Goal: Task Accomplishment & Management: Manage account settings

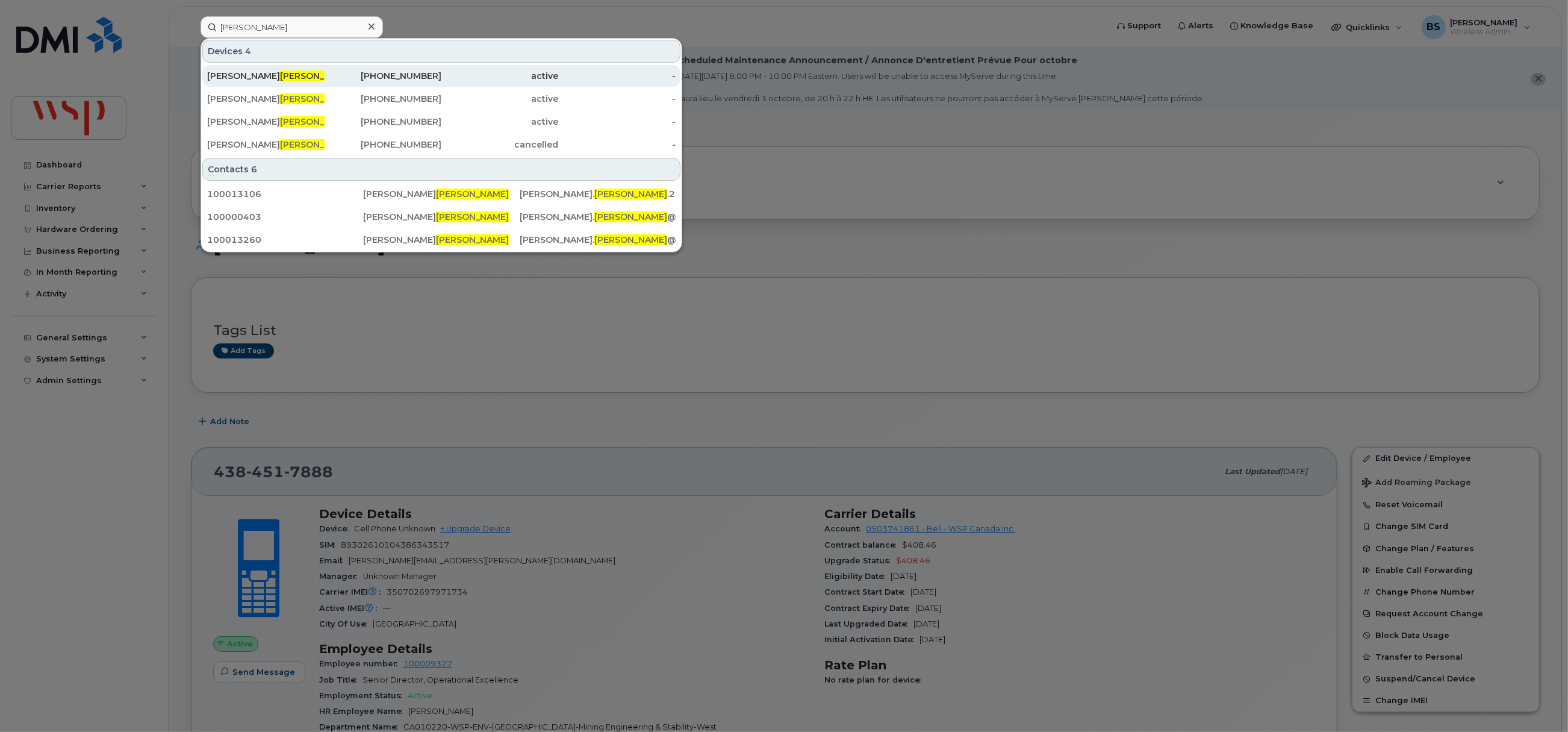
type input "Vaillancourt"
click at [280, 74] on span "VAILLANCOURT" at bounding box center [316, 75] width 73 height 11
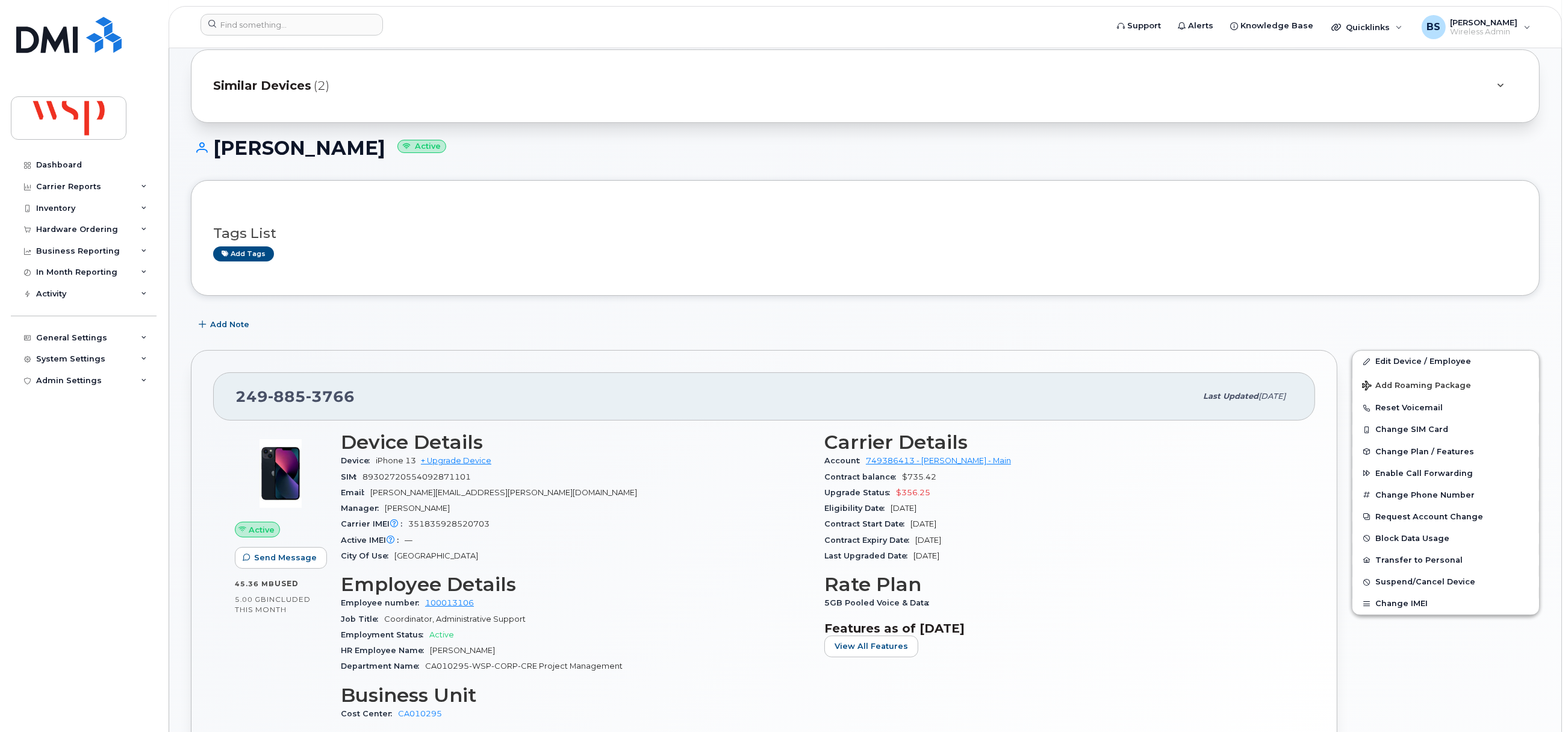
scroll to position [180, 0]
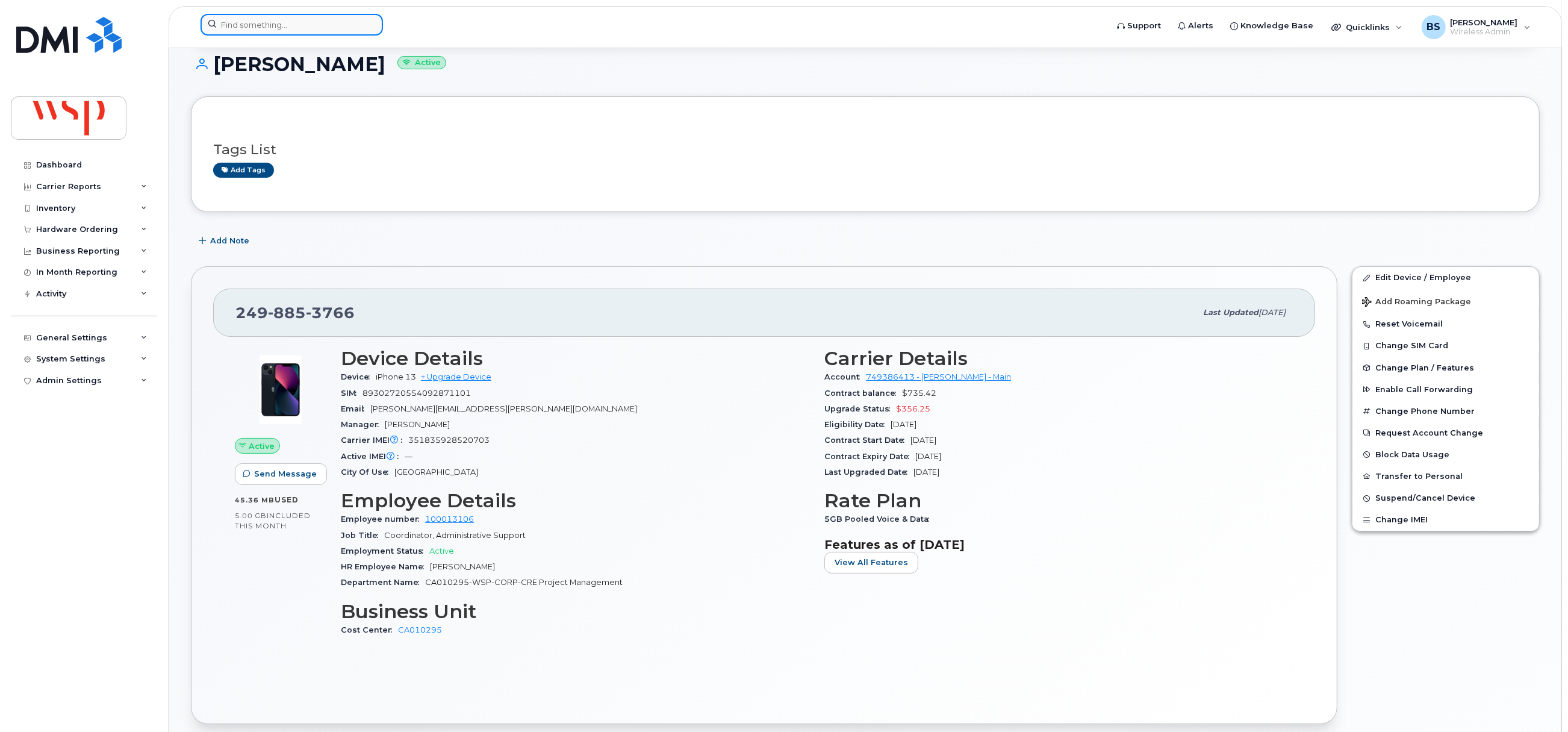
click at [329, 26] on input at bounding box center [292, 25] width 183 height 22
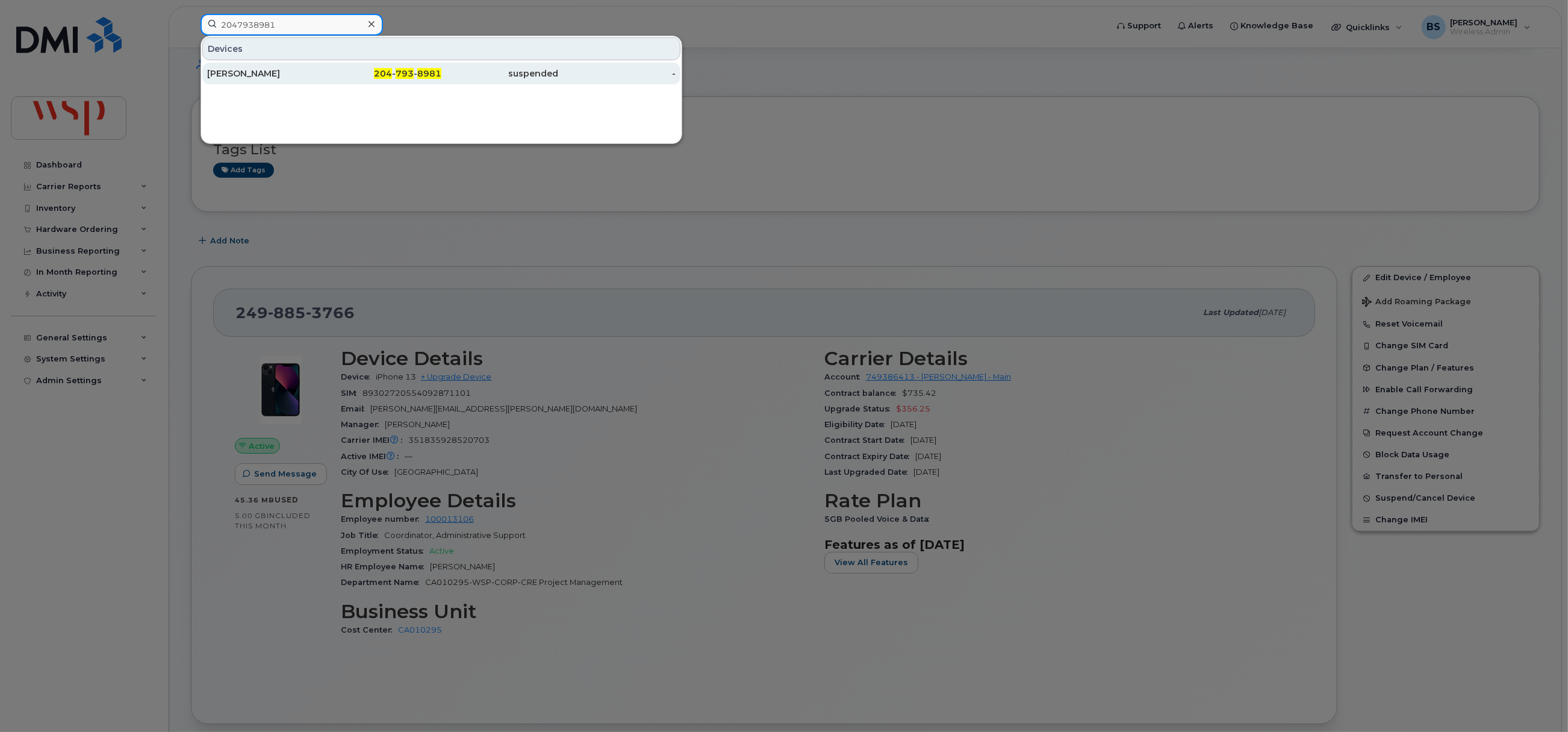
type input "2047938981"
drag, startPoint x: 225, startPoint y: 69, endPoint x: 378, endPoint y: 115, distance: 159.8
click at [225, 69] on div "Matthews Dolores" at bounding box center [266, 73] width 118 height 12
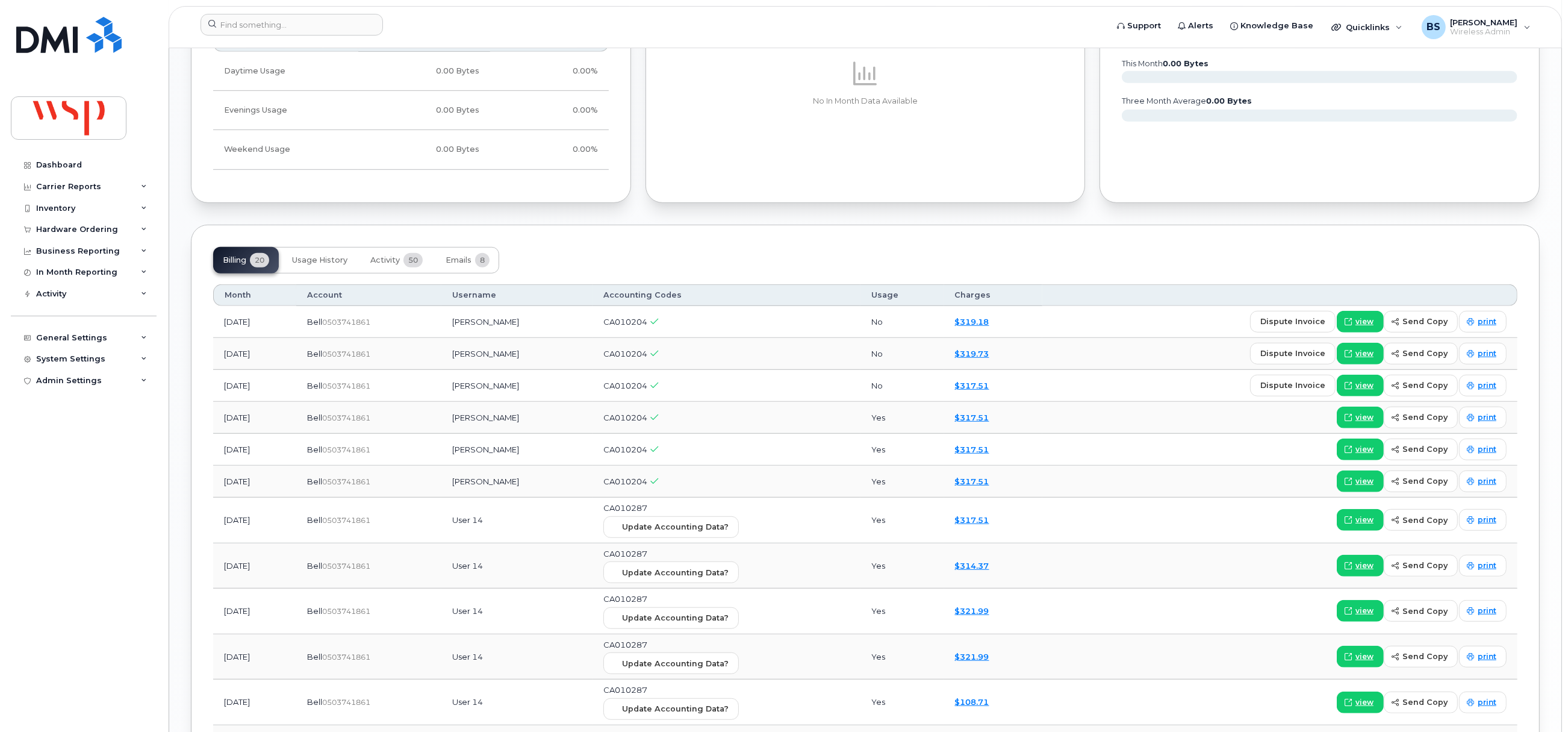
scroll to position [1348, 0]
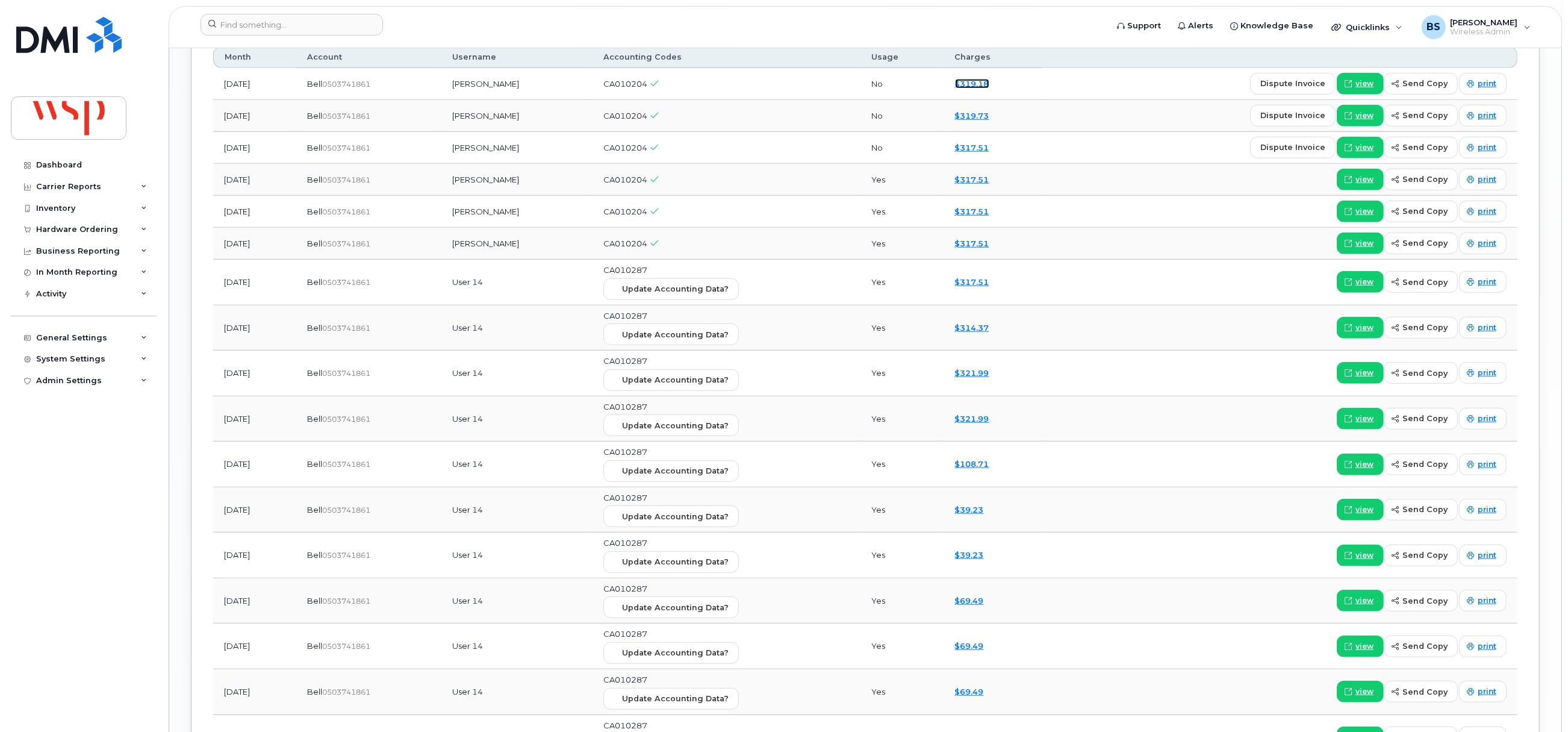
drag, startPoint x: 993, startPoint y: 84, endPoint x: 1007, endPoint y: 84, distance: 14.0
click at [989, 83] on link "$319.18" at bounding box center [971, 83] width 34 height 9
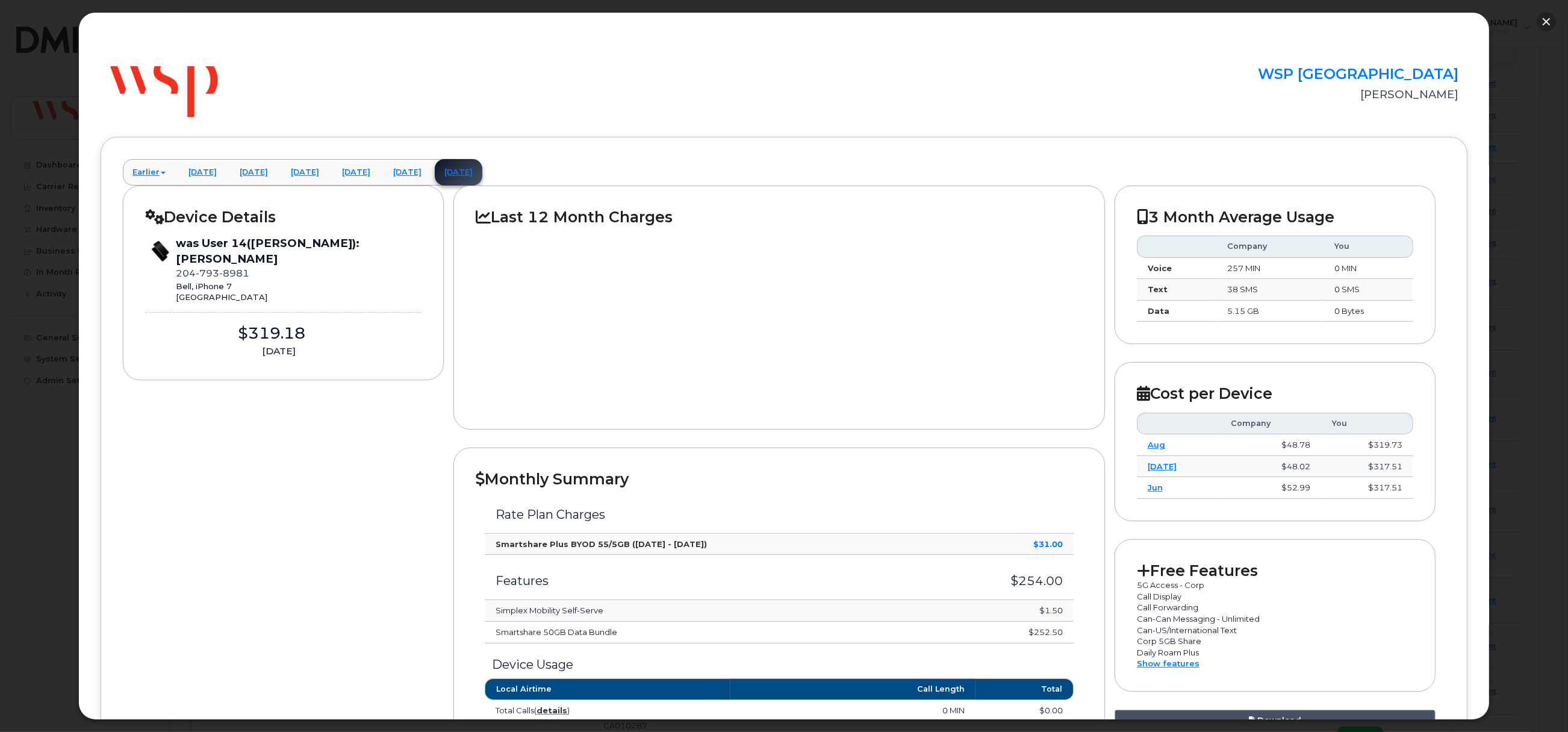
click at [1552, 21] on button "button" at bounding box center [1546, 21] width 19 height 19
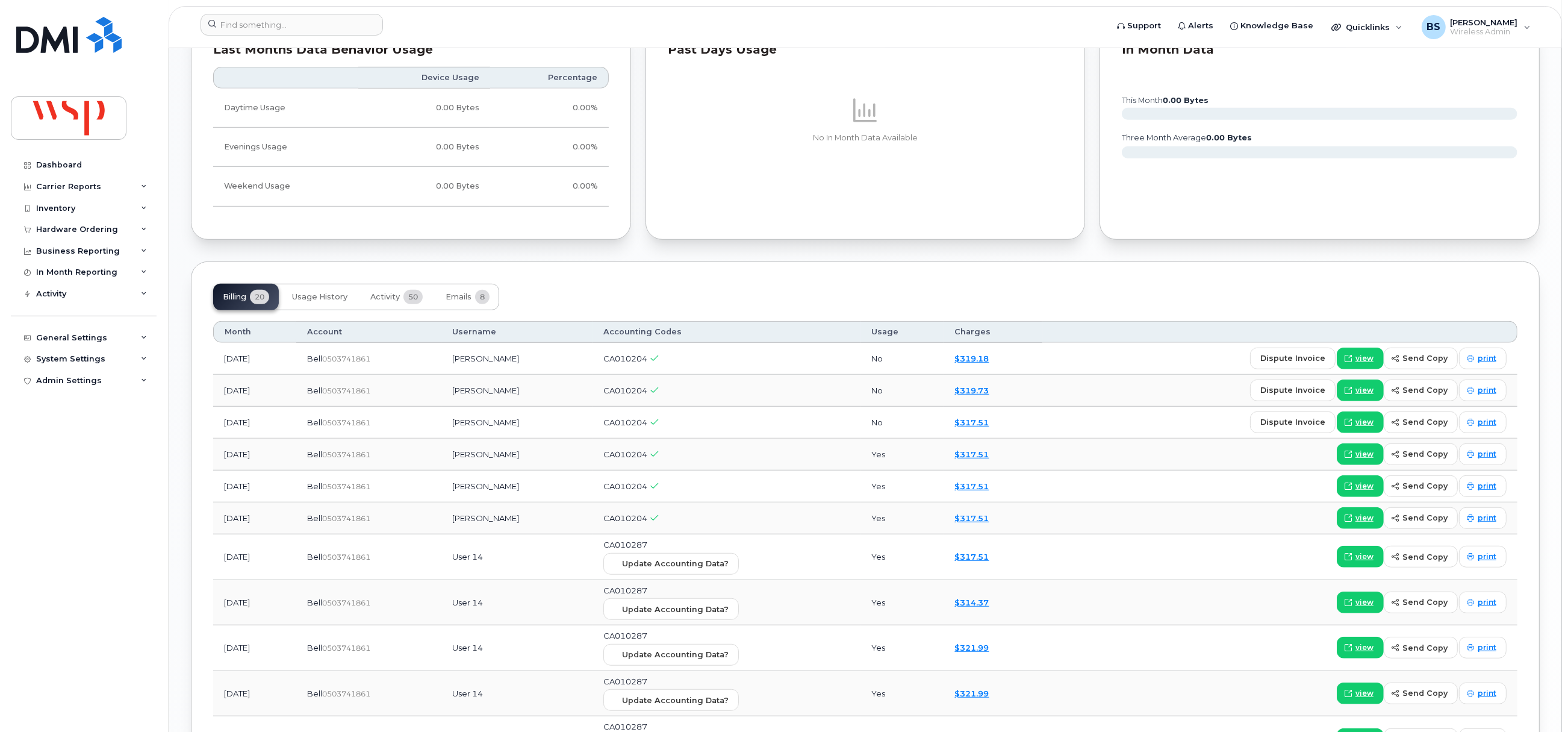
scroll to position [1078, 0]
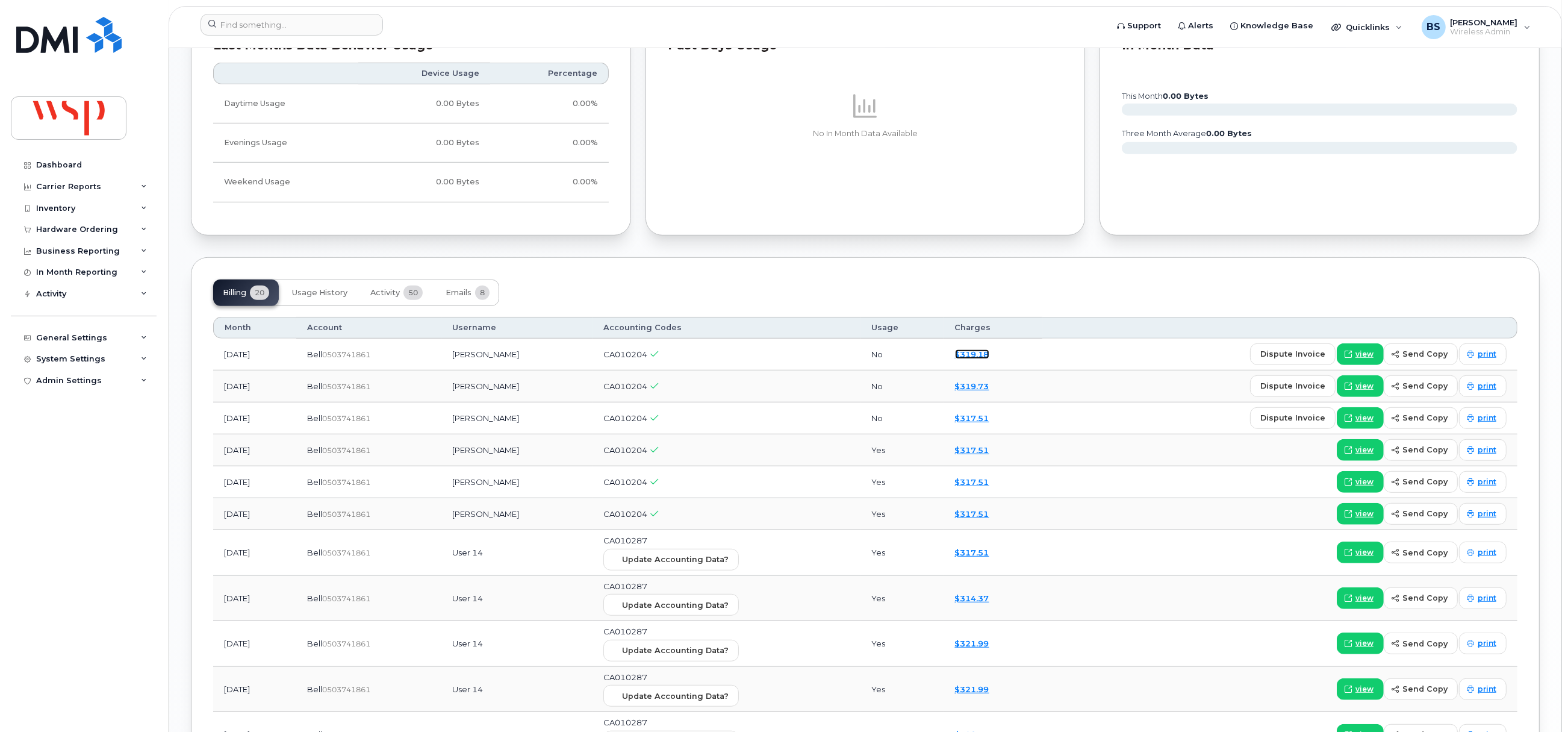
click at [984, 359] on link "$319.18" at bounding box center [971, 354] width 34 height 9
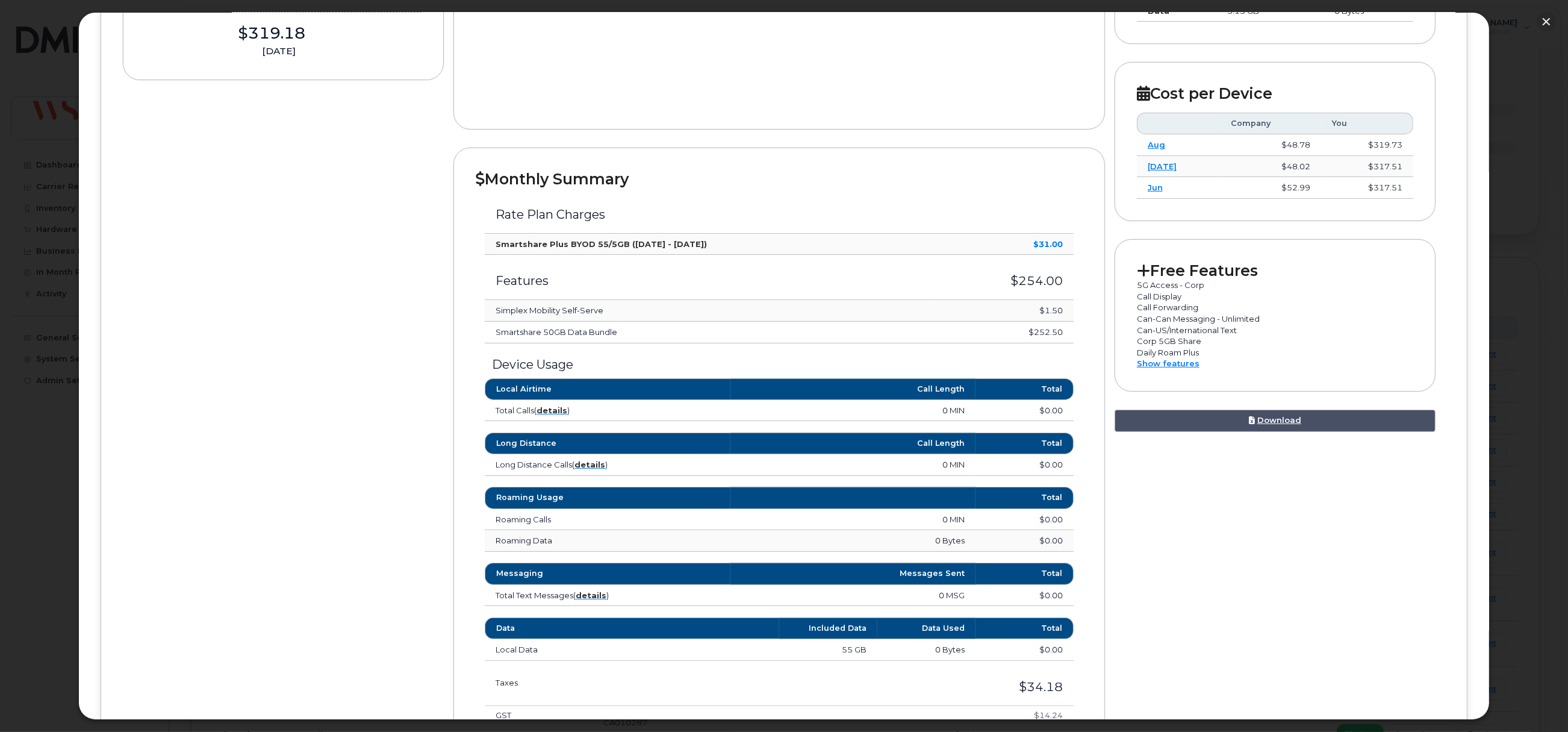
scroll to position [479, 0]
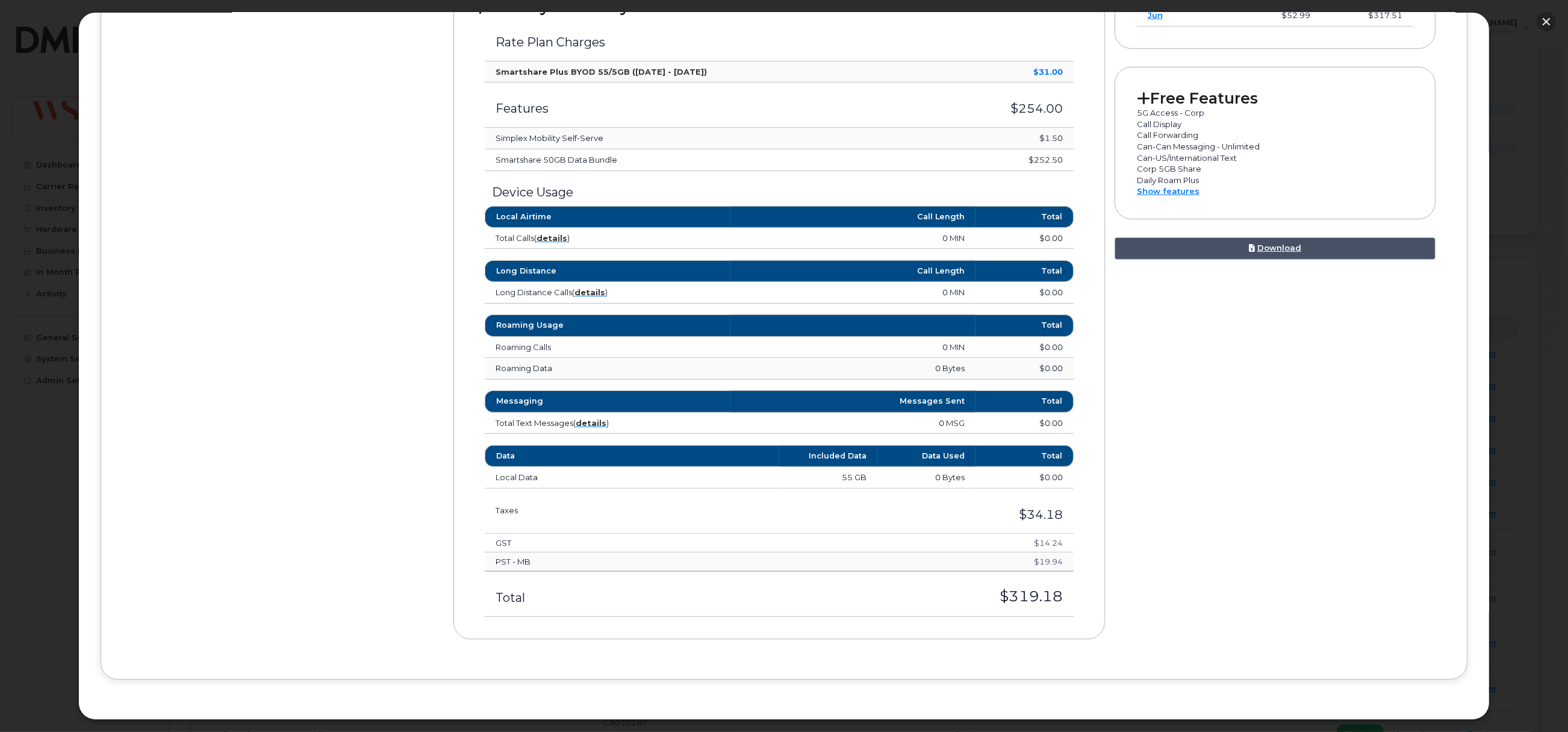
click at [1542, 14] on button "button" at bounding box center [1546, 21] width 19 height 19
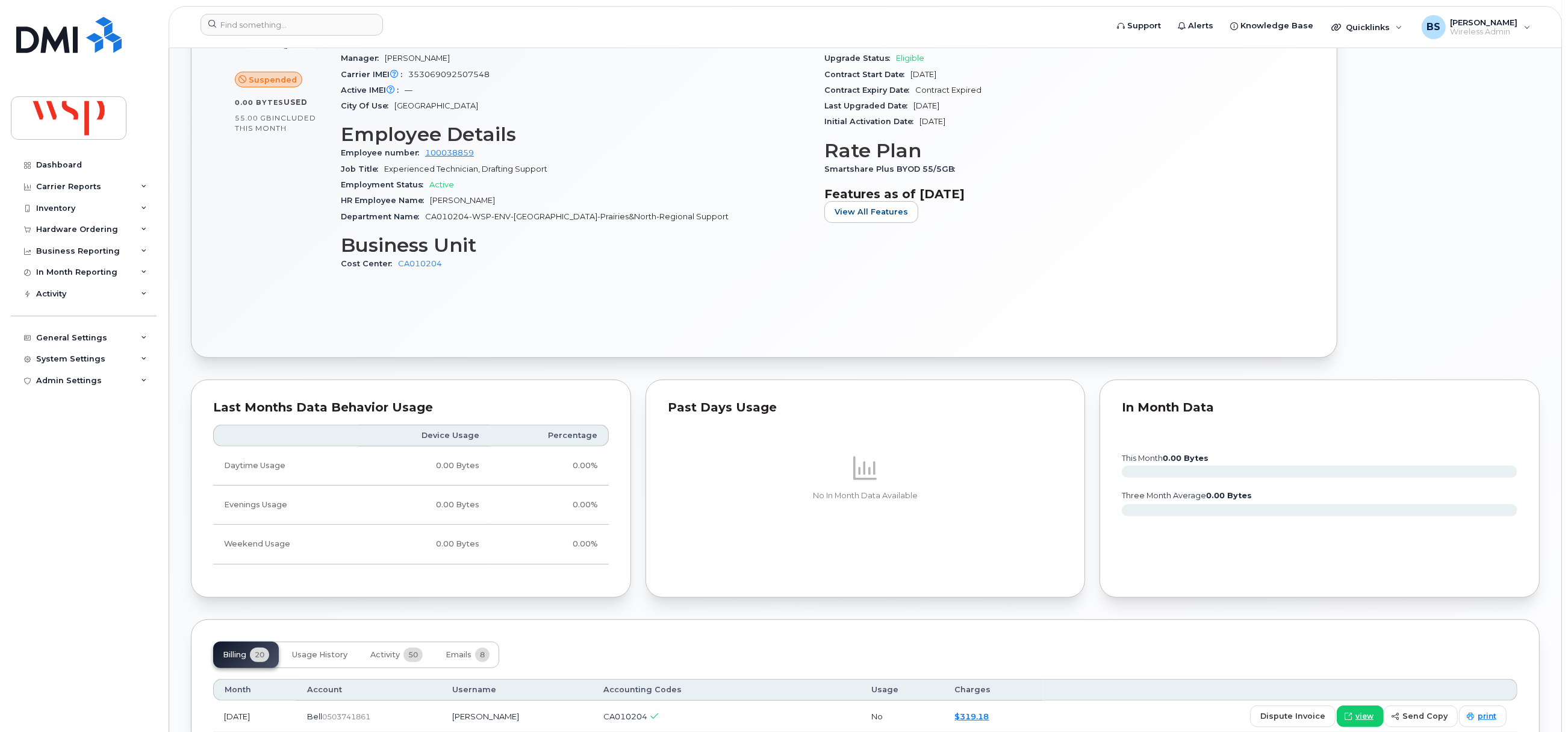
scroll to position [1078, 0]
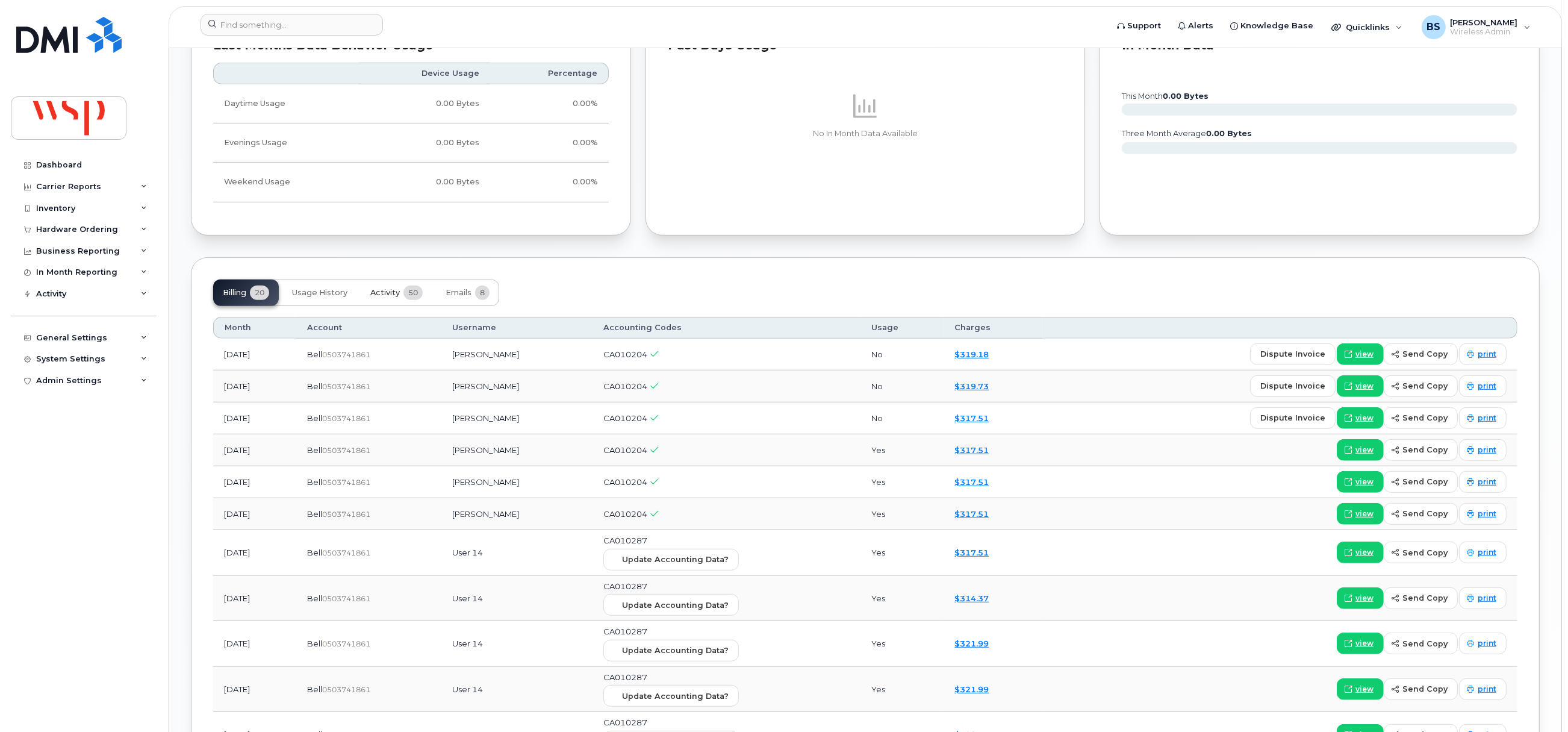
click at [383, 292] on span "Activity" at bounding box center [385, 292] width 29 height 9
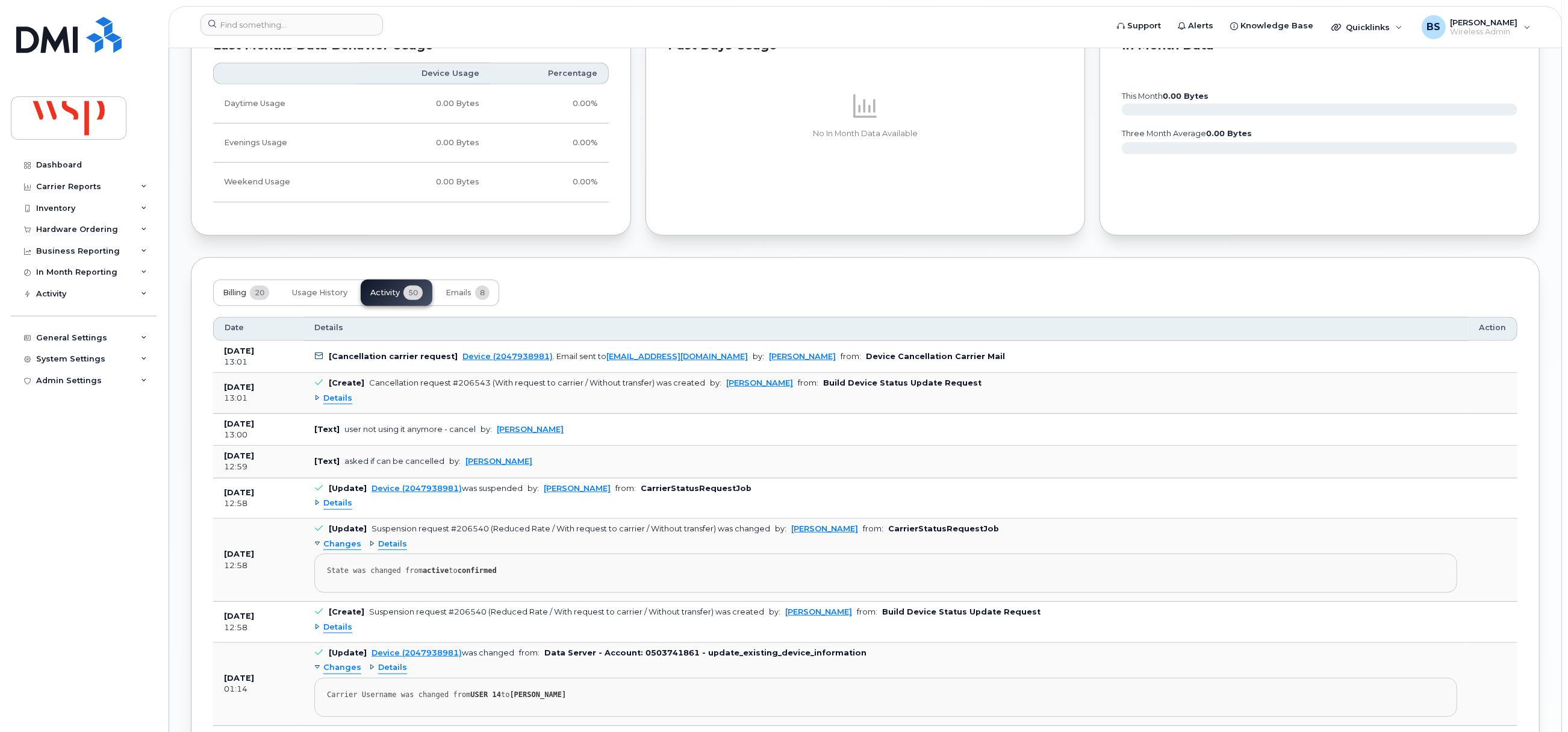
click at [238, 297] on span "Billing" at bounding box center [234, 292] width 23 height 9
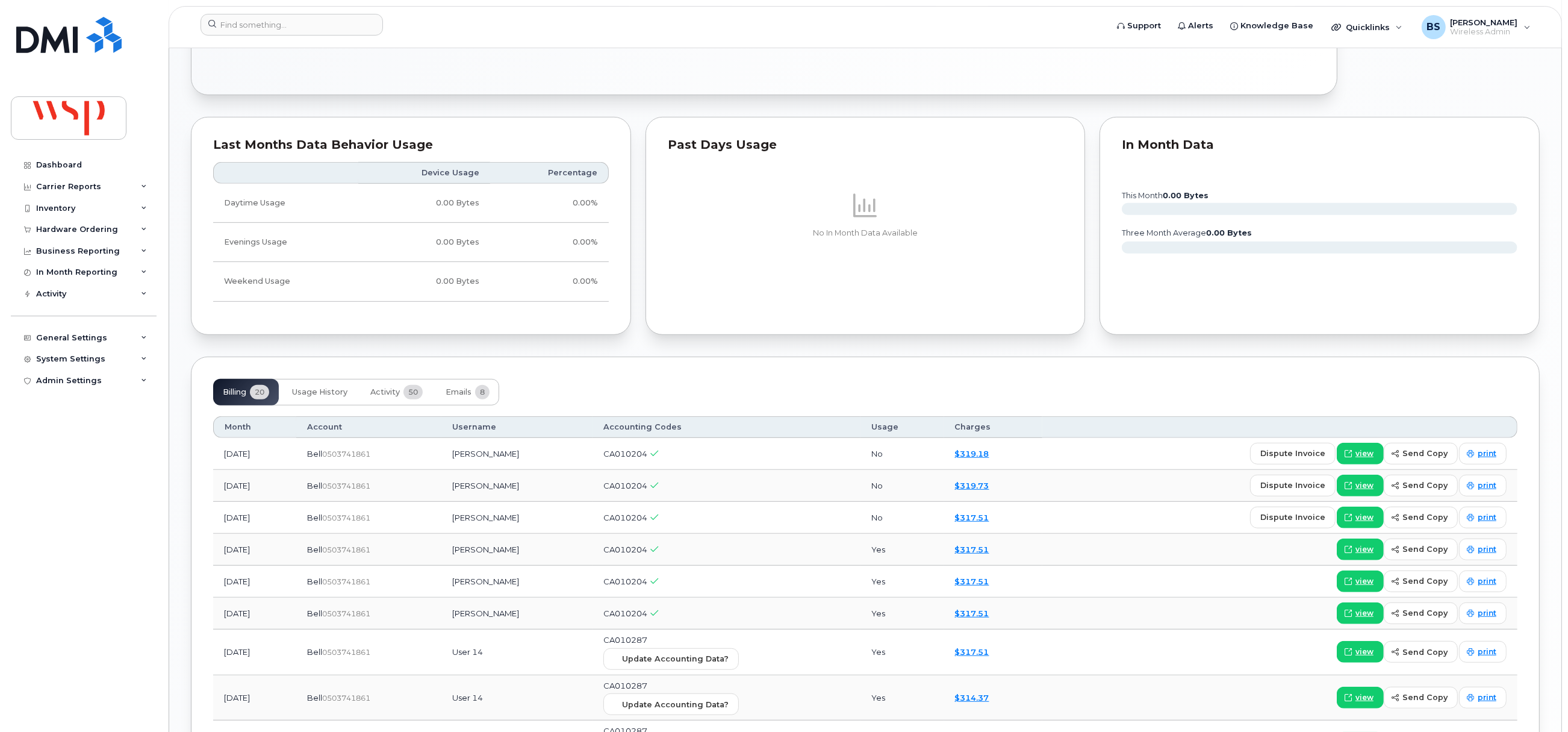
scroll to position [1174, 0]
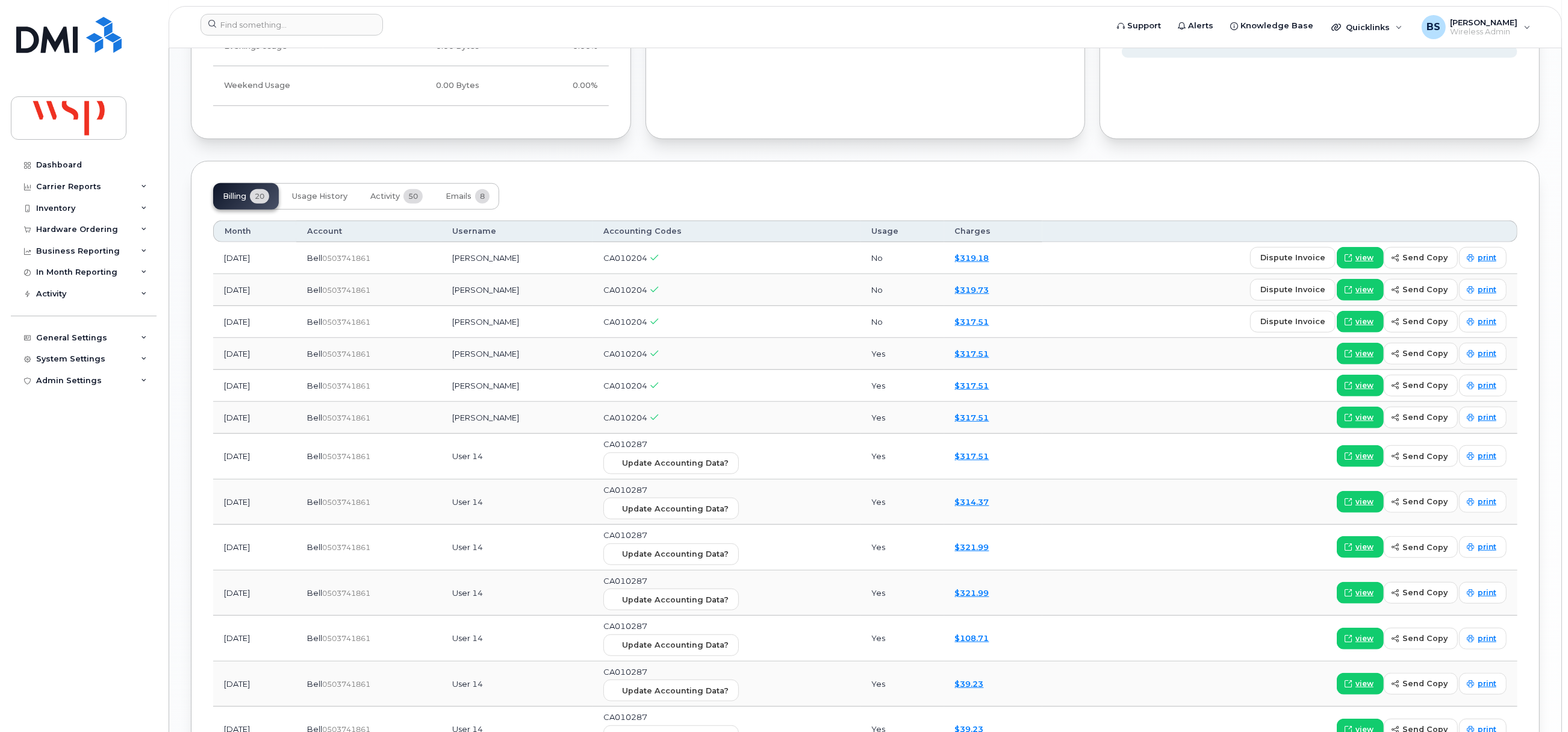
drag, startPoint x: 567, startPoint y: 423, endPoint x: 480, endPoint y: 434, distance: 87.7
click at [480, 434] on td "Matthews Dolores" at bounding box center [516, 418] width 151 height 32
copy td "Matthews Dolores"
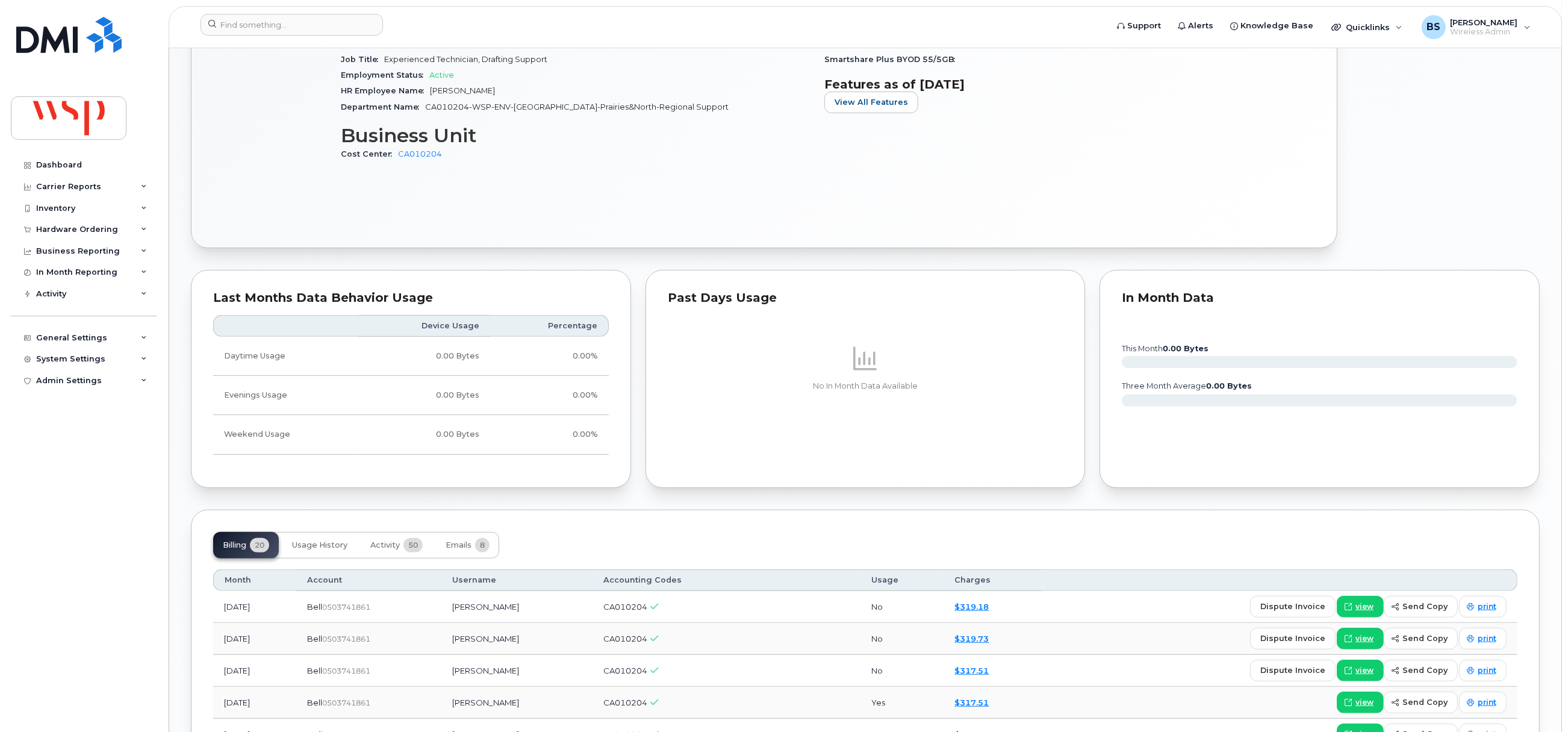
scroll to position [1084, 0]
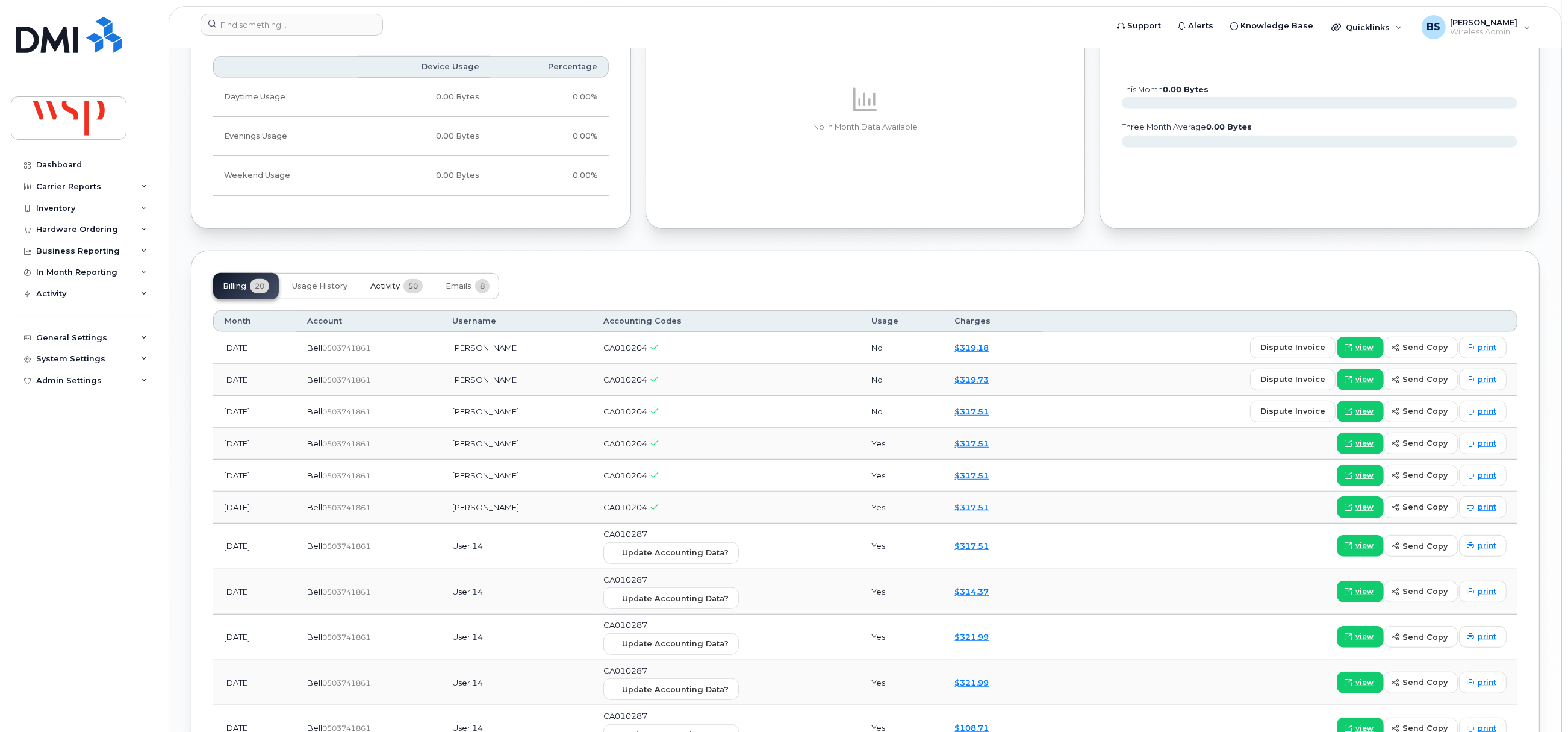
click at [387, 285] on span "Activity" at bounding box center [385, 286] width 29 height 9
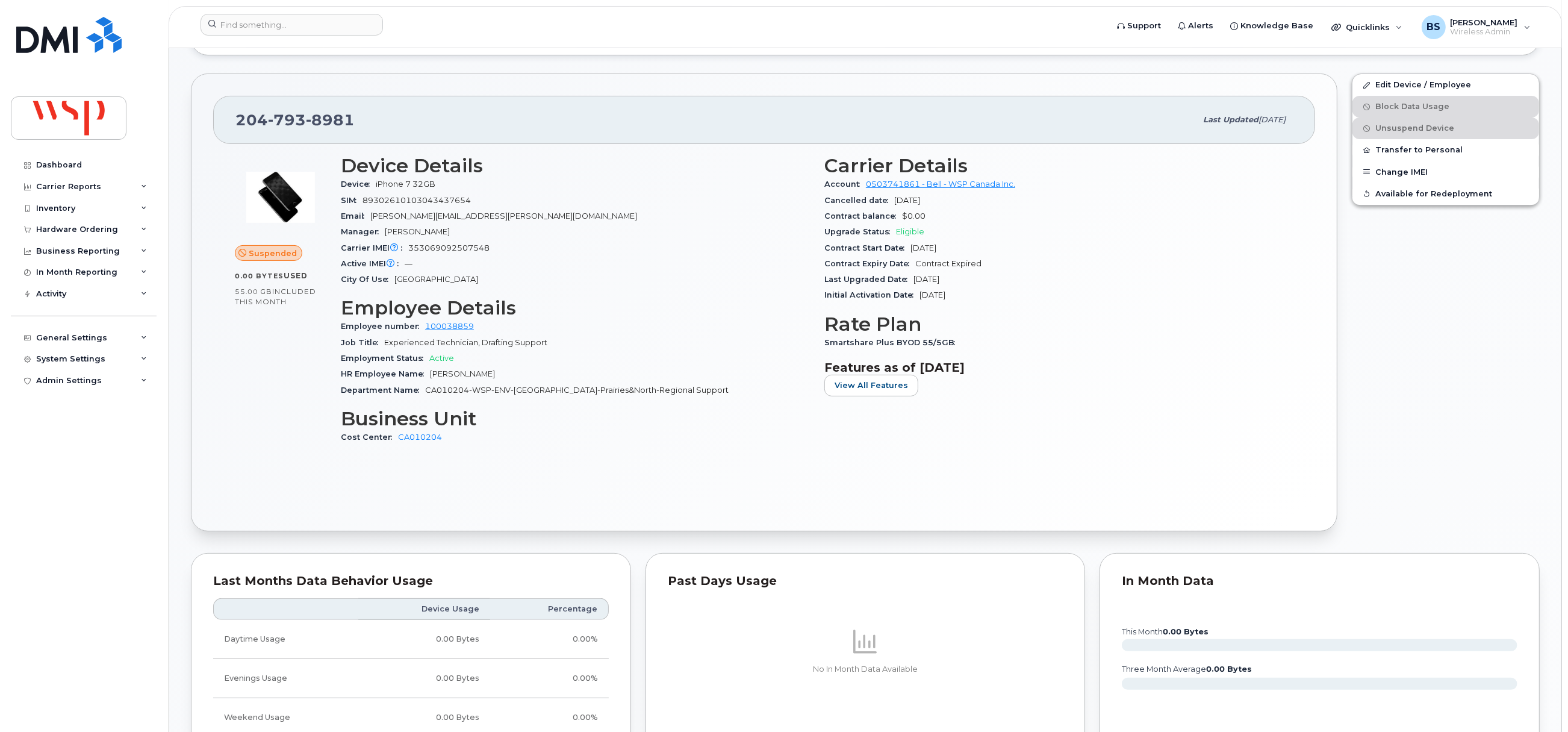
scroll to position [994, 0]
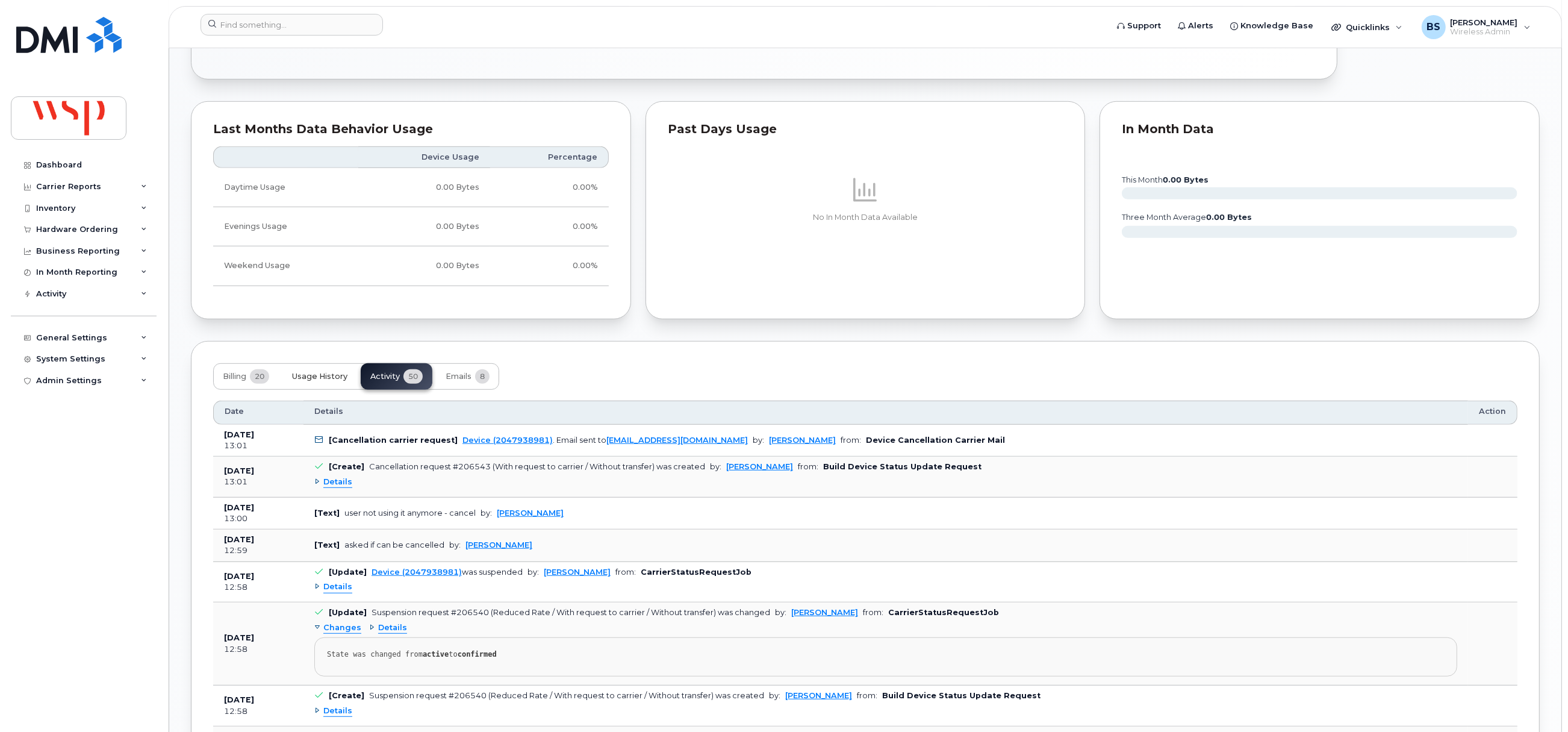
click at [318, 381] on span "Usage History" at bounding box center [320, 376] width 56 height 9
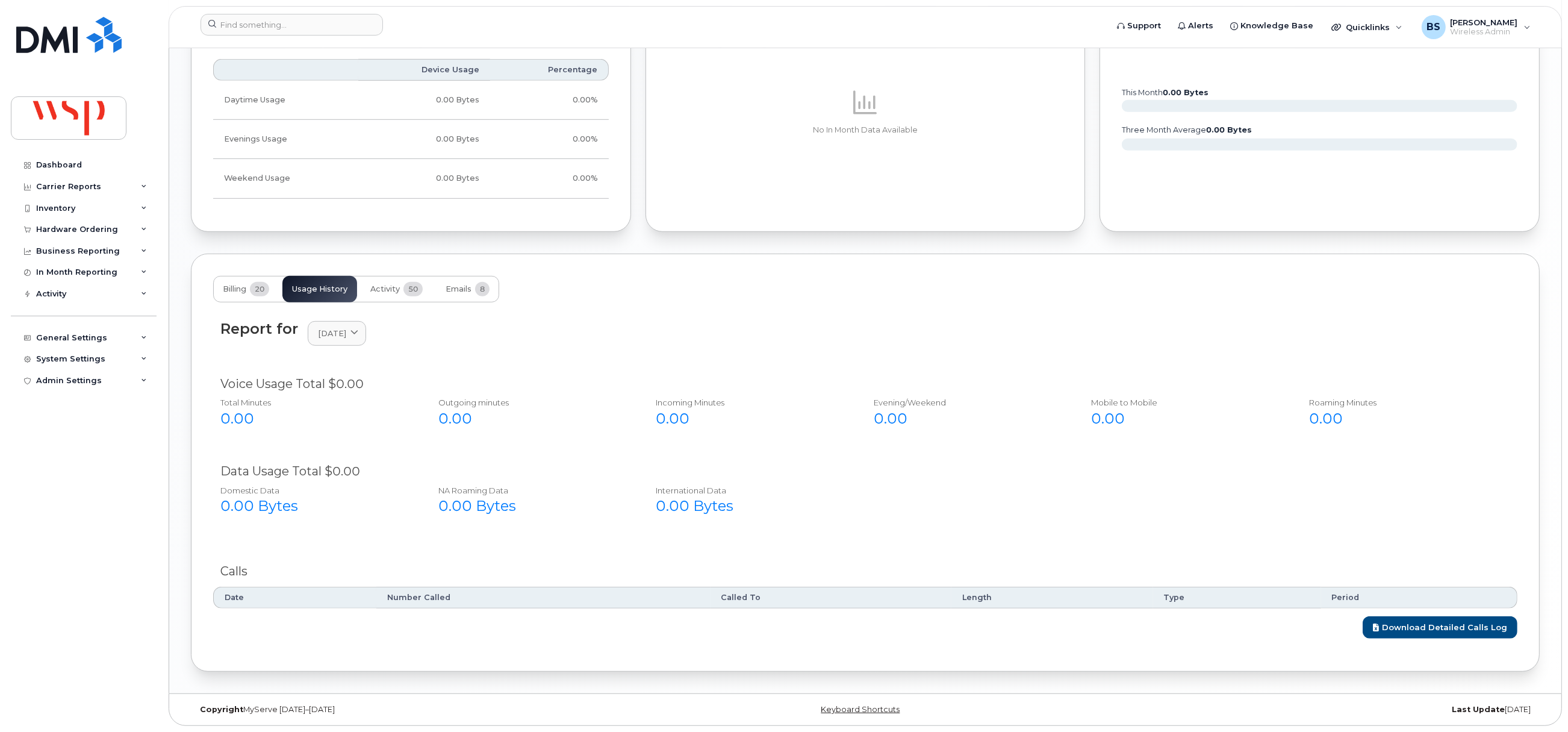
scroll to position [1085, 0]
click at [346, 331] on span "September 2025" at bounding box center [332, 333] width 28 height 12
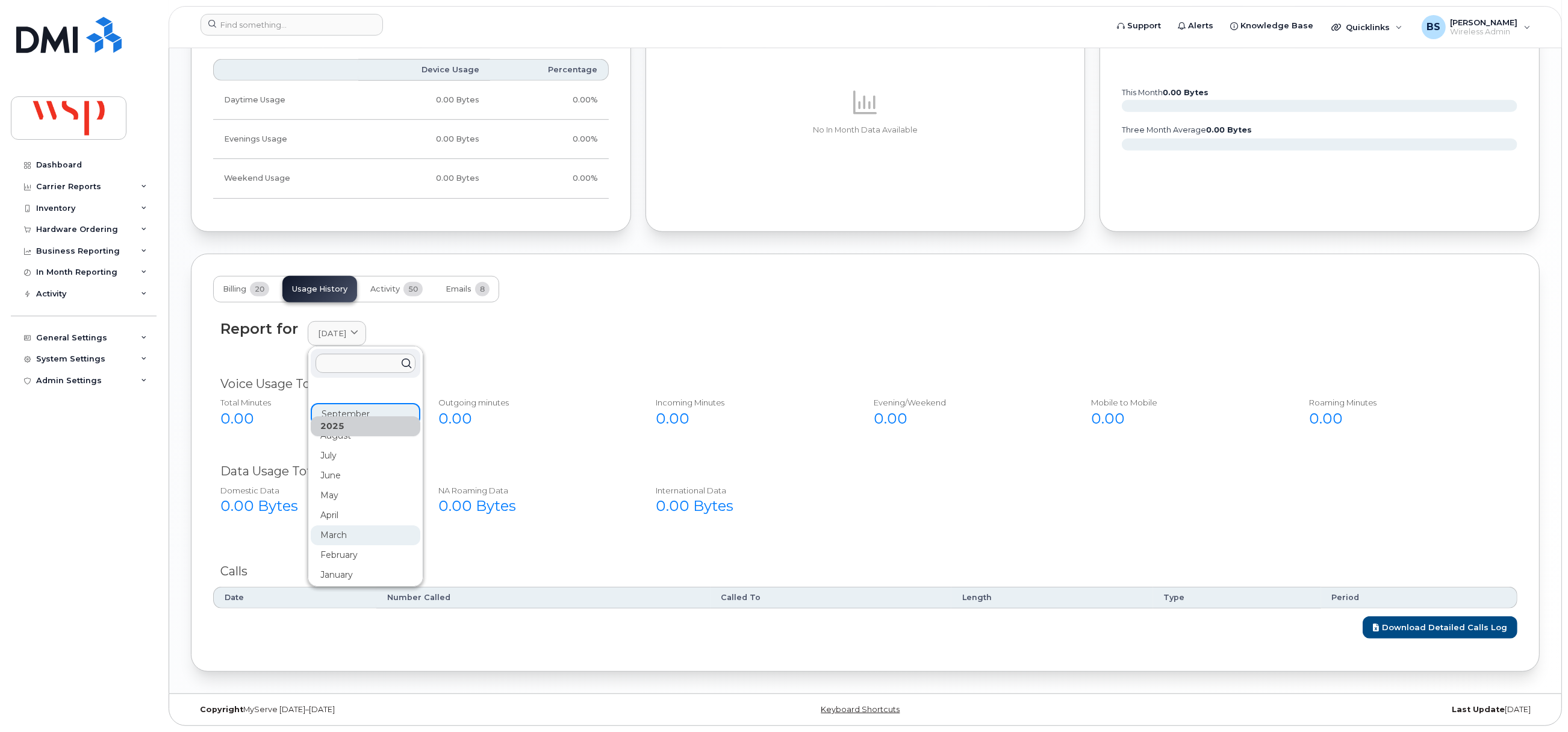
click at [329, 525] on div "March" at bounding box center [365, 535] width 110 height 20
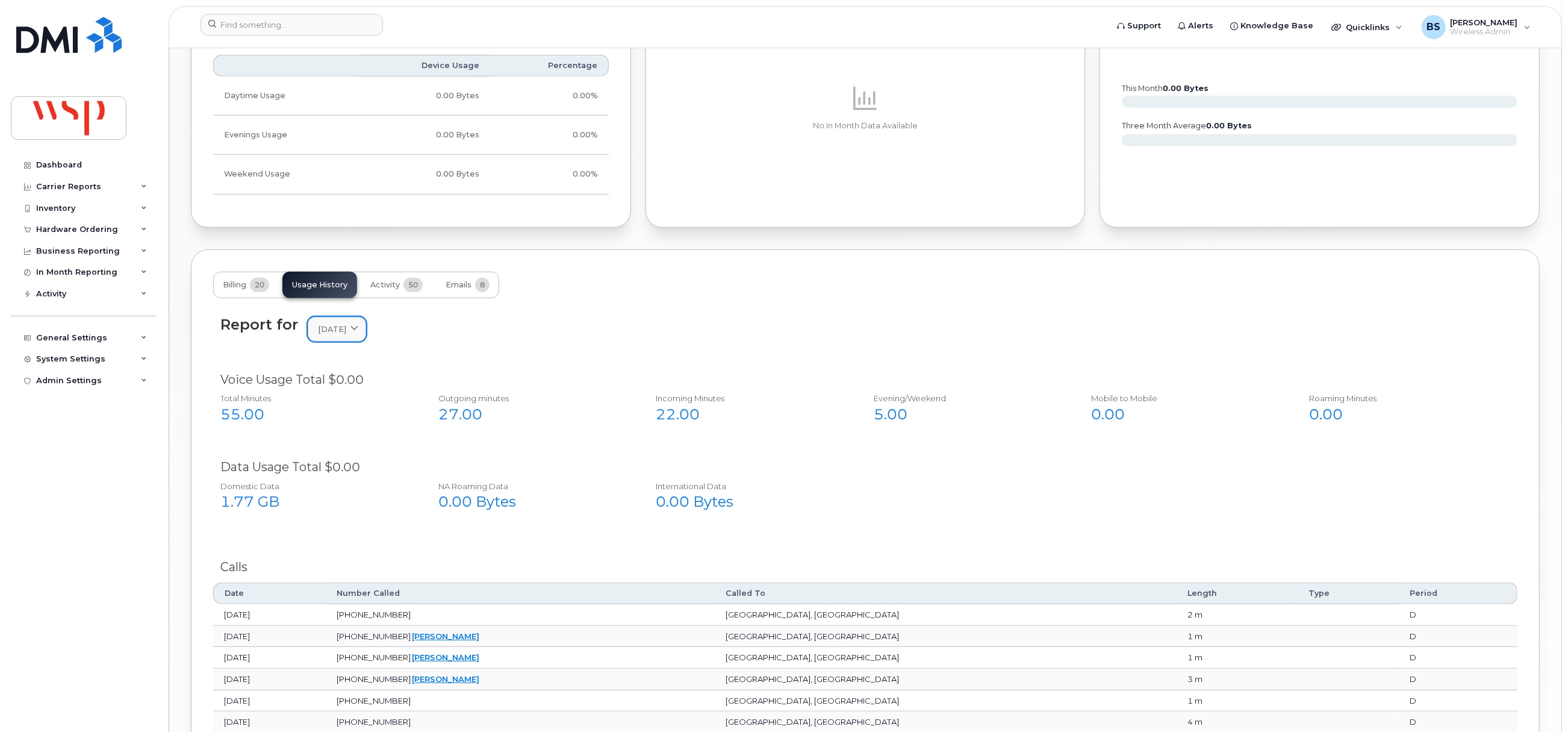
click at [346, 335] on span "March 2025" at bounding box center [332, 329] width 28 height 12
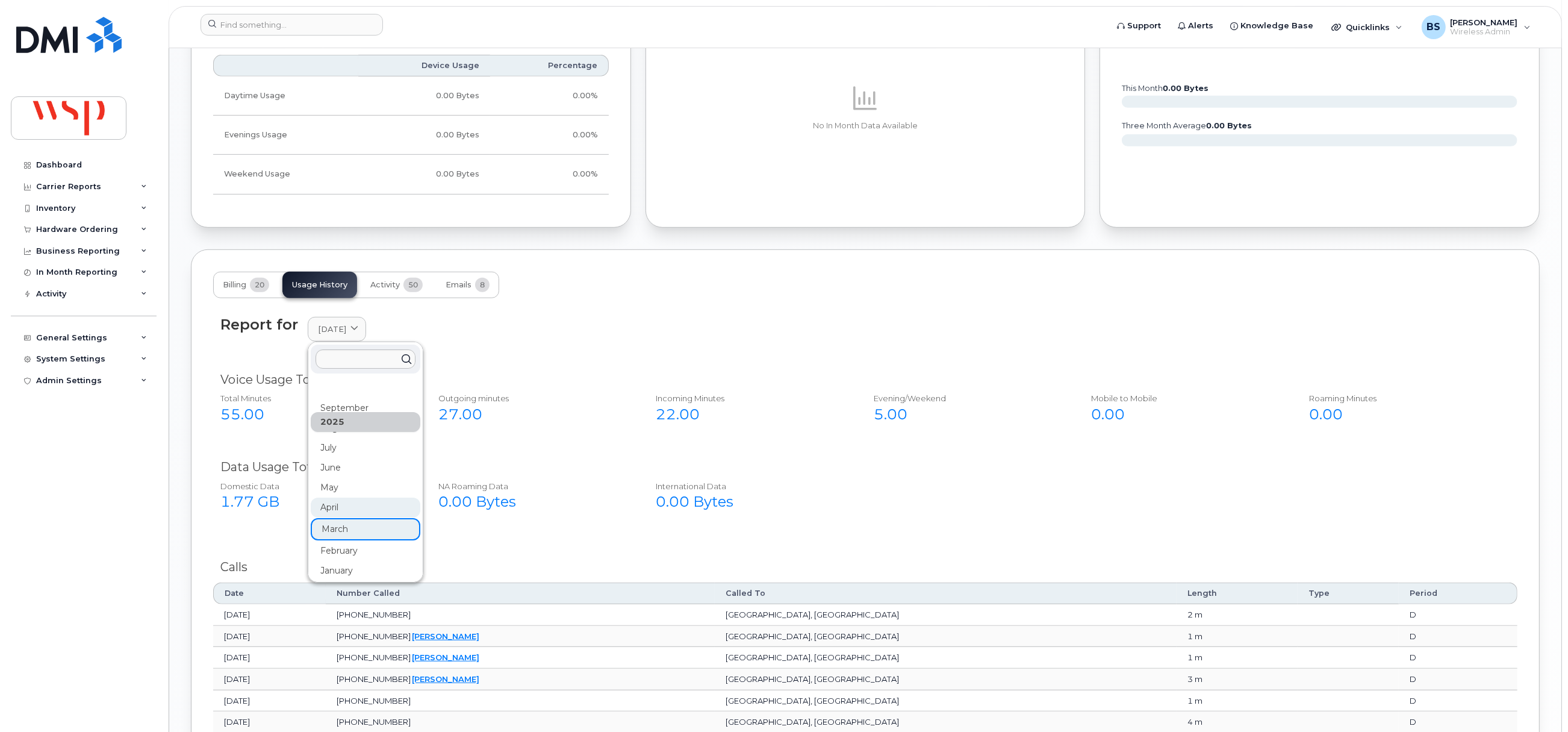
click at [337, 513] on div "April" at bounding box center [365, 507] width 110 height 20
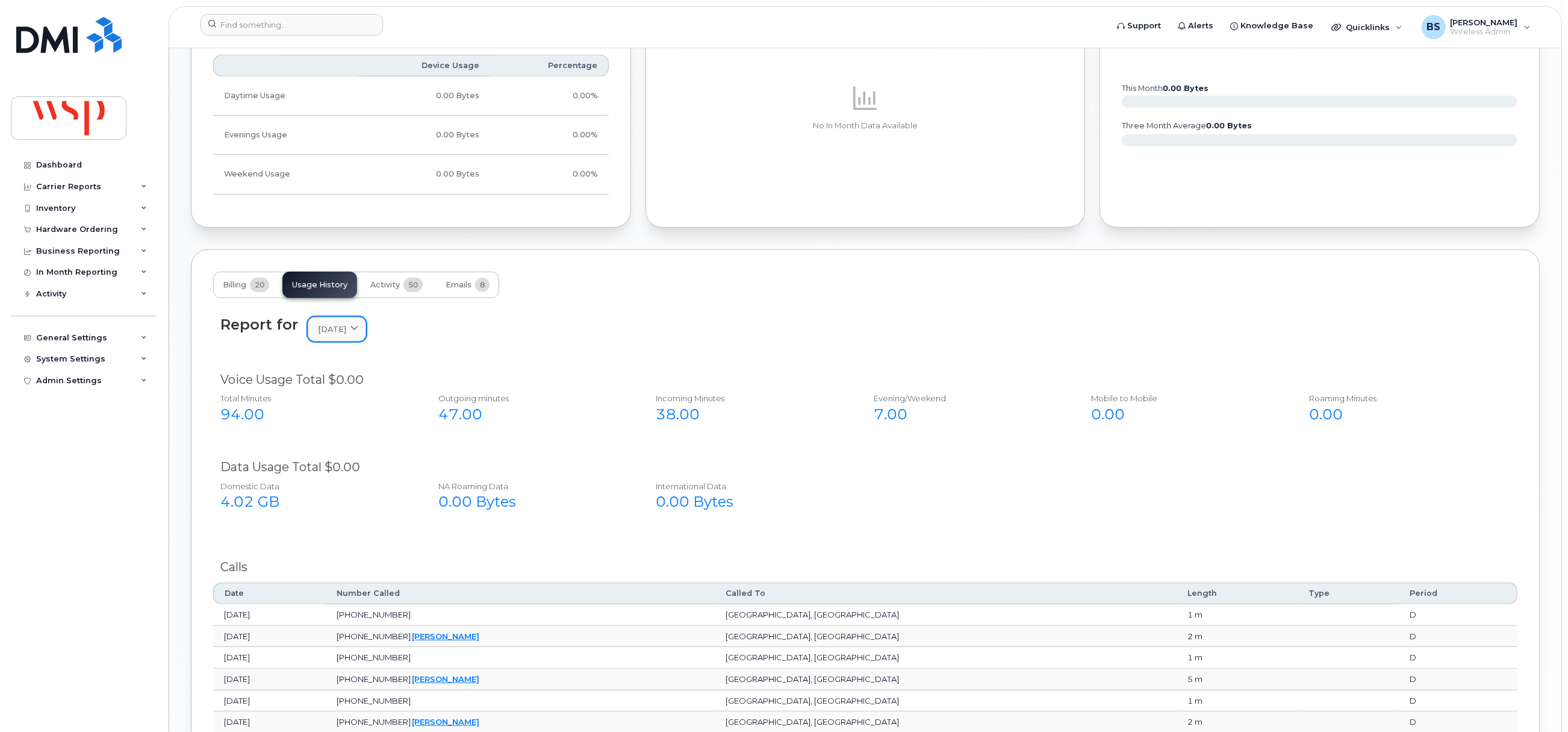
click at [346, 334] on span "April 2025" at bounding box center [332, 329] width 28 height 12
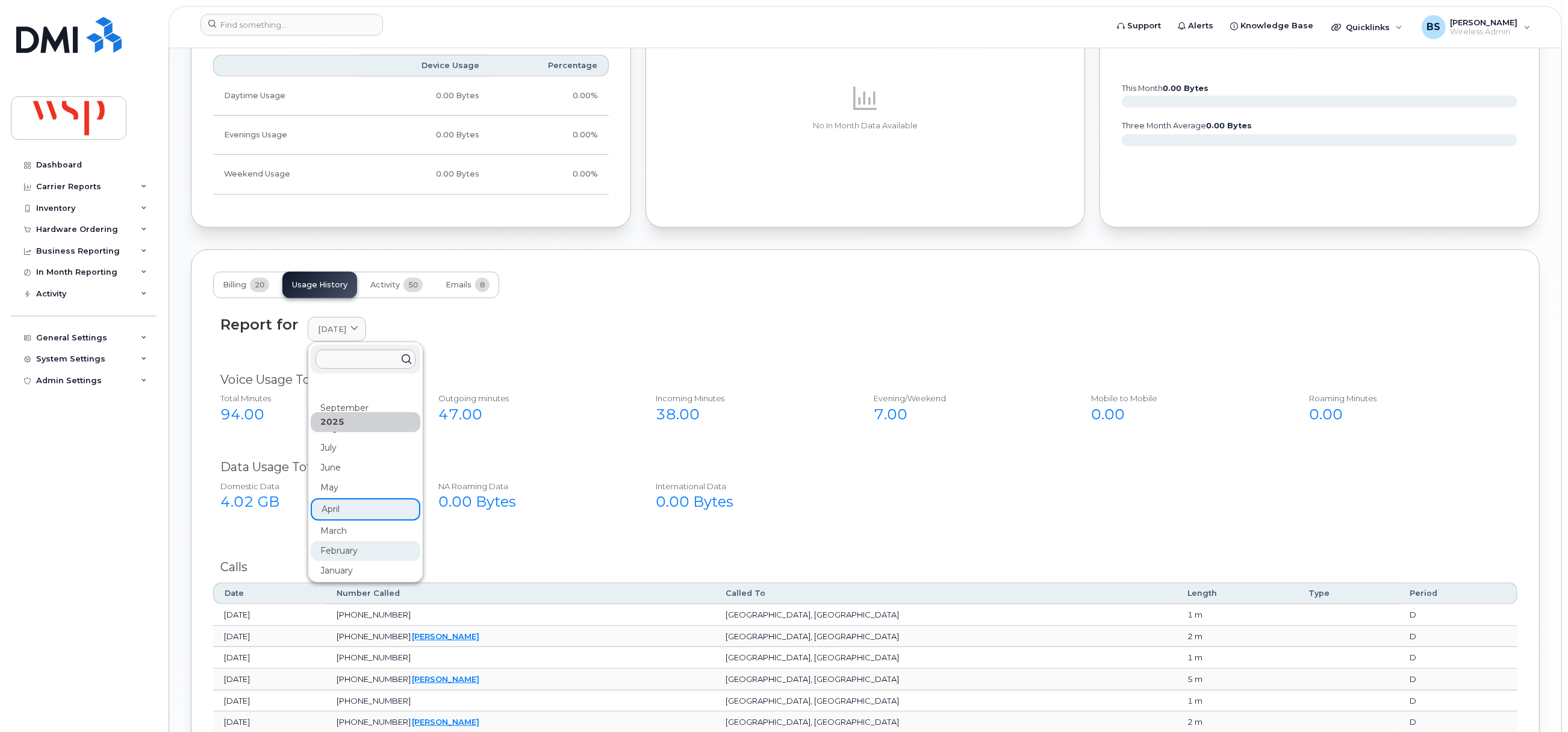
click at [324, 554] on div "February" at bounding box center [365, 550] width 110 height 20
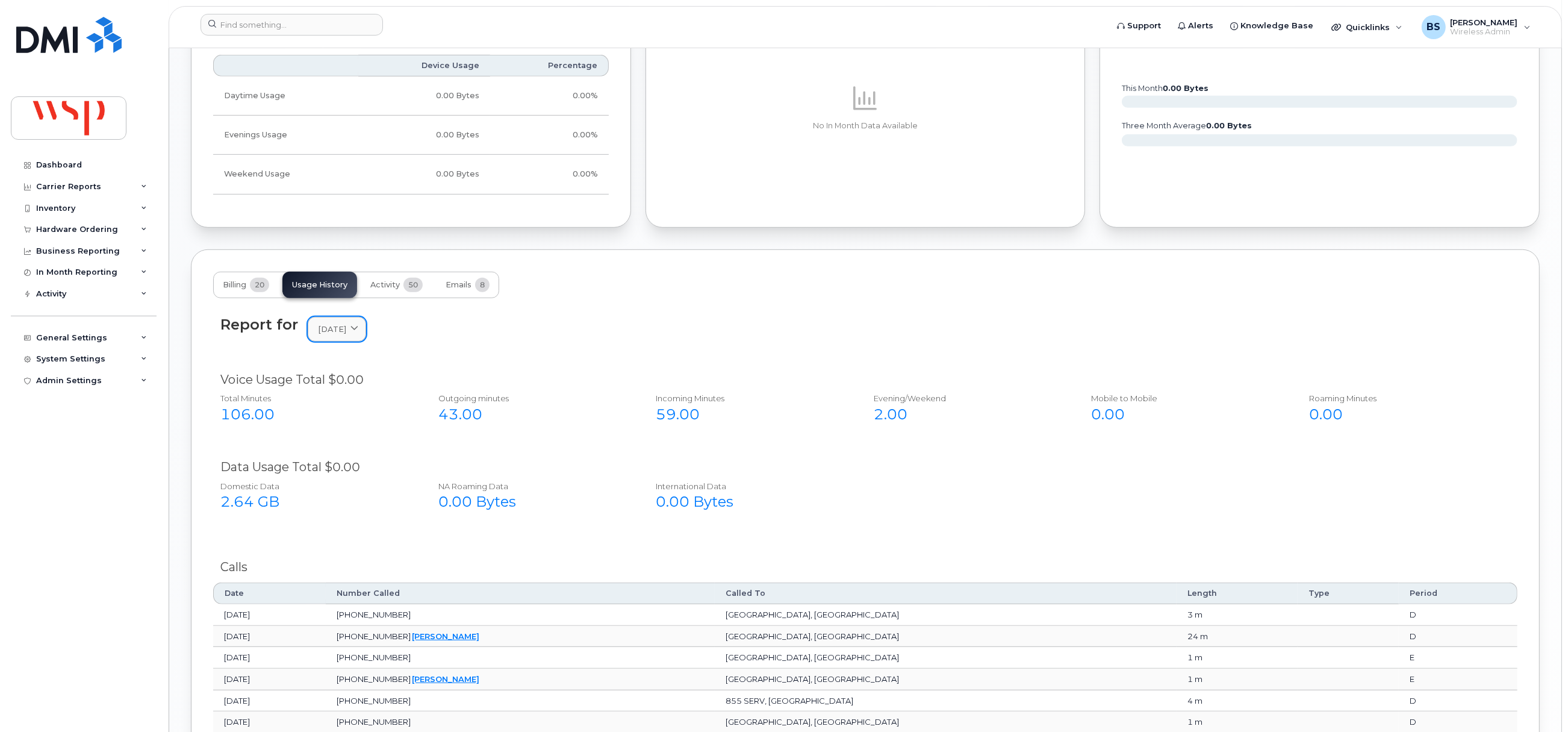
click at [358, 321] on link "February 2025" at bounding box center [337, 329] width 58 height 25
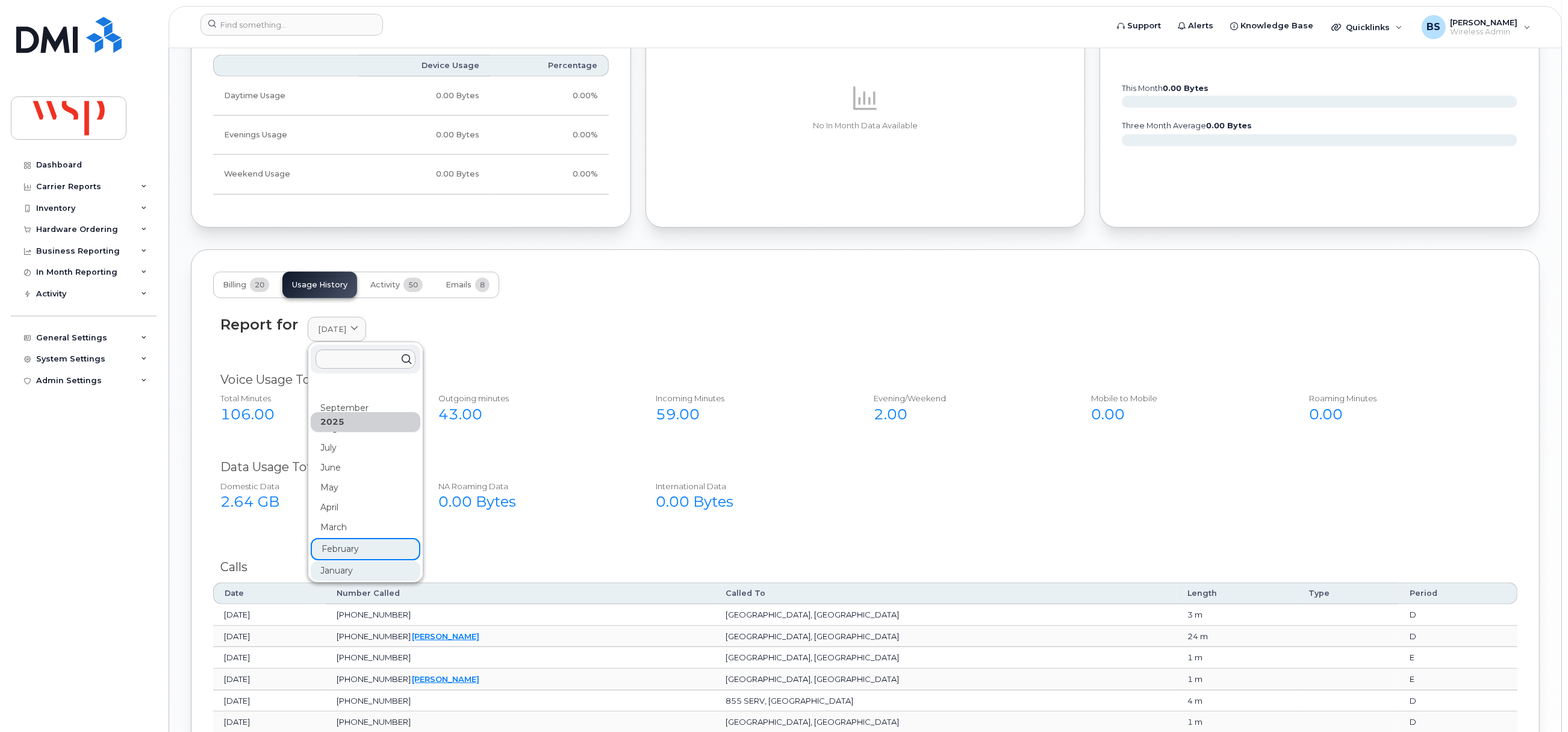
click at [341, 571] on div "January" at bounding box center [365, 570] width 110 height 20
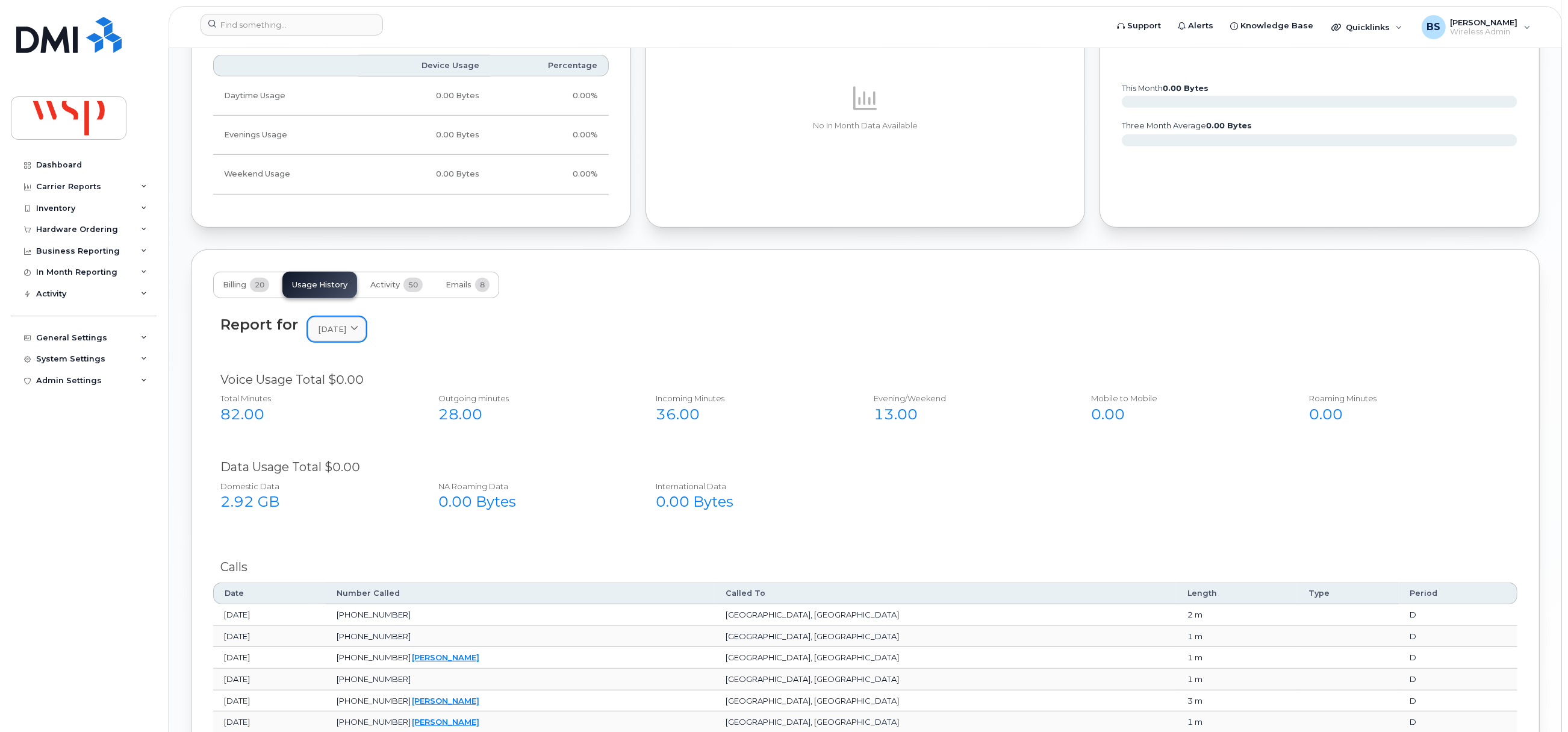
click at [349, 338] on link "January 2025" at bounding box center [337, 329] width 58 height 25
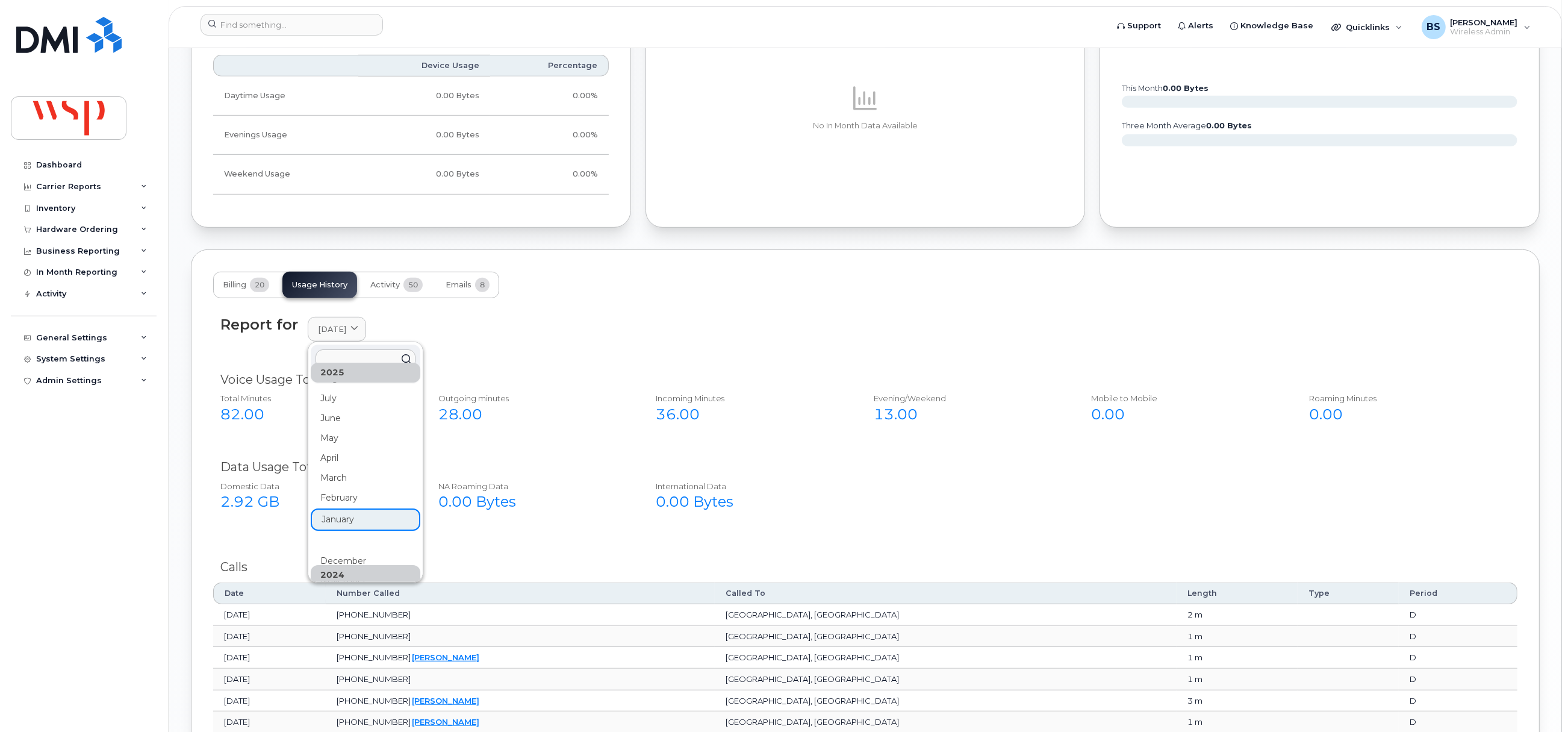
scroll to position [90, 0]
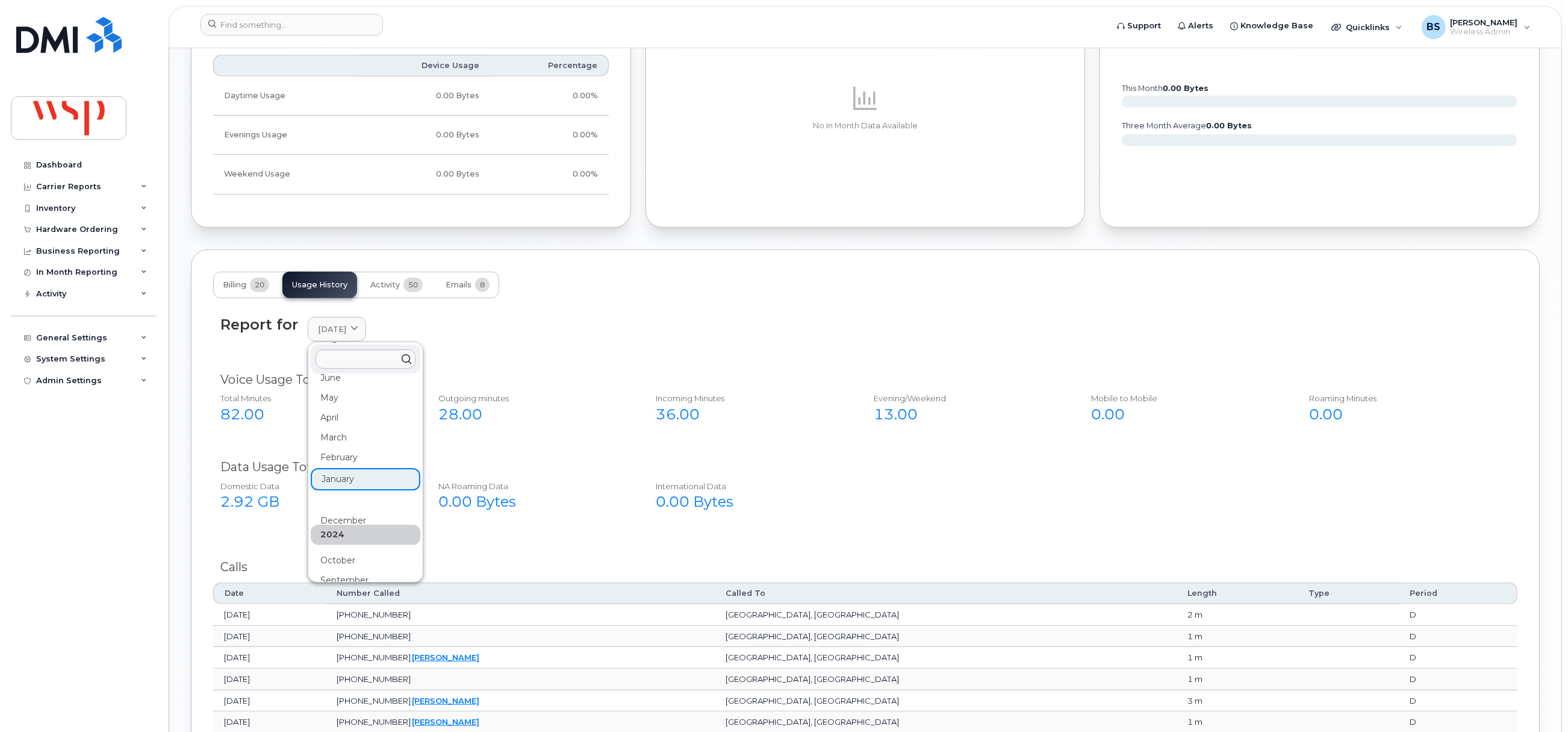
click at [341, 544] on div "2024" at bounding box center [365, 534] width 110 height 20
click at [337, 564] on div "October" at bounding box center [365, 560] width 110 height 20
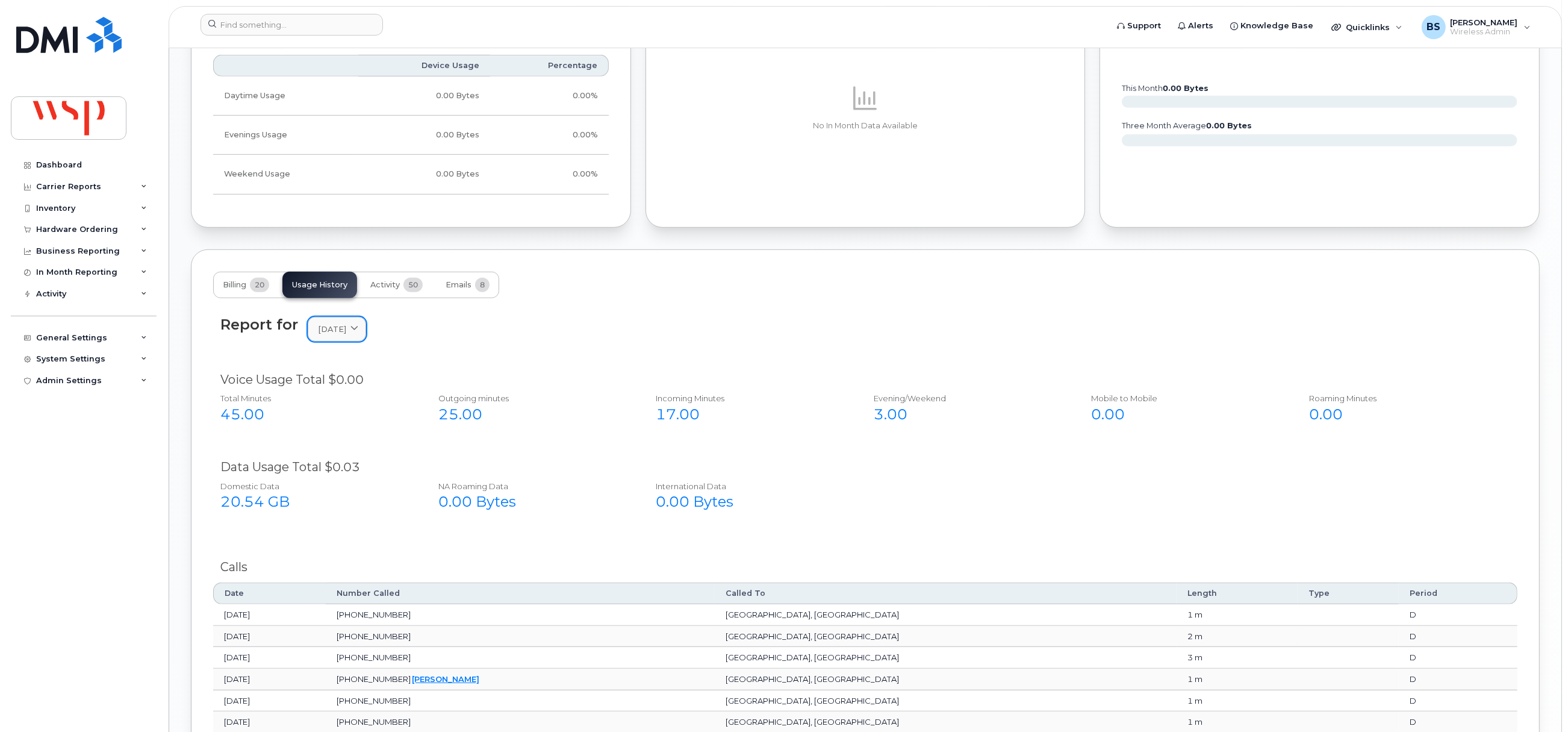
click at [345, 330] on span "October 2024" at bounding box center [332, 329] width 28 height 12
click at [357, 582] on div "September" at bounding box center [365, 580] width 110 height 20
click at [346, 330] on span "September 2024" at bounding box center [332, 329] width 28 height 12
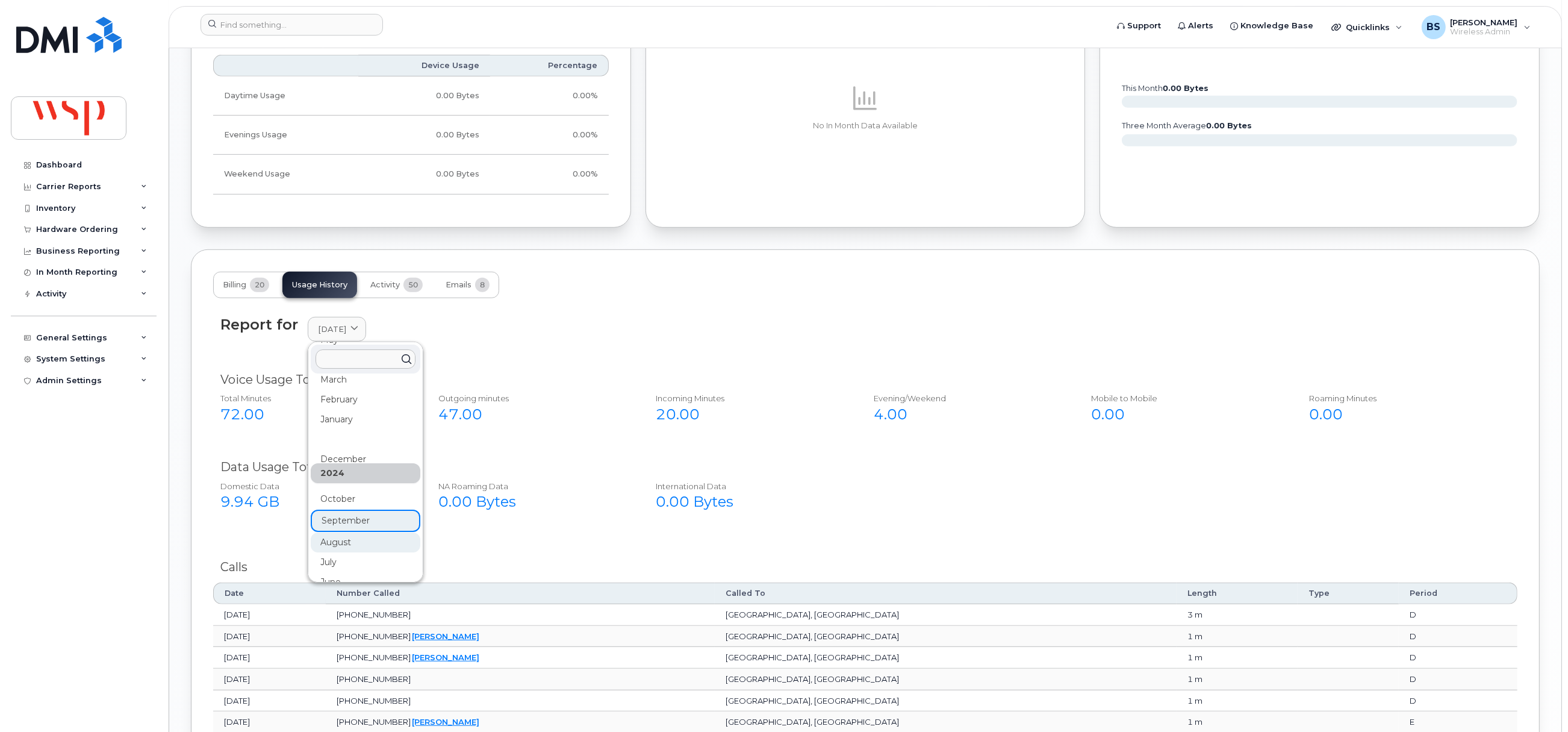
scroll to position [180, 0]
click at [330, 525] on div "July" at bounding box center [365, 530] width 110 height 20
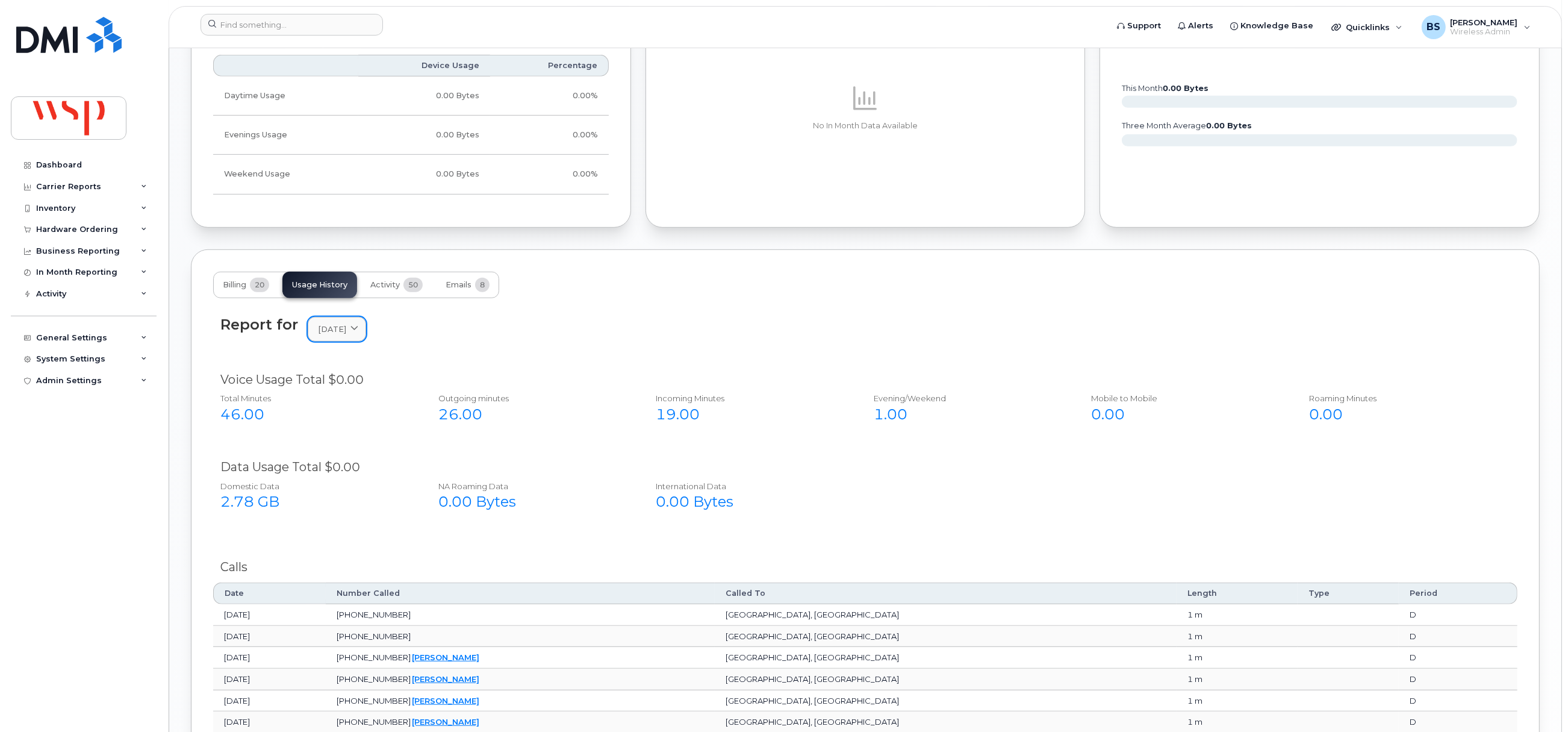
drag, startPoint x: 337, startPoint y: 321, endPoint x: 337, endPoint y: 329, distance: 8.0
click at [337, 324] on link "July 2024" at bounding box center [337, 329] width 58 height 25
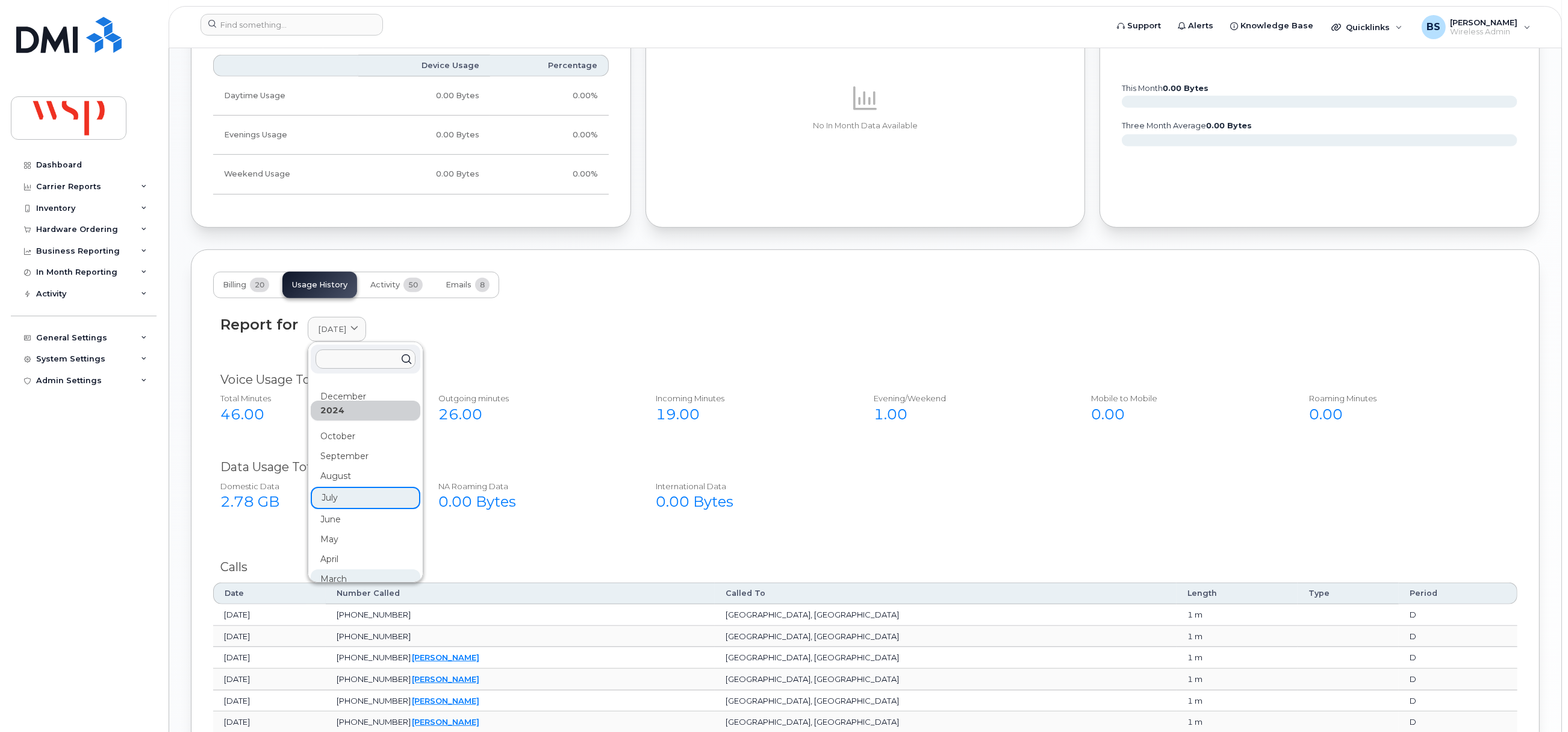
scroll to position [240, 0]
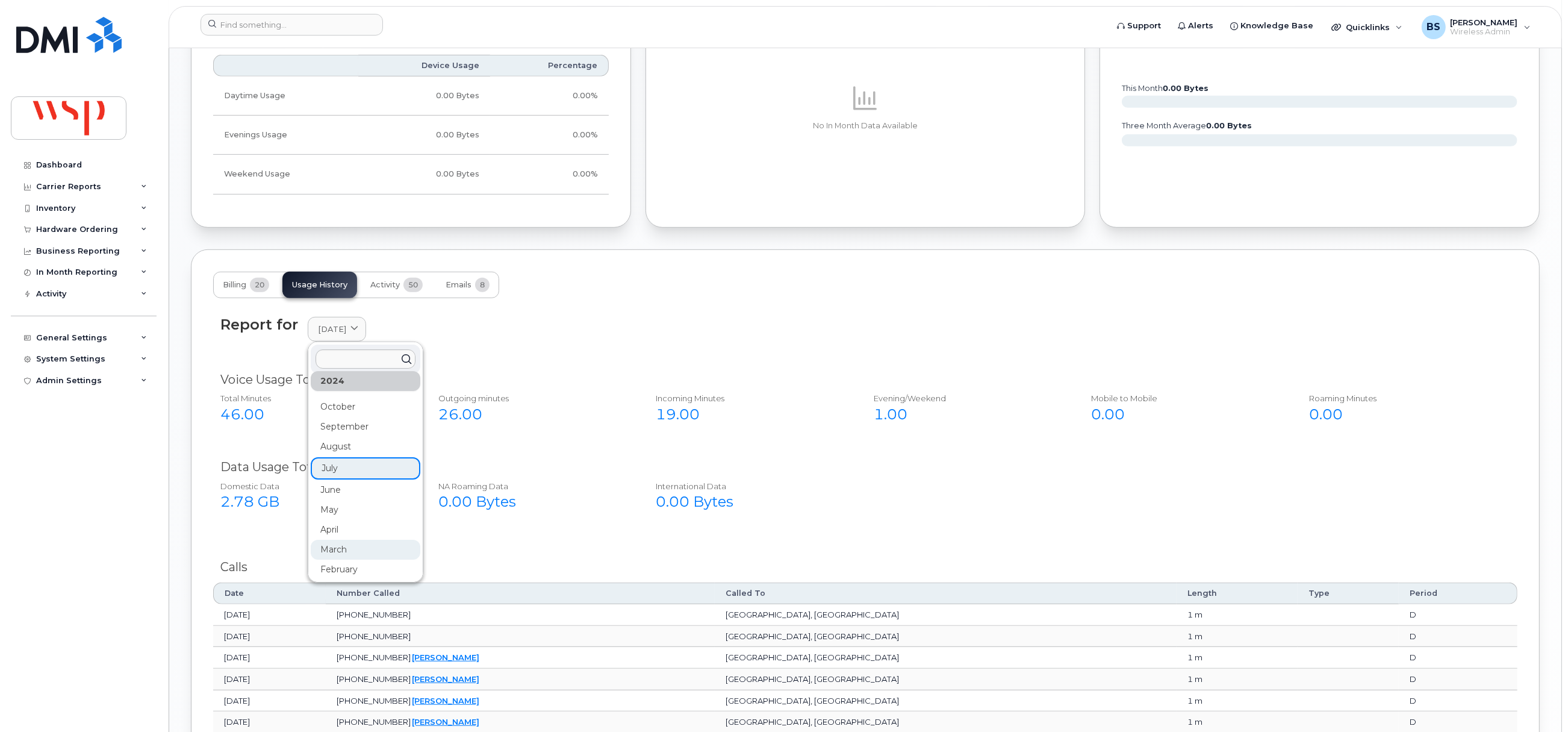
click at [345, 540] on div "April" at bounding box center [365, 529] width 110 height 20
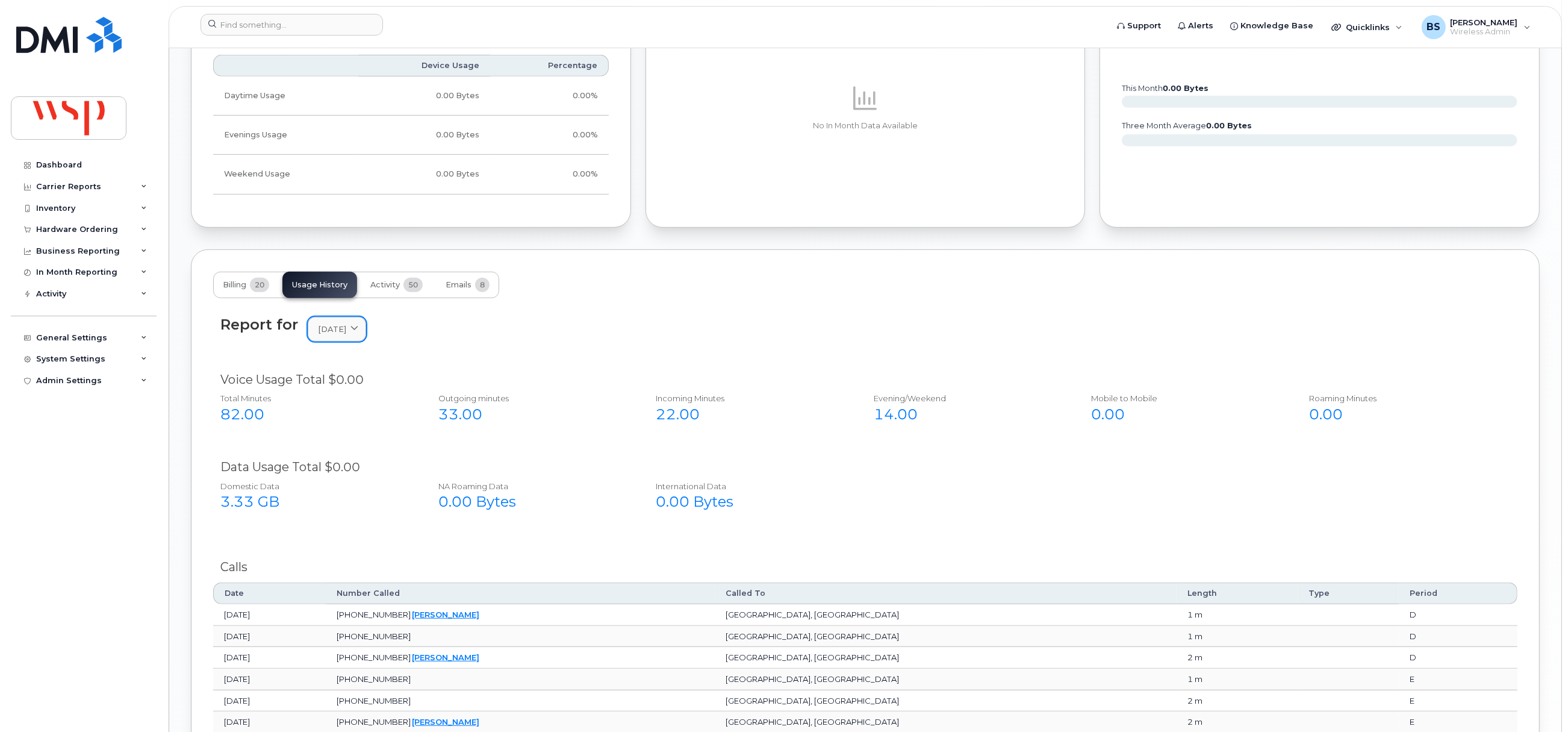
click at [345, 335] on span "April 2024" at bounding box center [332, 329] width 28 height 12
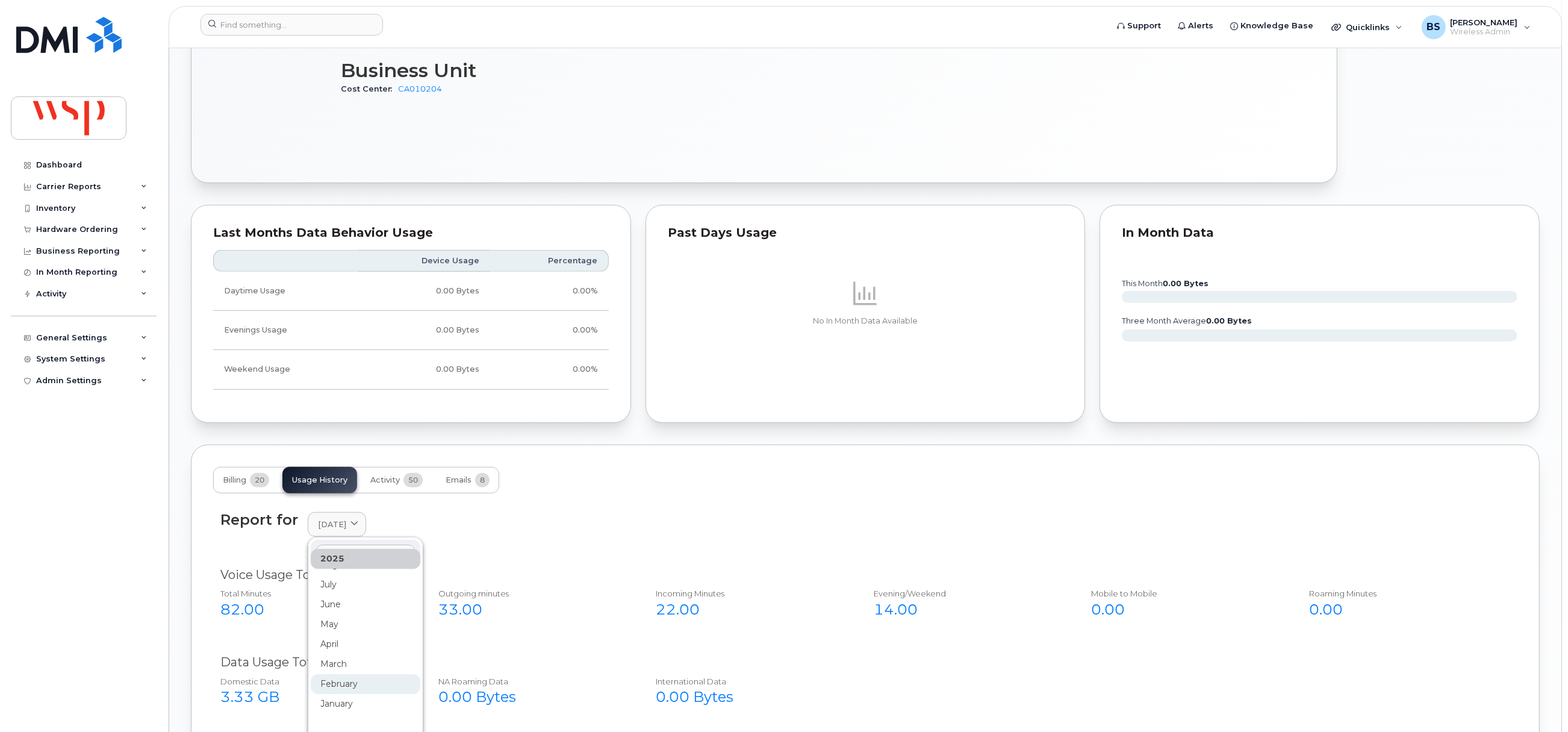
scroll to position [1085, 0]
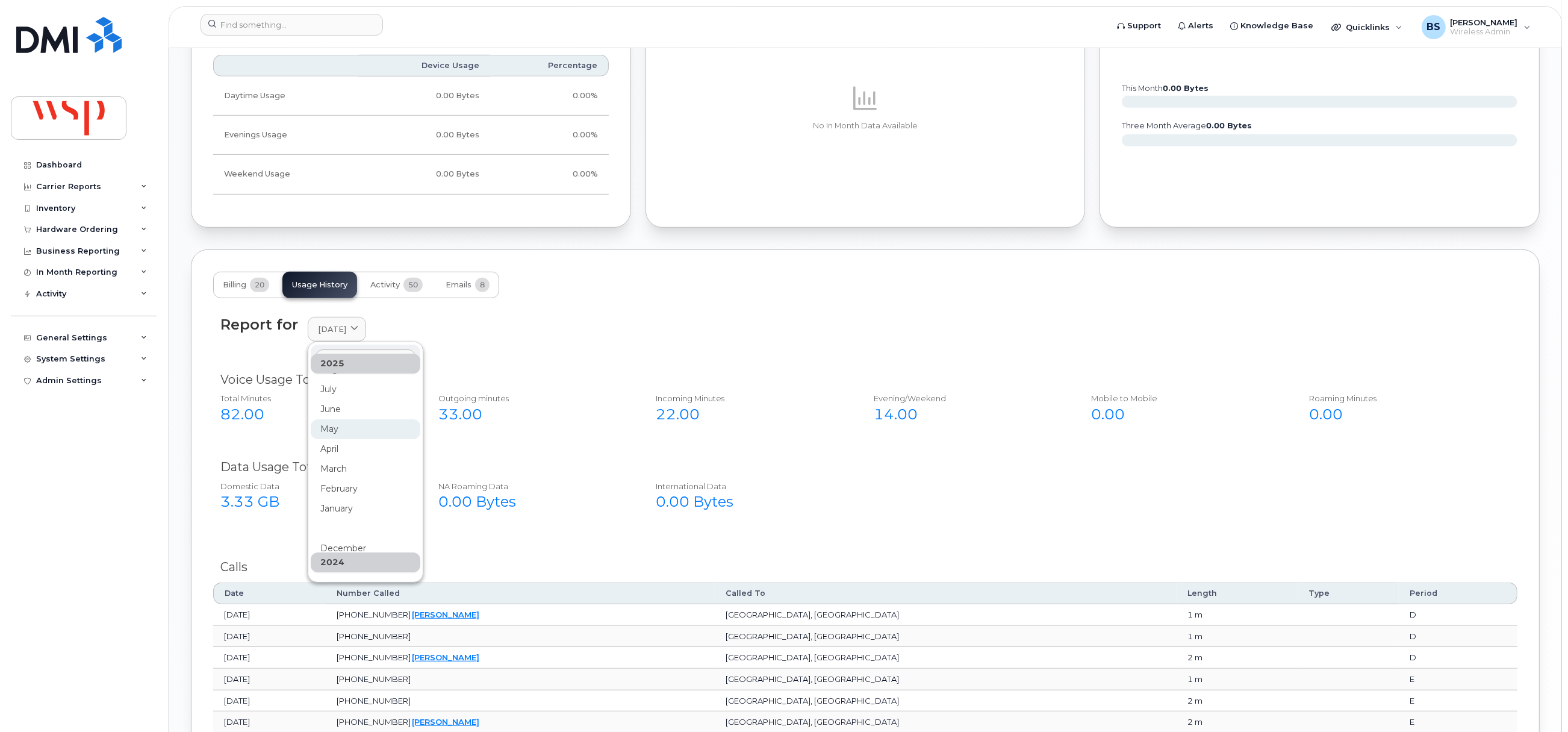
click at [334, 434] on div "May" at bounding box center [365, 429] width 110 height 20
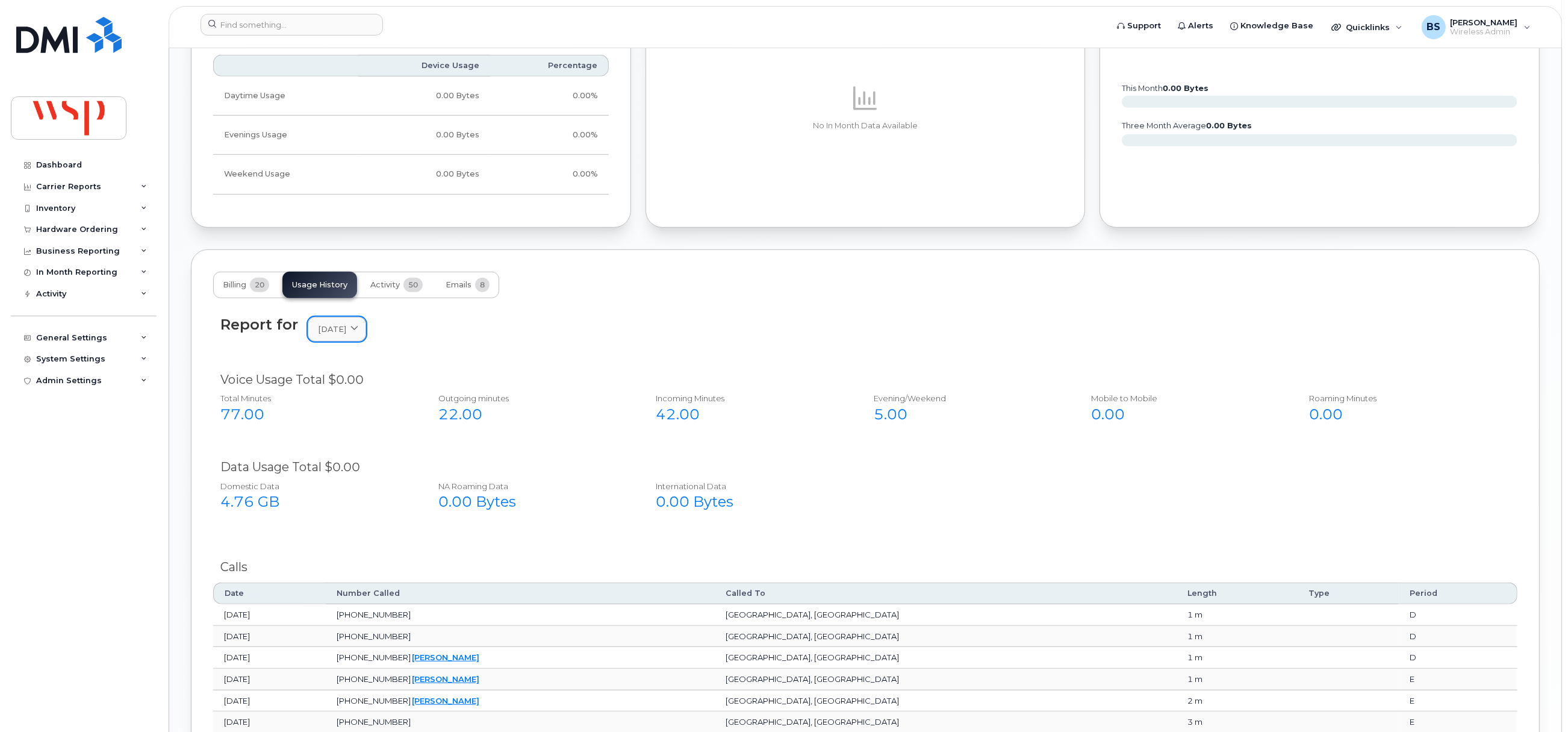
click at [346, 329] on span "May 2025" at bounding box center [332, 329] width 28 height 12
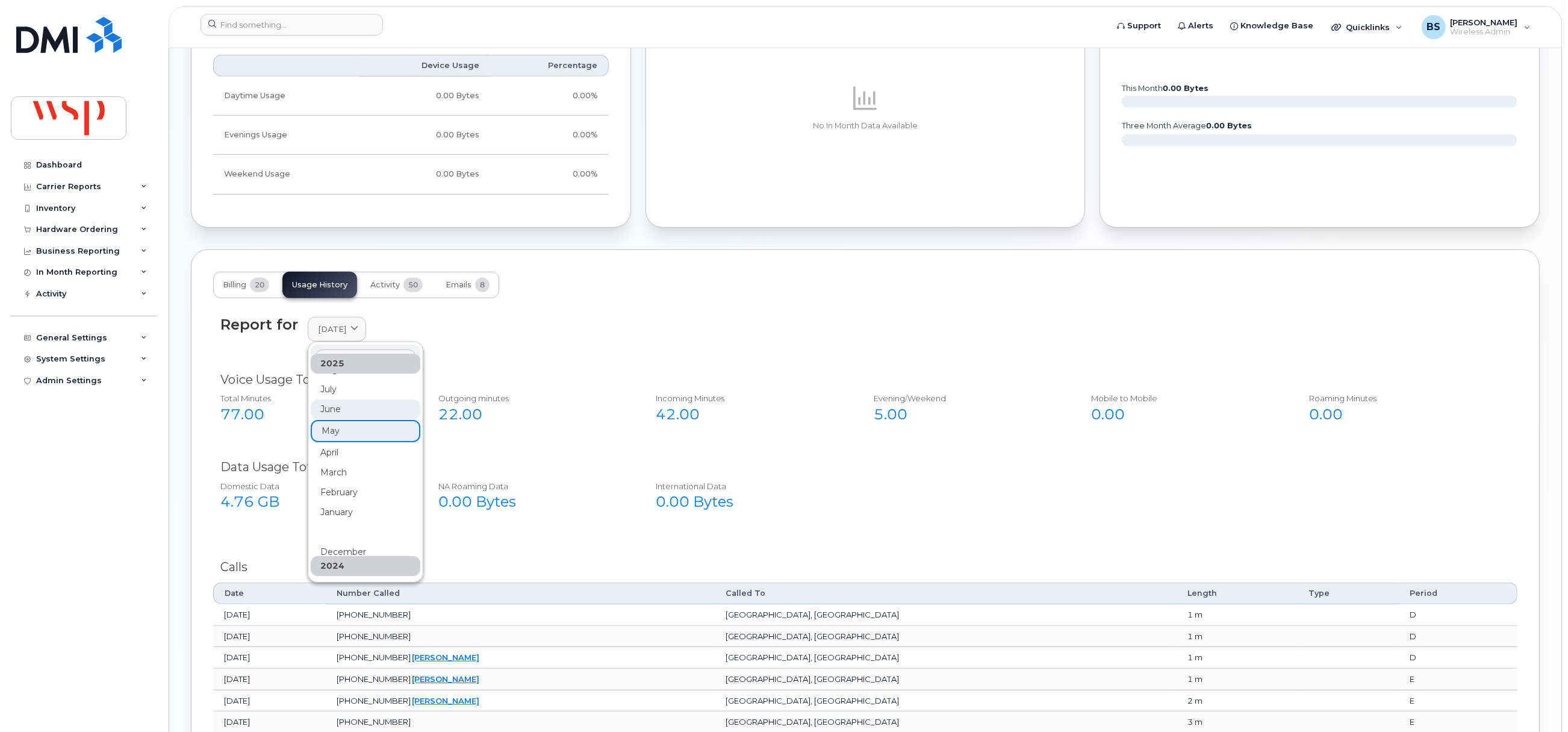
click at [332, 411] on div "June" at bounding box center [365, 409] width 110 height 20
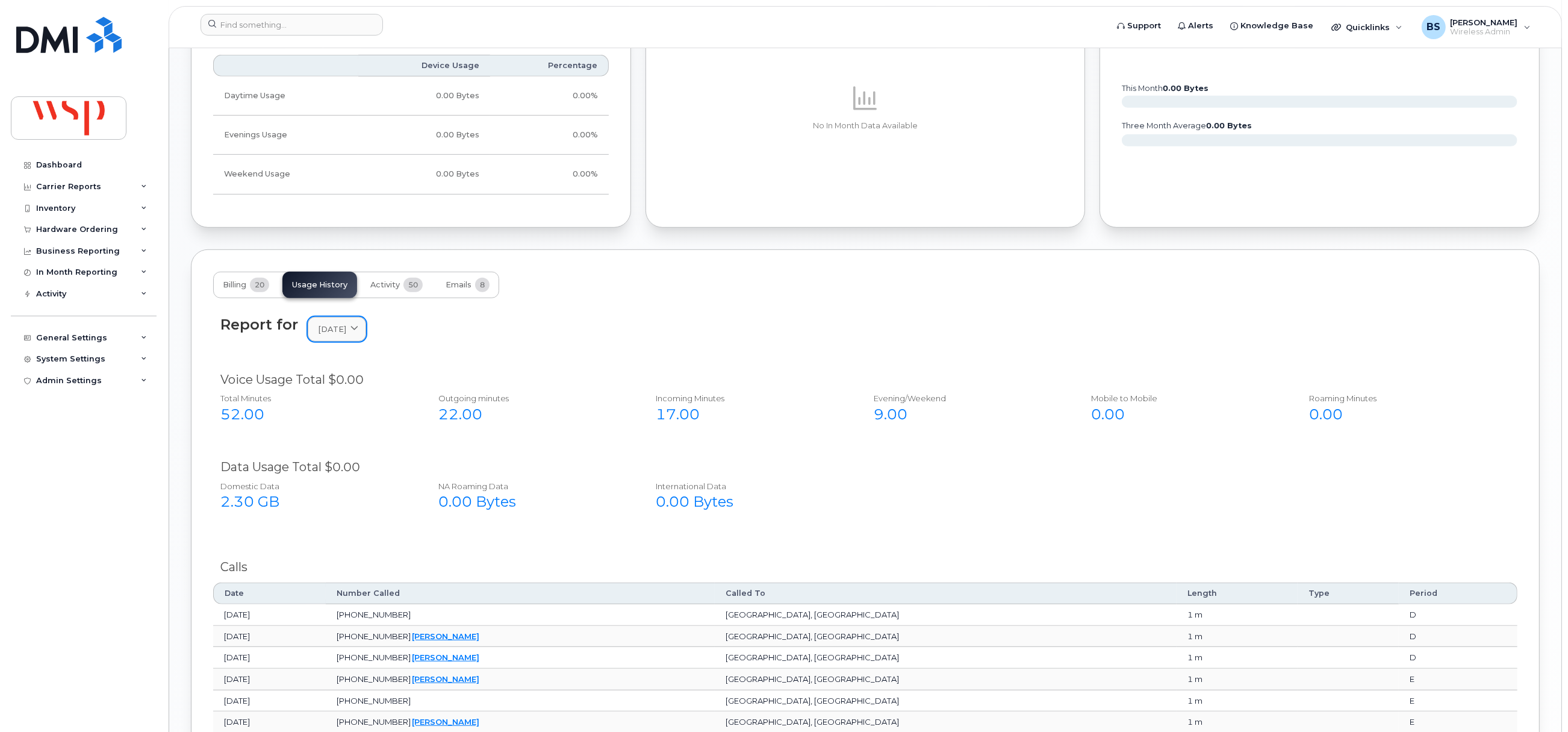
click at [334, 333] on span "June 2025" at bounding box center [332, 329] width 28 height 12
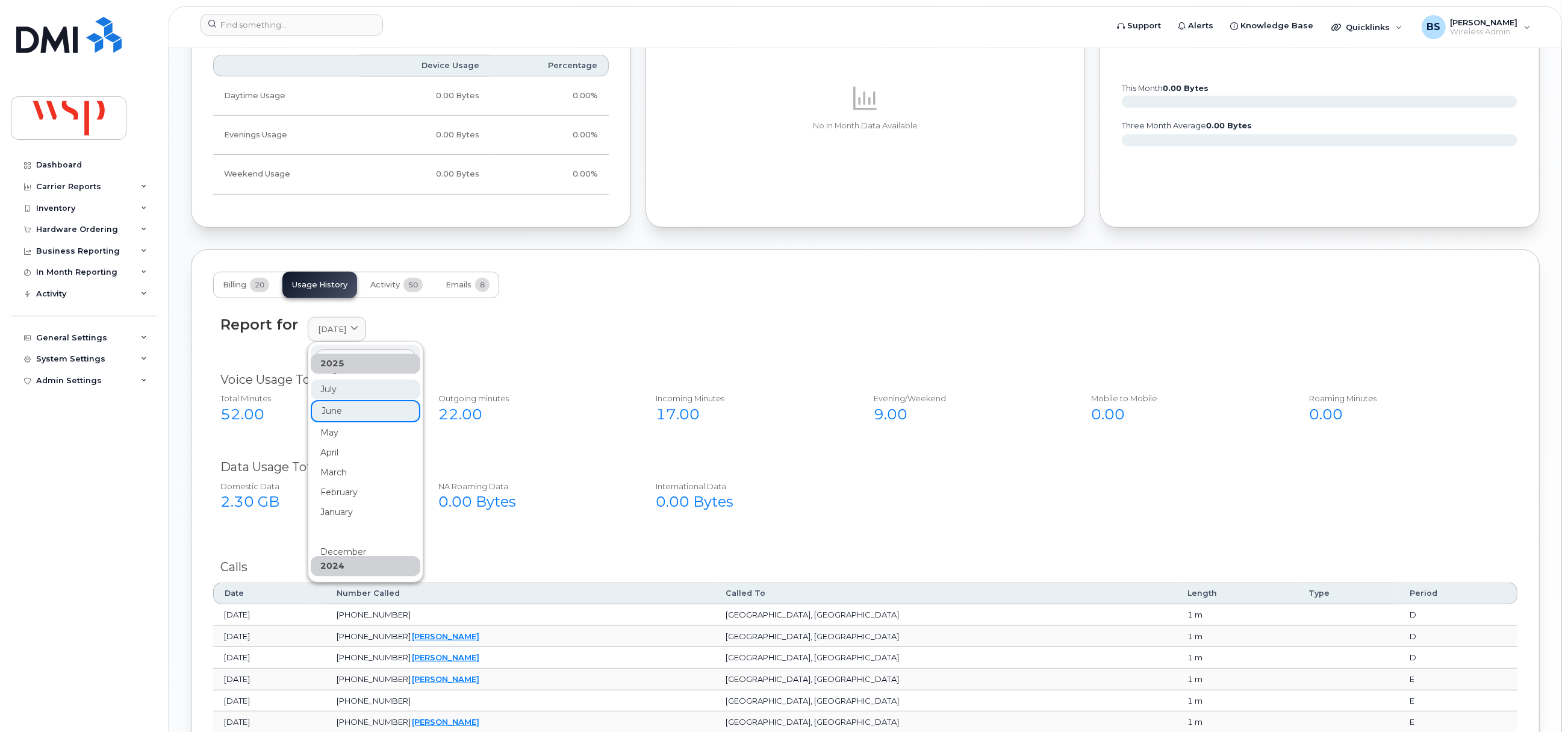
click at [324, 389] on div "July" at bounding box center [365, 389] width 110 height 20
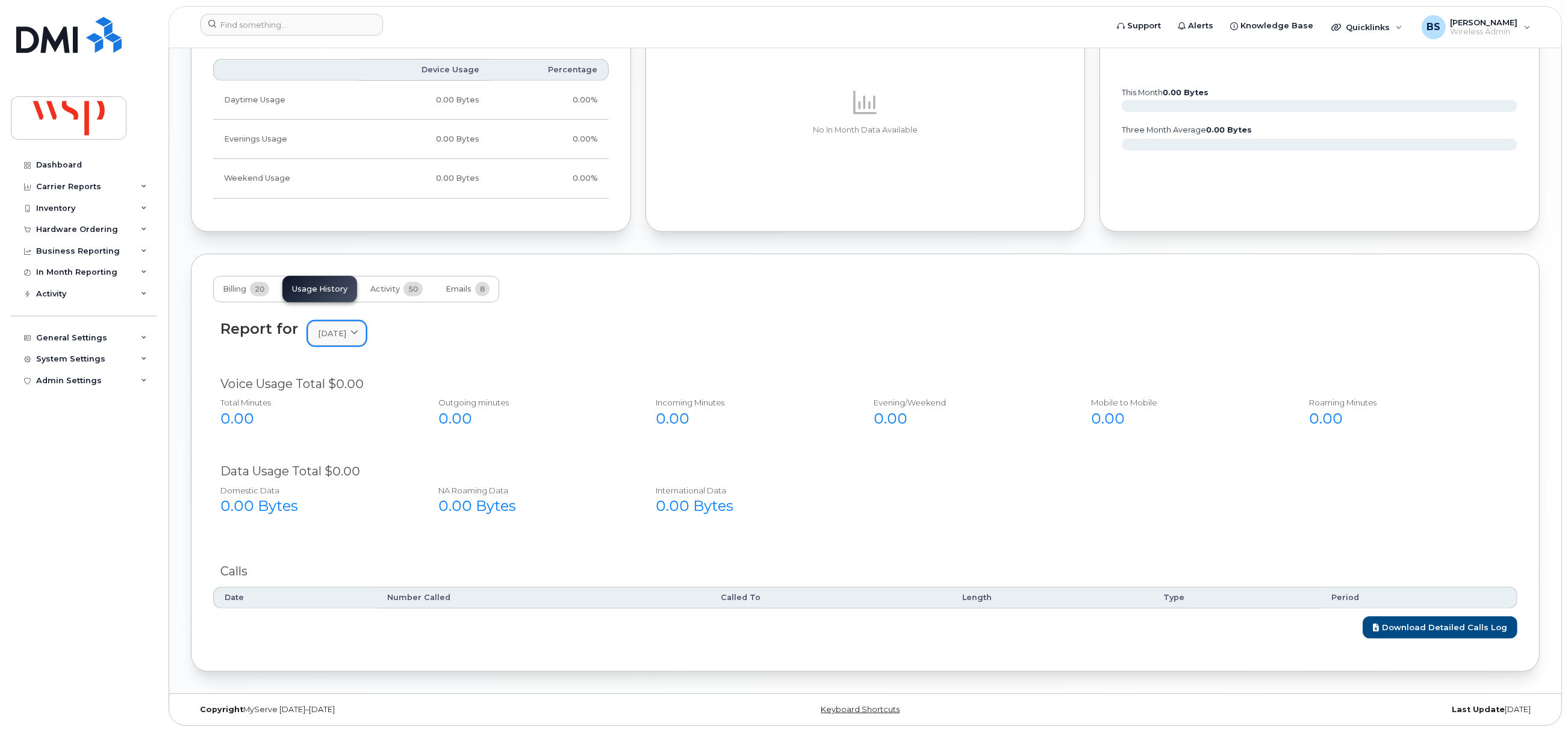
click at [343, 328] on span "July 2025" at bounding box center [332, 333] width 28 height 12
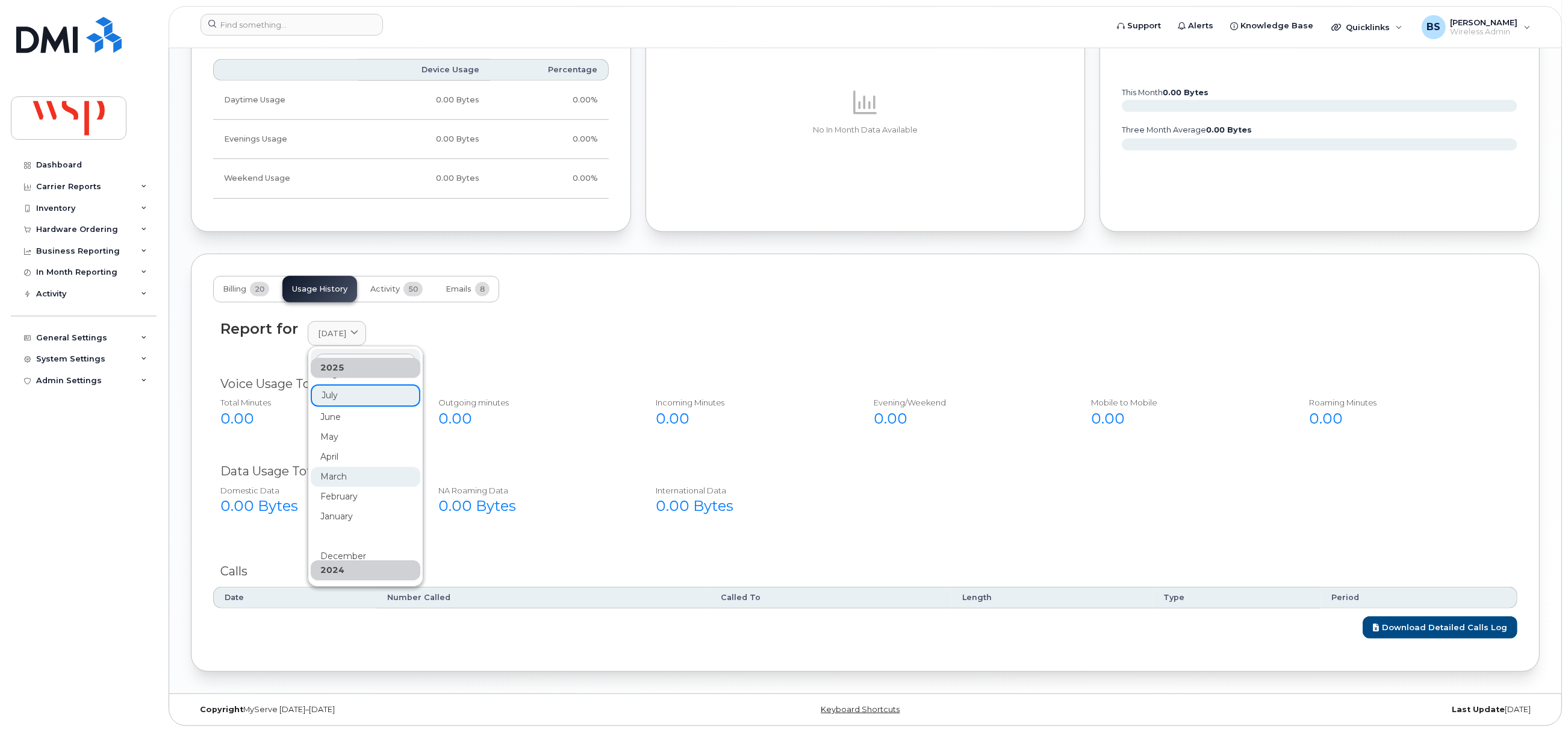
click at [332, 468] on div "March" at bounding box center [365, 476] width 110 height 20
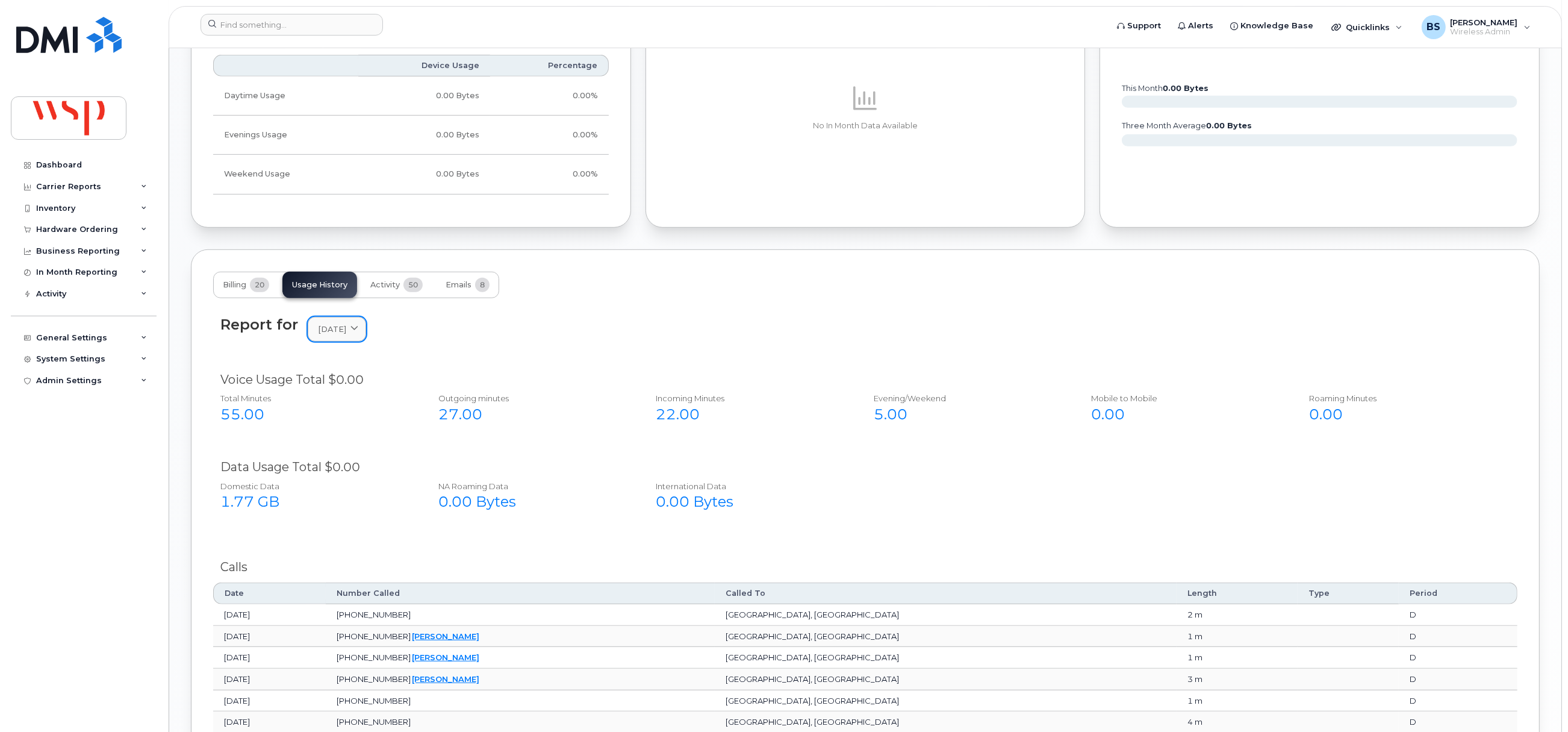
click at [364, 338] on link "March 2025" at bounding box center [337, 329] width 58 height 25
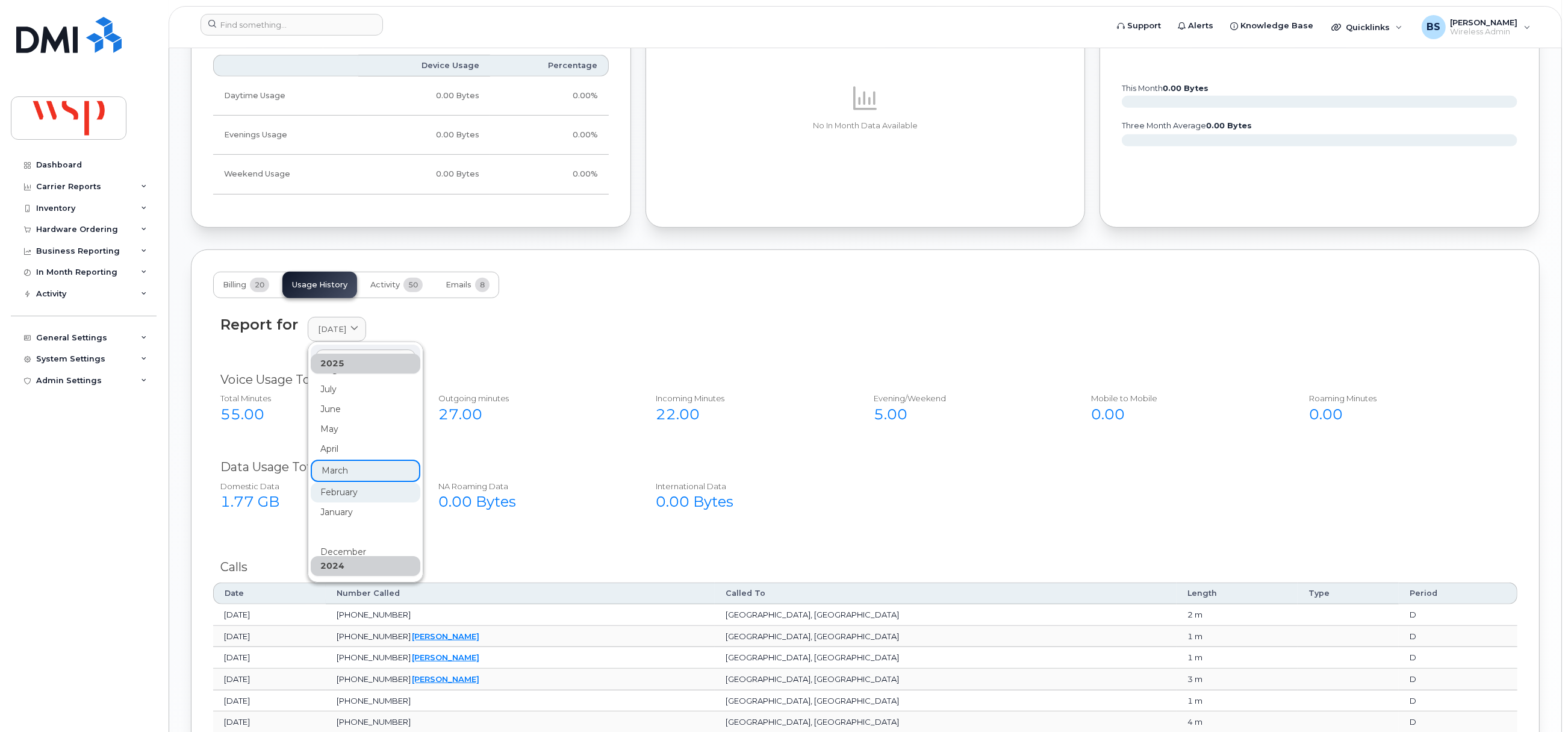
click at [341, 495] on div "February" at bounding box center [365, 492] width 110 height 20
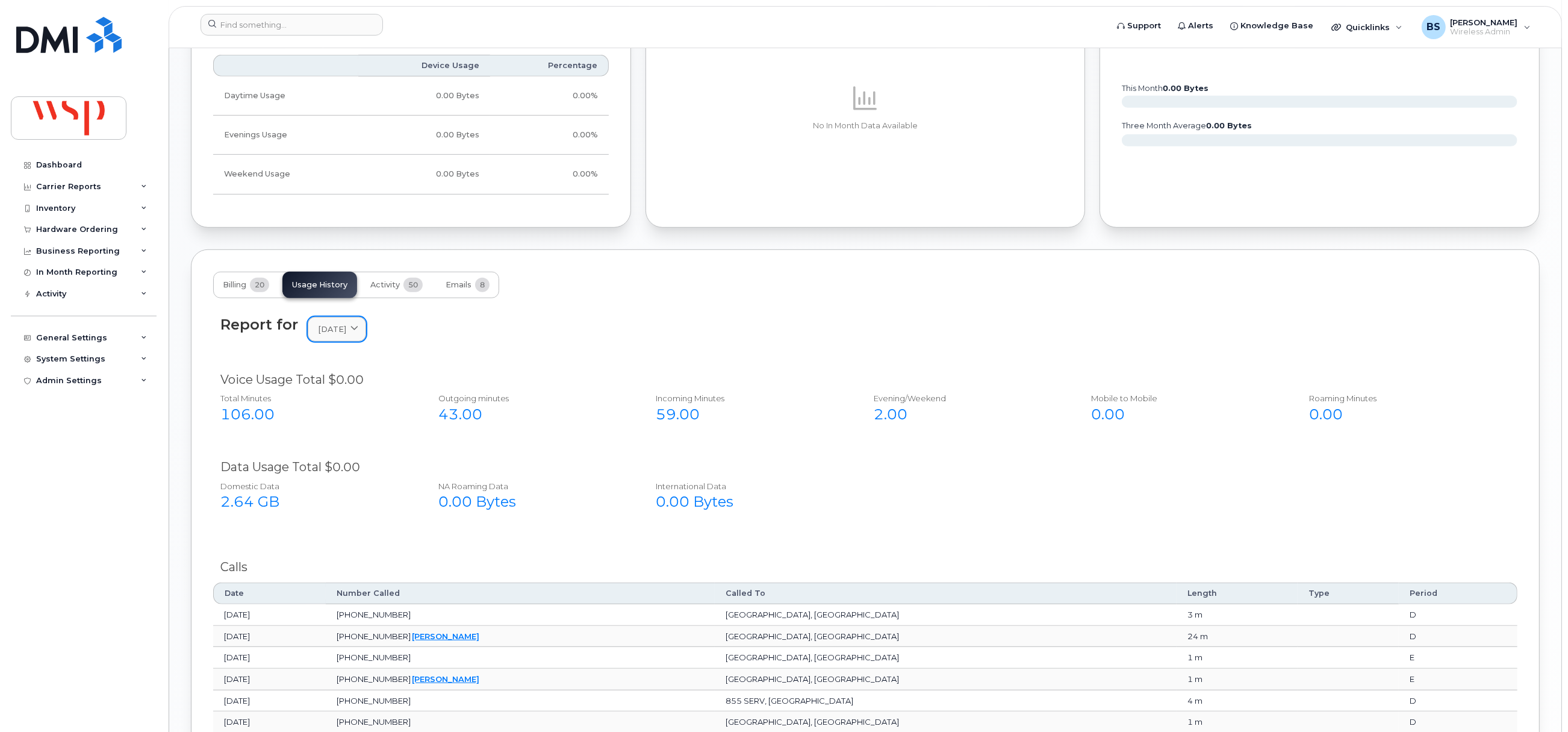
click at [355, 341] on link "February 2025" at bounding box center [337, 329] width 58 height 25
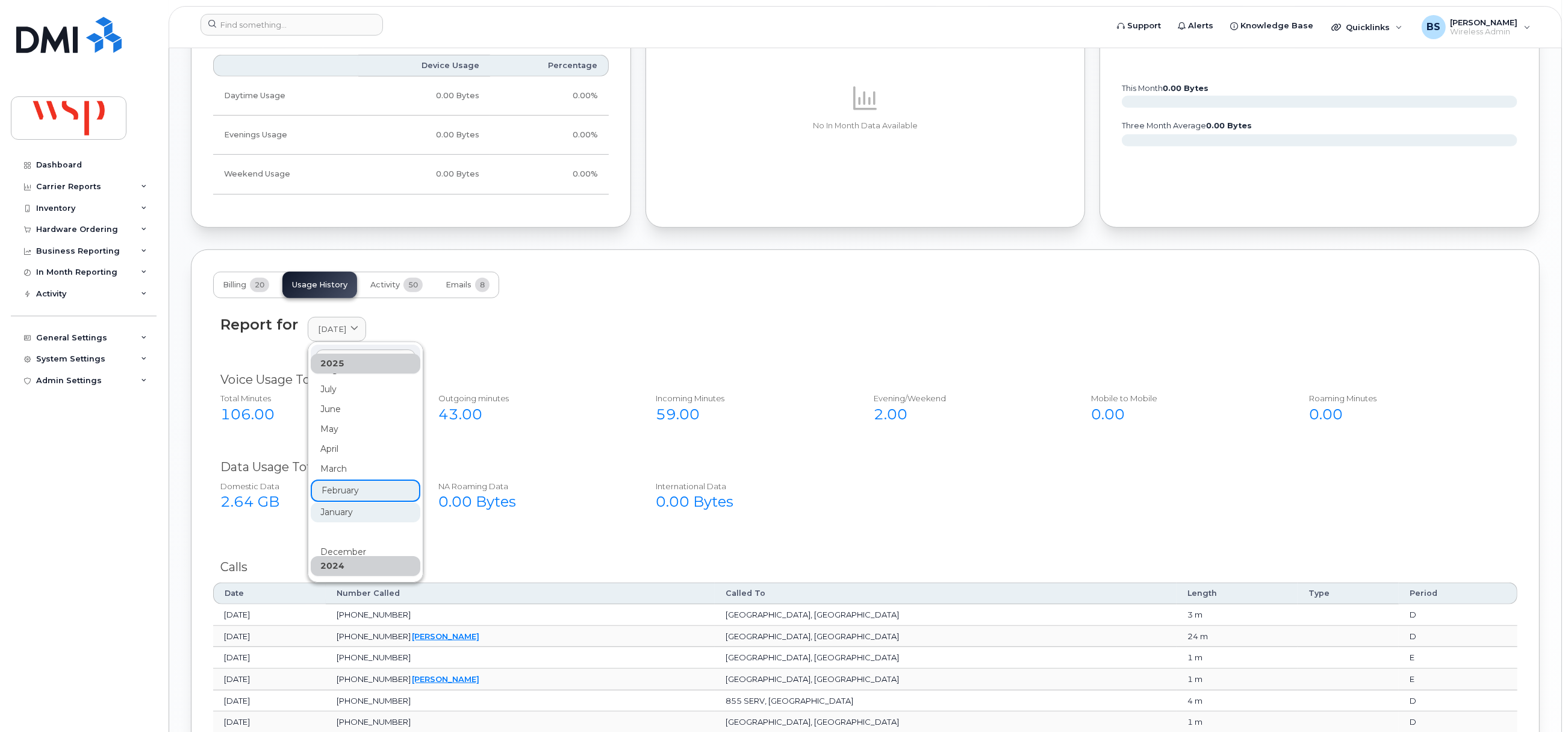
click at [337, 507] on div "January" at bounding box center [365, 512] width 110 height 20
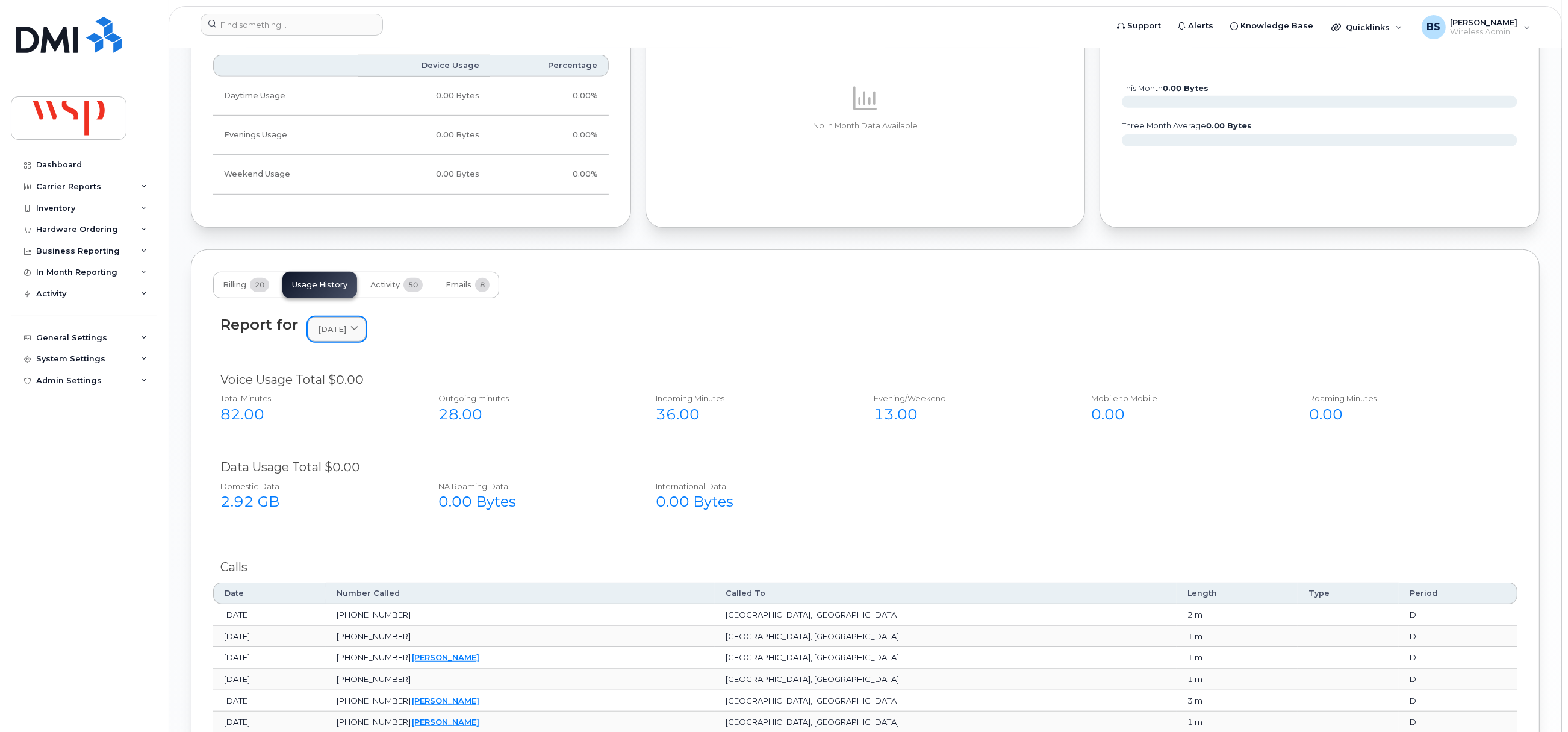
click at [346, 330] on span "January 2025" at bounding box center [332, 329] width 28 height 12
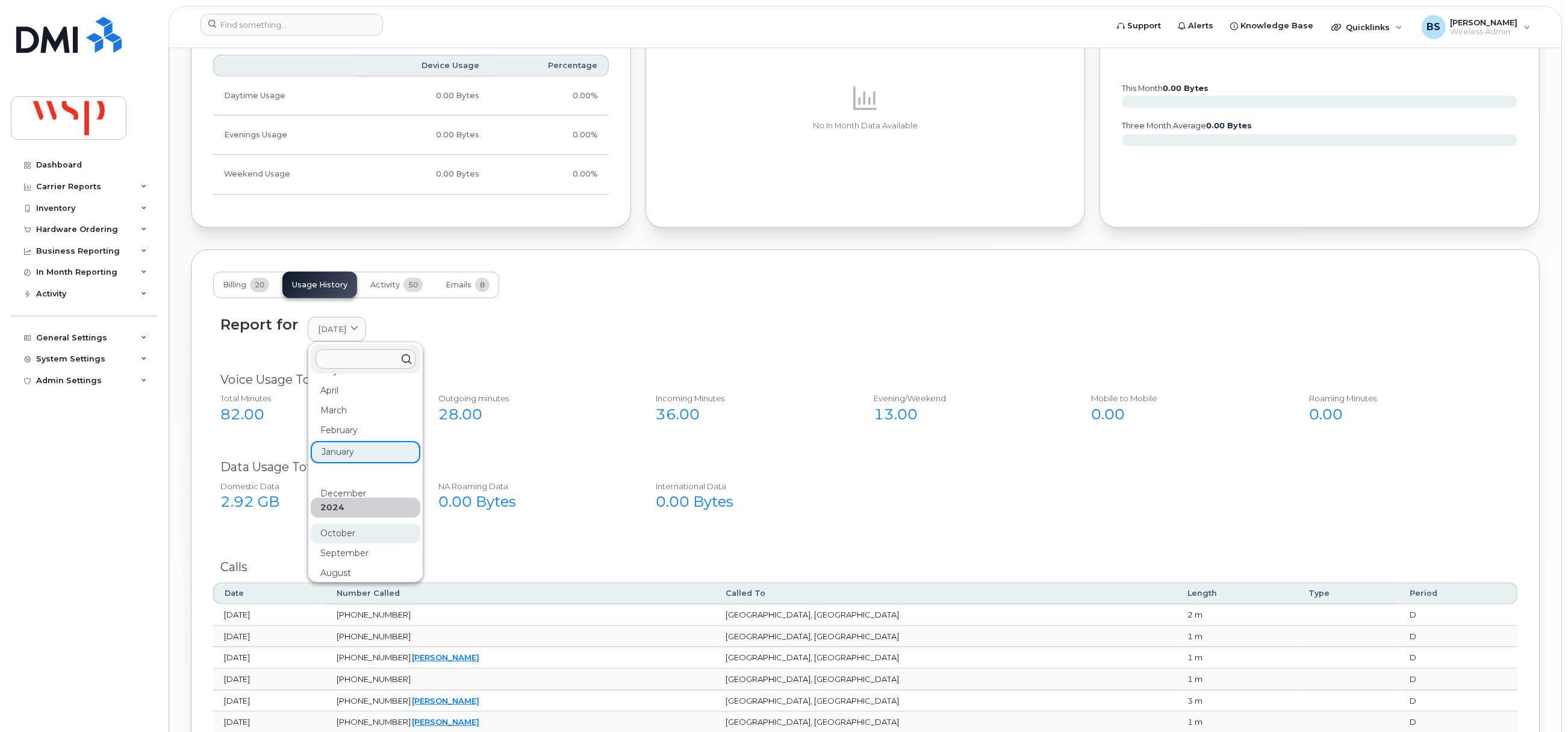
scroll to position [149, 0]
click at [334, 499] on div "October" at bounding box center [365, 501] width 110 height 20
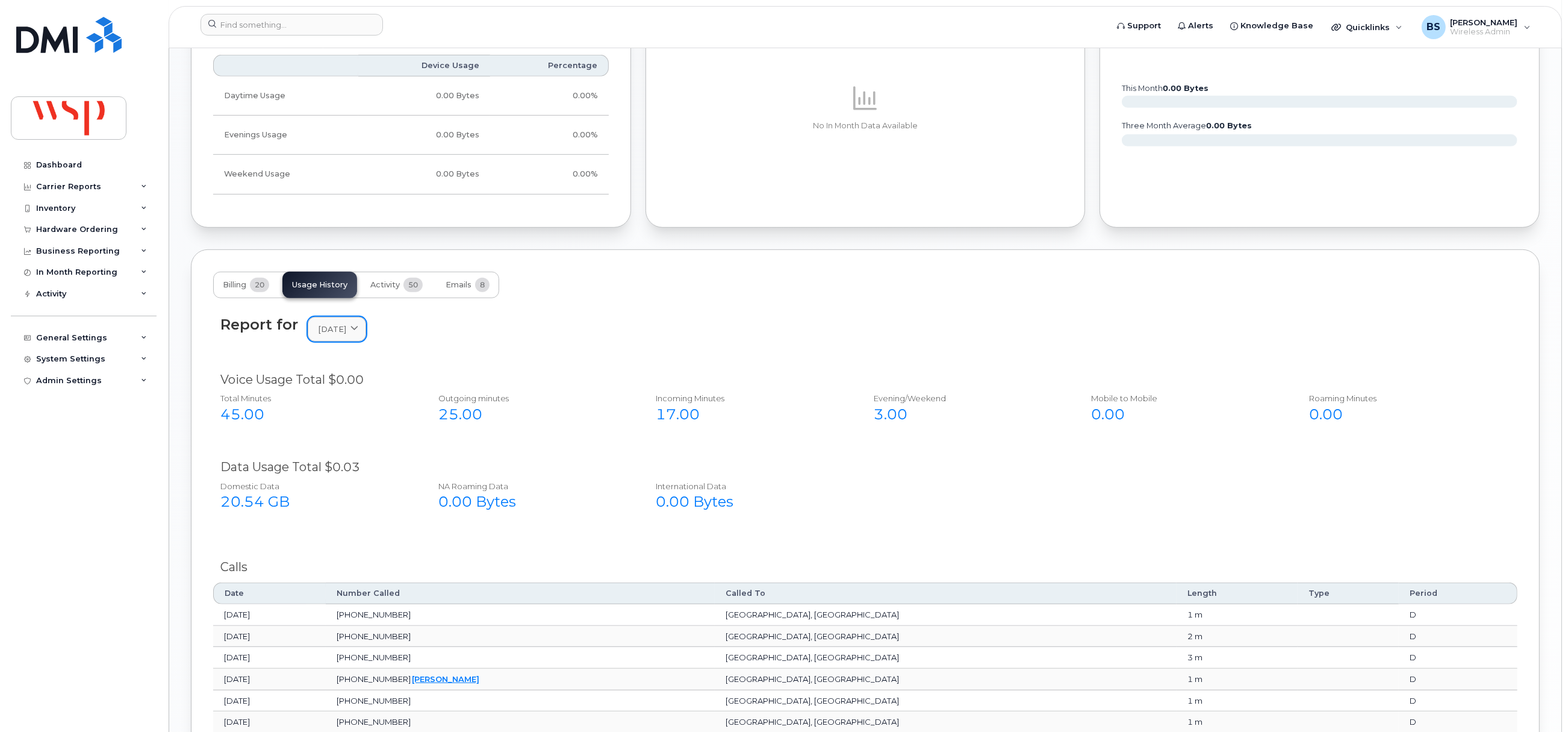
click at [346, 335] on span "October 2024" at bounding box center [332, 329] width 28 height 12
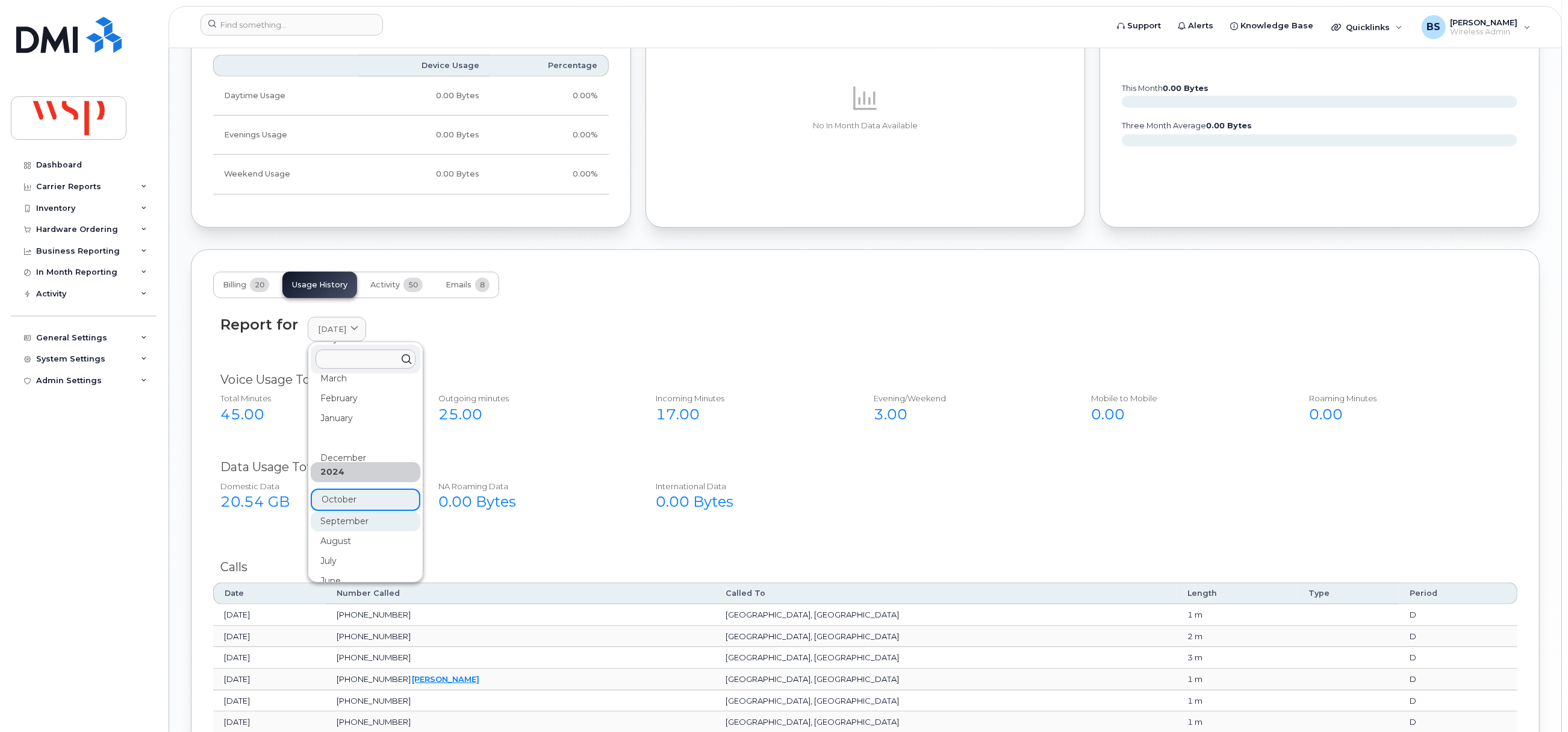
click at [359, 521] on div "September" at bounding box center [365, 521] width 110 height 20
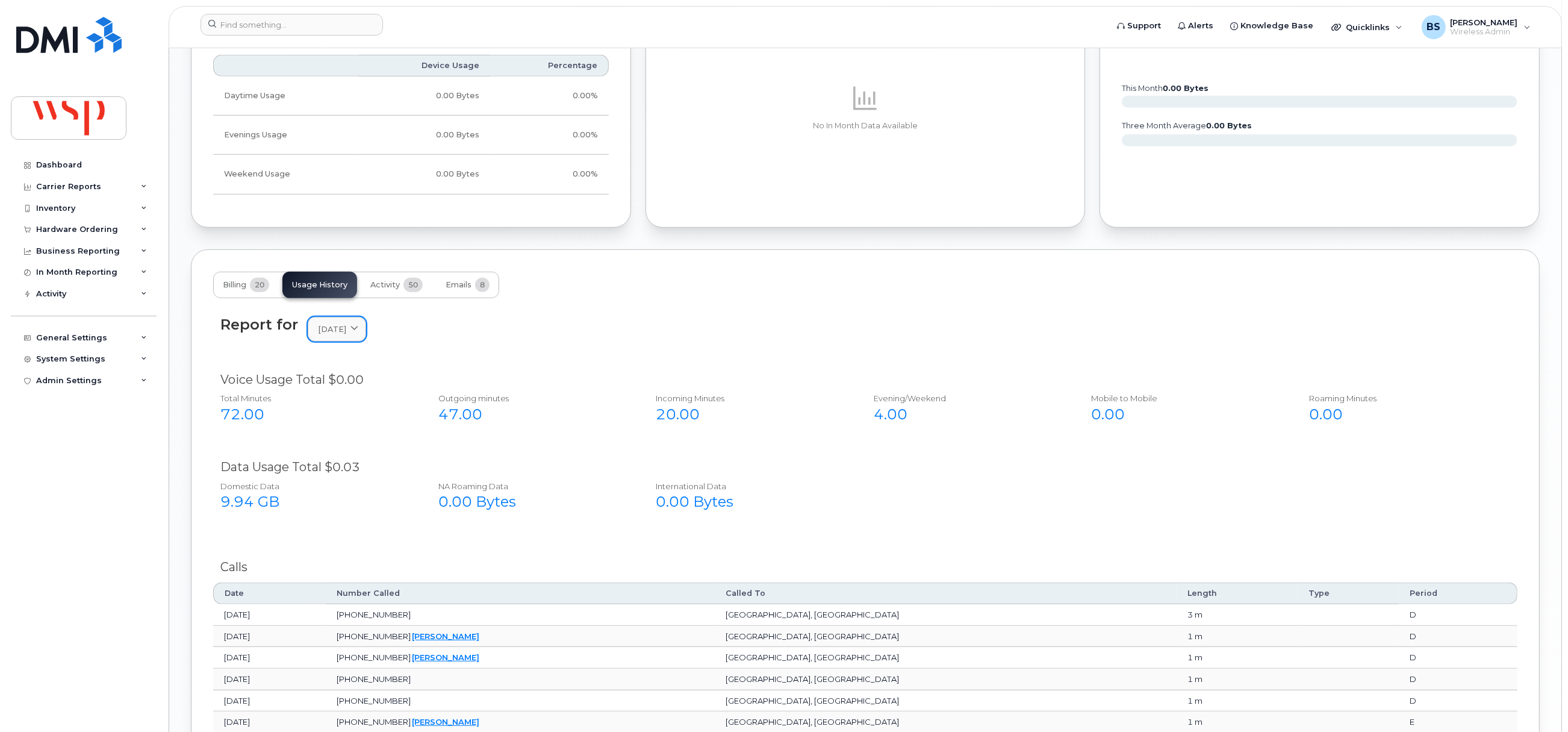
click at [345, 333] on span "September 2024" at bounding box center [332, 329] width 28 height 12
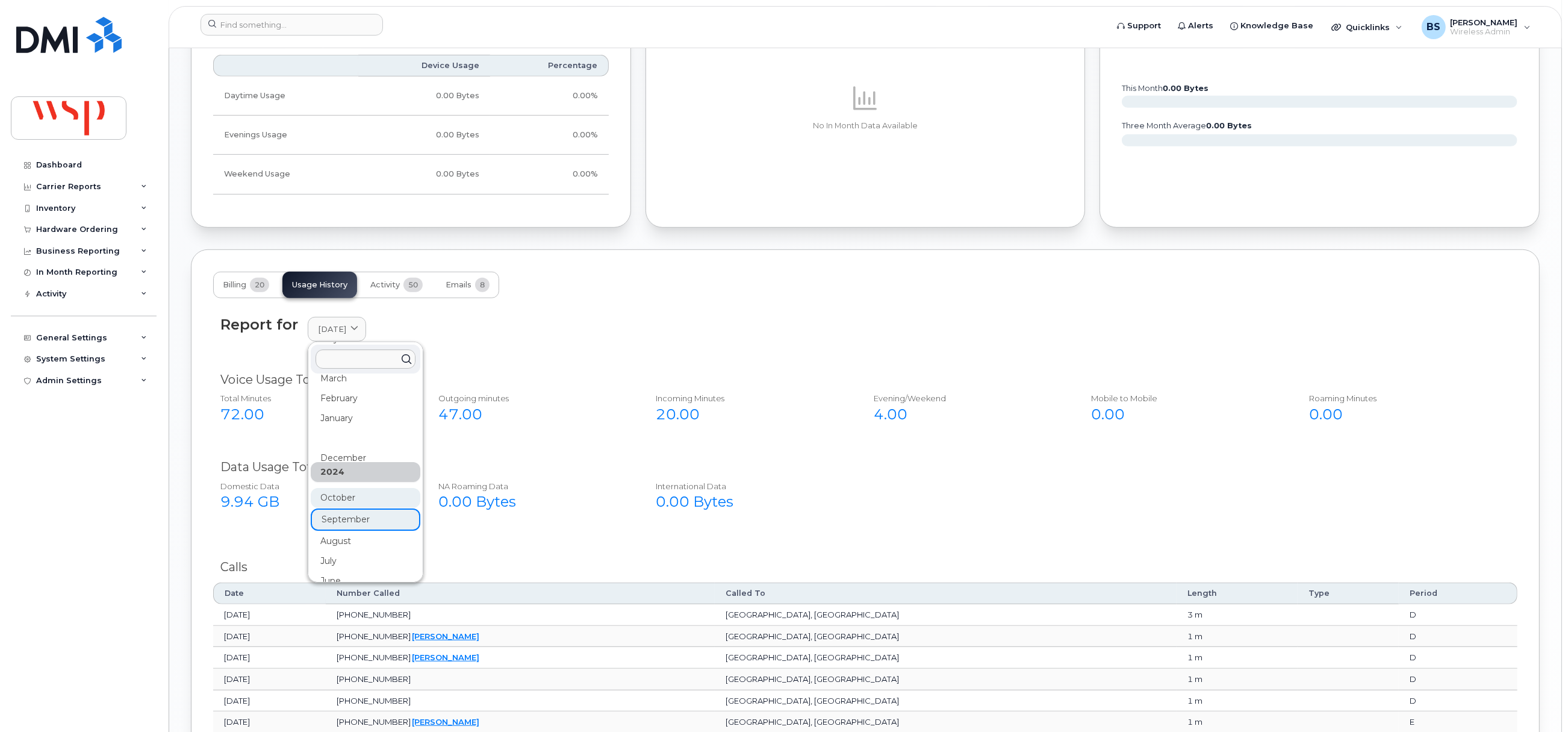
click at [343, 497] on div "October" at bounding box center [365, 497] width 110 height 20
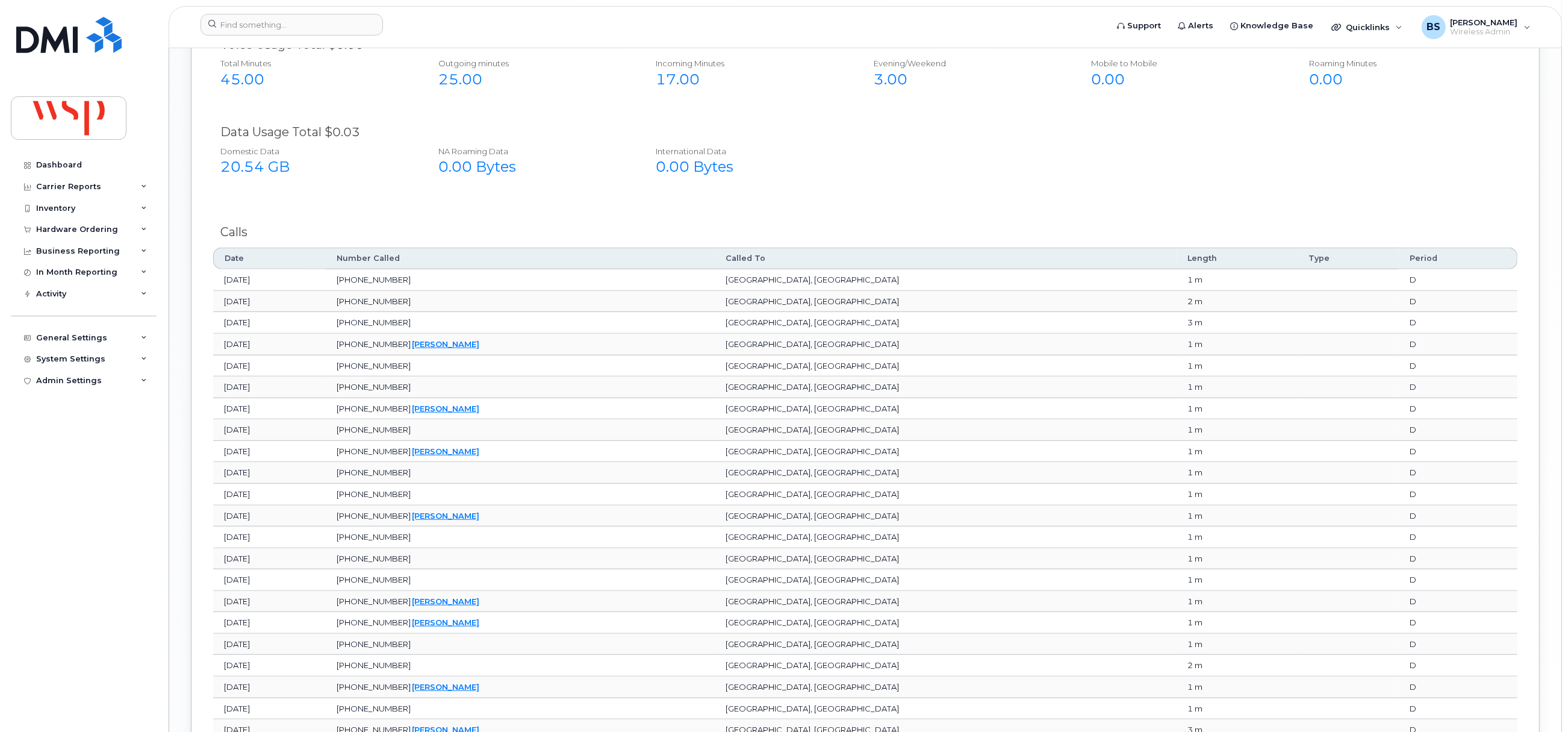
scroll to position [1175, 0]
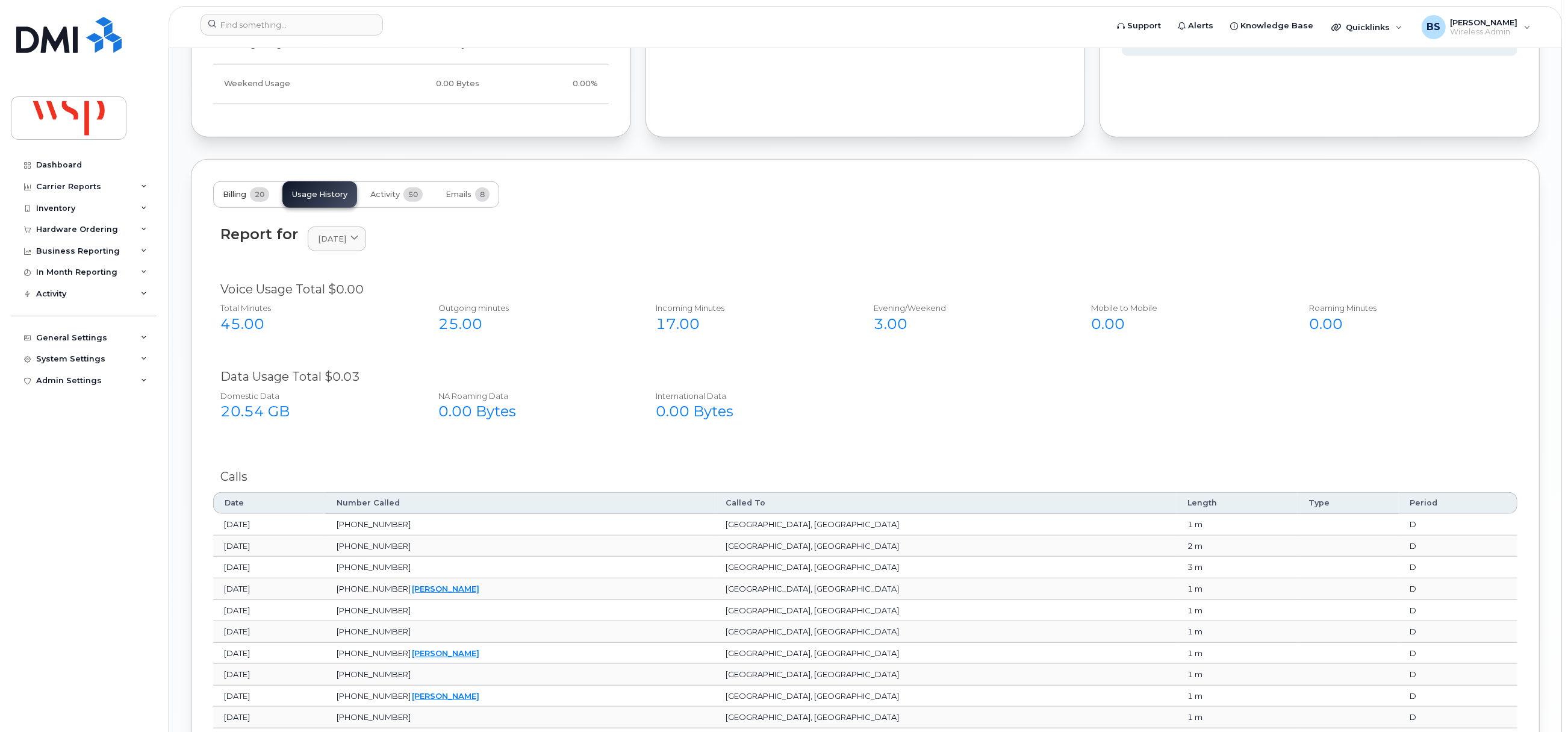
click at [234, 194] on span "Billing" at bounding box center [234, 194] width 23 height 9
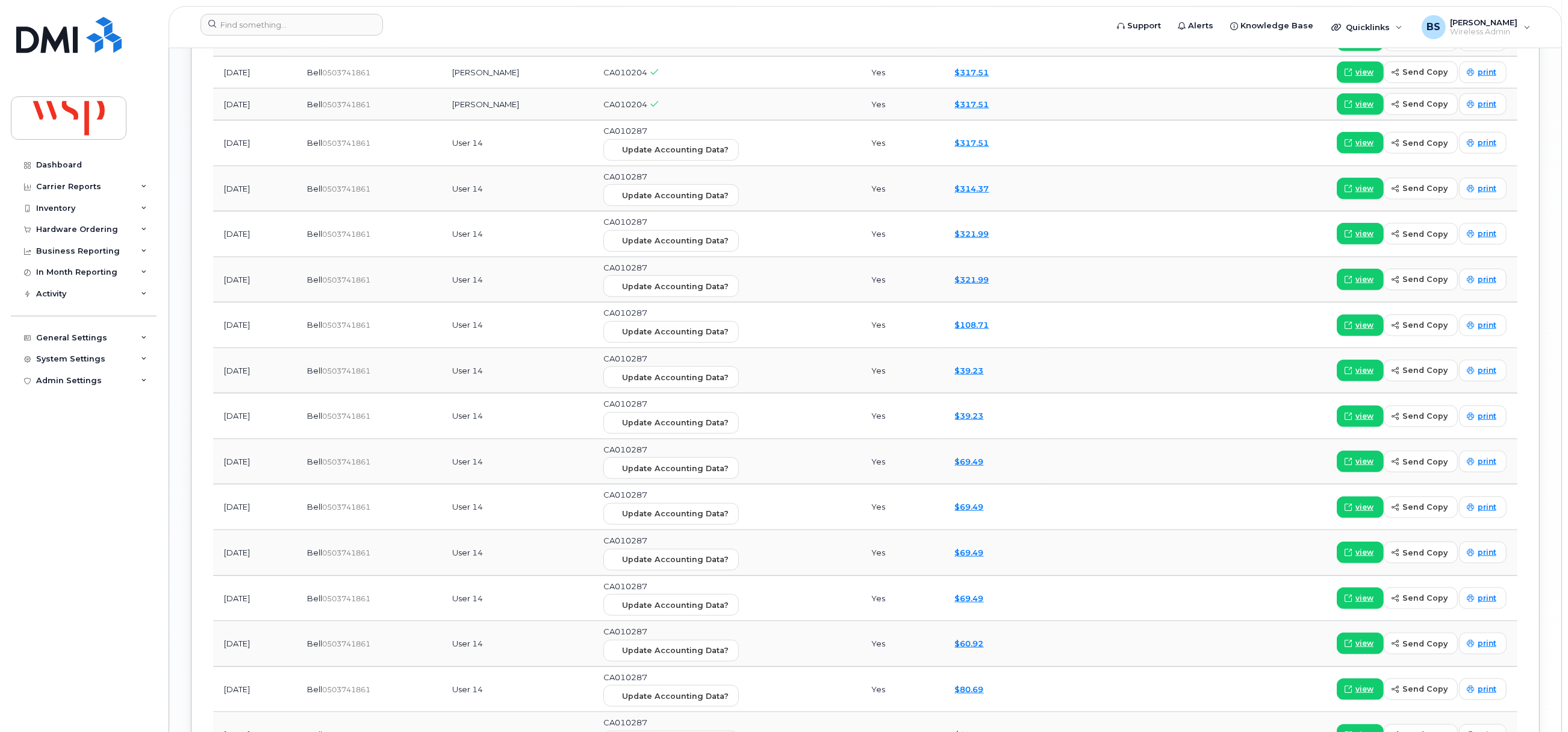
scroll to position [1356, 0]
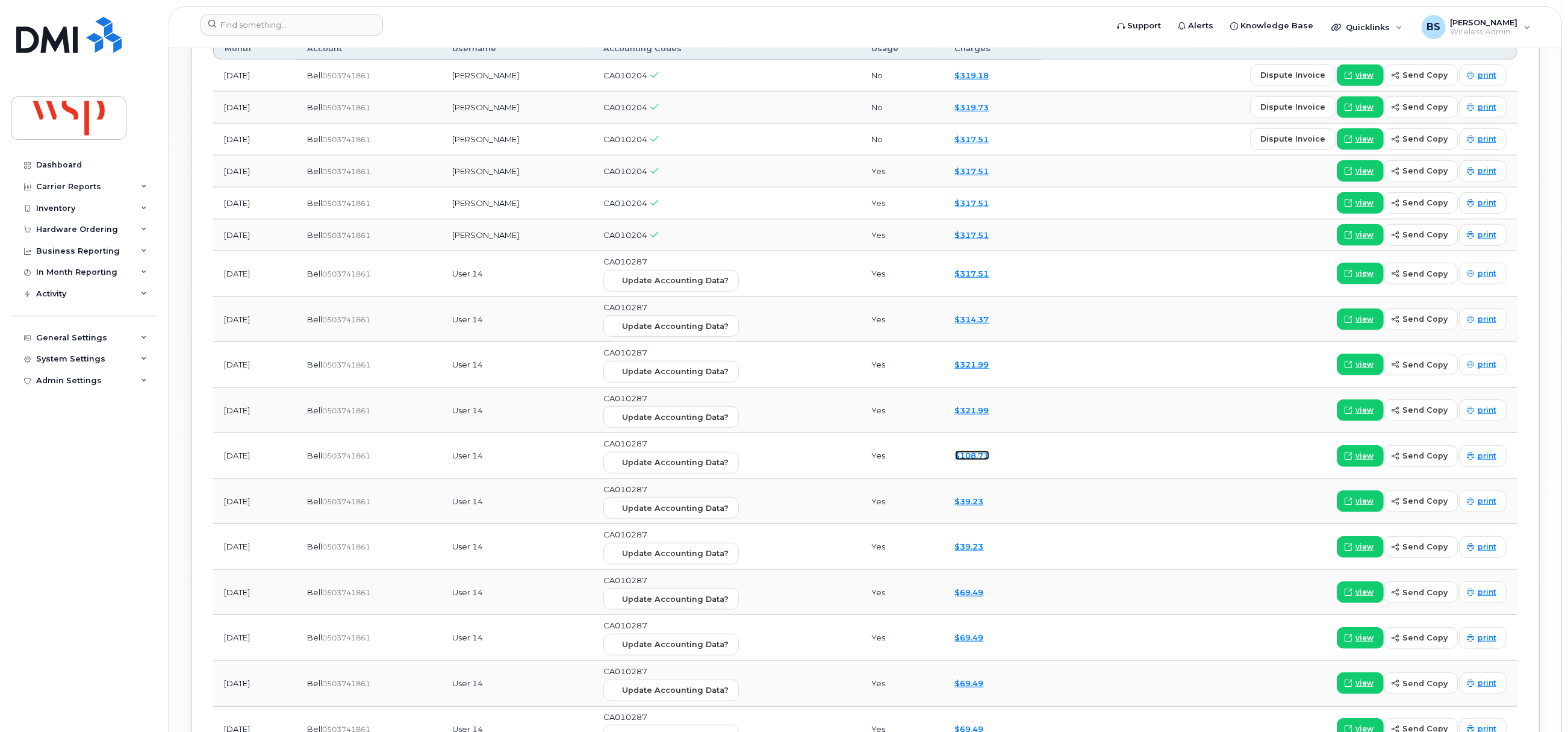
click at [989, 460] on link "$108.71" at bounding box center [971, 455] width 34 height 9
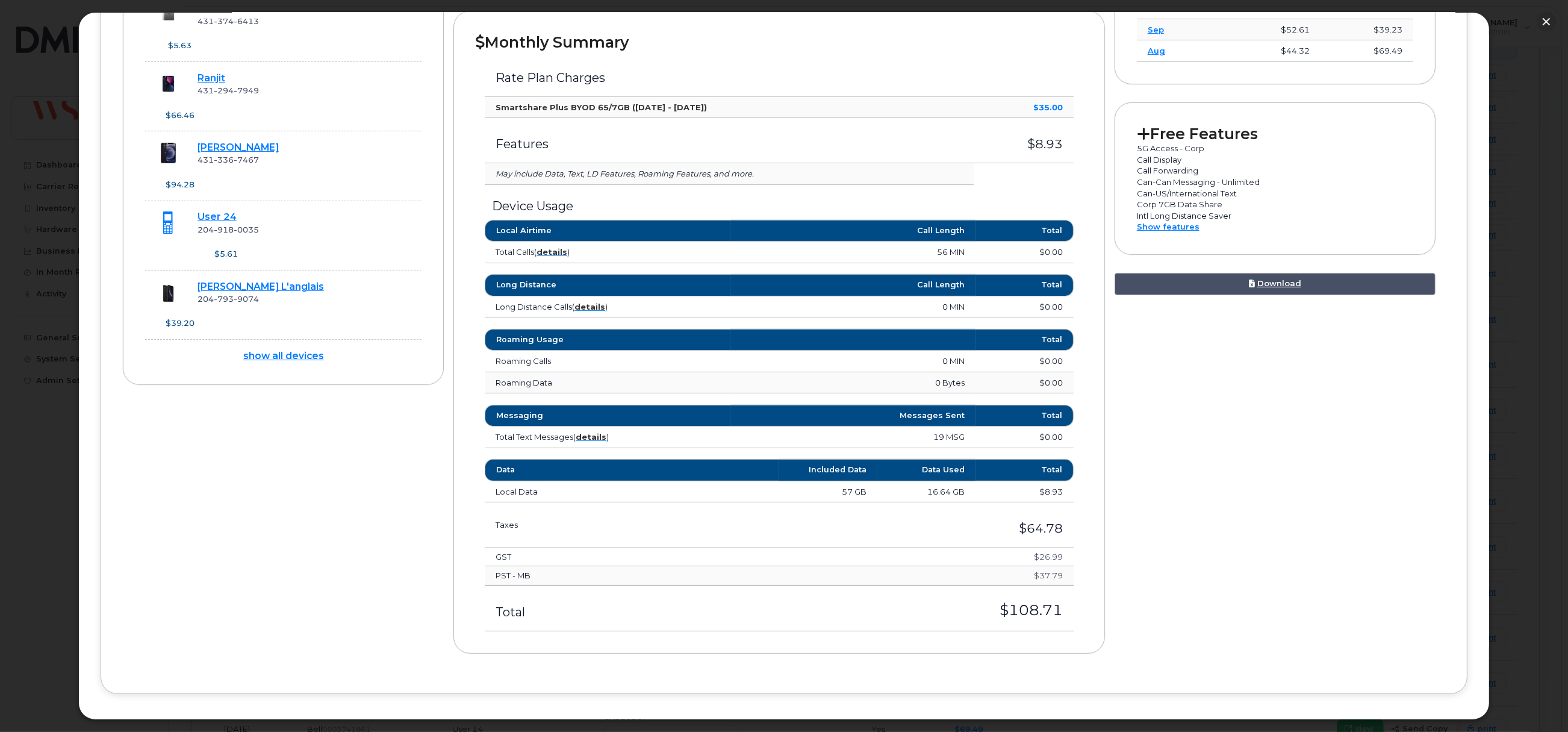
scroll to position [451, 0]
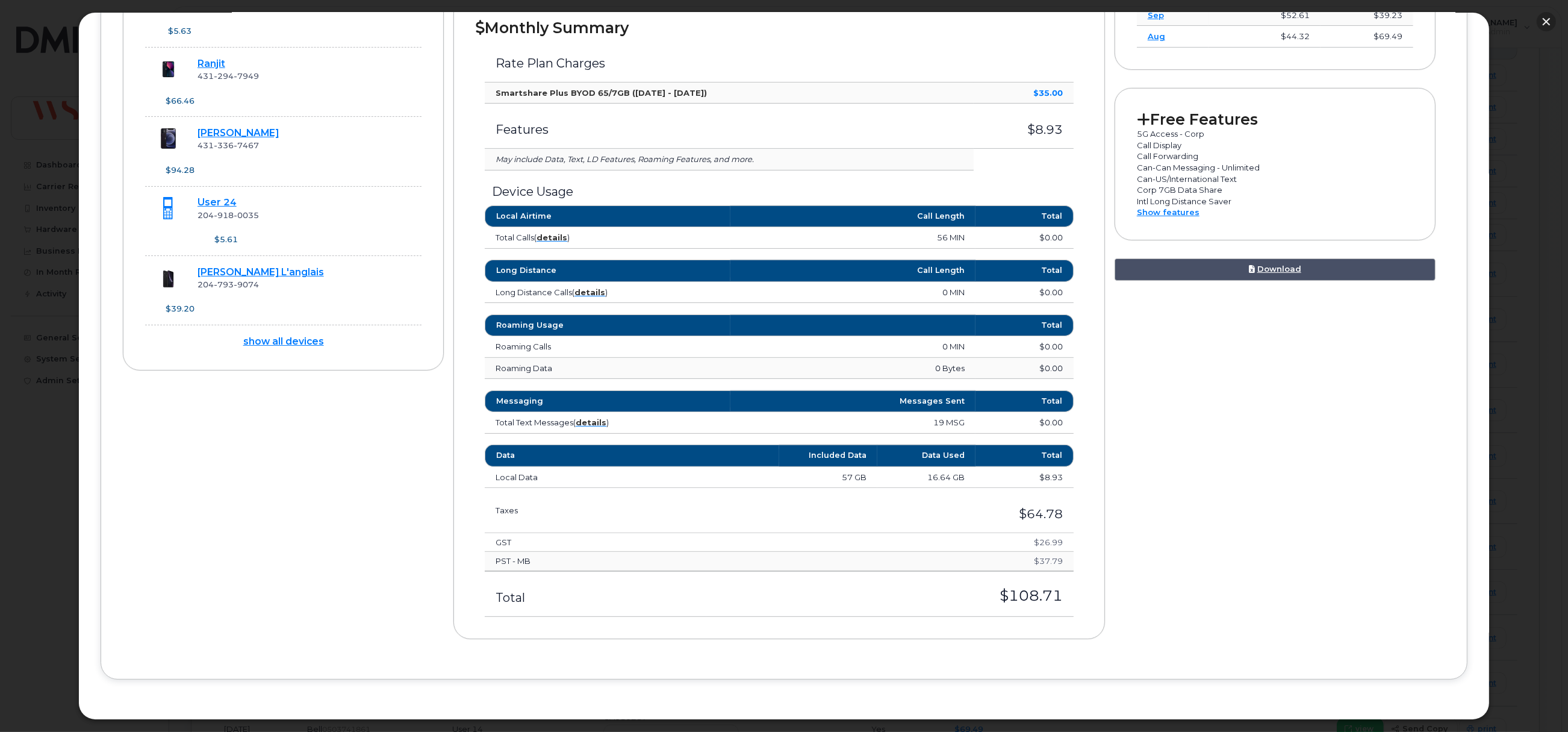
click at [1543, 18] on button "button" at bounding box center [1546, 21] width 19 height 19
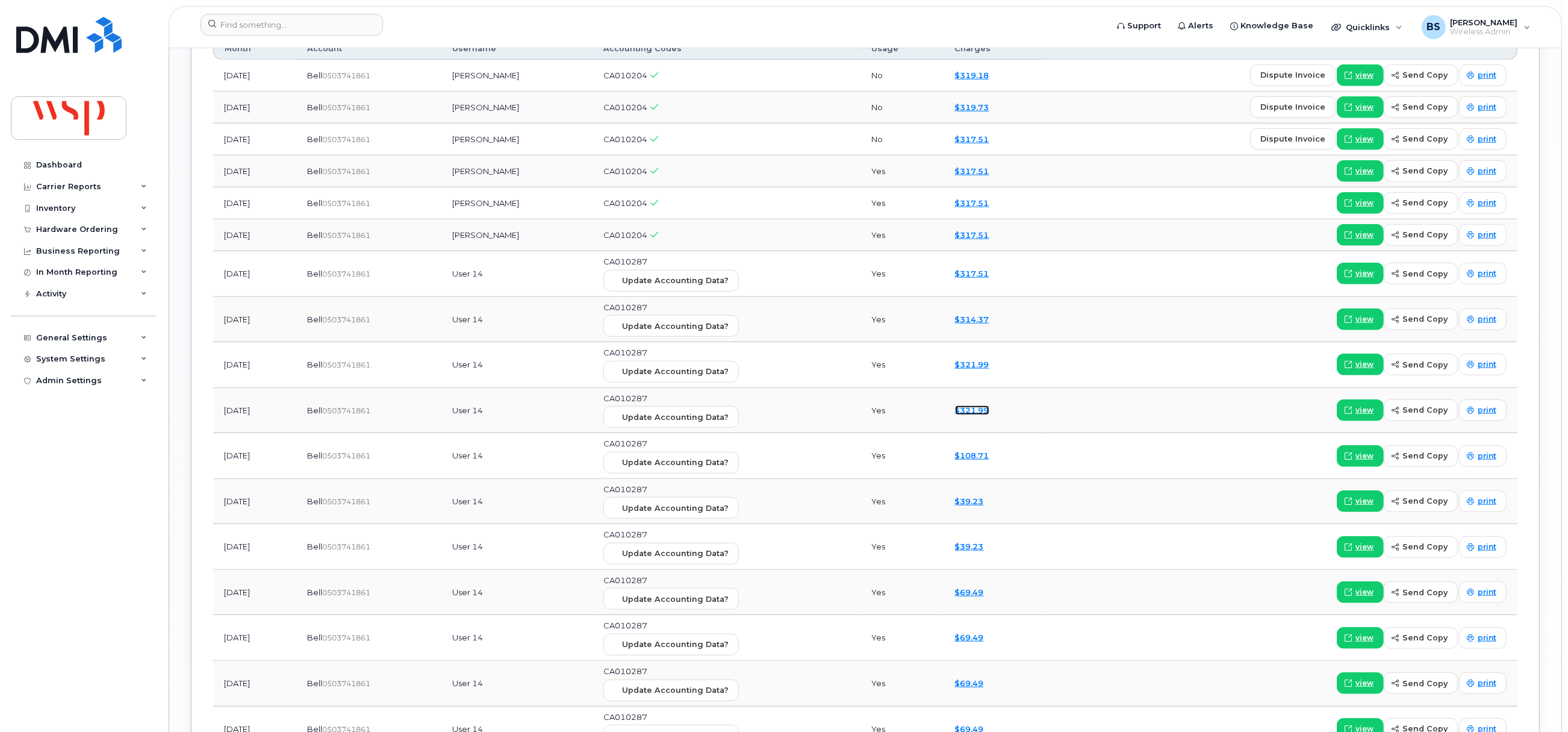
click at [989, 415] on link "$321.99" at bounding box center [971, 410] width 34 height 9
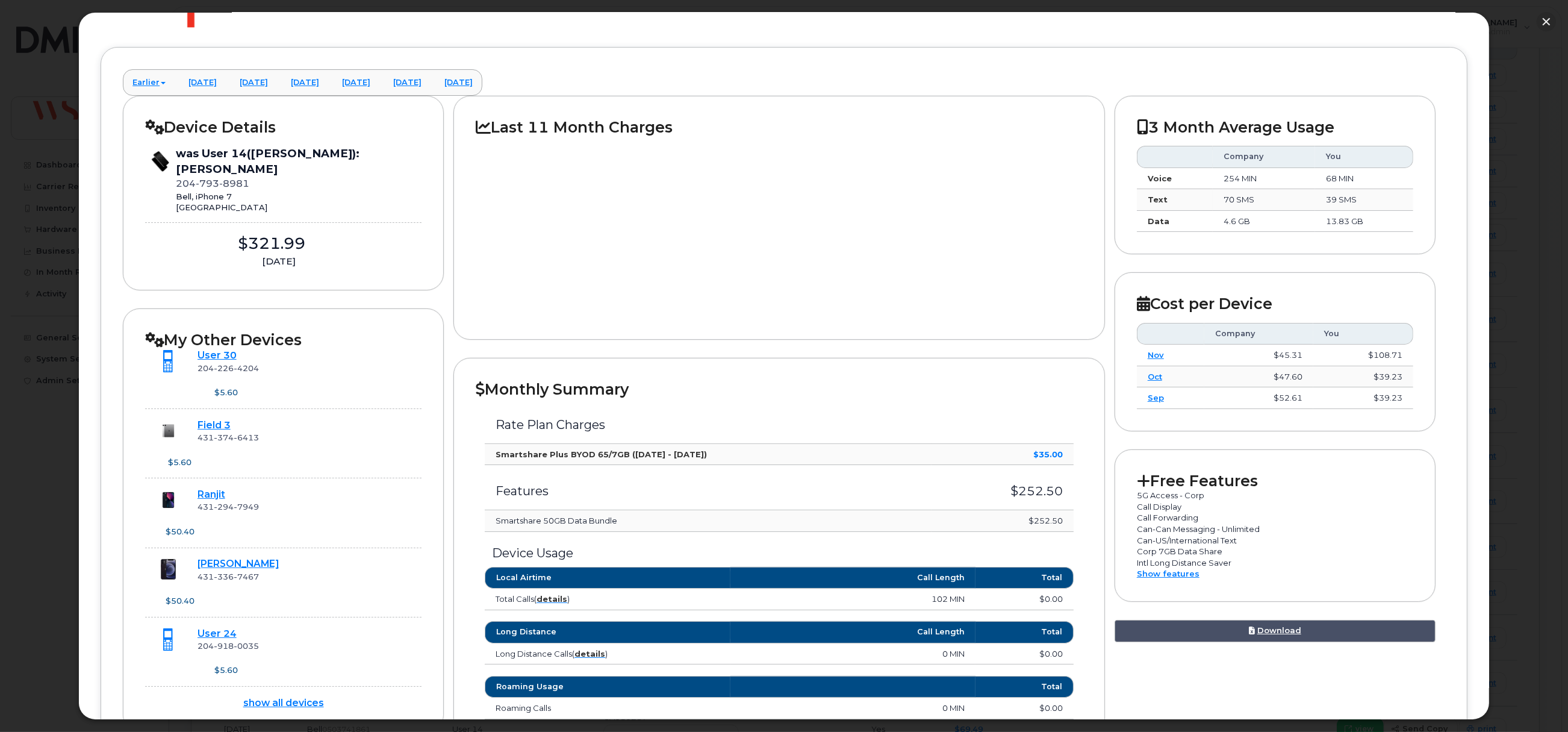
scroll to position [0, 0]
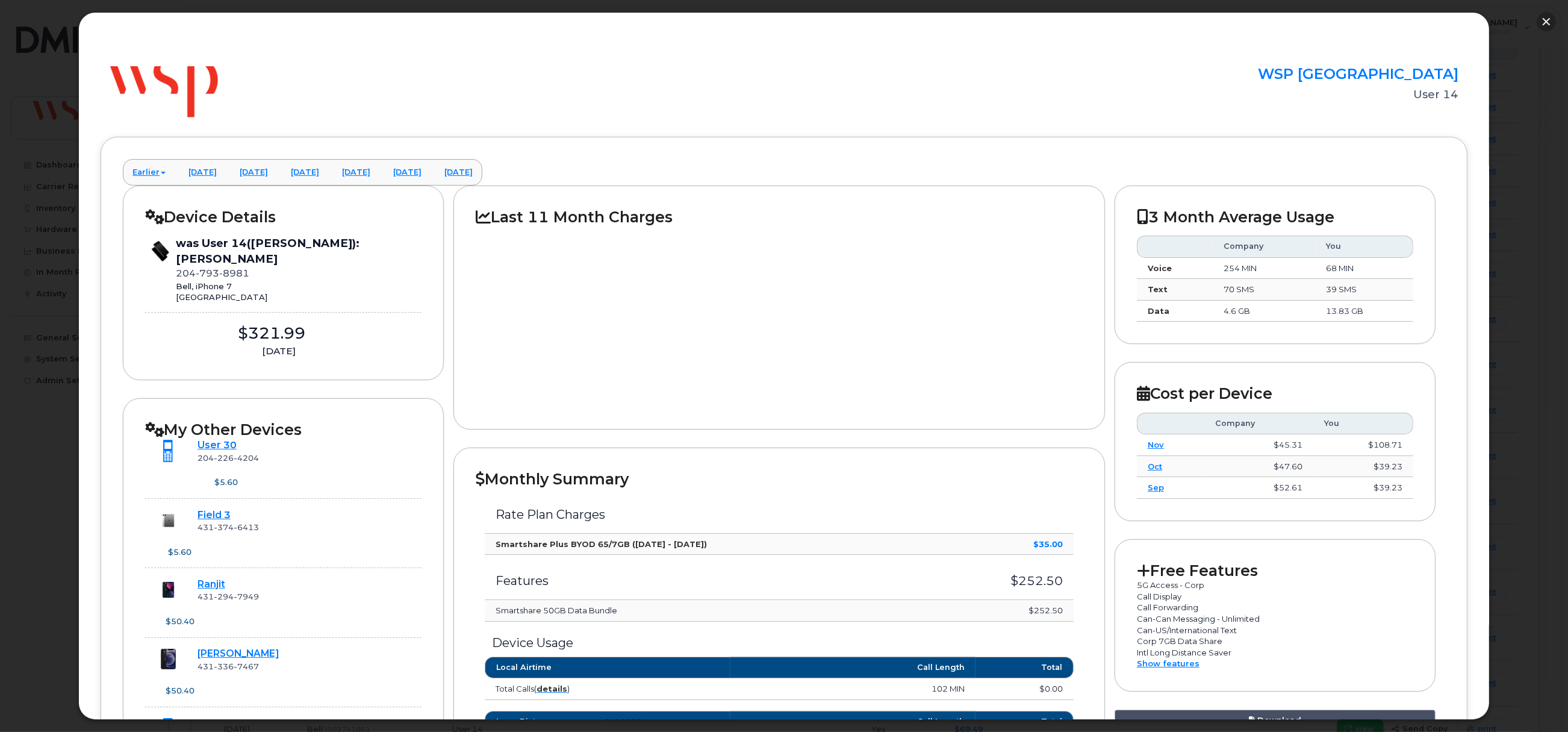
click at [1548, 20] on button "button" at bounding box center [1546, 21] width 19 height 19
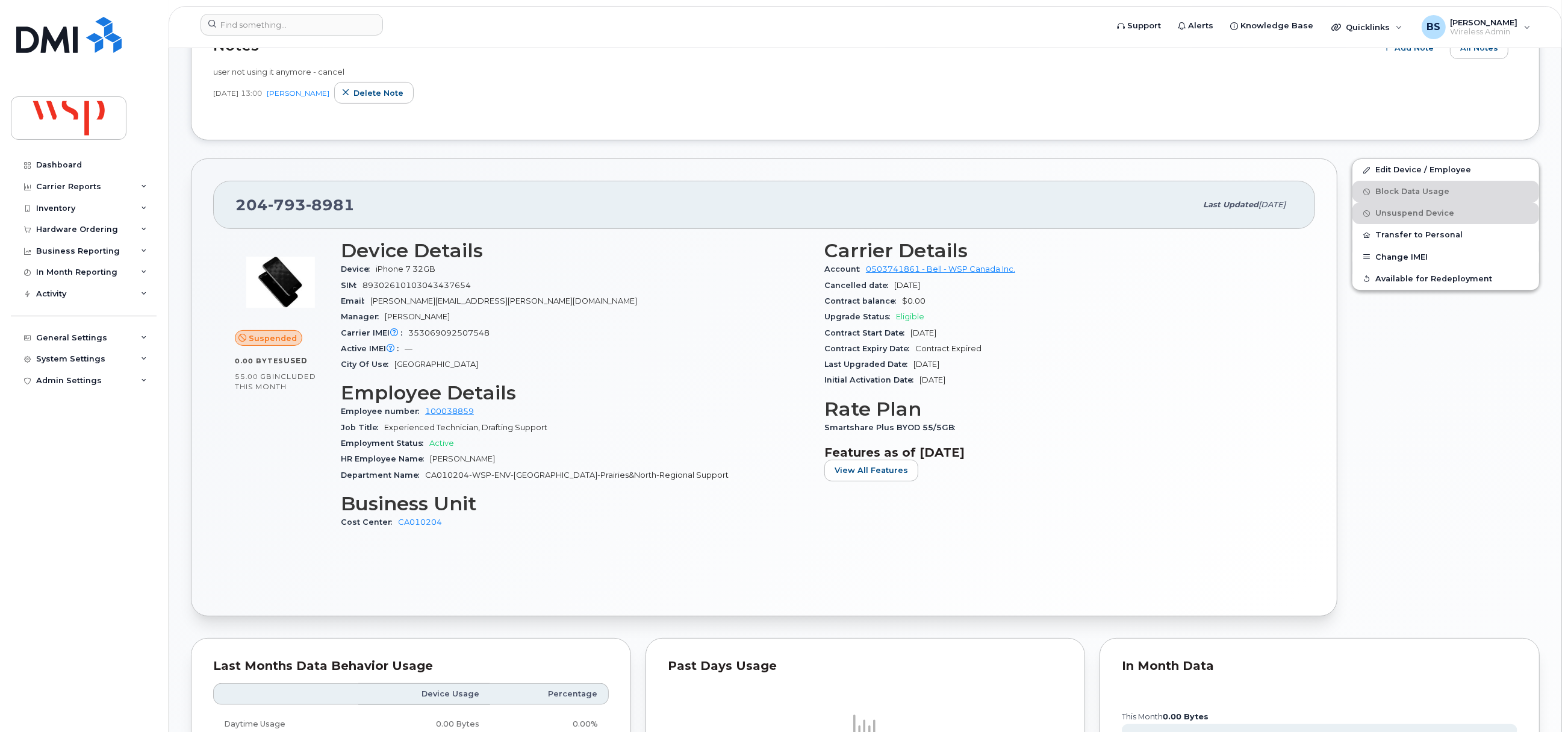
scroll to position [453, 0]
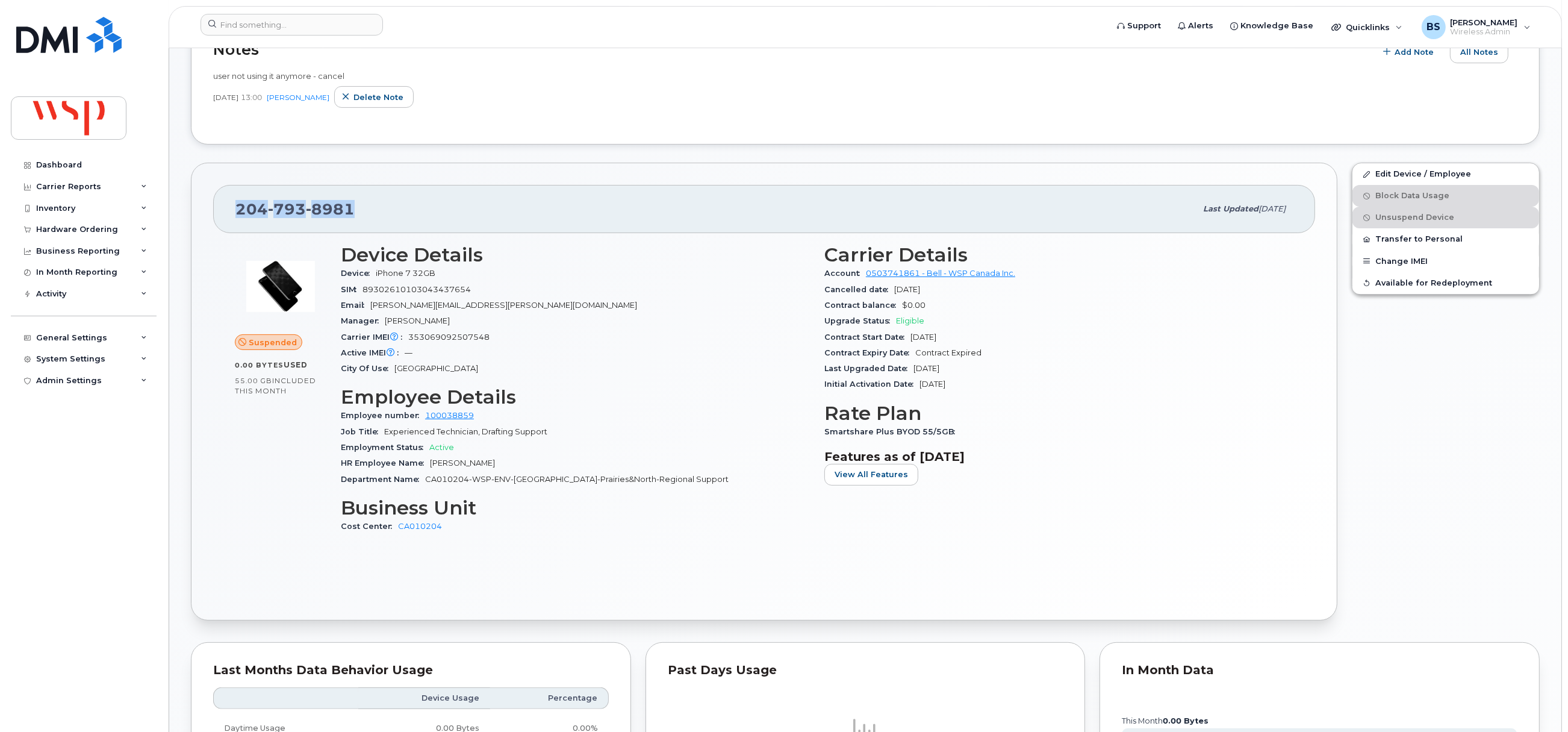
drag, startPoint x: 359, startPoint y: 207, endPoint x: 195, endPoint y: 225, distance: 165.0
click at [215, 225] on div "204 793 8981 Last updated Sep 16, 2025" at bounding box center [764, 209] width 1102 height 48
copy span "204 793 8981"
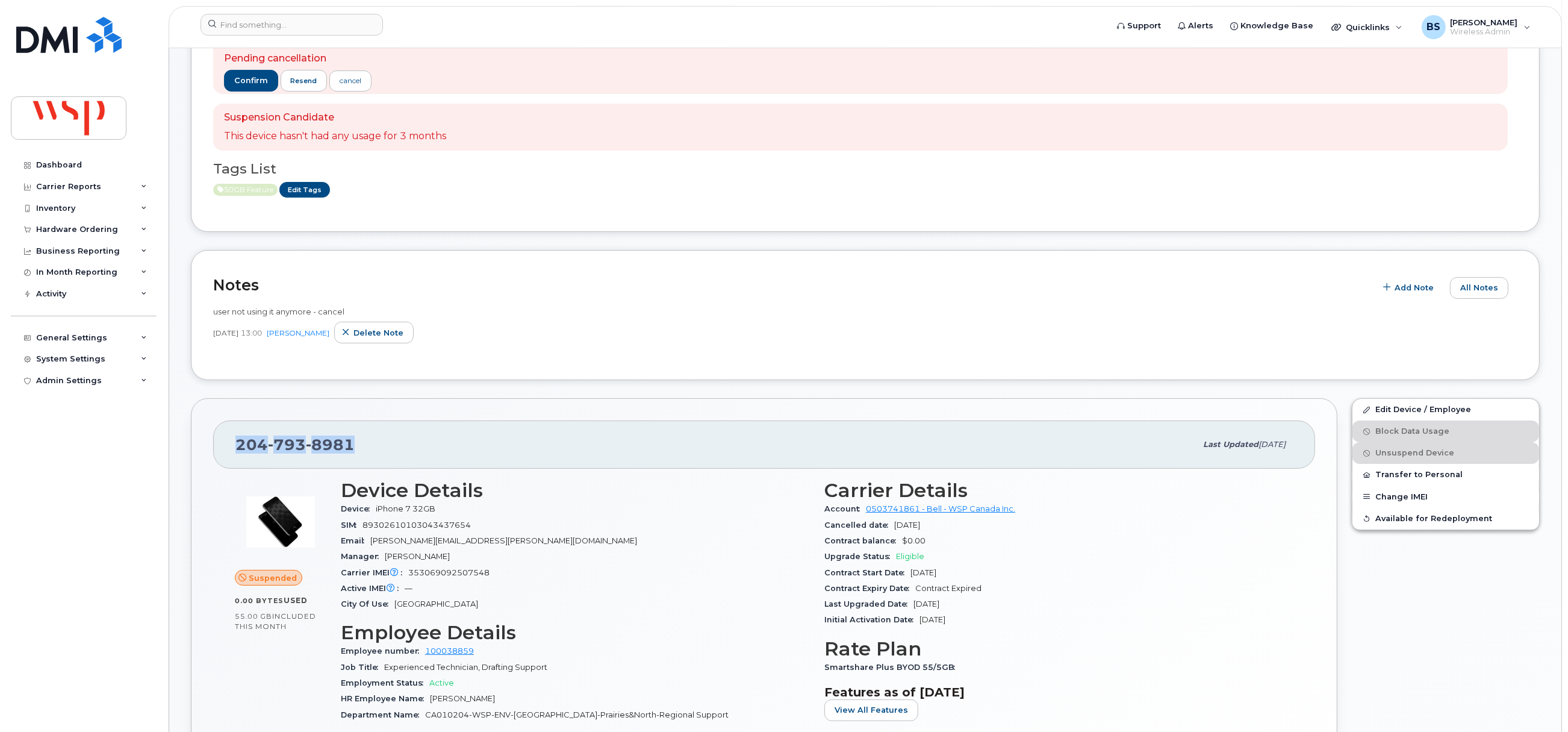
scroll to position [1, 0]
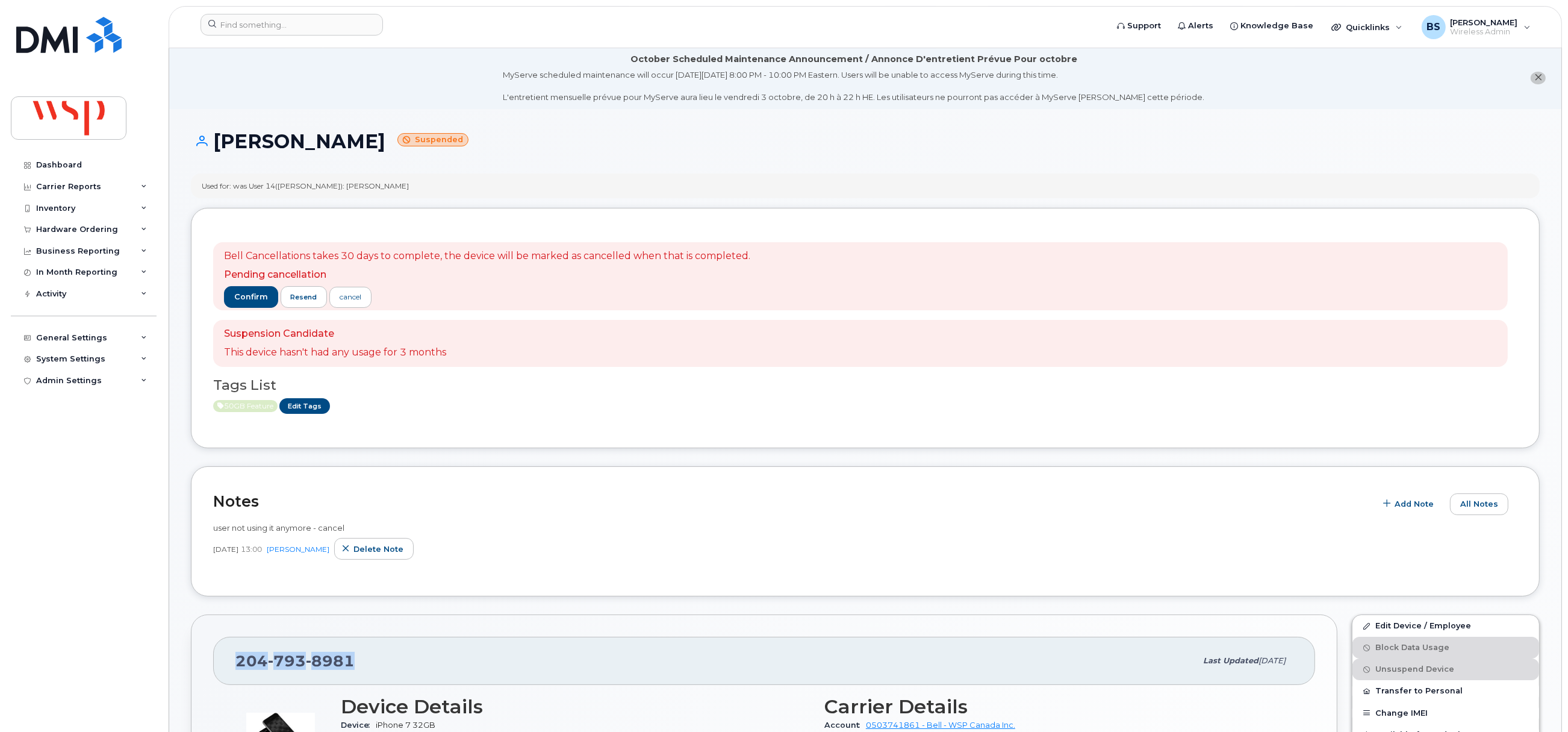
drag, startPoint x: 396, startPoint y: 144, endPoint x: 220, endPoint y: 145, distance: 176.0
click at [220, 145] on h1 "Matthews Dolores Suspended" at bounding box center [865, 141] width 1349 height 21
copy h1 "Matthews Dolores"
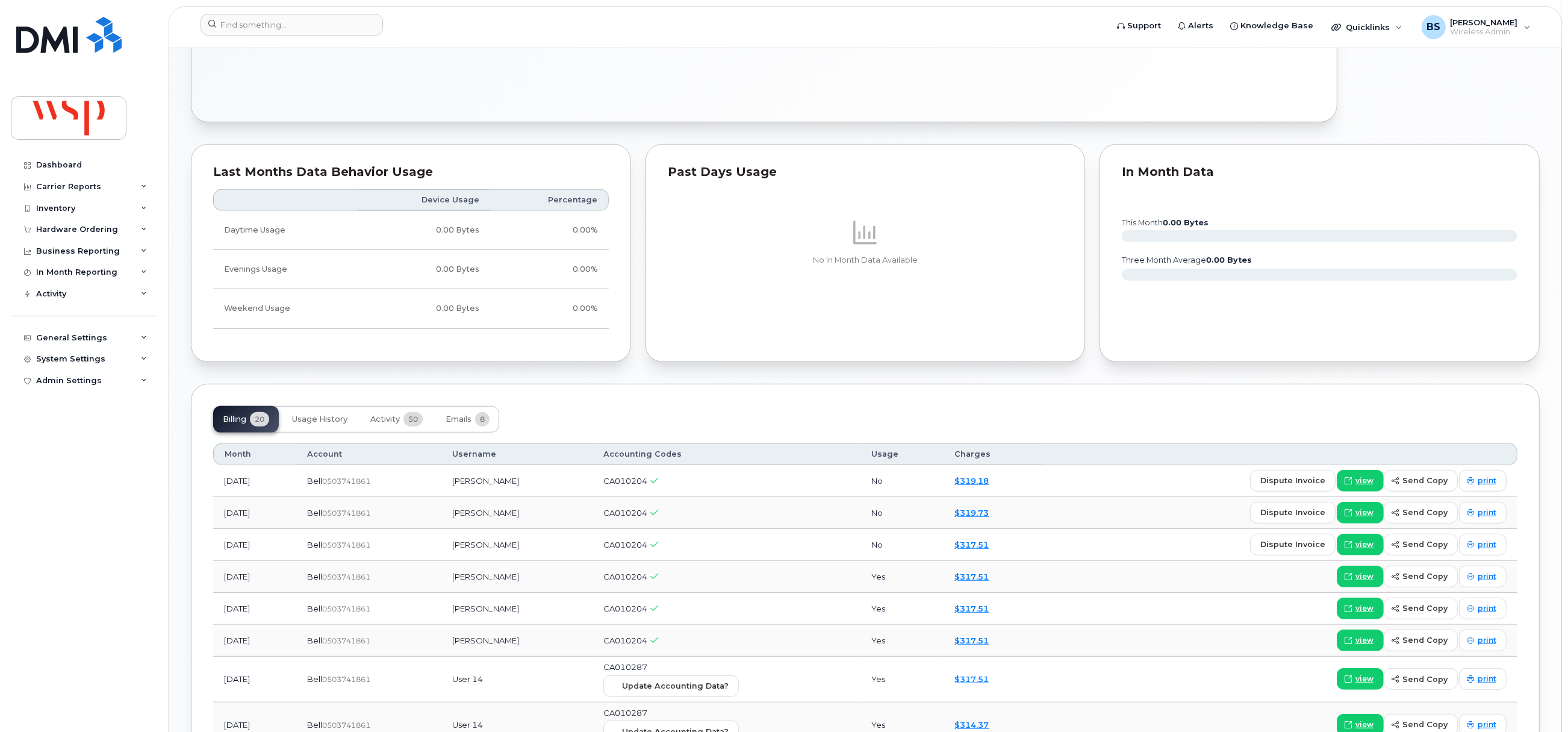
scroll to position [1084, 0]
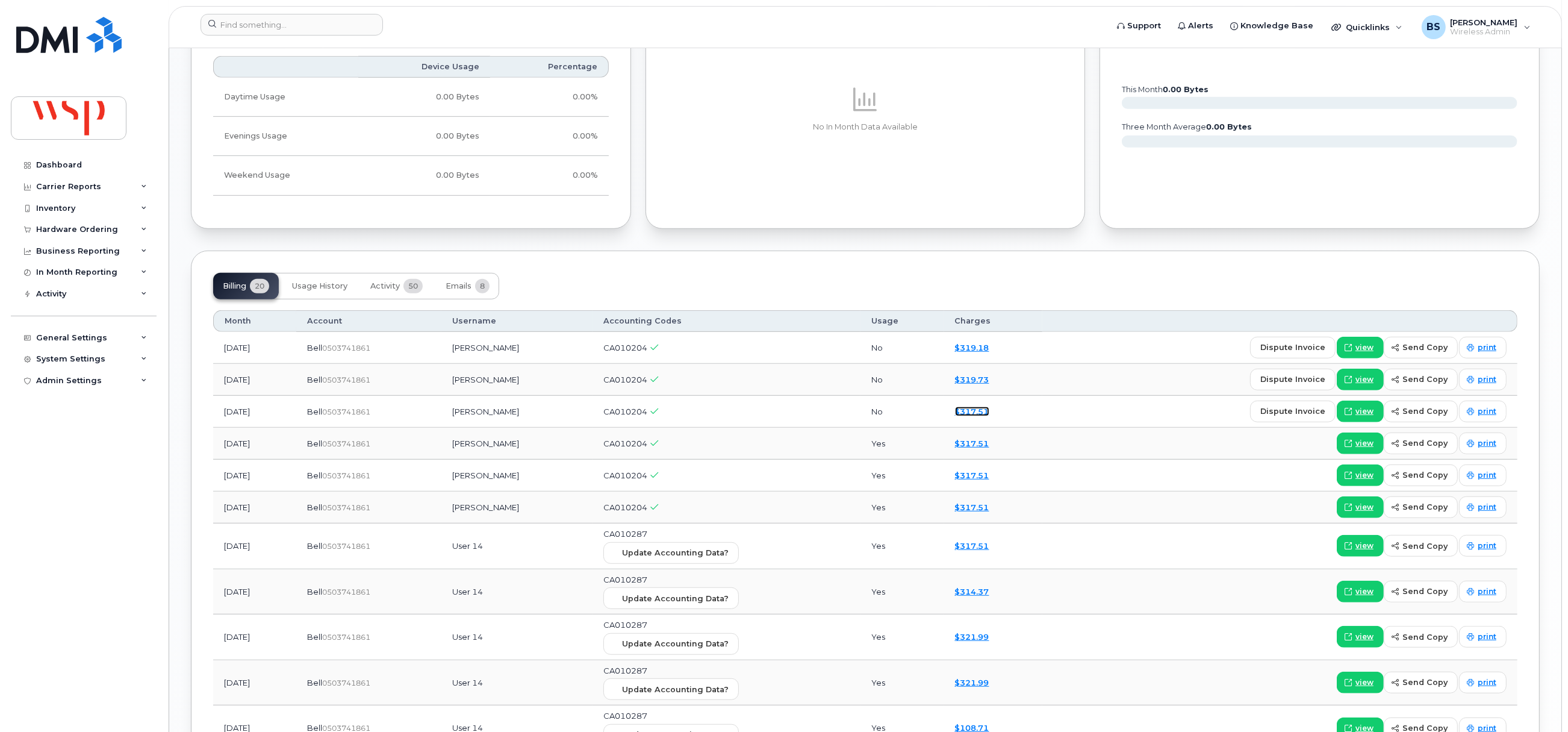
click at [984, 416] on link "$317.51" at bounding box center [971, 411] width 34 height 9
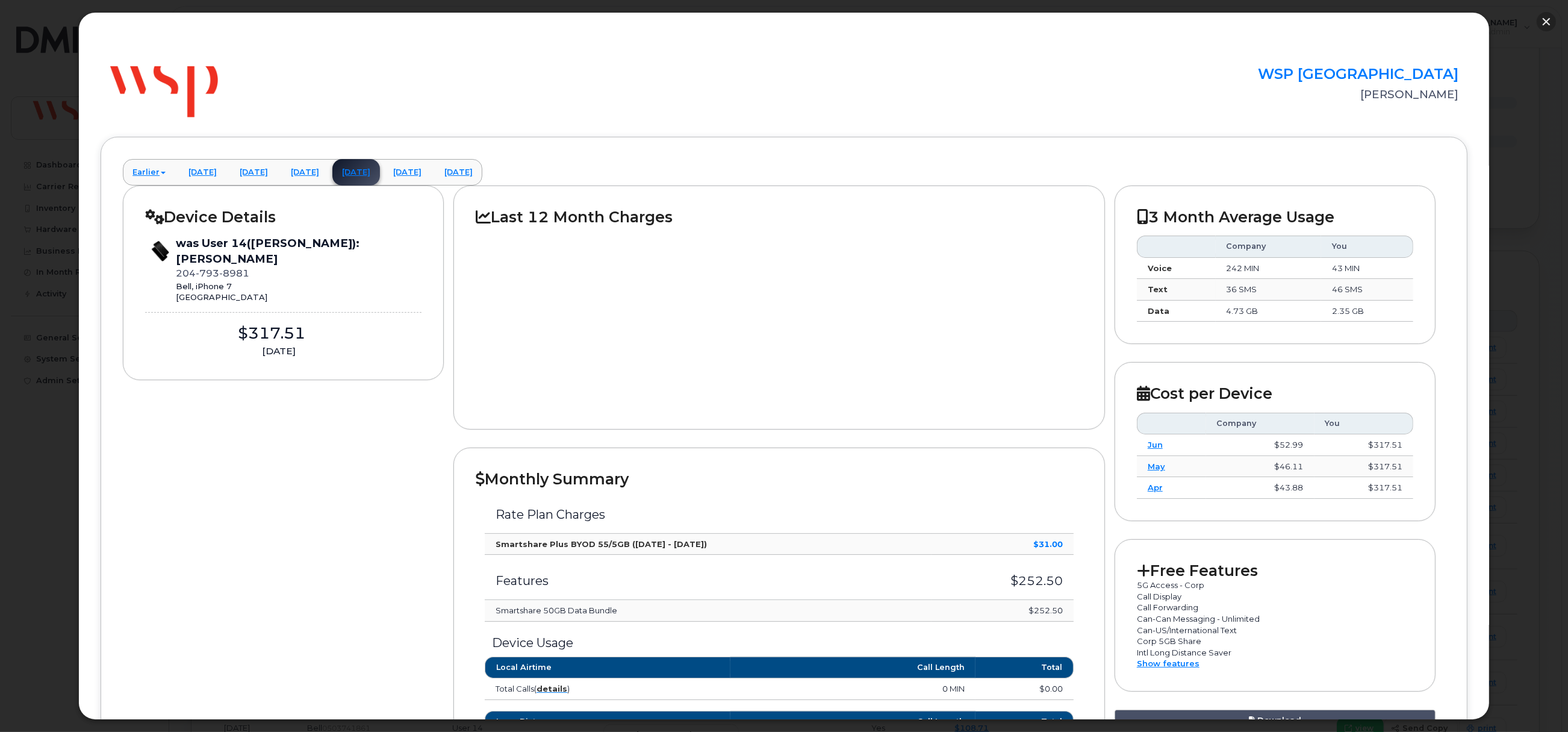
click at [1543, 18] on button "button" at bounding box center [1546, 21] width 19 height 19
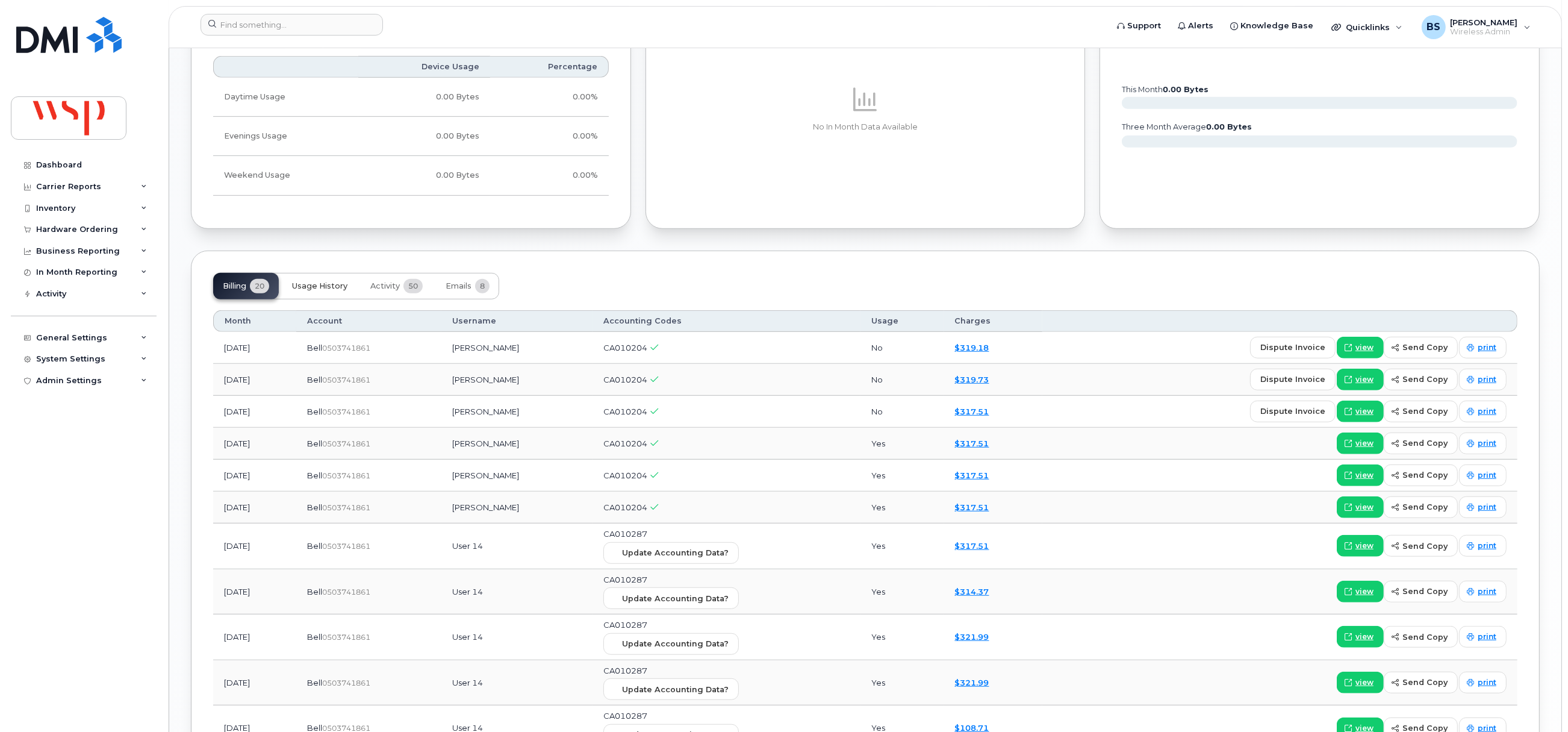
click at [325, 287] on span "Usage History" at bounding box center [320, 286] width 56 height 9
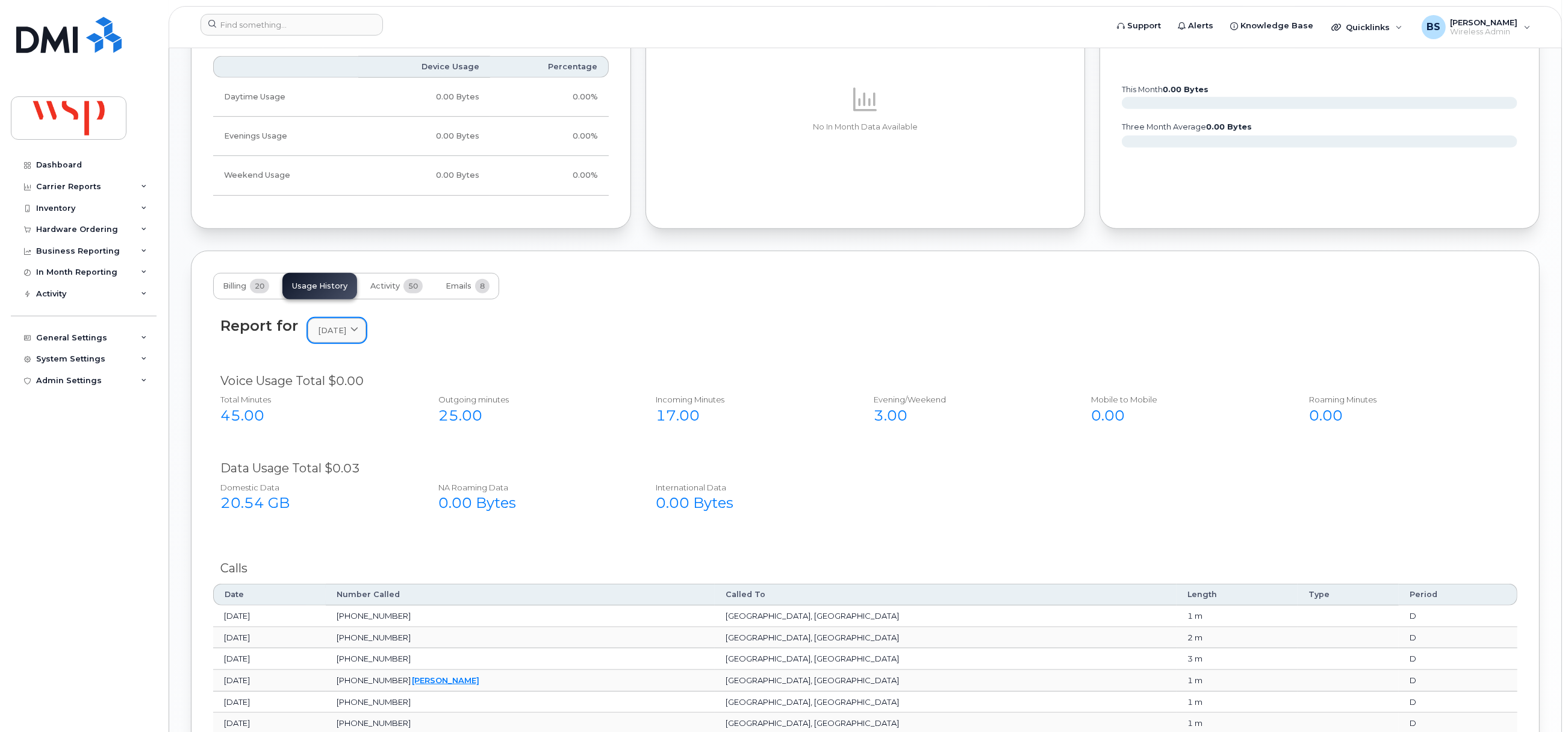
click at [334, 335] on span "October 2024" at bounding box center [332, 330] width 28 height 12
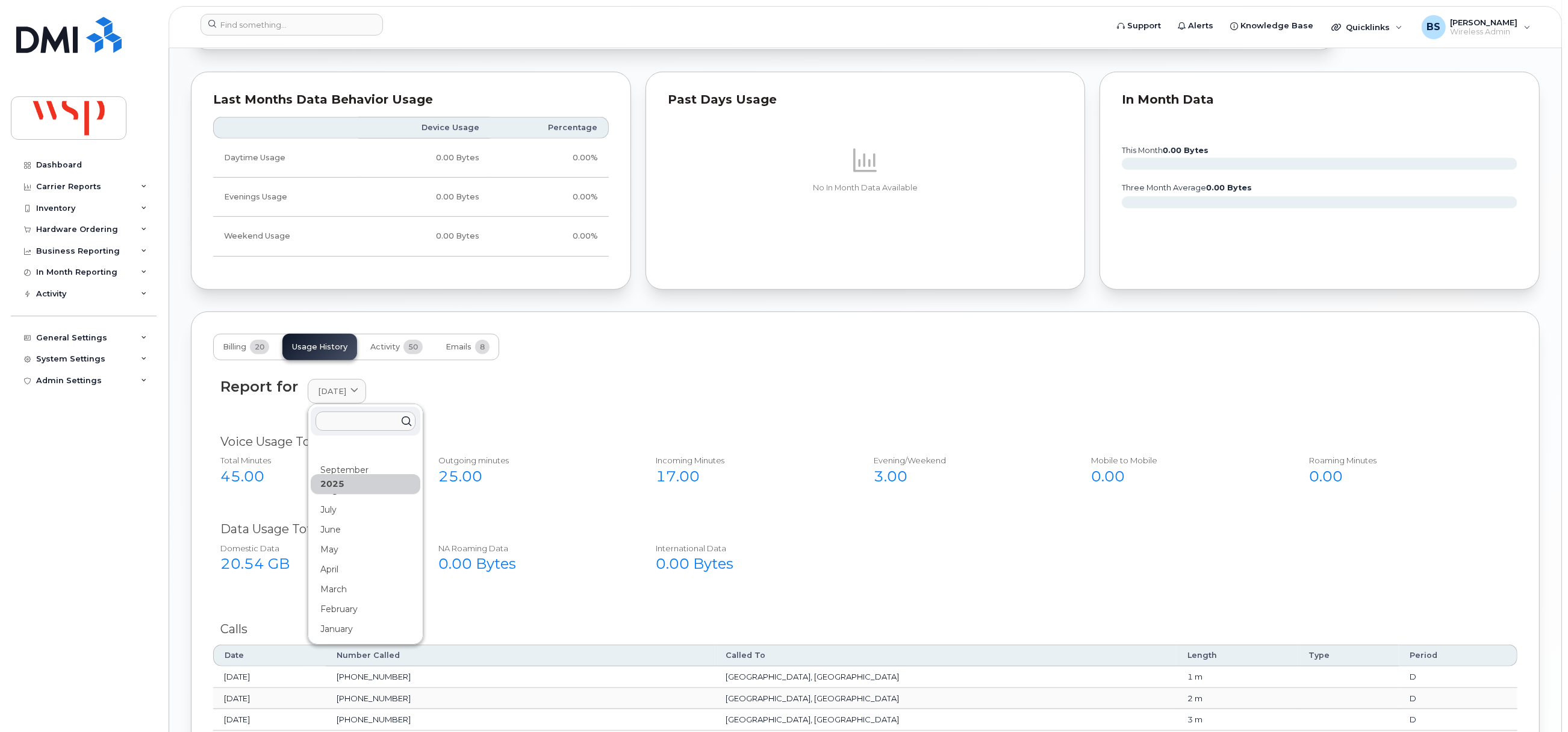
scroll to position [994, 0]
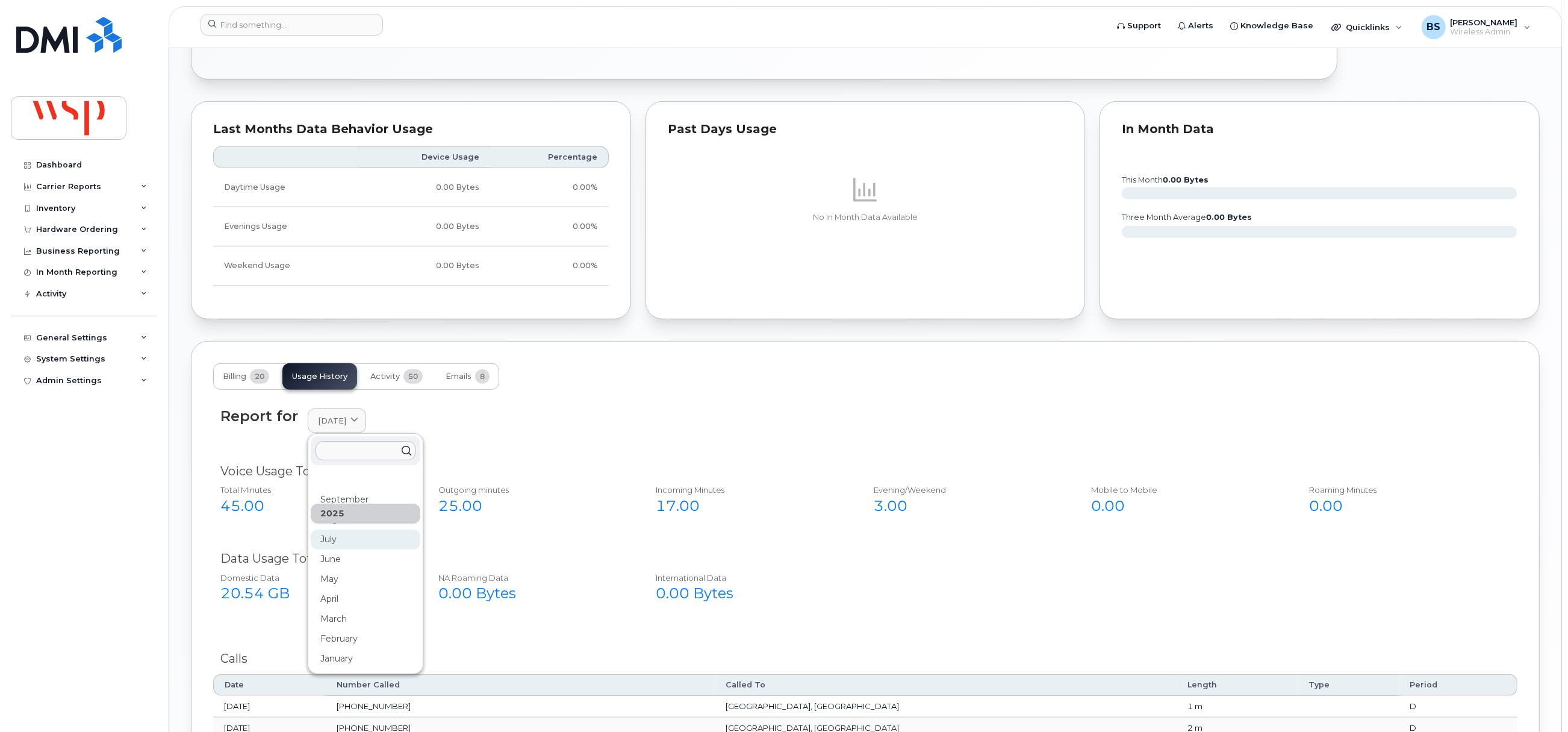
click at [332, 541] on div "July" at bounding box center [365, 539] width 110 height 20
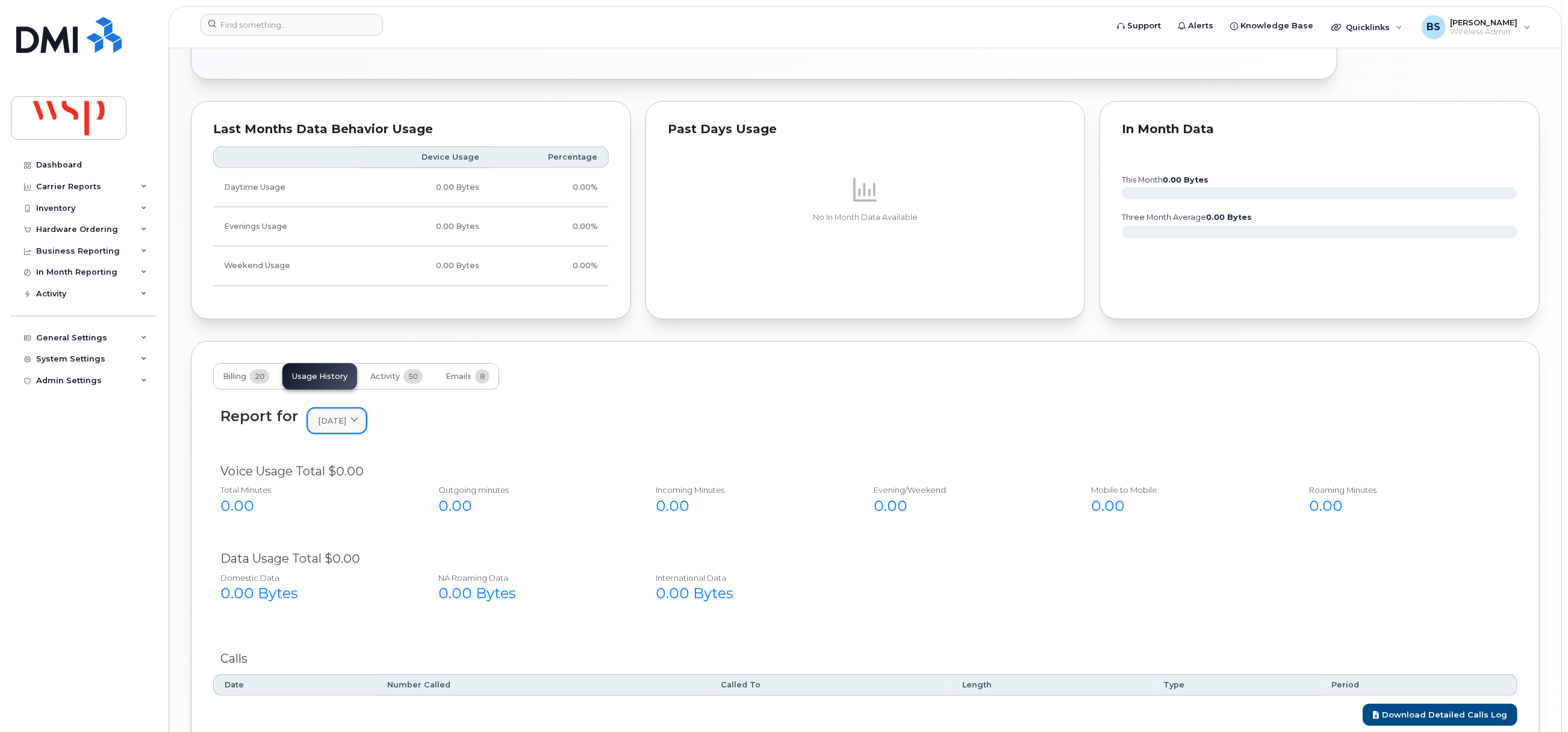
click at [338, 415] on link "July 2025" at bounding box center [337, 421] width 58 height 25
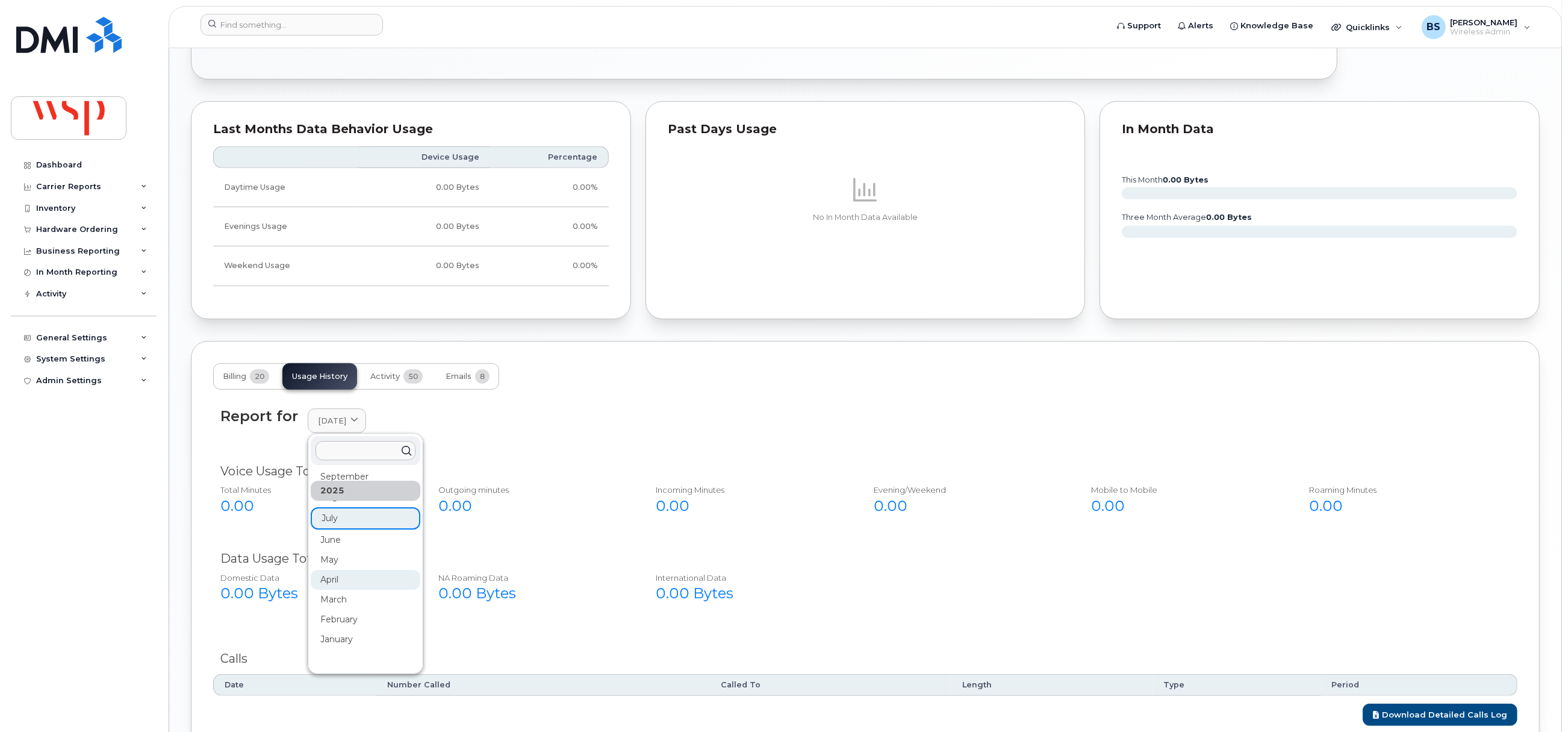
scroll to position [90, 0]
click at [339, 616] on div "December" at bounding box center [365, 611] width 110 height 20
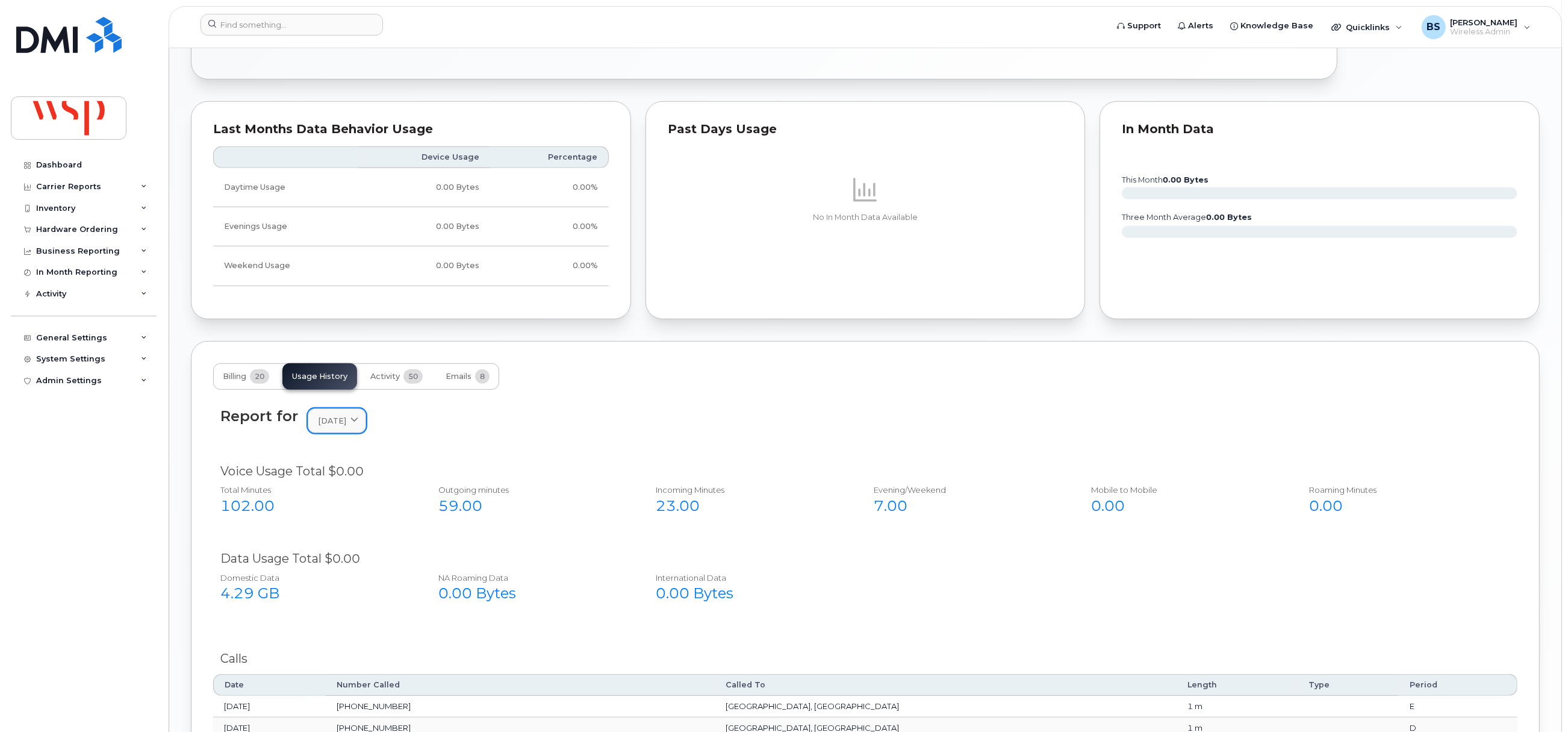
click at [358, 420] on icon at bounding box center [354, 420] width 8 height 8
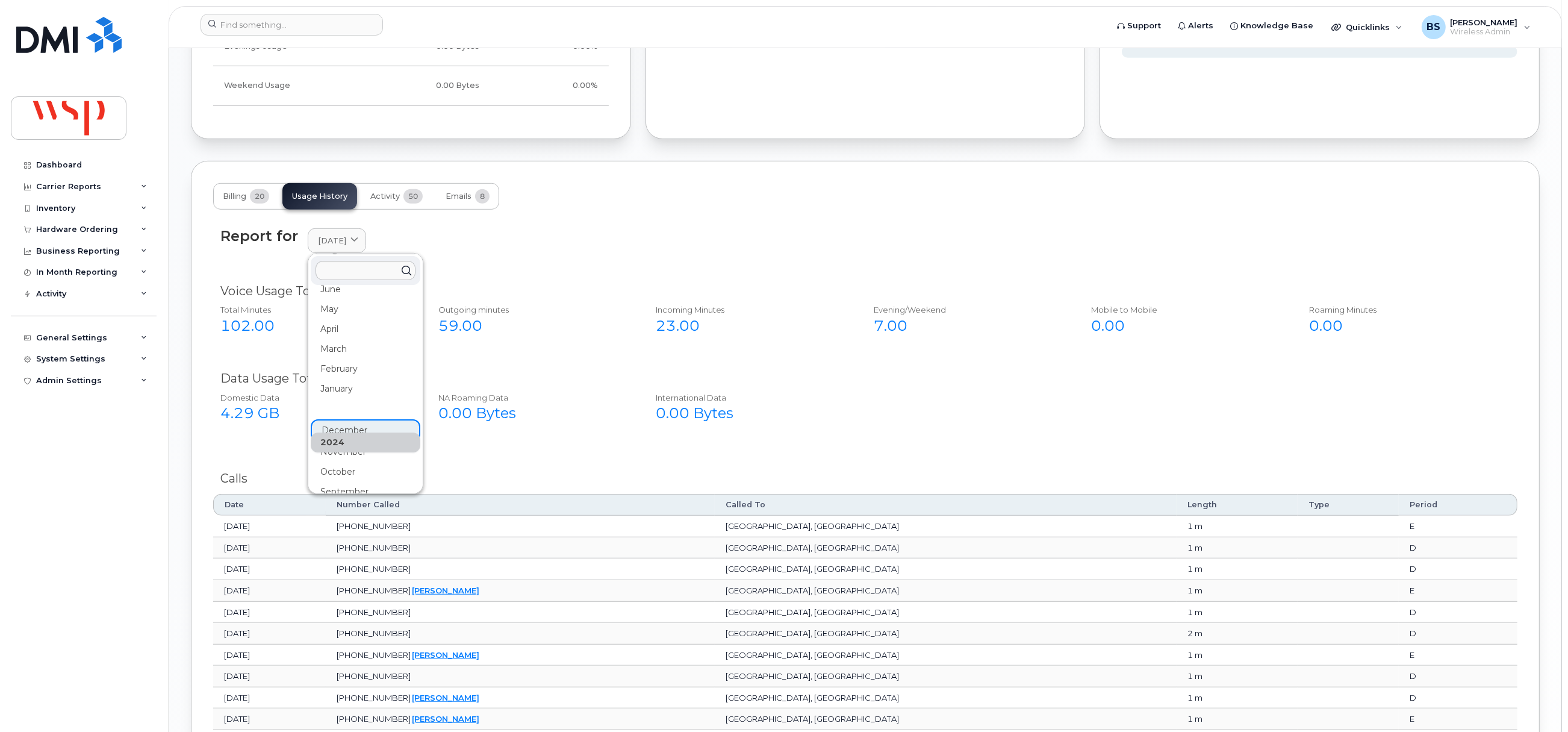
click at [345, 457] on div "November" at bounding box center [365, 451] width 110 height 20
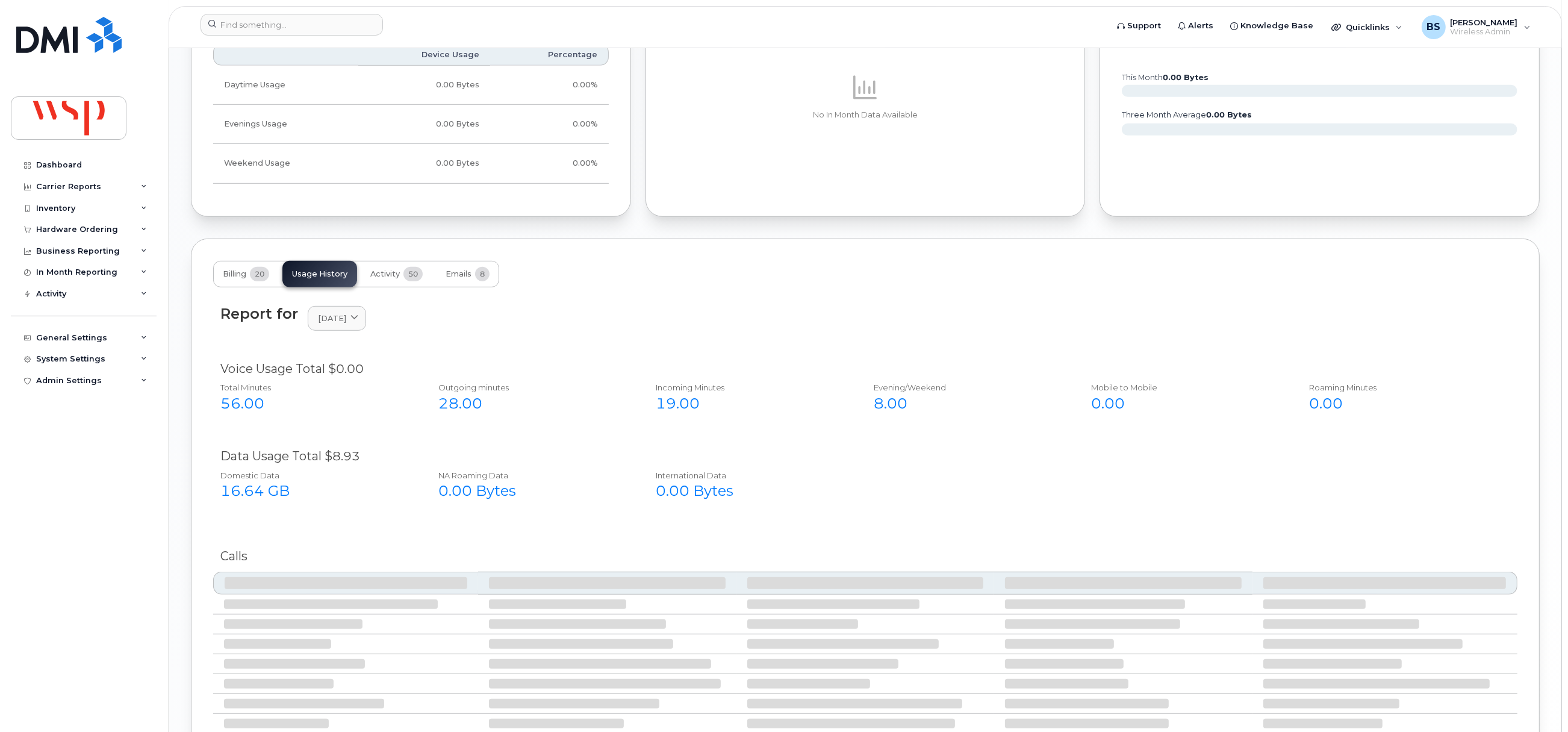
scroll to position [1174, 0]
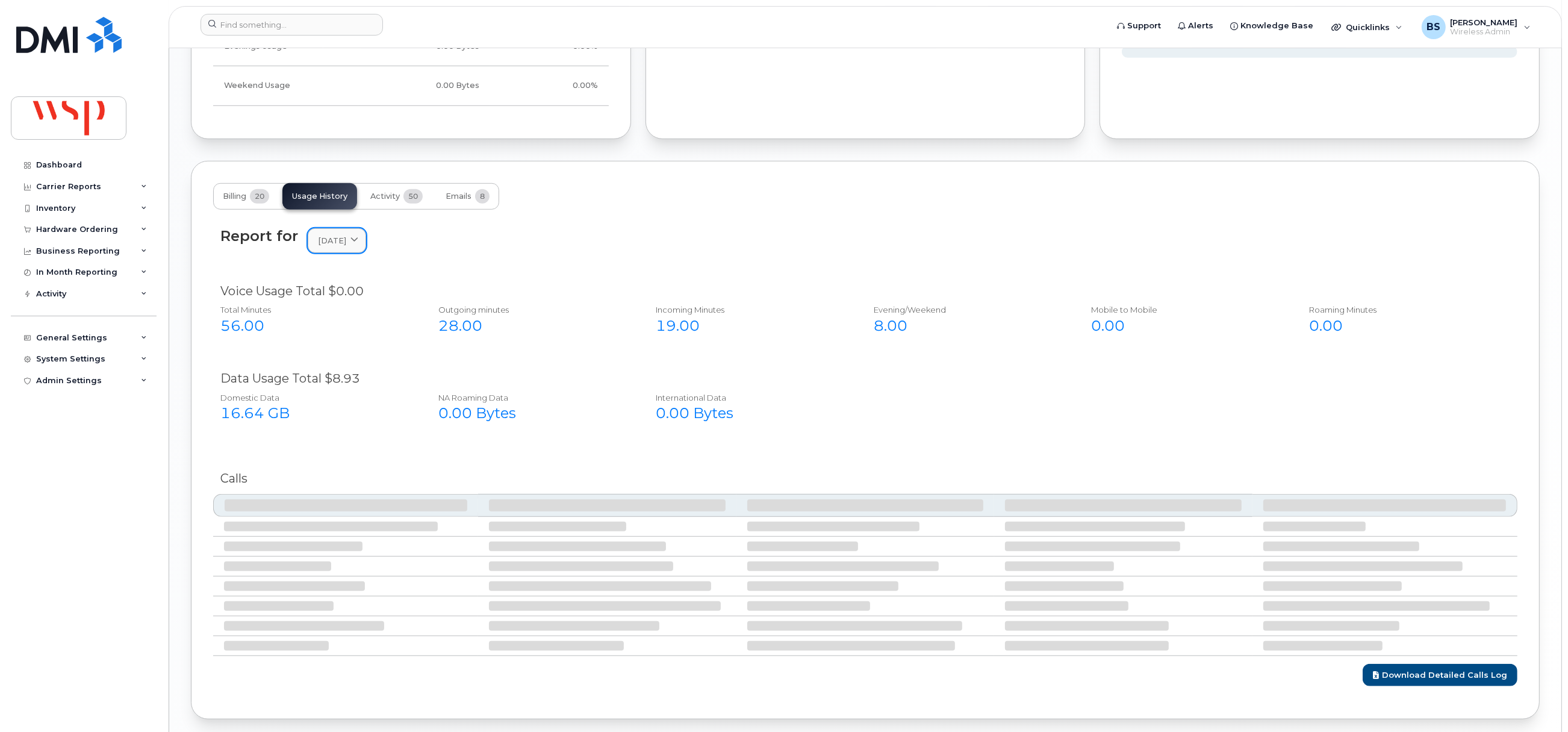
click at [346, 243] on span "November 2024" at bounding box center [332, 240] width 28 height 12
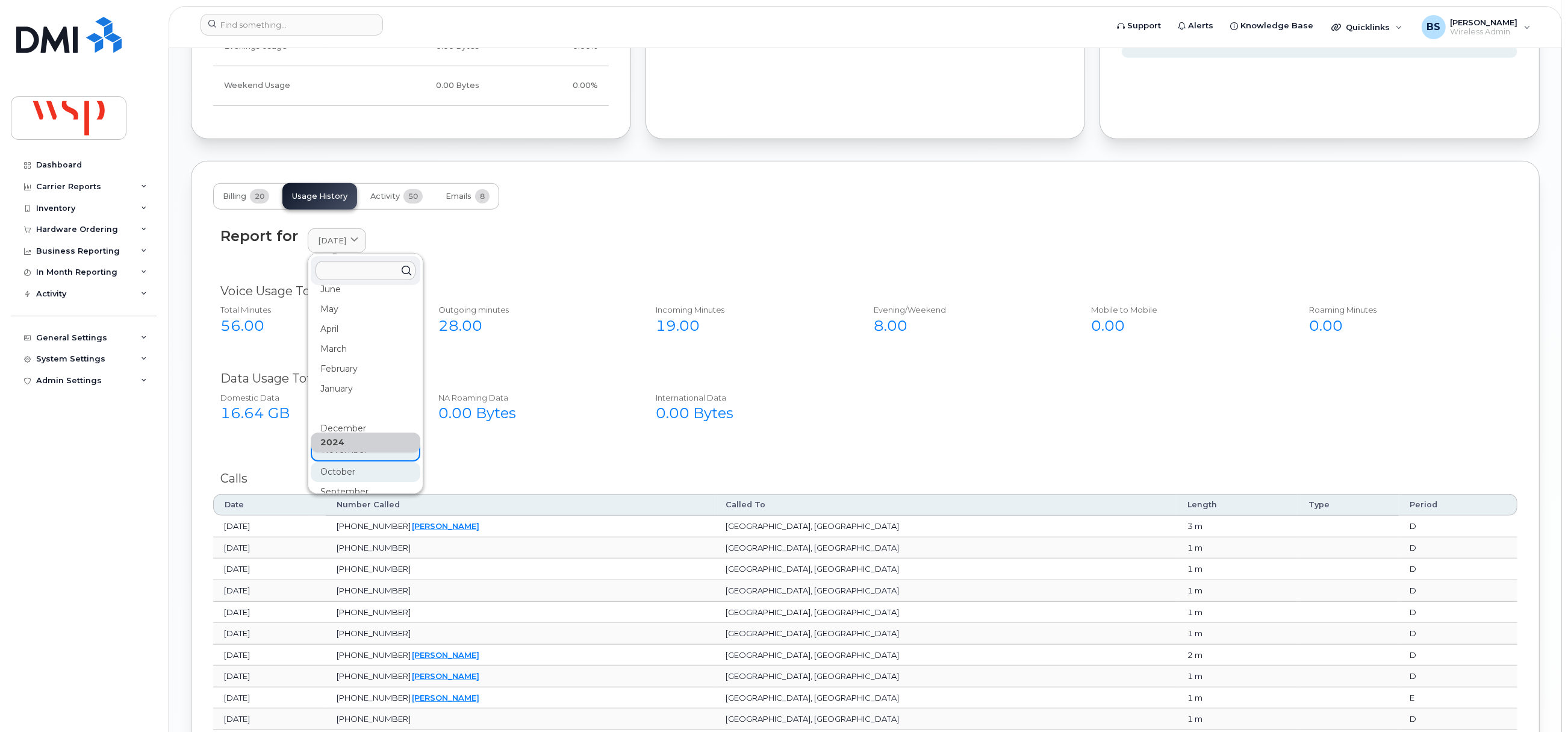
click at [344, 473] on div "October" at bounding box center [365, 471] width 110 height 20
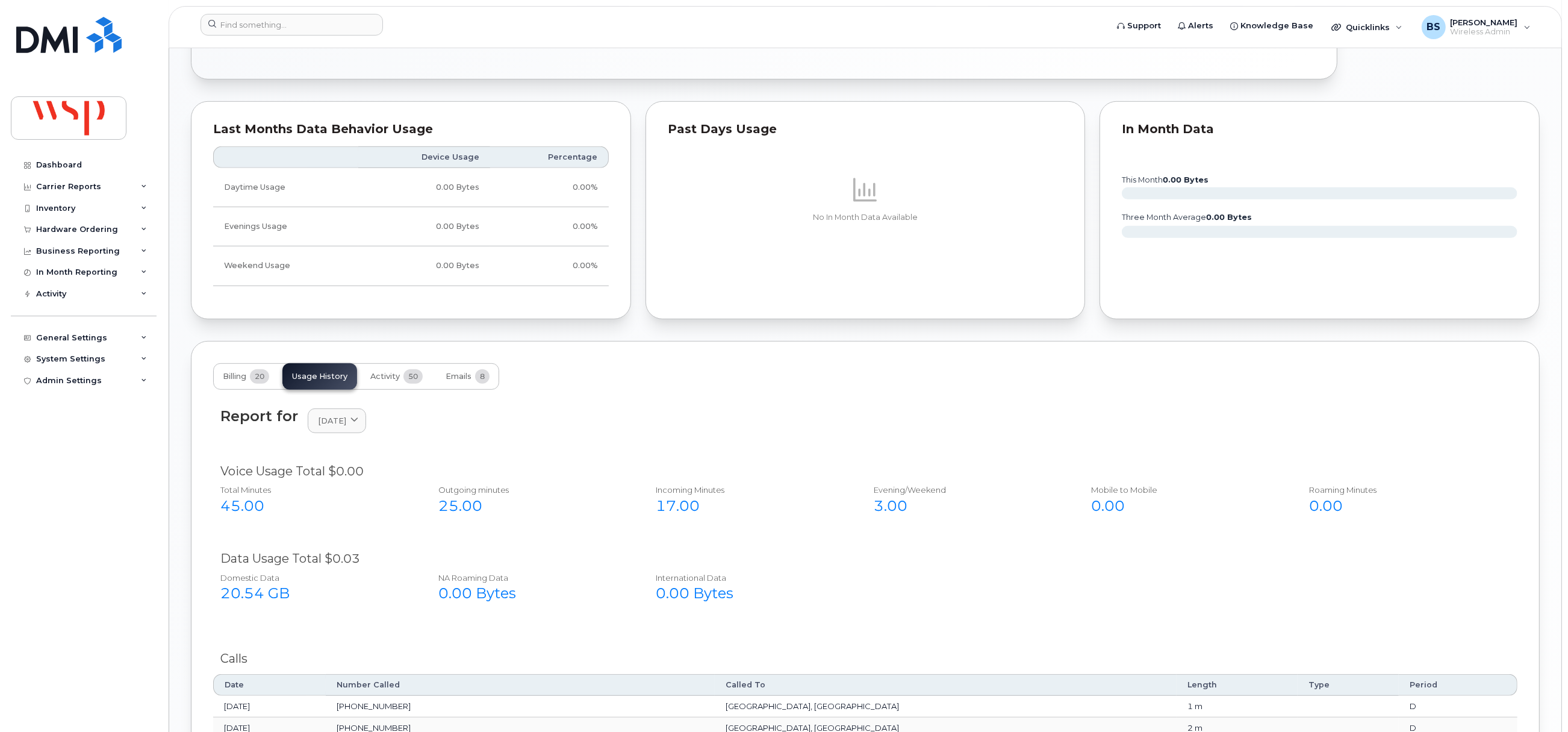
scroll to position [993, 0]
click at [243, 379] on span "Billing" at bounding box center [234, 376] width 23 height 9
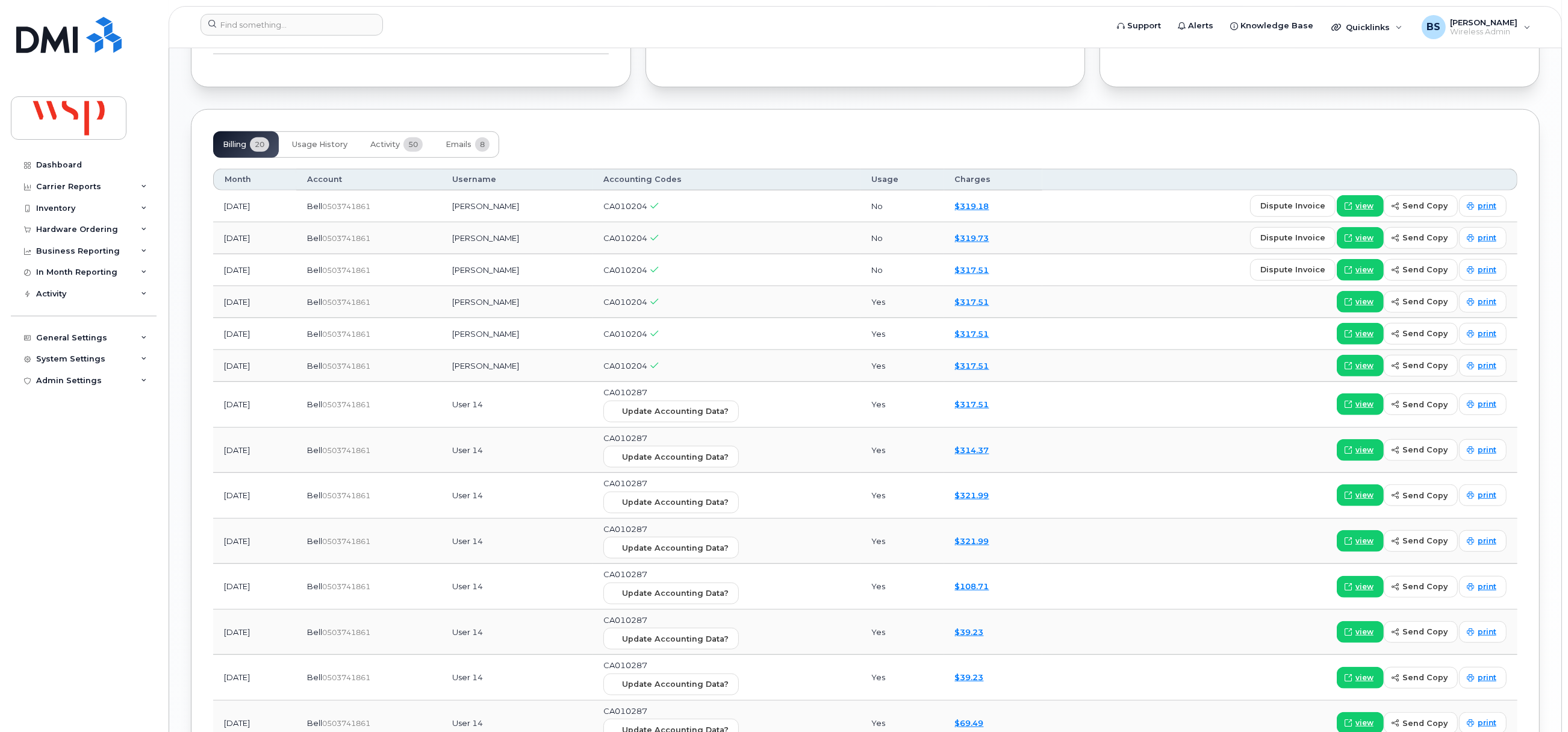
scroll to position [1263, 0]
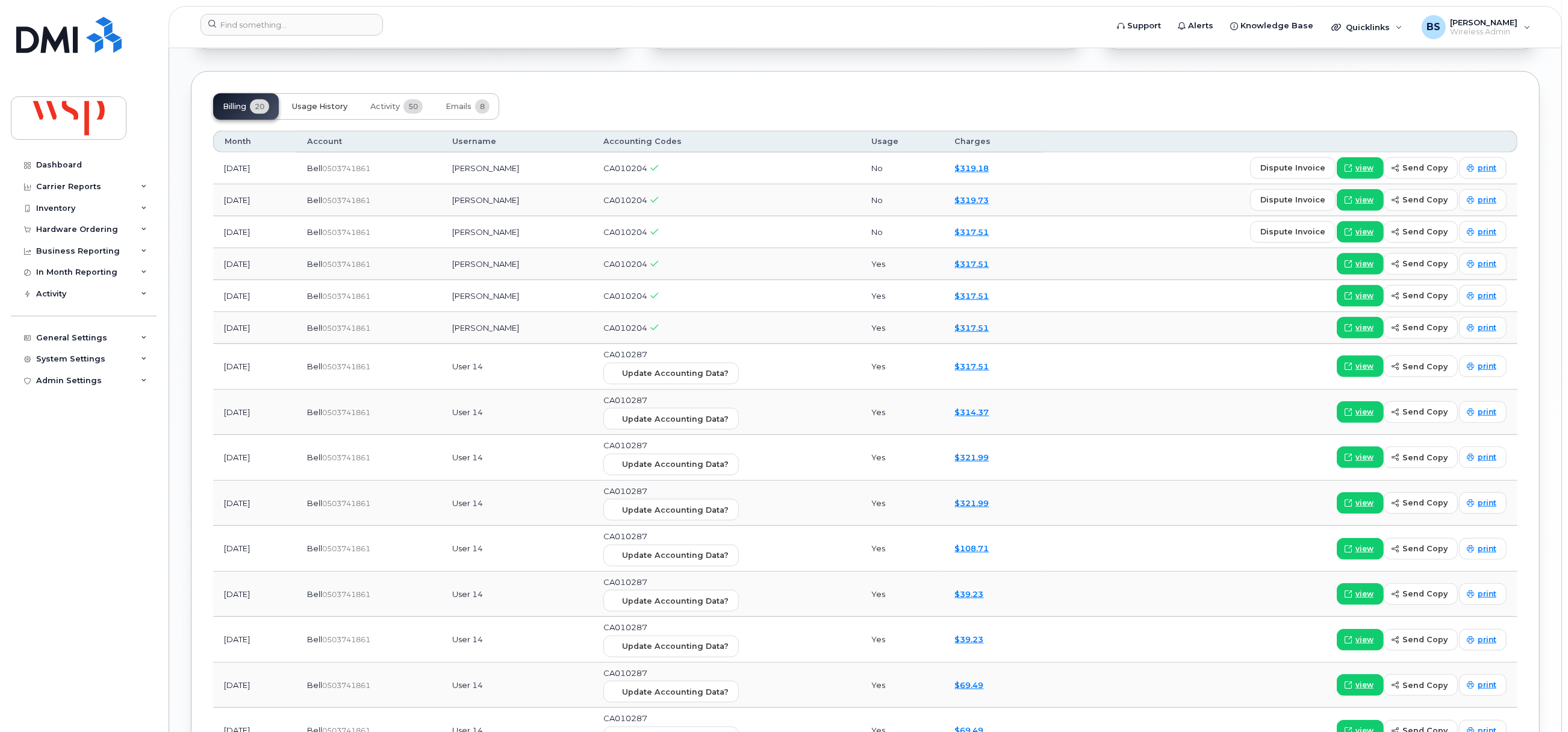
drag, startPoint x: 324, startPoint y: 105, endPoint x: 313, endPoint y: 94, distance: 15.6
click at [324, 105] on span "Usage History" at bounding box center [320, 106] width 56 height 9
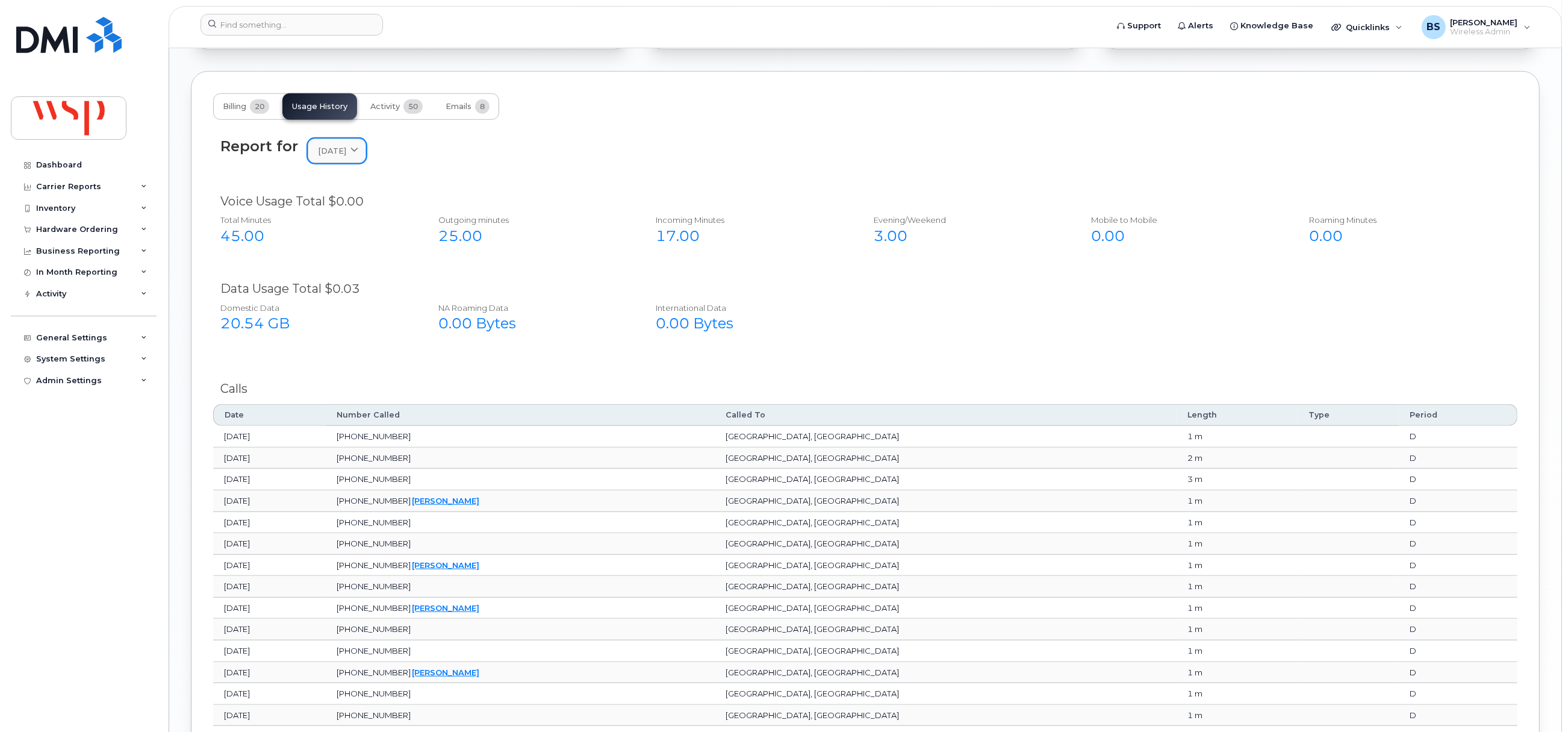
click at [345, 151] on span "October 2024" at bounding box center [332, 151] width 28 height 12
click at [344, 232] on div "September" at bounding box center [365, 229] width 110 height 20
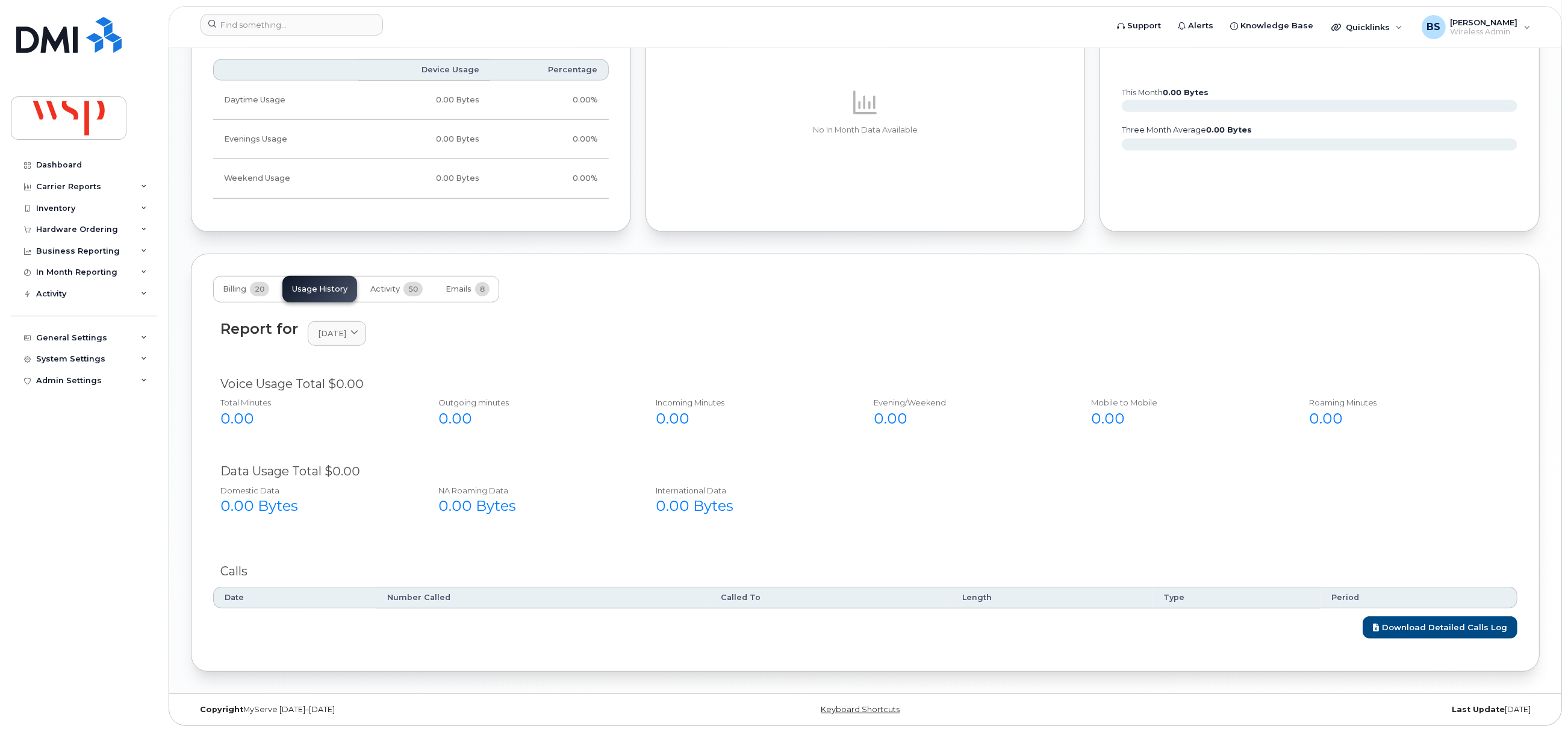
scroll to position [1085, 0]
drag, startPoint x: 353, startPoint y: 331, endPoint x: 343, endPoint y: 334, distance: 10.4
click at [346, 333] on span "September 2025" at bounding box center [332, 333] width 28 height 12
click at [341, 464] on div "October" at bounding box center [365, 473] width 110 height 20
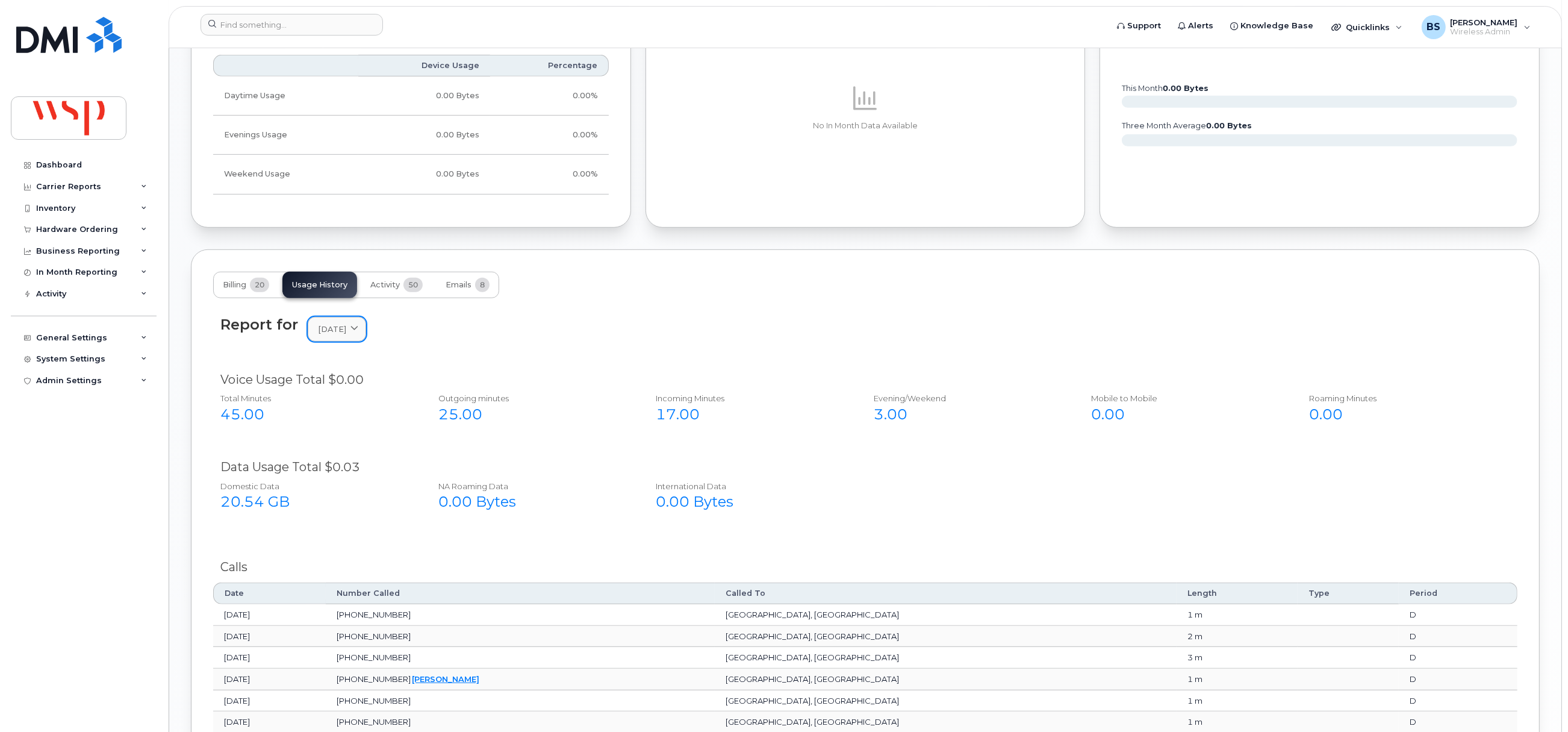
click at [357, 341] on link "October 2024" at bounding box center [337, 329] width 58 height 25
click at [348, 489] on div "September" at bounding box center [365, 489] width 110 height 20
click at [345, 335] on span "September 2024" at bounding box center [332, 329] width 28 height 12
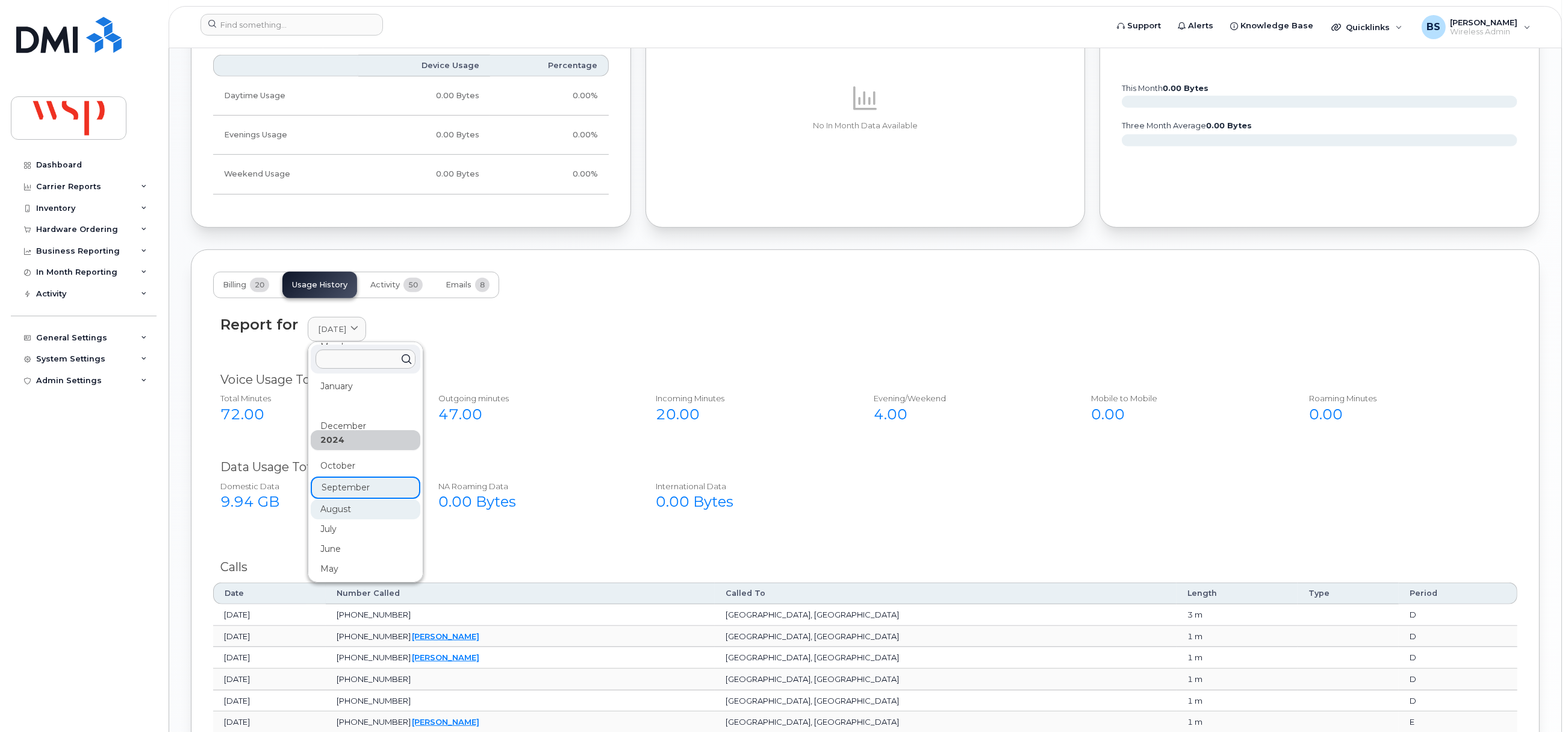
click at [338, 507] on div "August" at bounding box center [365, 508] width 110 height 20
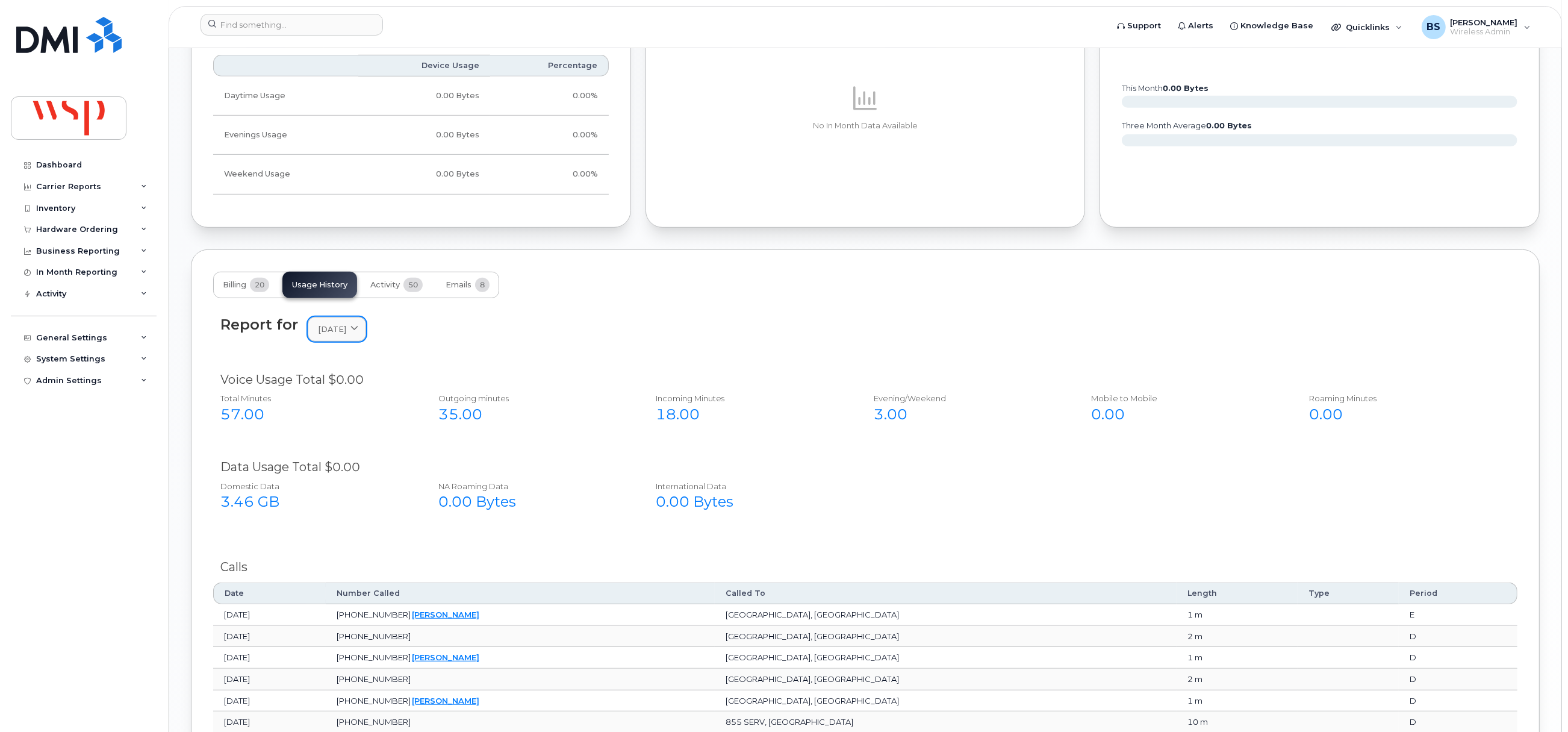
click at [343, 330] on span "August 2024" at bounding box center [332, 329] width 28 height 12
click at [343, 454] on div "November" at bounding box center [365, 446] width 110 height 20
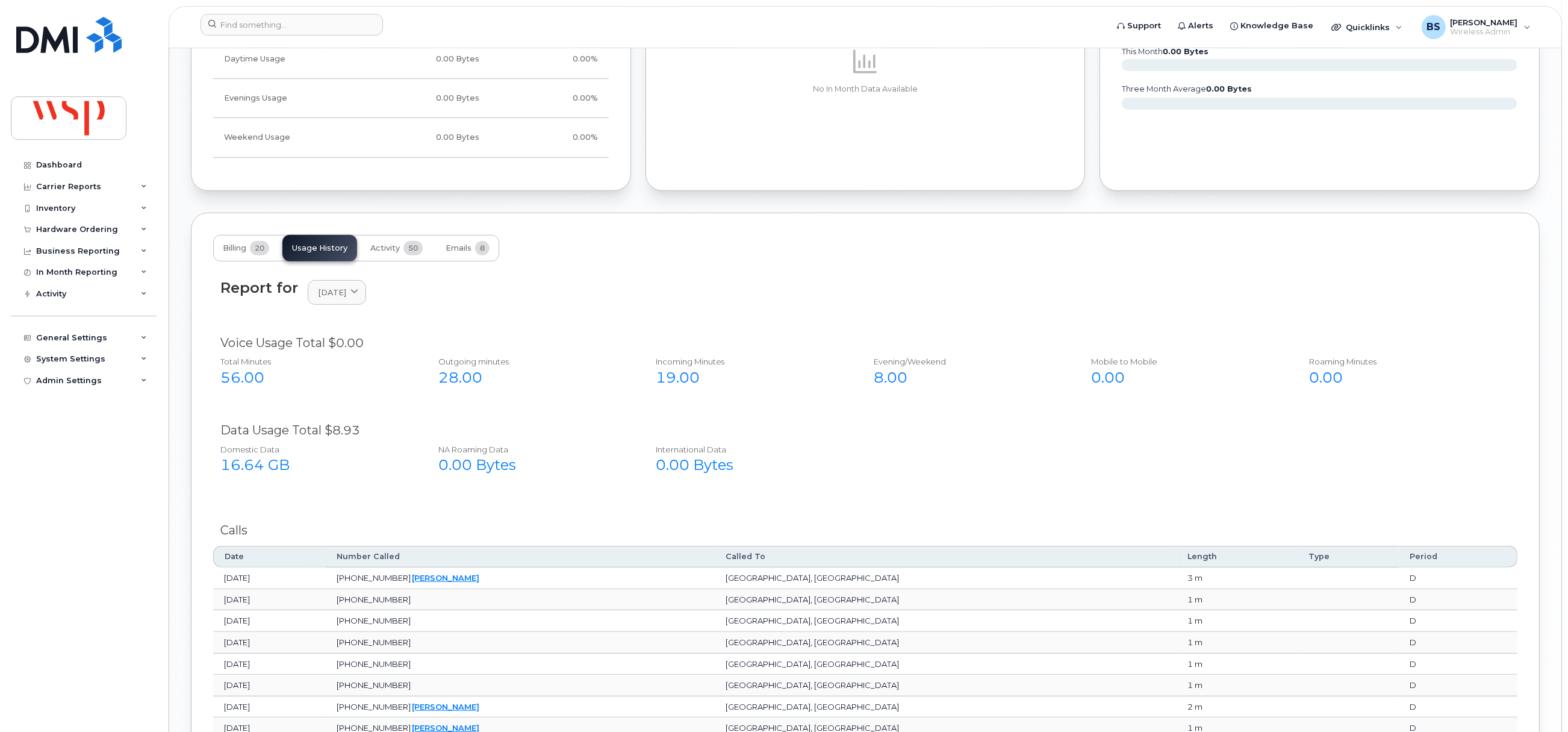
scroll to position [996, 0]
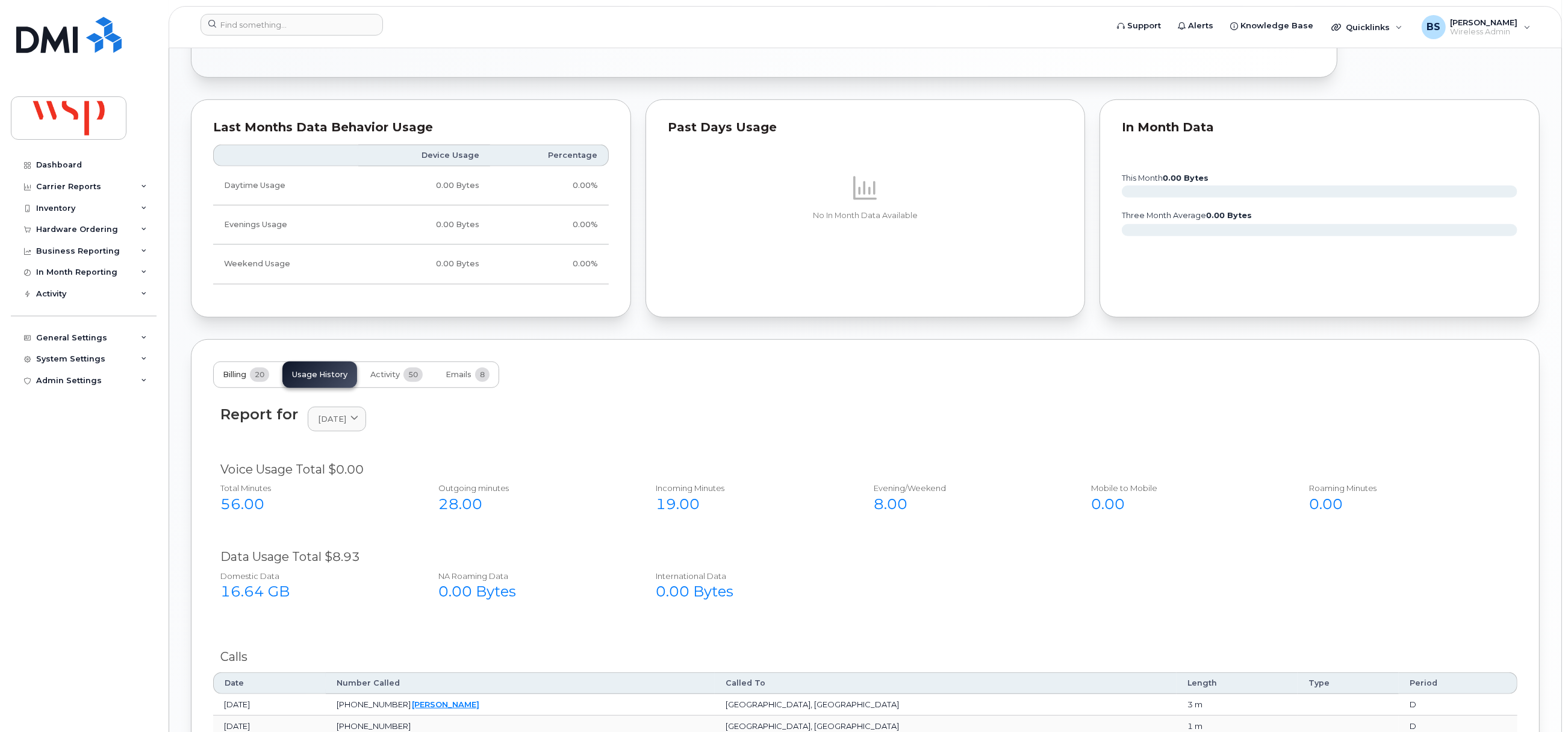
click at [232, 373] on span "Billing" at bounding box center [234, 374] width 23 height 9
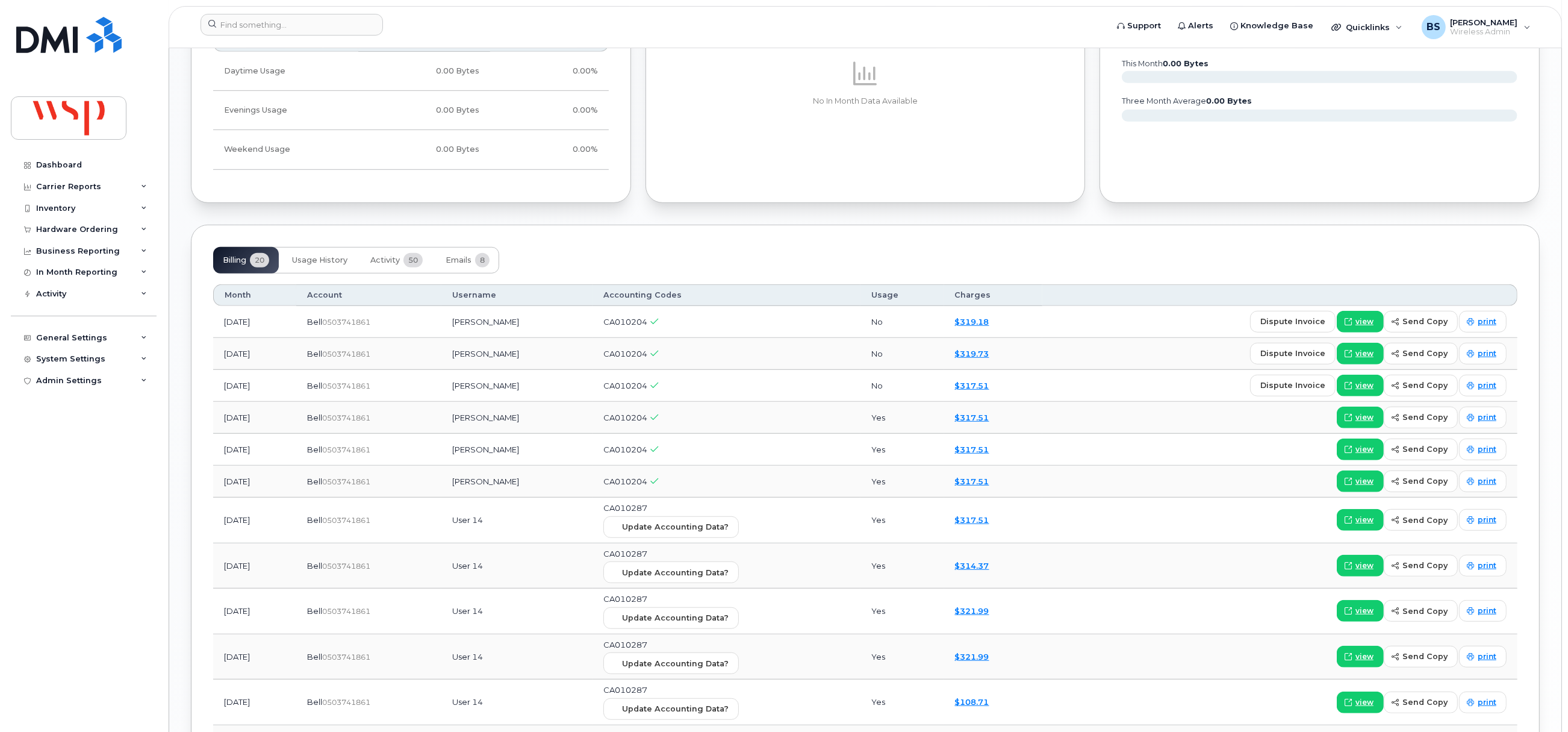
scroll to position [1266, 0]
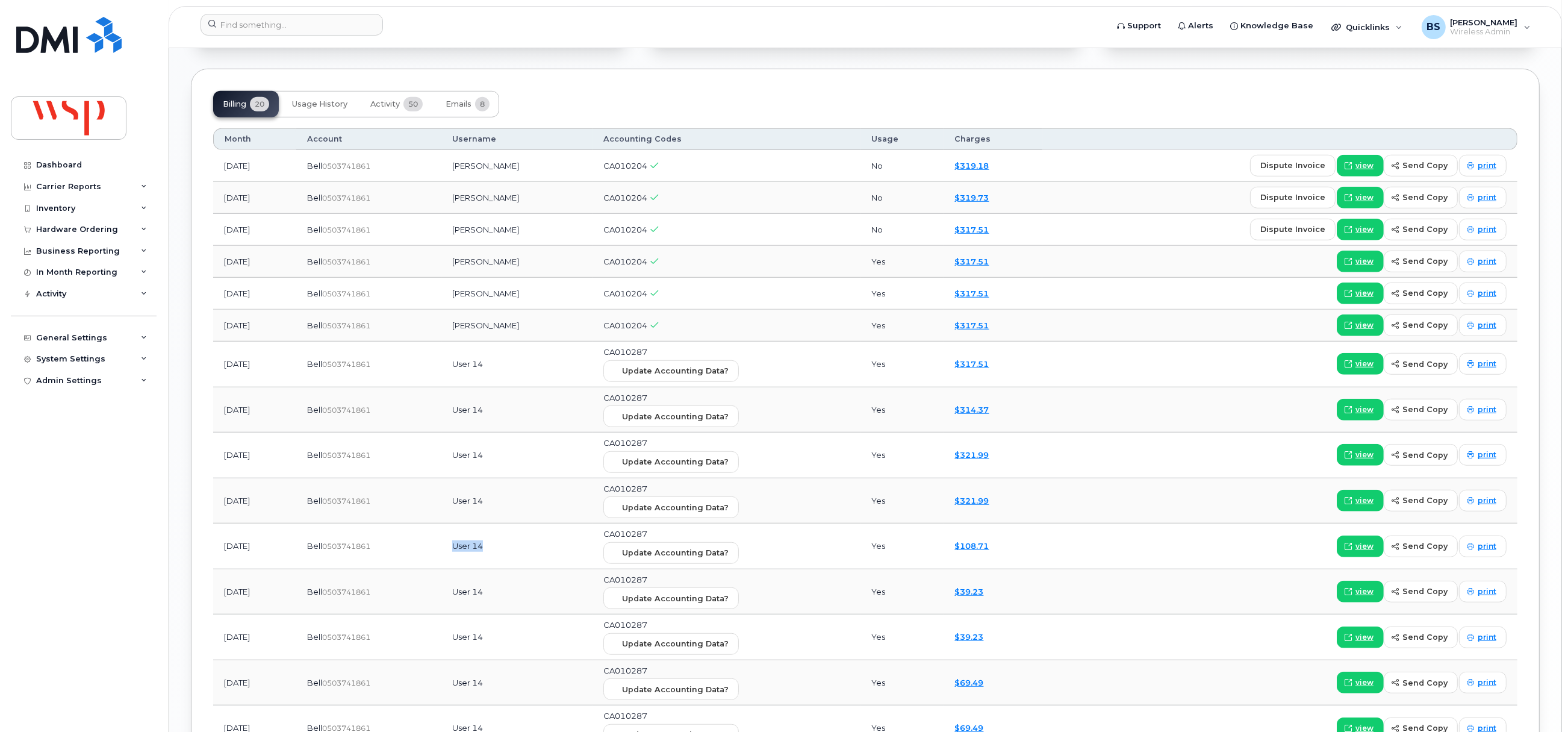
drag, startPoint x: 521, startPoint y: 550, endPoint x: 470, endPoint y: 550, distance: 51.0
click at [478, 553] on td "User 14" at bounding box center [516, 546] width 151 height 46
copy td "User 14"
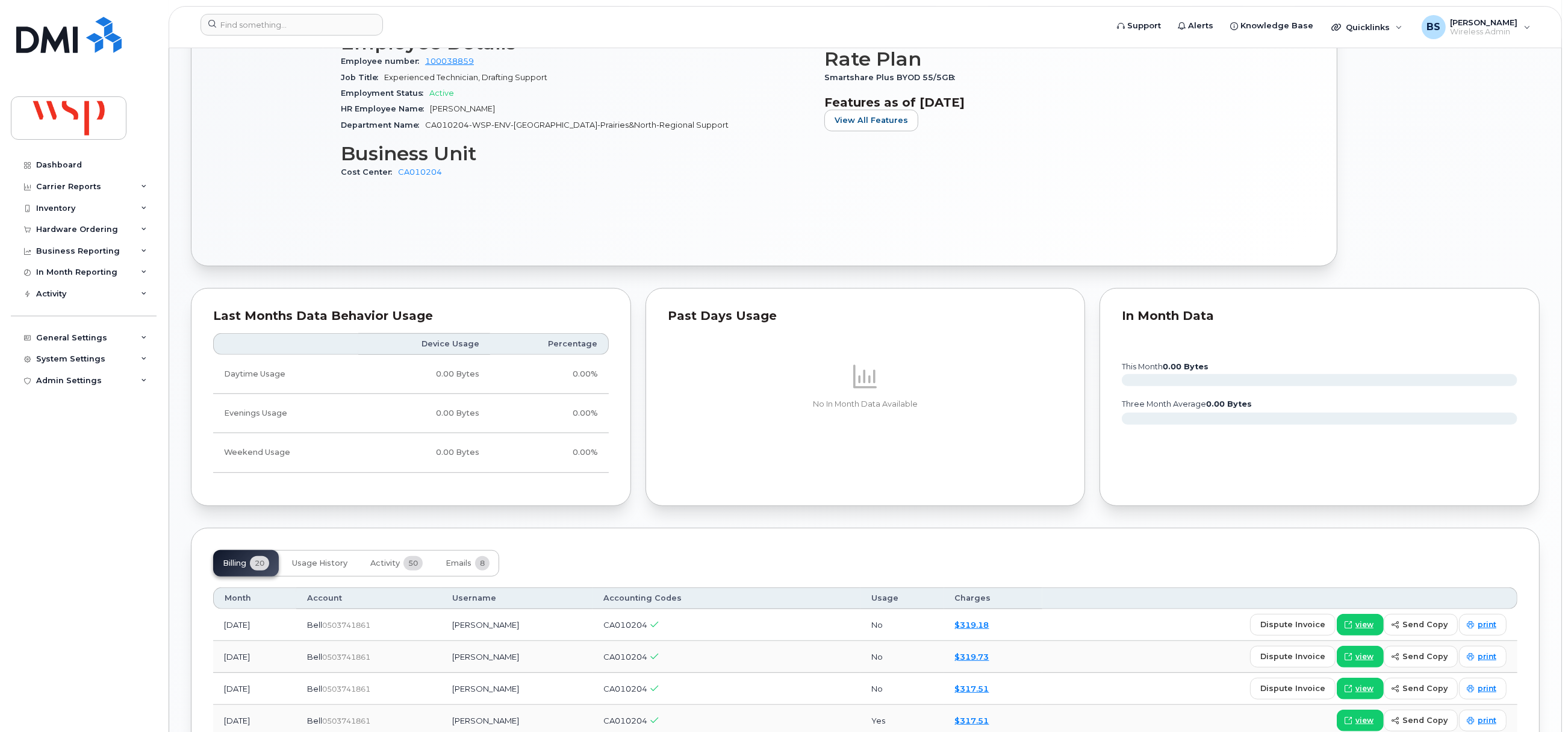
scroll to position [633, 0]
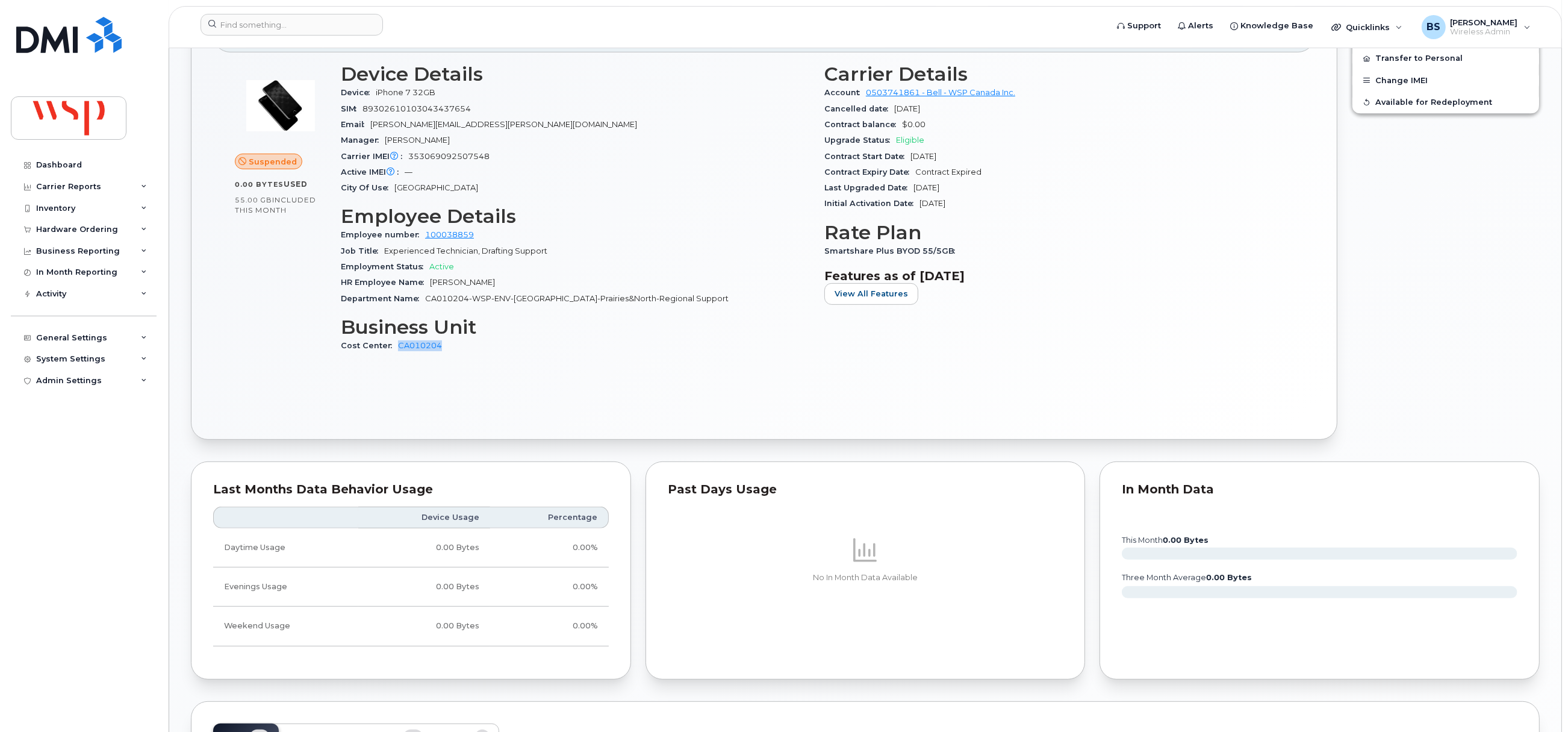
drag, startPoint x: 451, startPoint y: 345, endPoint x: 391, endPoint y: 349, distance: 60.1
click at [394, 351] on div "Cost Center CA010204" at bounding box center [575, 345] width 469 height 15
copy link "CA010204"
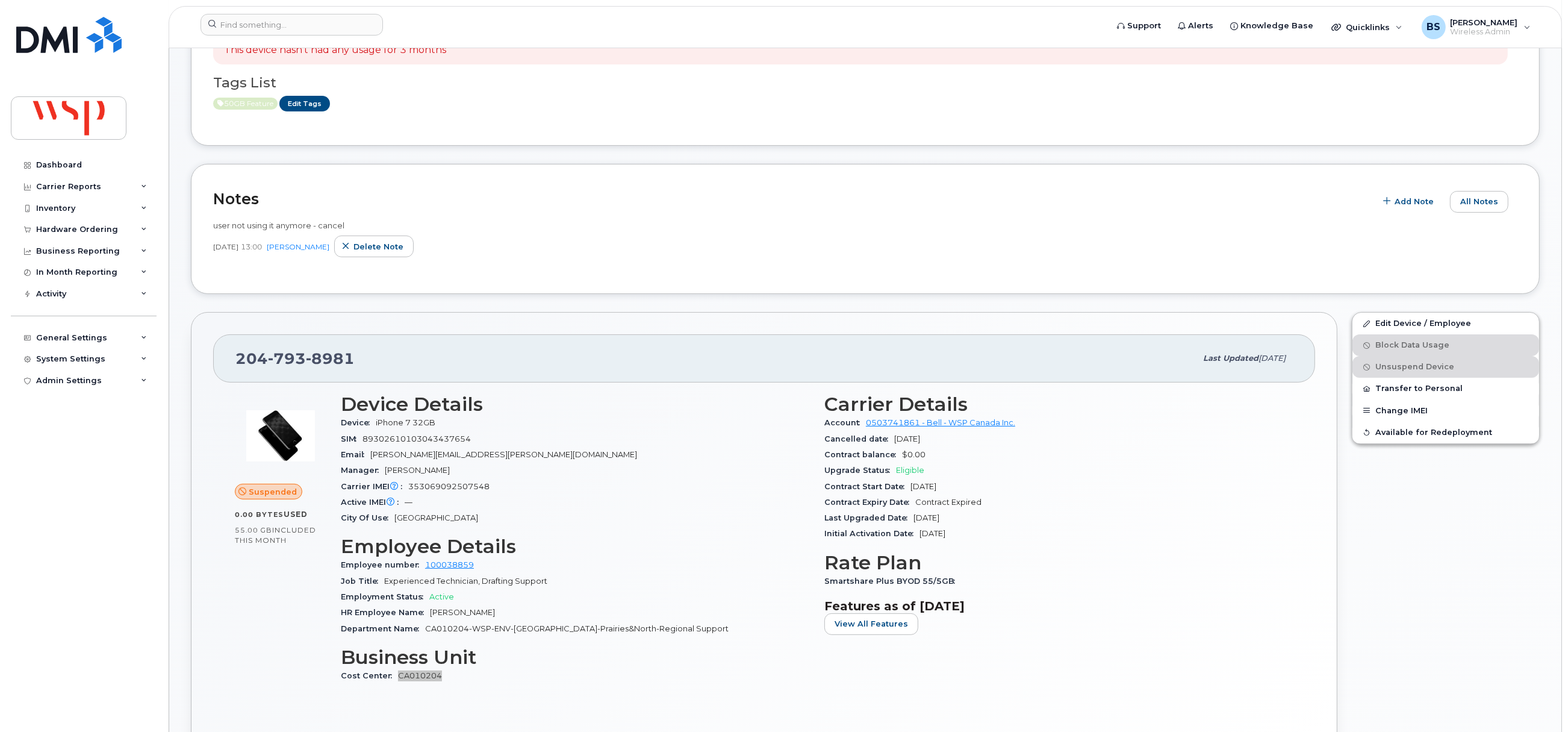
scroll to position [182, 0]
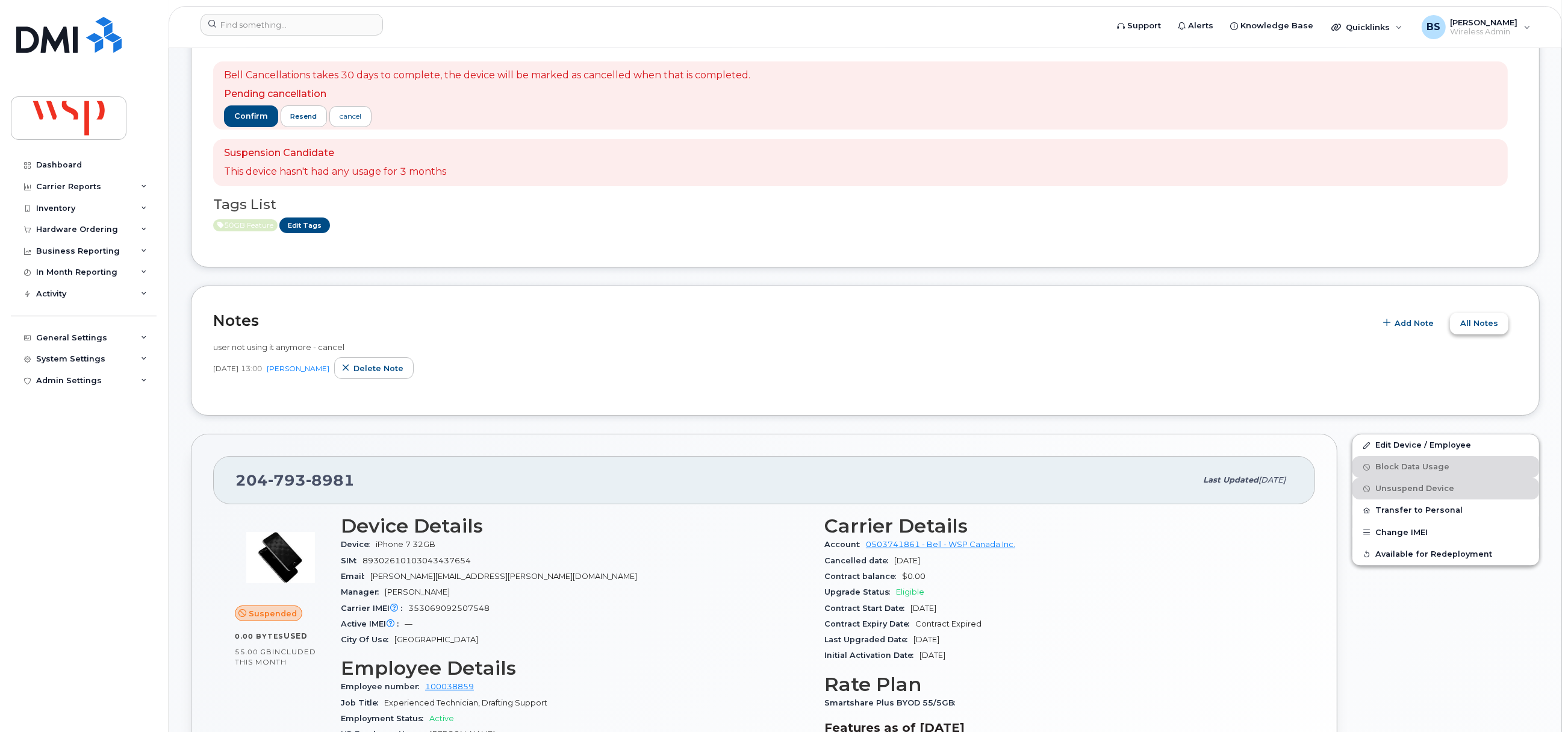
click at [1483, 319] on span "All Notes" at bounding box center [1479, 323] width 38 height 12
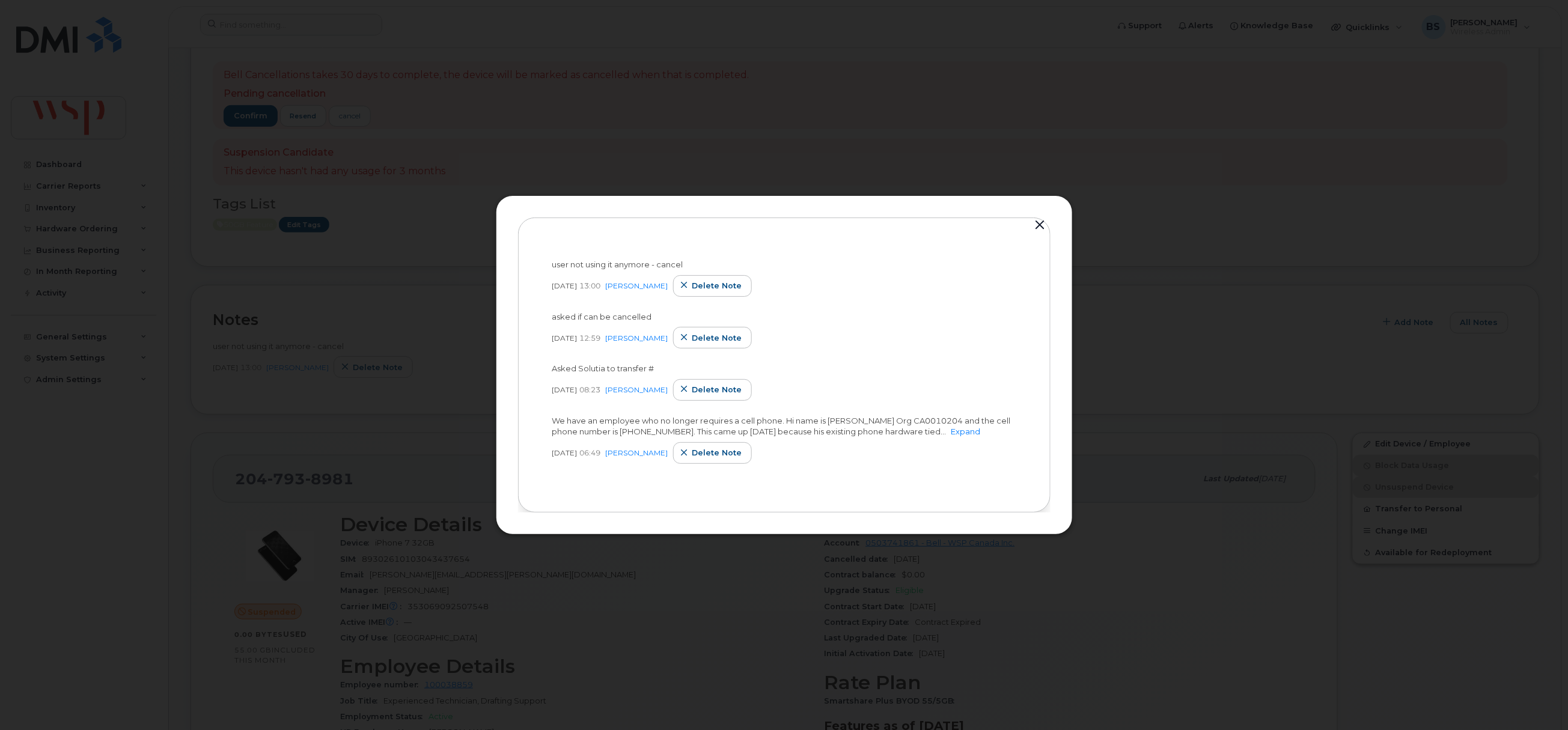
click at [953, 430] on link "Expand" at bounding box center [966, 431] width 29 height 9
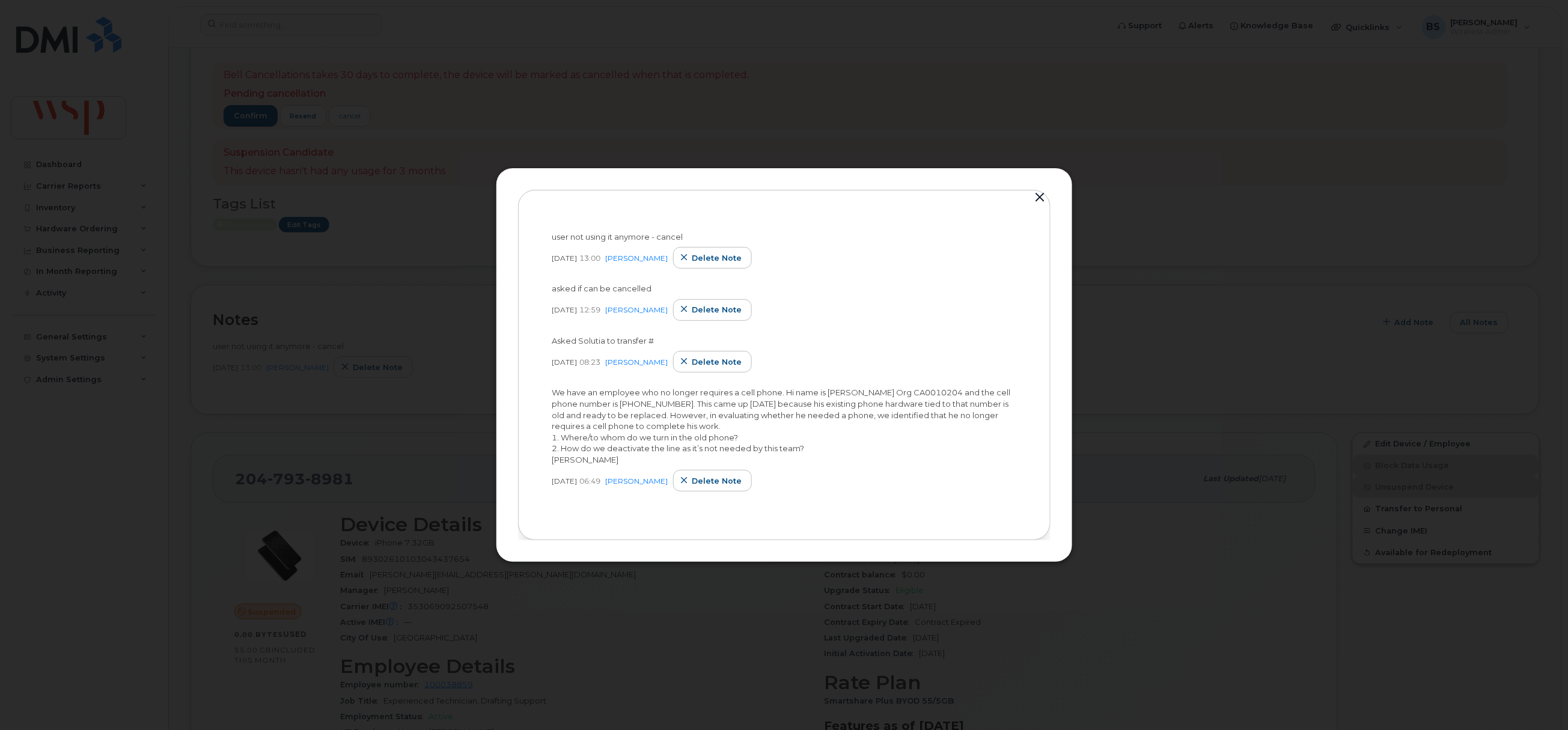
click at [1039, 195] on button "button" at bounding box center [1040, 197] width 18 height 17
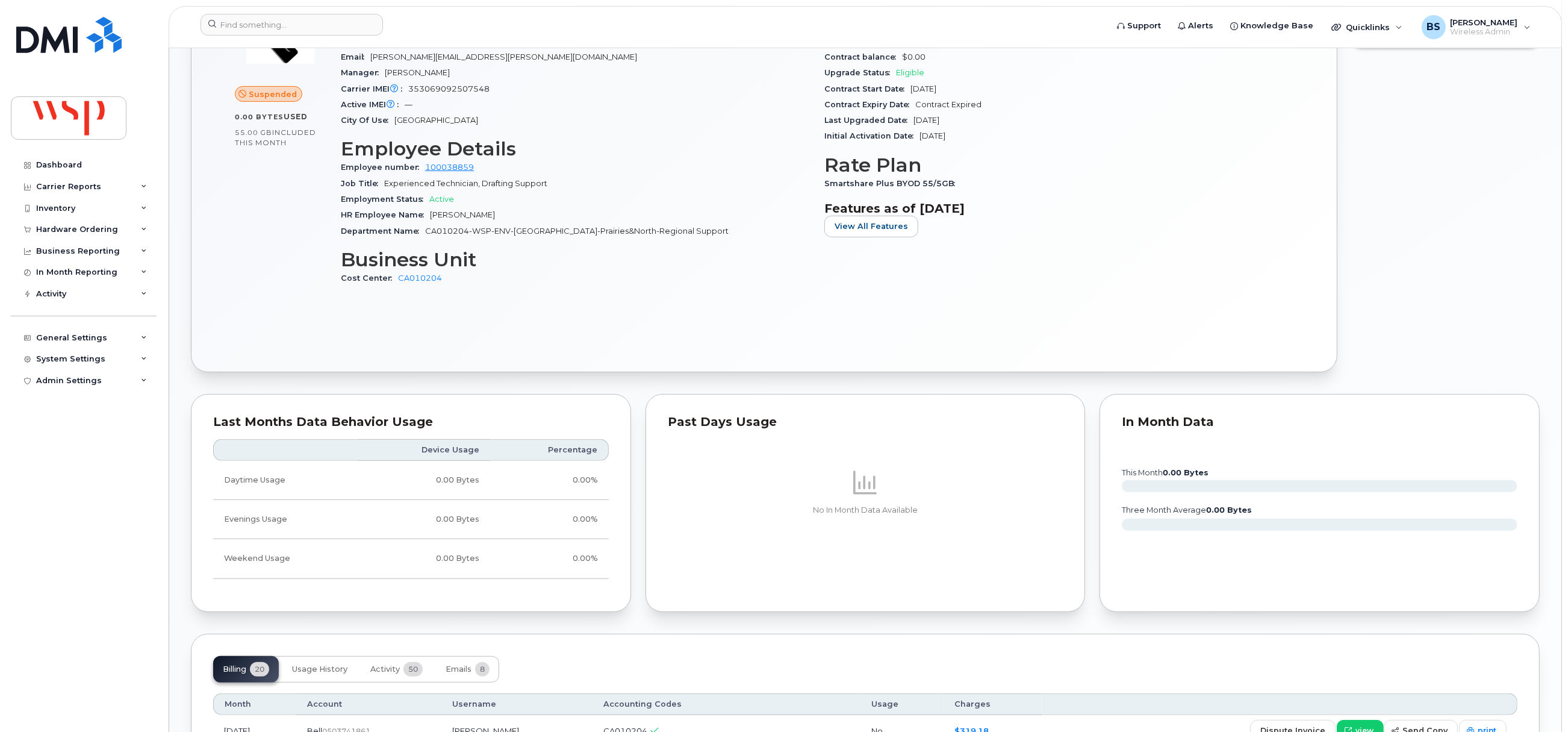
scroll to position [996, 0]
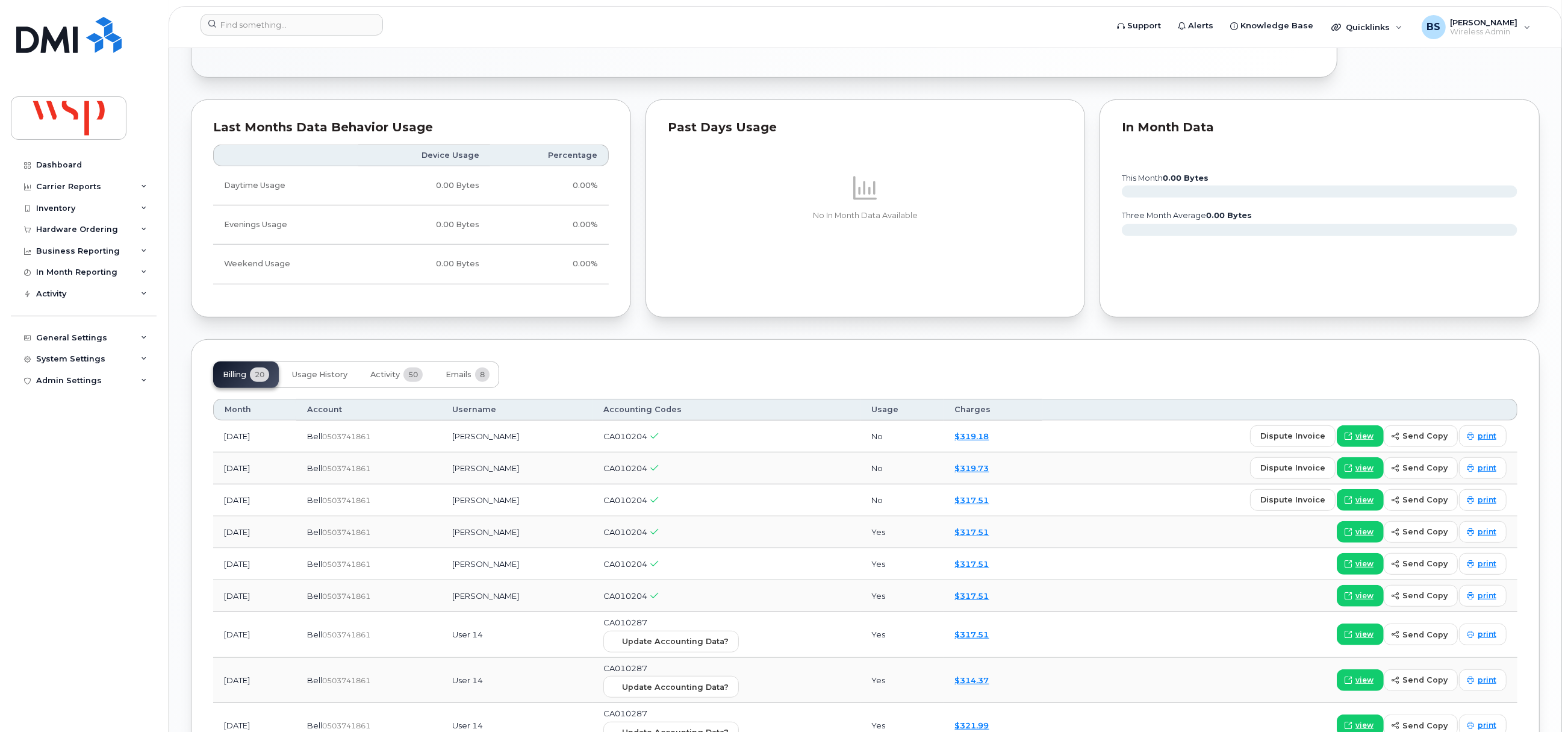
drag, startPoint x: 513, startPoint y: 503, endPoint x: 474, endPoint y: 509, distance: 39.5
click at [474, 509] on td "Matthews Dolores" at bounding box center [516, 500] width 151 height 32
copy td "Matthews Dolores"
drag, startPoint x: 685, startPoint y: 627, endPoint x: 632, endPoint y: 630, distance: 53.1
click at [632, 630] on td "CA010287 Update Accounting Data?" at bounding box center [726, 635] width 268 height 46
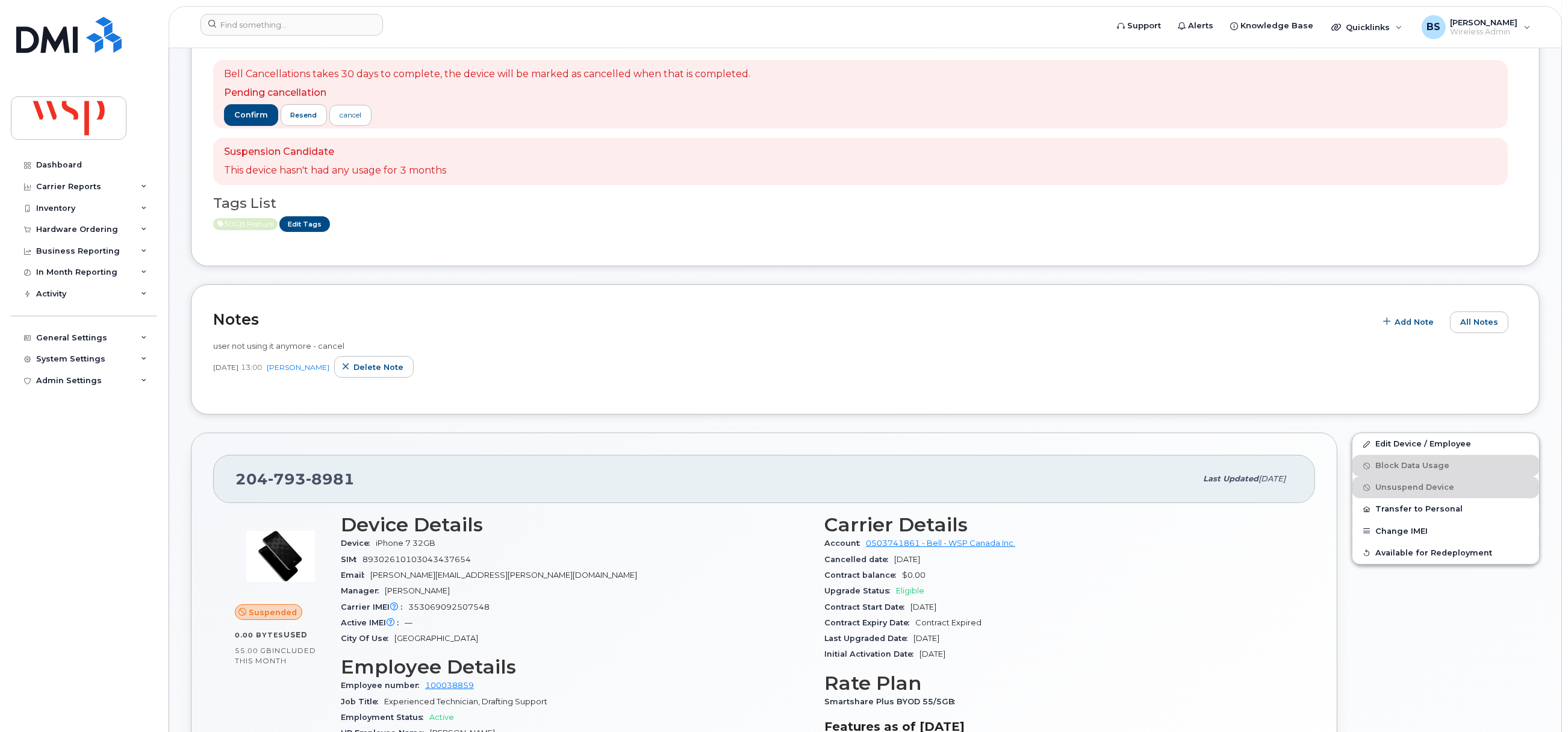
scroll to position [182, 0]
click at [1482, 321] on span "All Notes" at bounding box center [1479, 323] width 38 height 12
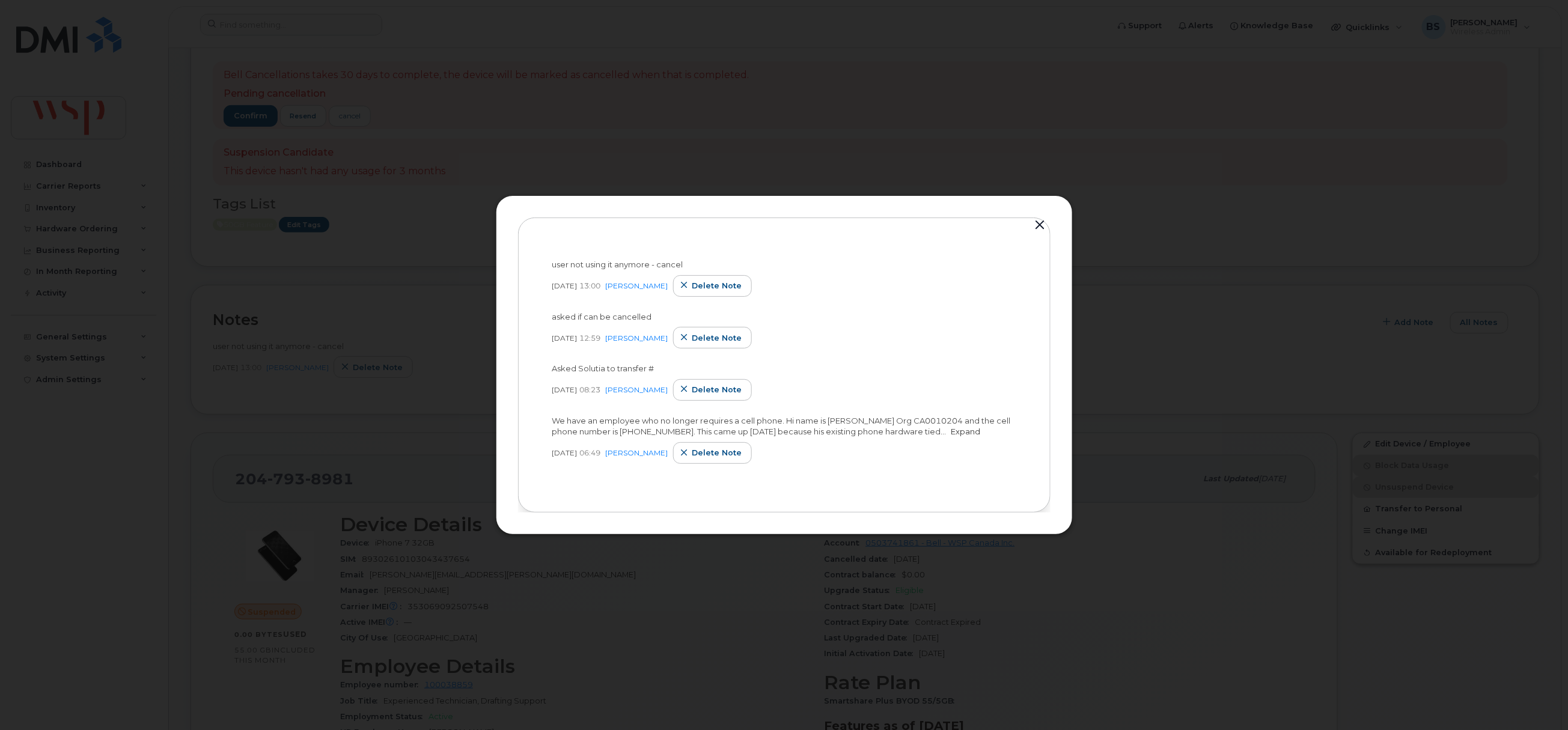
click at [951, 429] on link "Expand" at bounding box center [966, 431] width 29 height 9
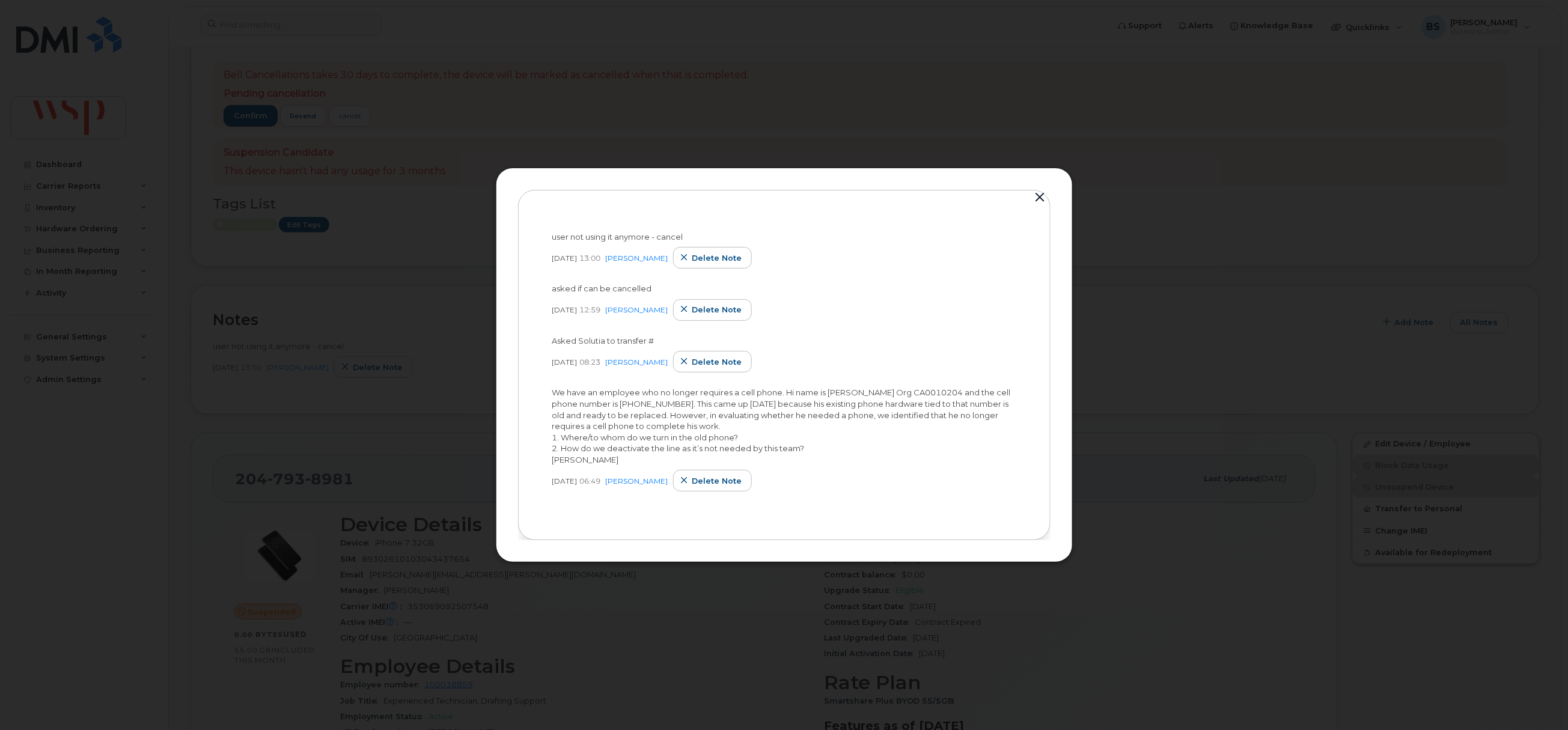
click at [1040, 193] on button "button" at bounding box center [1040, 197] width 18 height 17
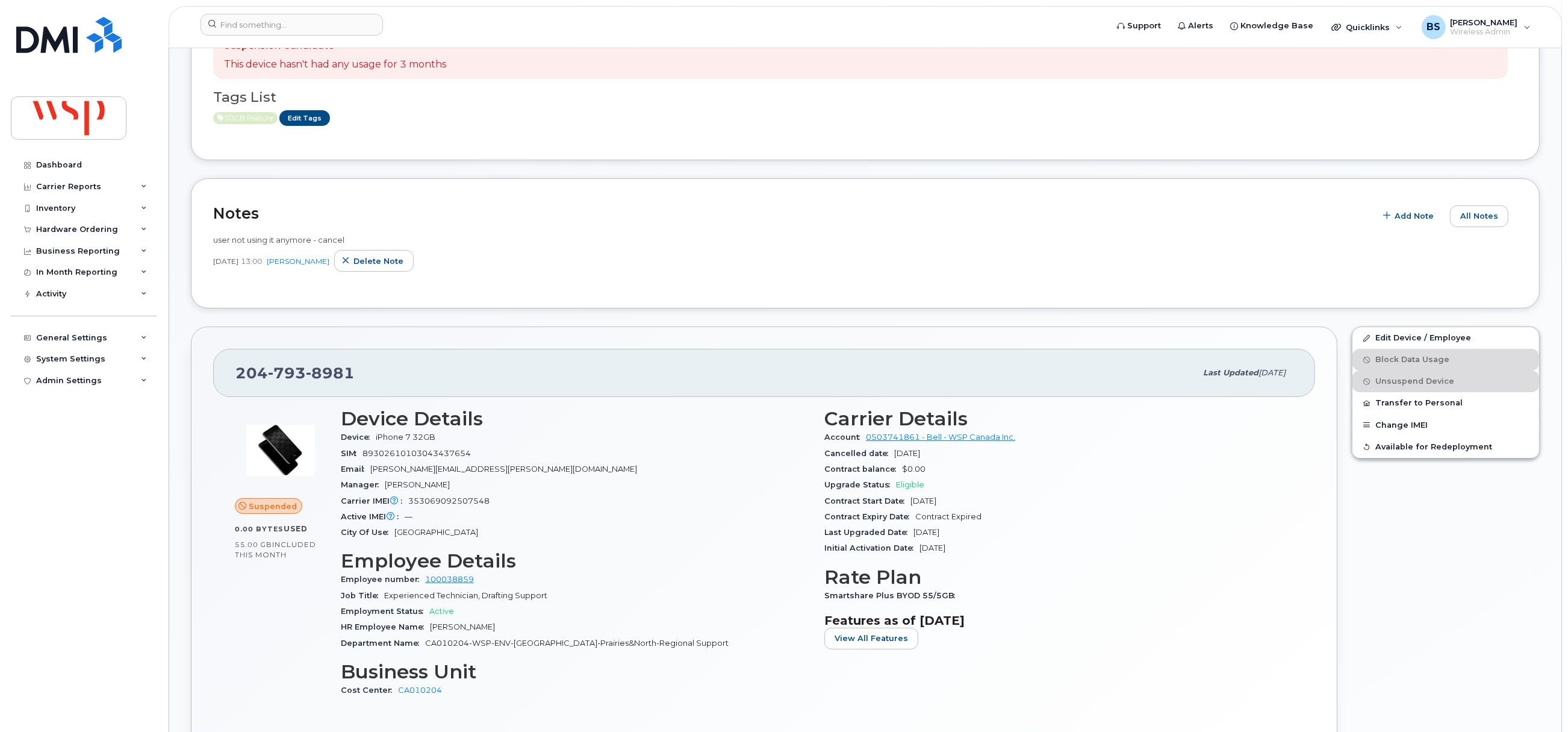
scroll to position [91, 0]
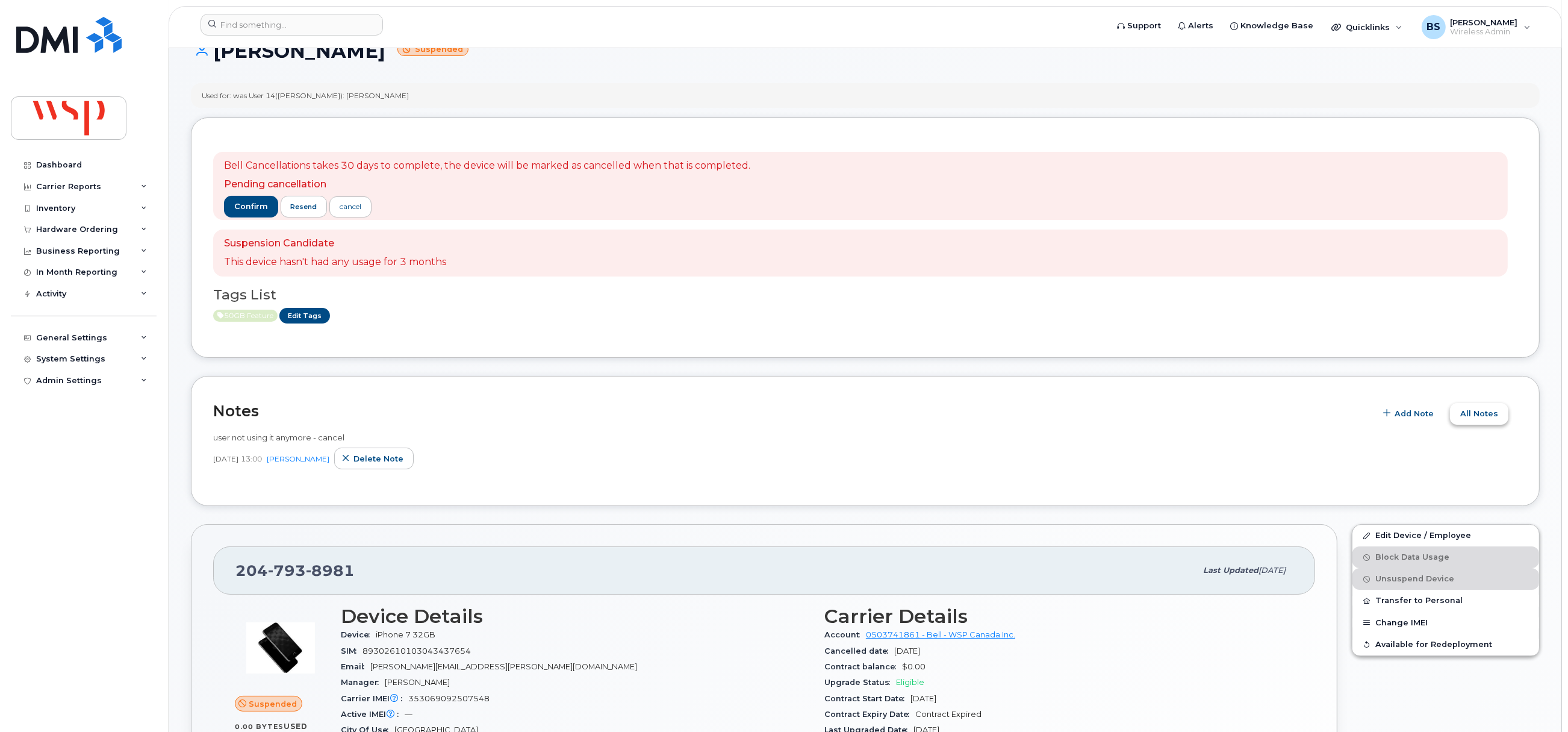
click at [1491, 413] on span "All Notes" at bounding box center [1479, 413] width 38 height 12
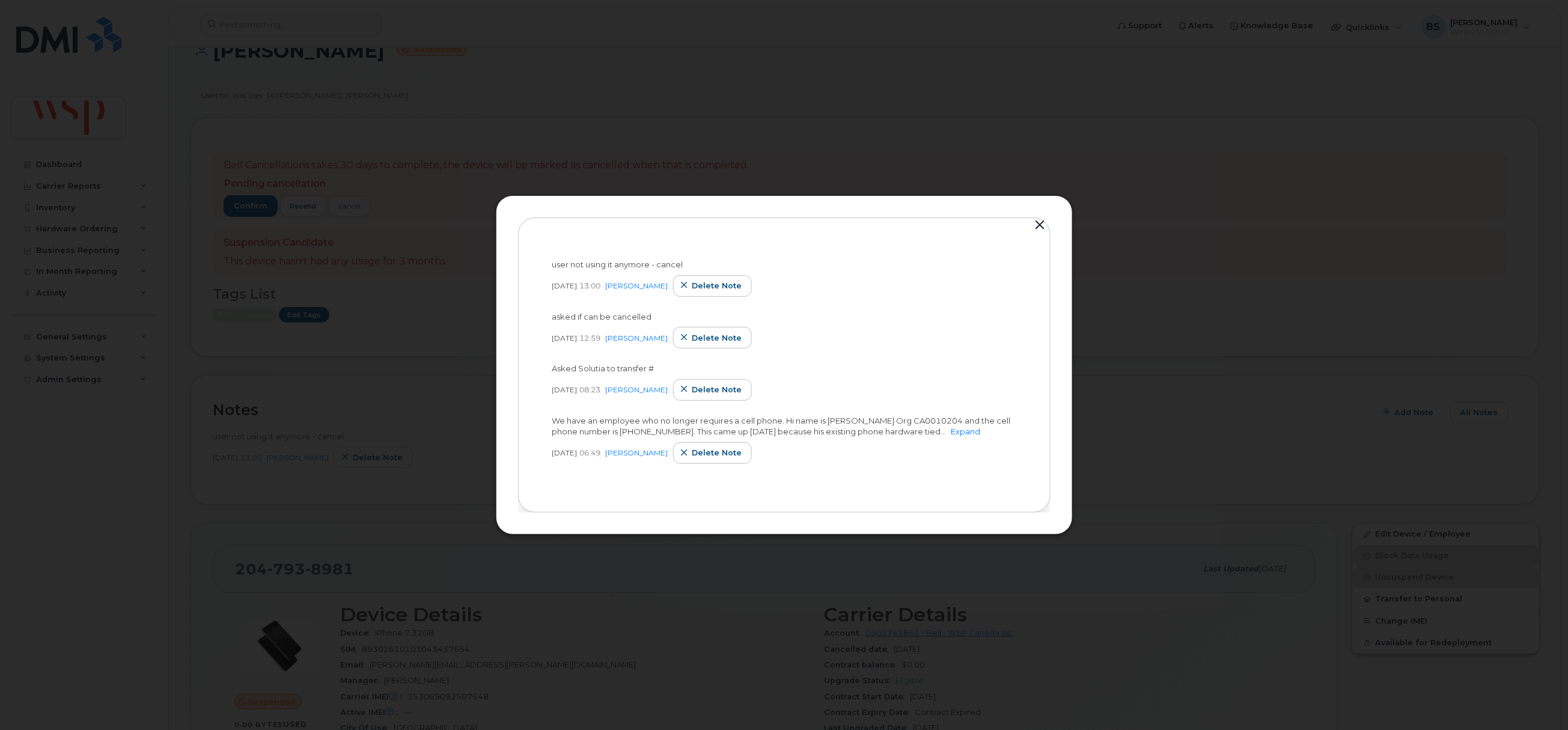
click at [956, 432] on link "Expand" at bounding box center [966, 431] width 29 height 9
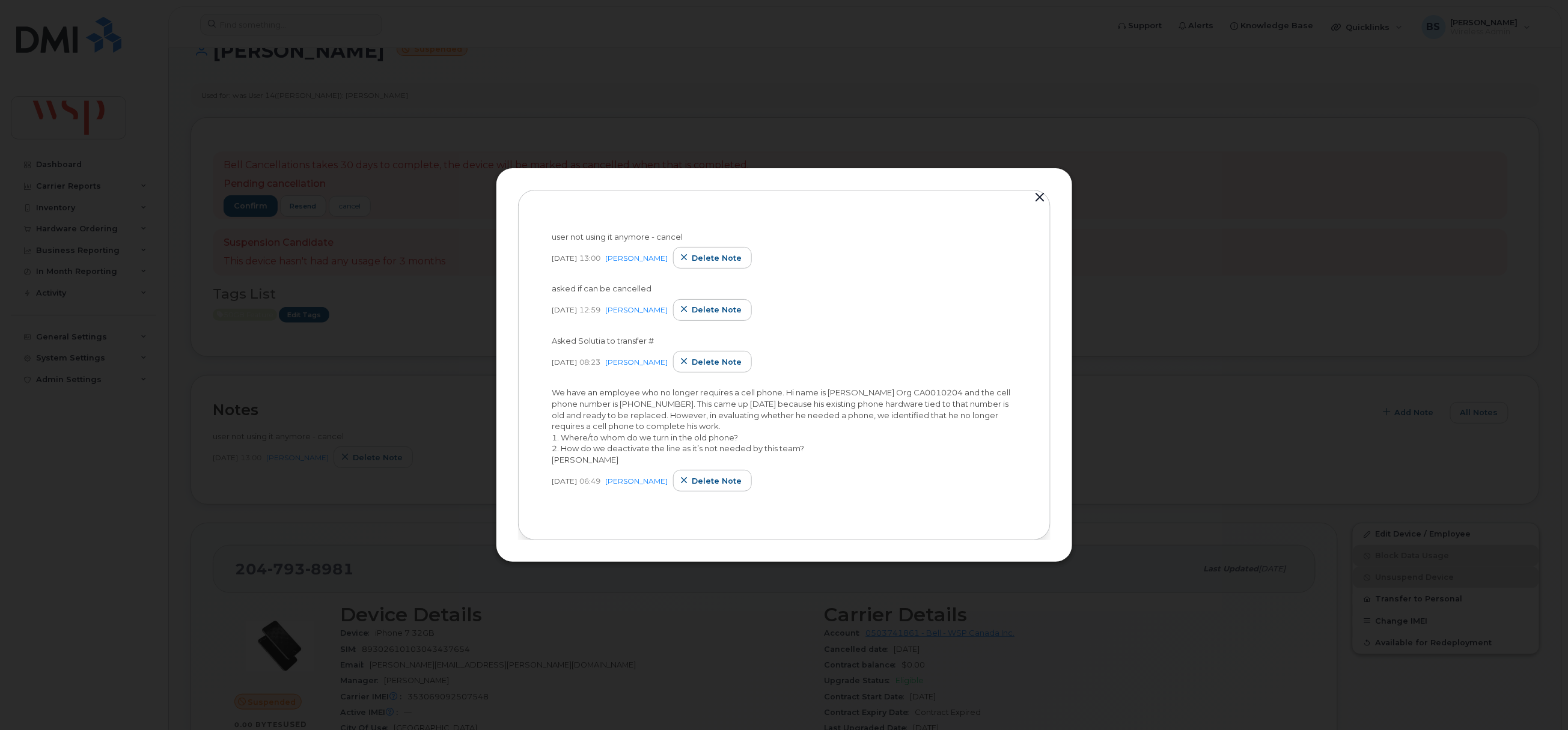
click at [1039, 200] on button "button" at bounding box center [1040, 197] width 18 height 17
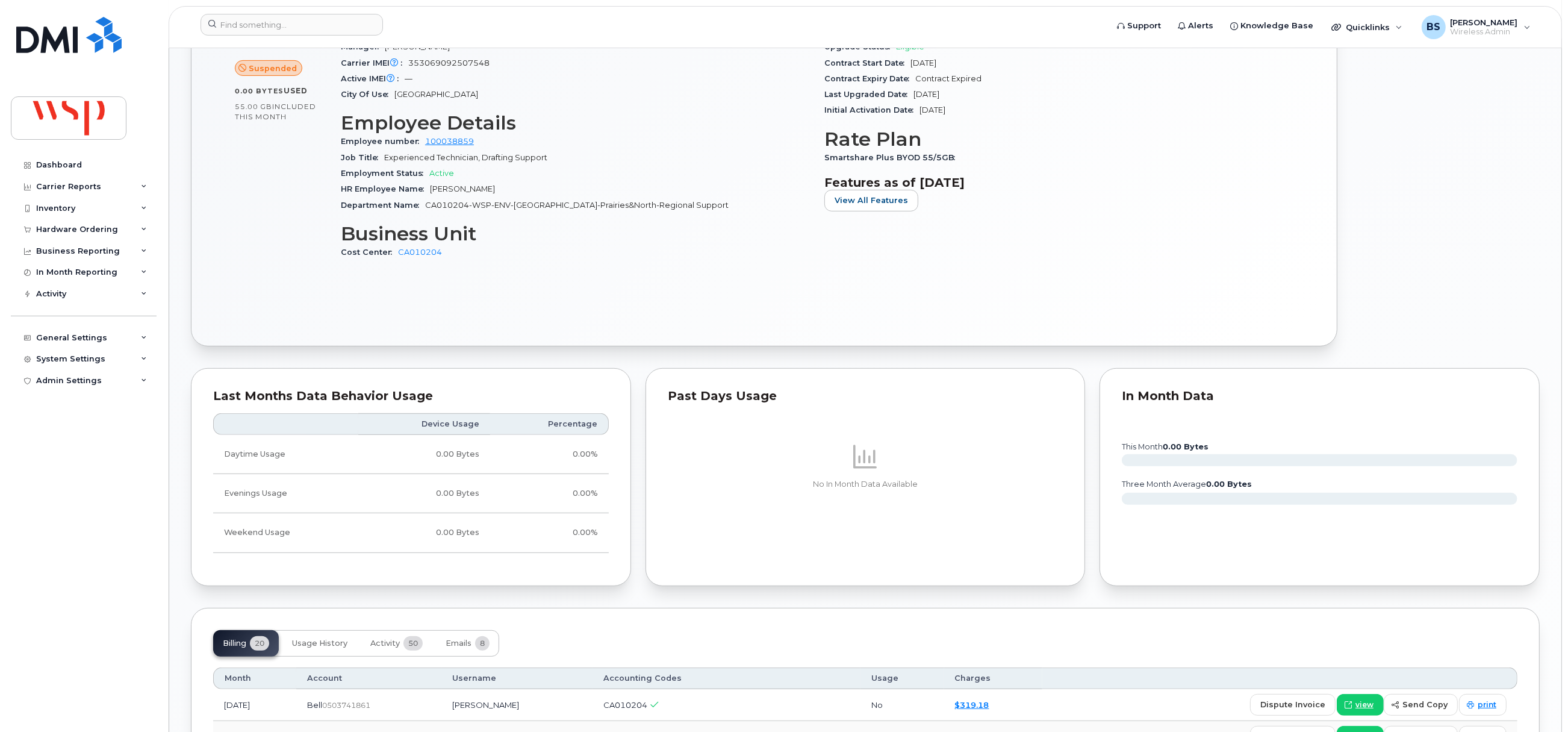
scroll to position [996, 0]
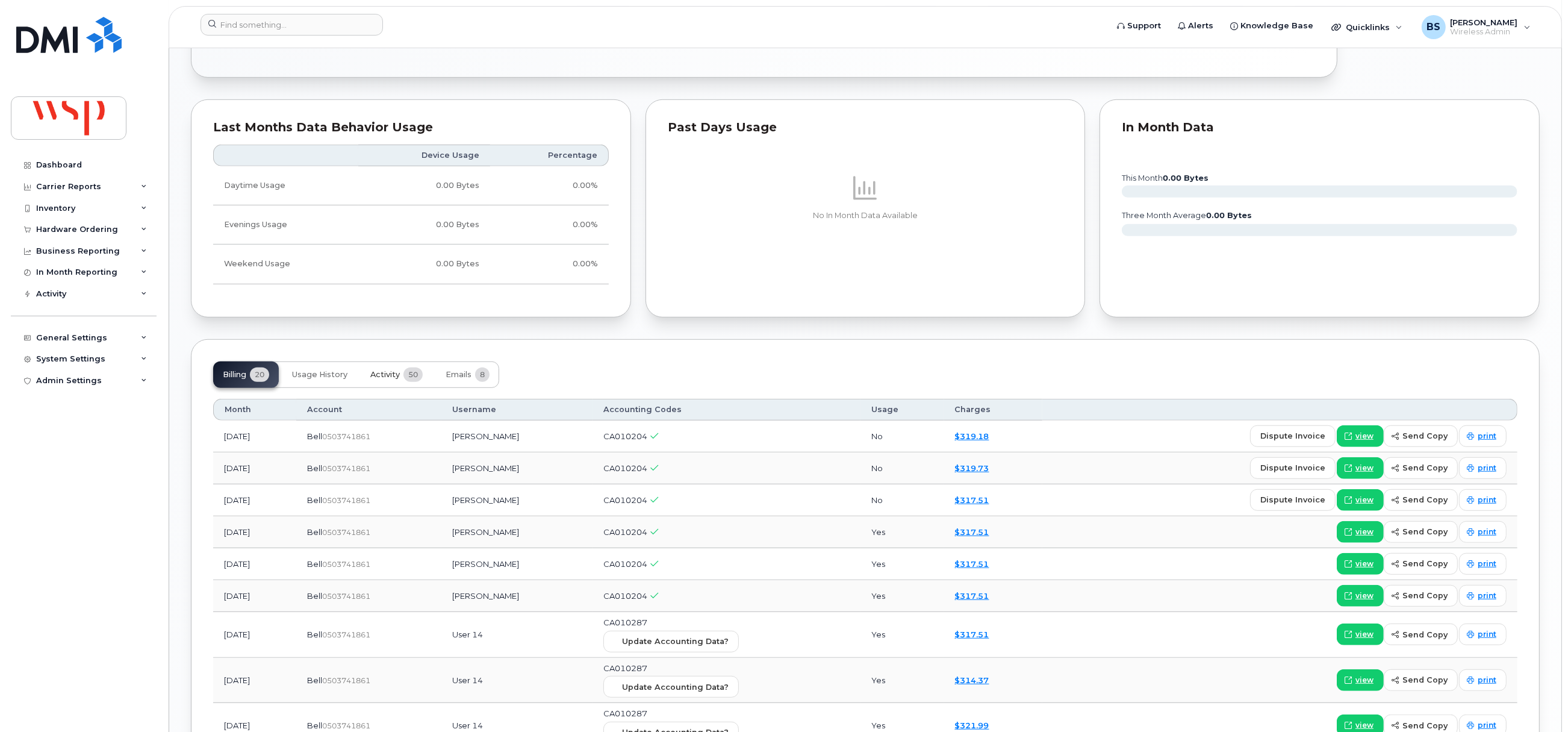
click at [396, 379] on span "Activity" at bounding box center [385, 374] width 29 height 9
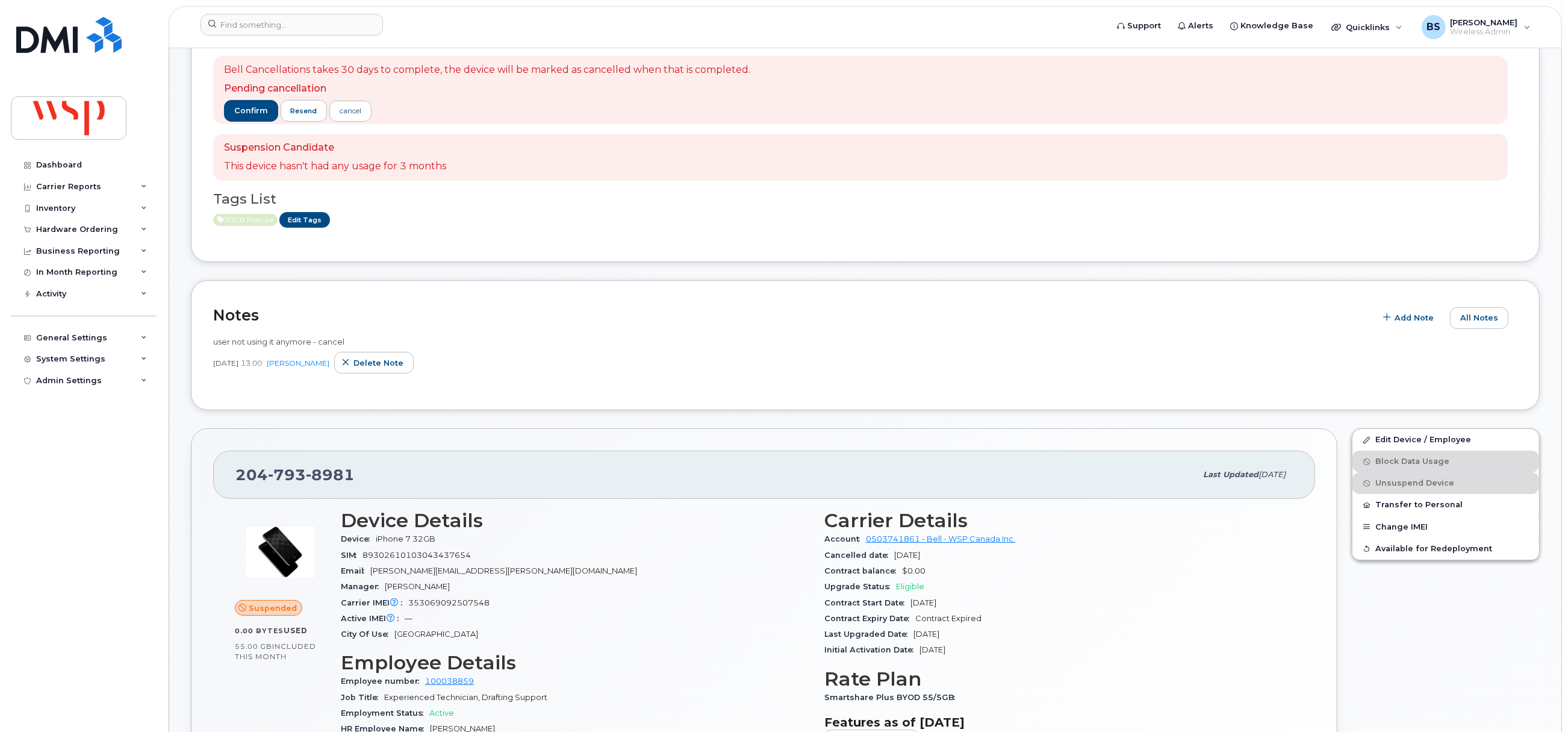
scroll to position [0, 0]
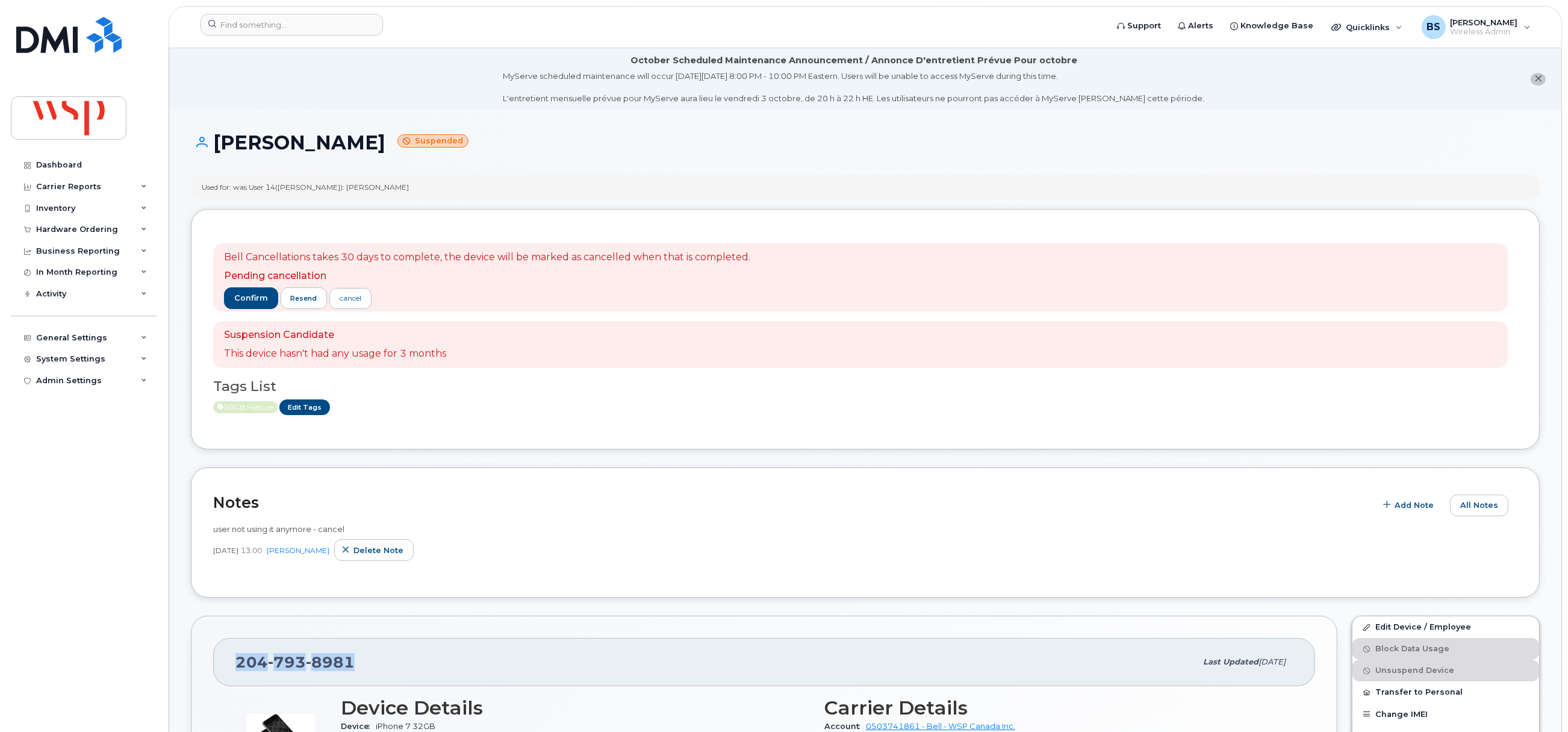
drag, startPoint x: 302, startPoint y: 671, endPoint x: 229, endPoint y: 674, distance: 73.1
click at [229, 674] on div "204 793 8981 Last updated Sep 16, 2025" at bounding box center [764, 662] width 1102 height 48
copy span "204 793 8981"
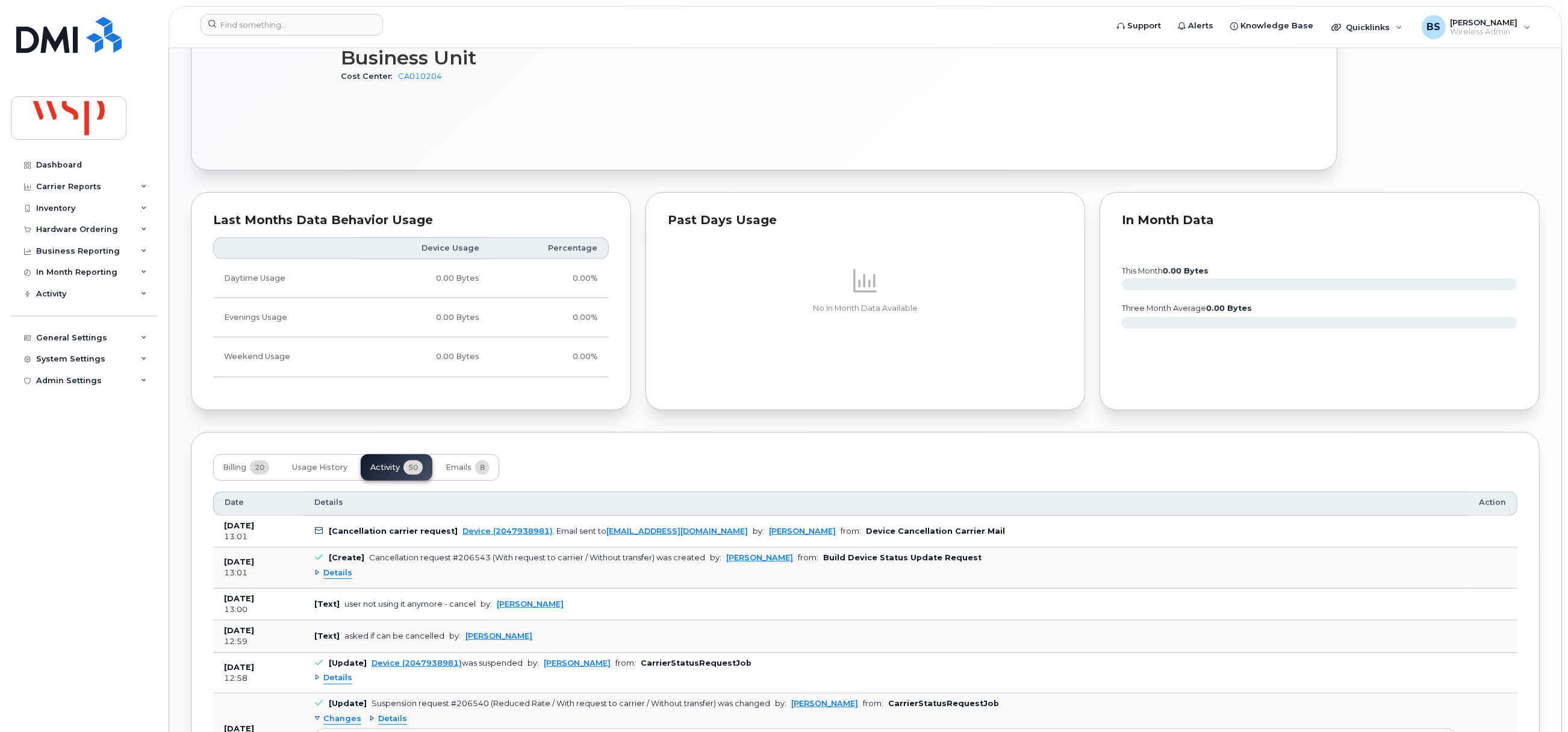
scroll to position [994, 0]
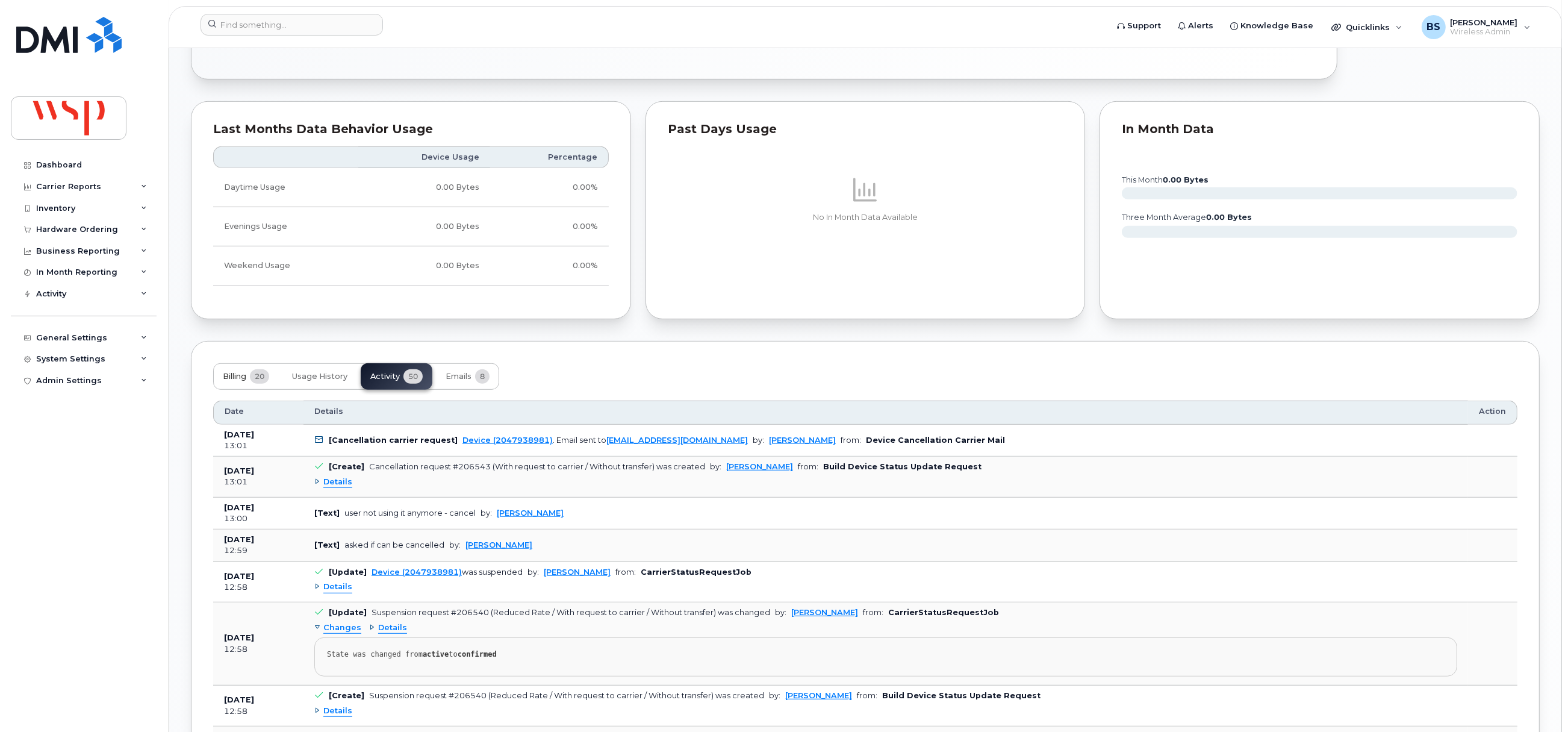
click at [237, 379] on span "Billing" at bounding box center [234, 376] width 23 height 9
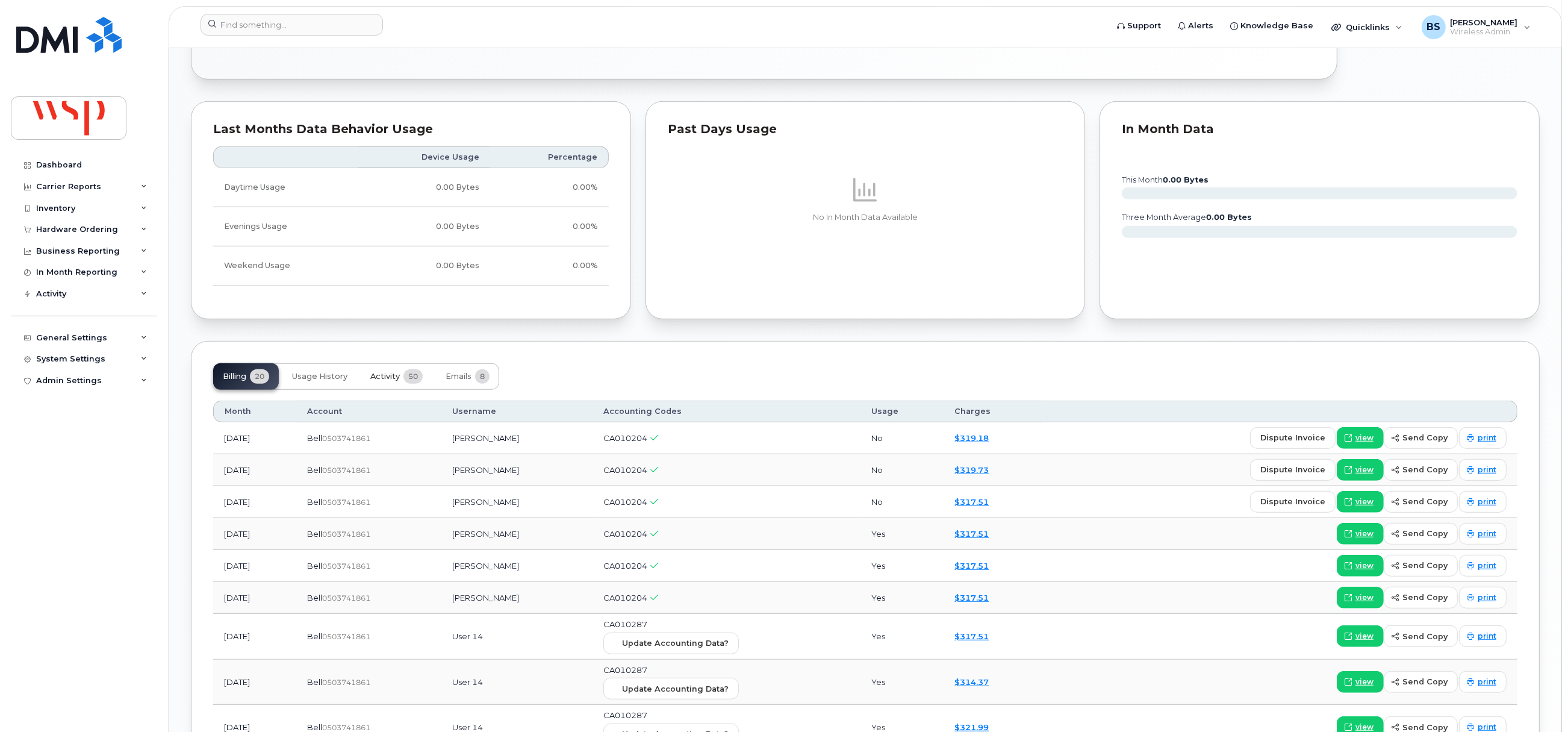
click at [379, 376] on span "Activity" at bounding box center [385, 376] width 29 height 9
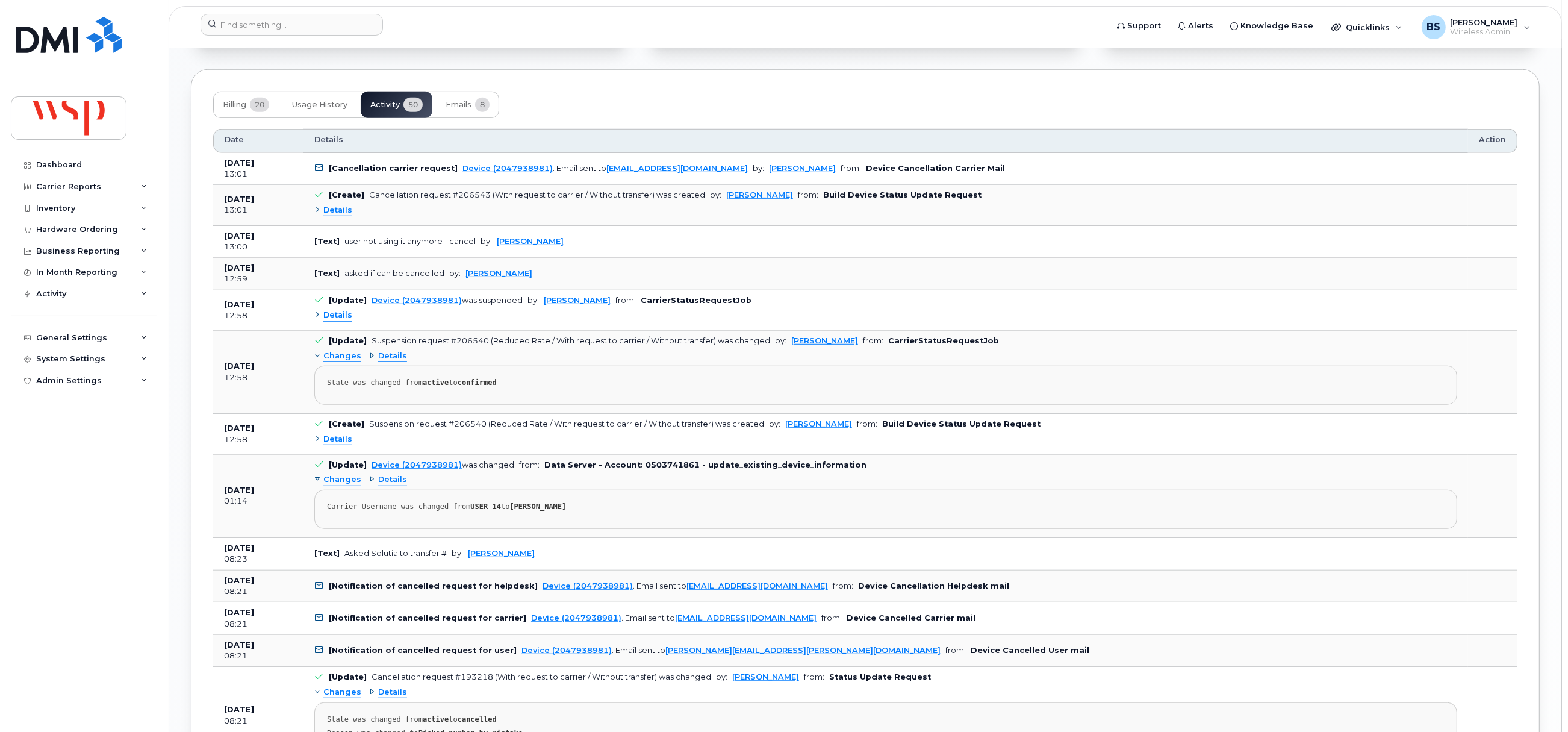
scroll to position [1265, 0]
click at [238, 110] on span "Billing" at bounding box center [234, 105] width 23 height 9
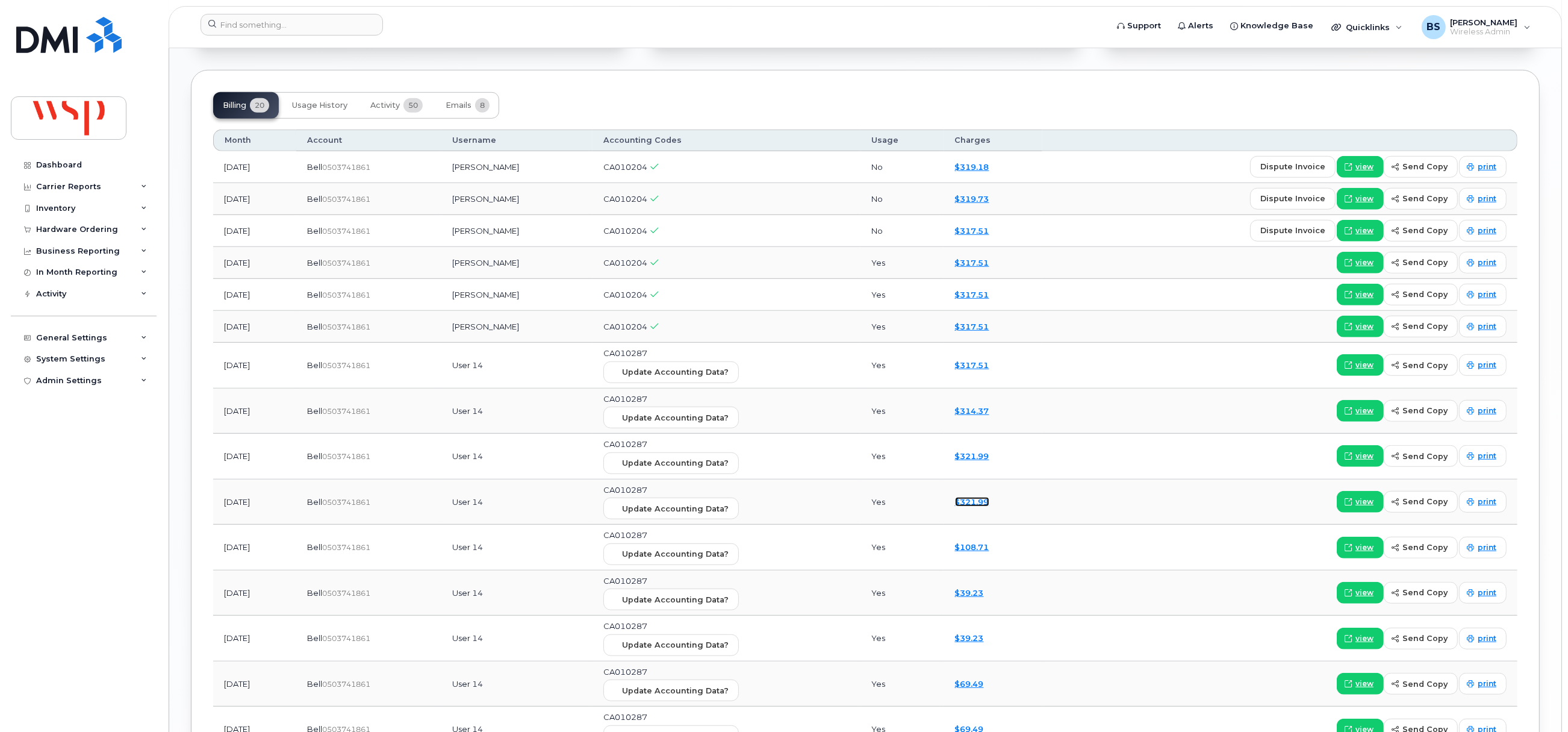
click at [989, 505] on link "$321.99" at bounding box center [971, 501] width 34 height 9
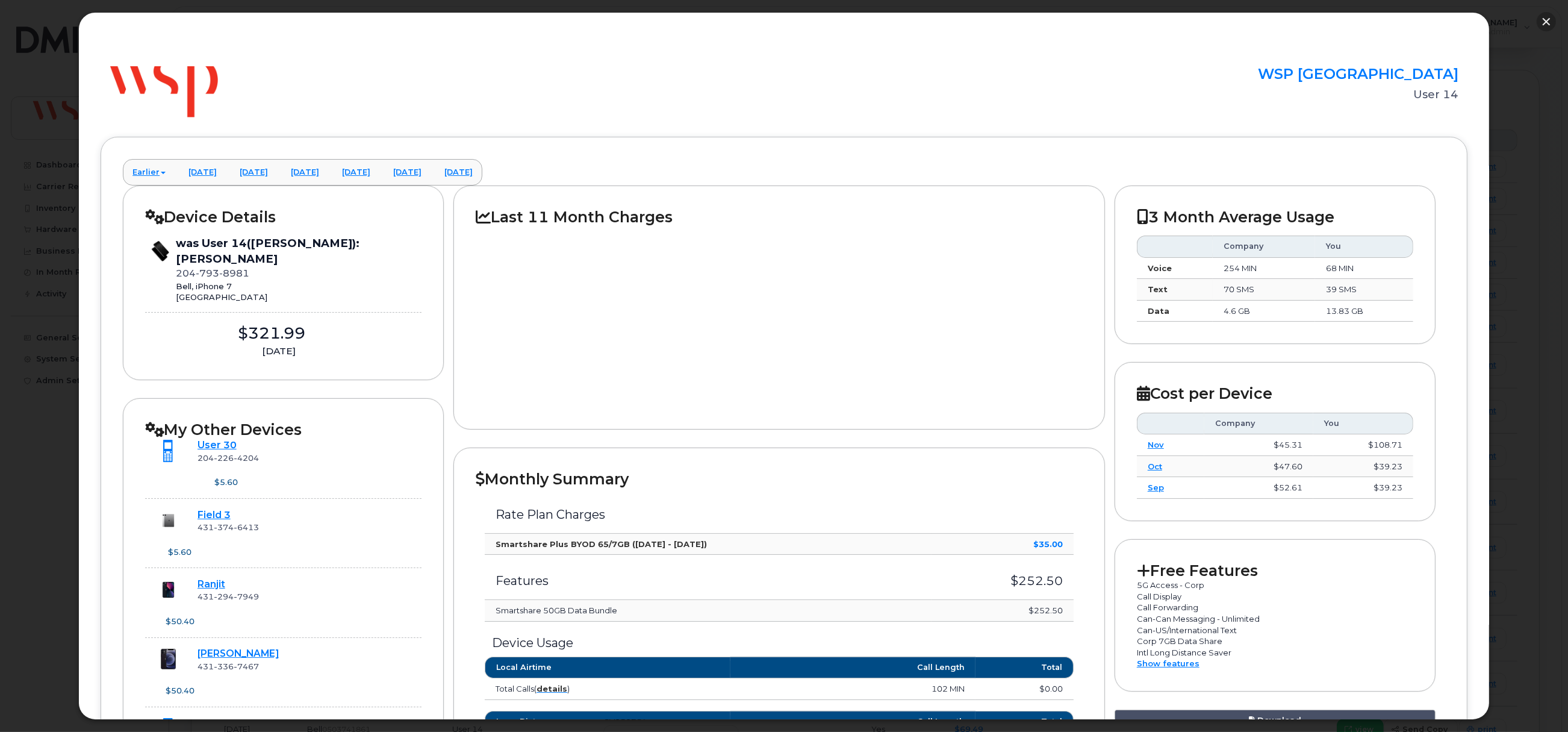
click at [1550, 18] on button "button" at bounding box center [1546, 21] width 19 height 19
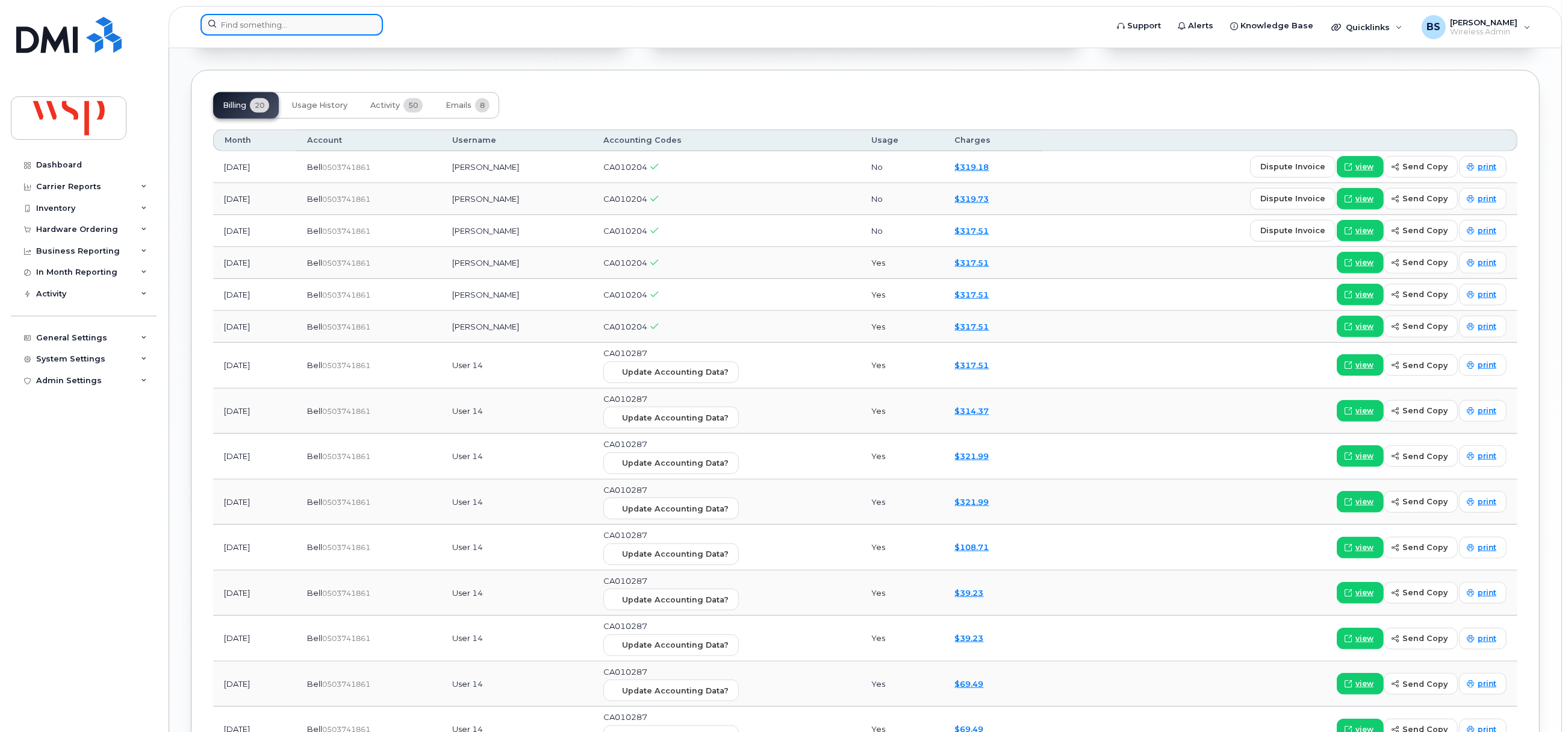
click at [327, 25] on input at bounding box center [292, 25] width 183 height 22
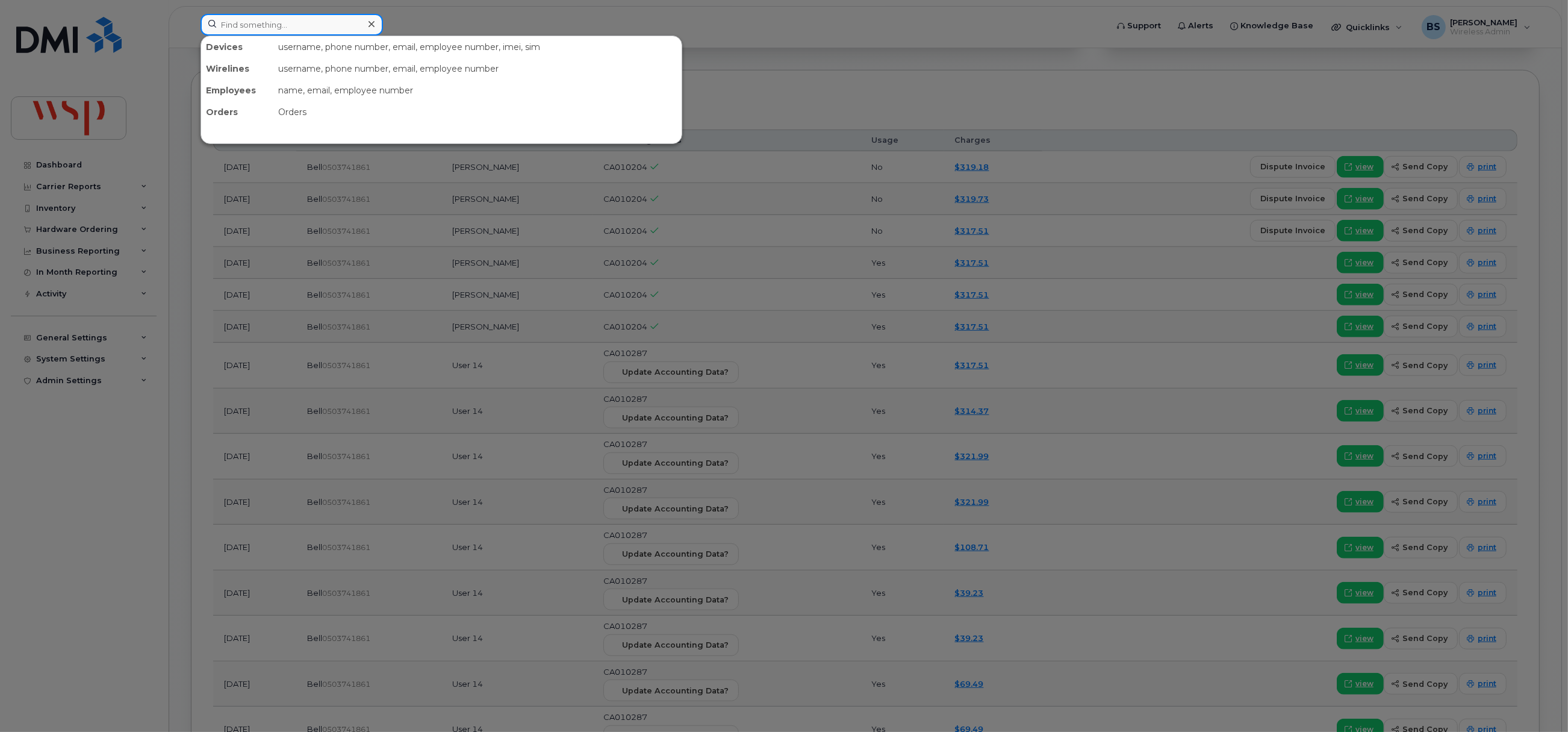
paste input "4162680951"
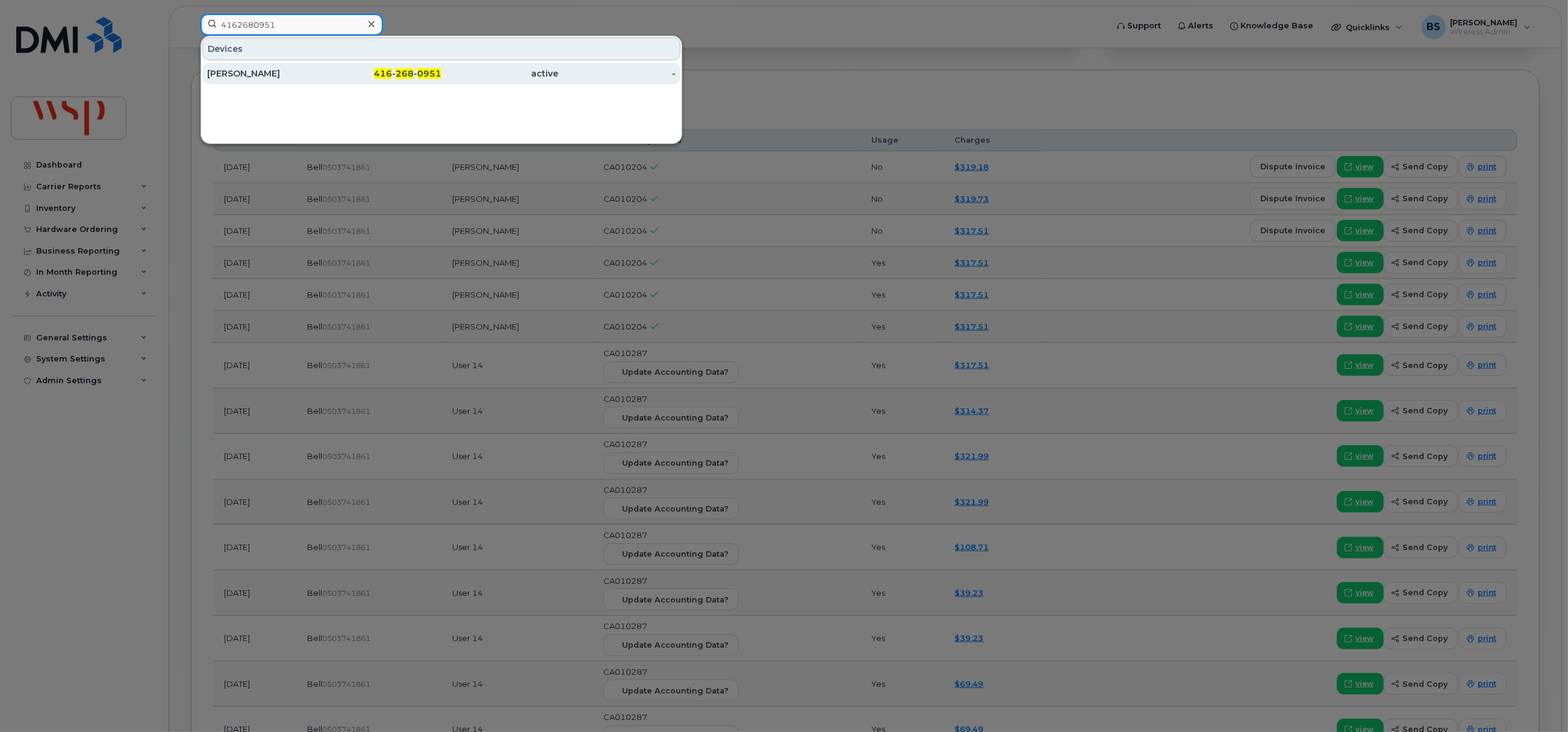
type input "4162680951"
click at [240, 70] on div "ALESSANDRO CUPILLARI" at bounding box center [266, 73] width 118 height 12
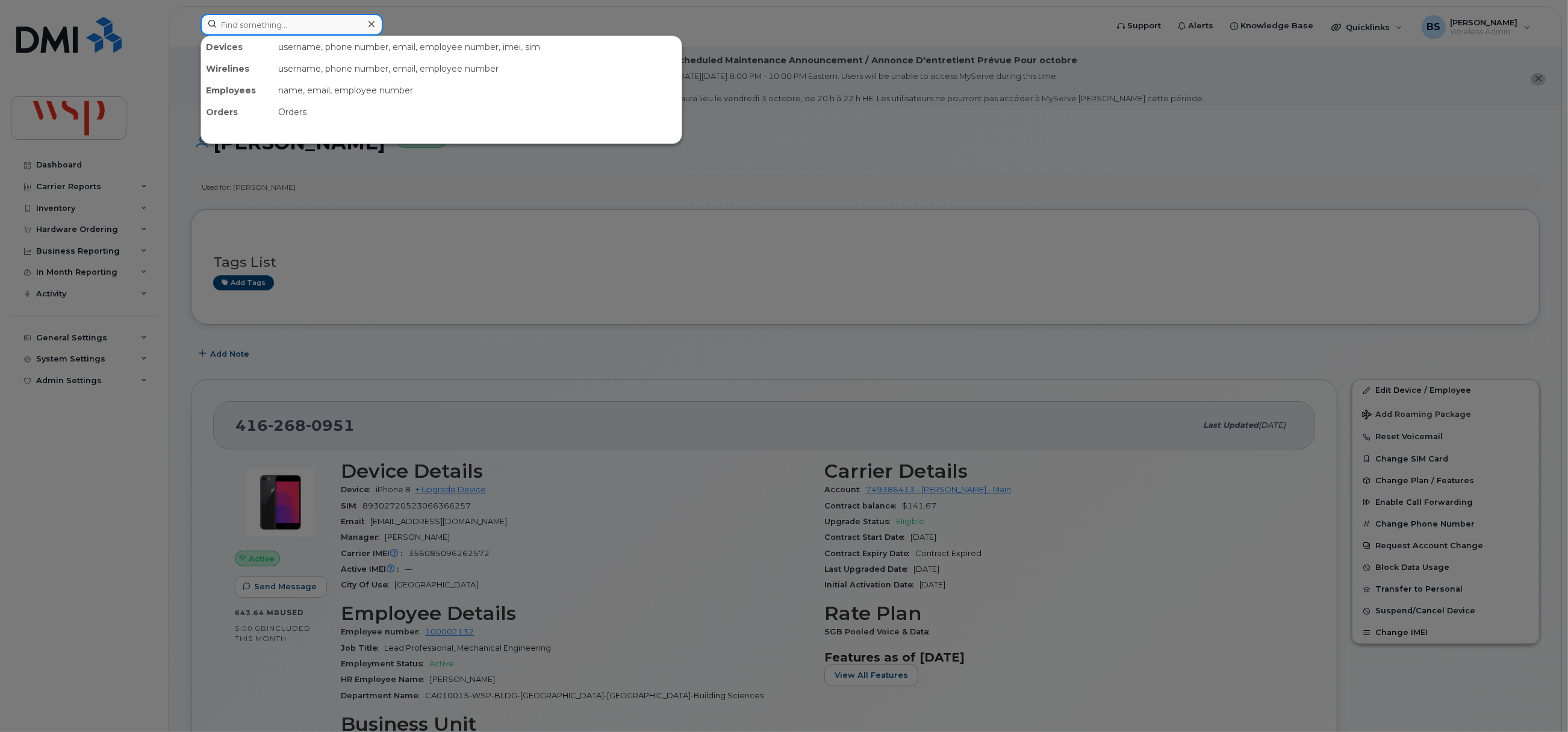
click at [242, 20] on input at bounding box center [292, 25] width 183 height 22
paste input "2362683844"
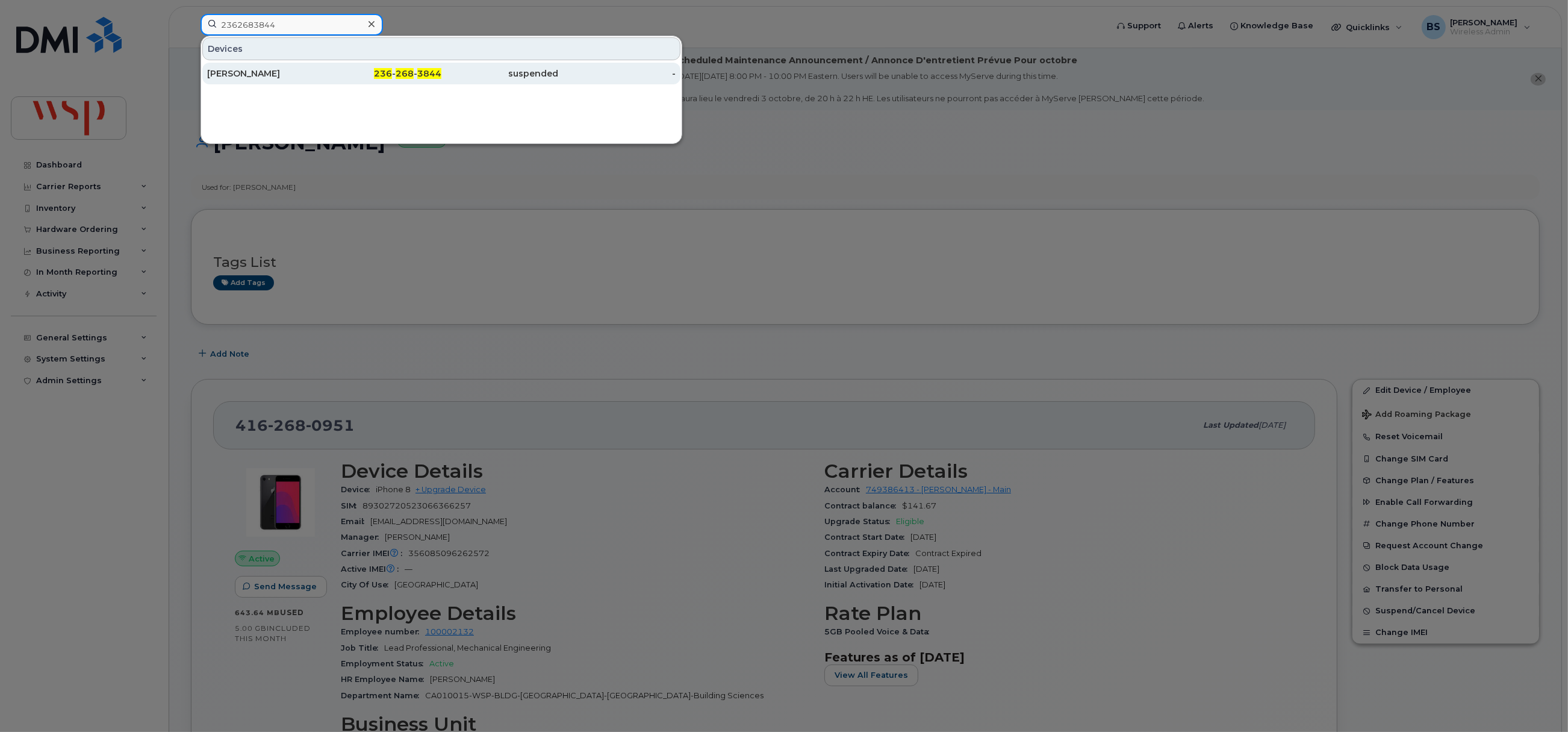
type input "2362683844"
click at [250, 71] on div "Jeff Halliday" at bounding box center [266, 73] width 118 height 12
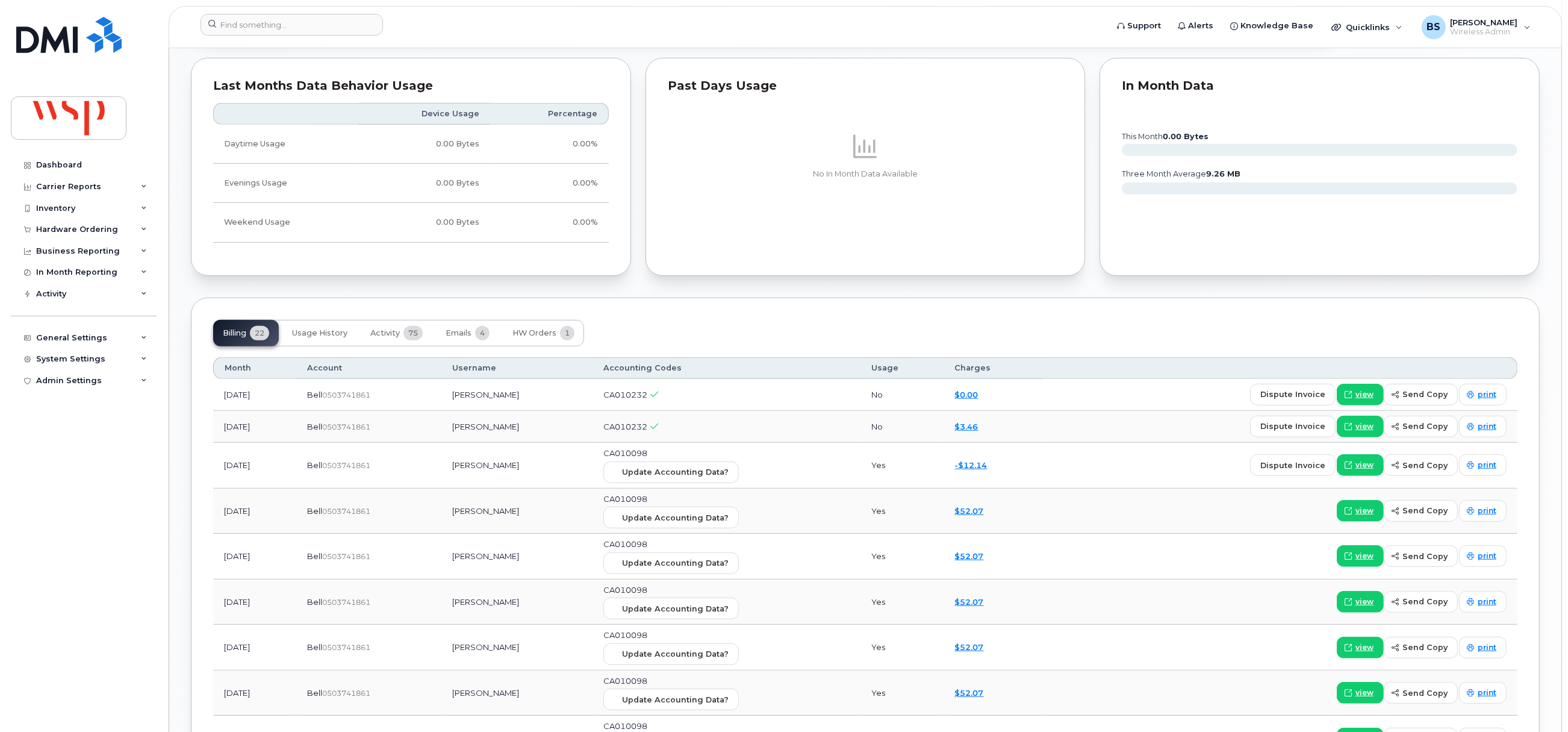
scroll to position [451, 0]
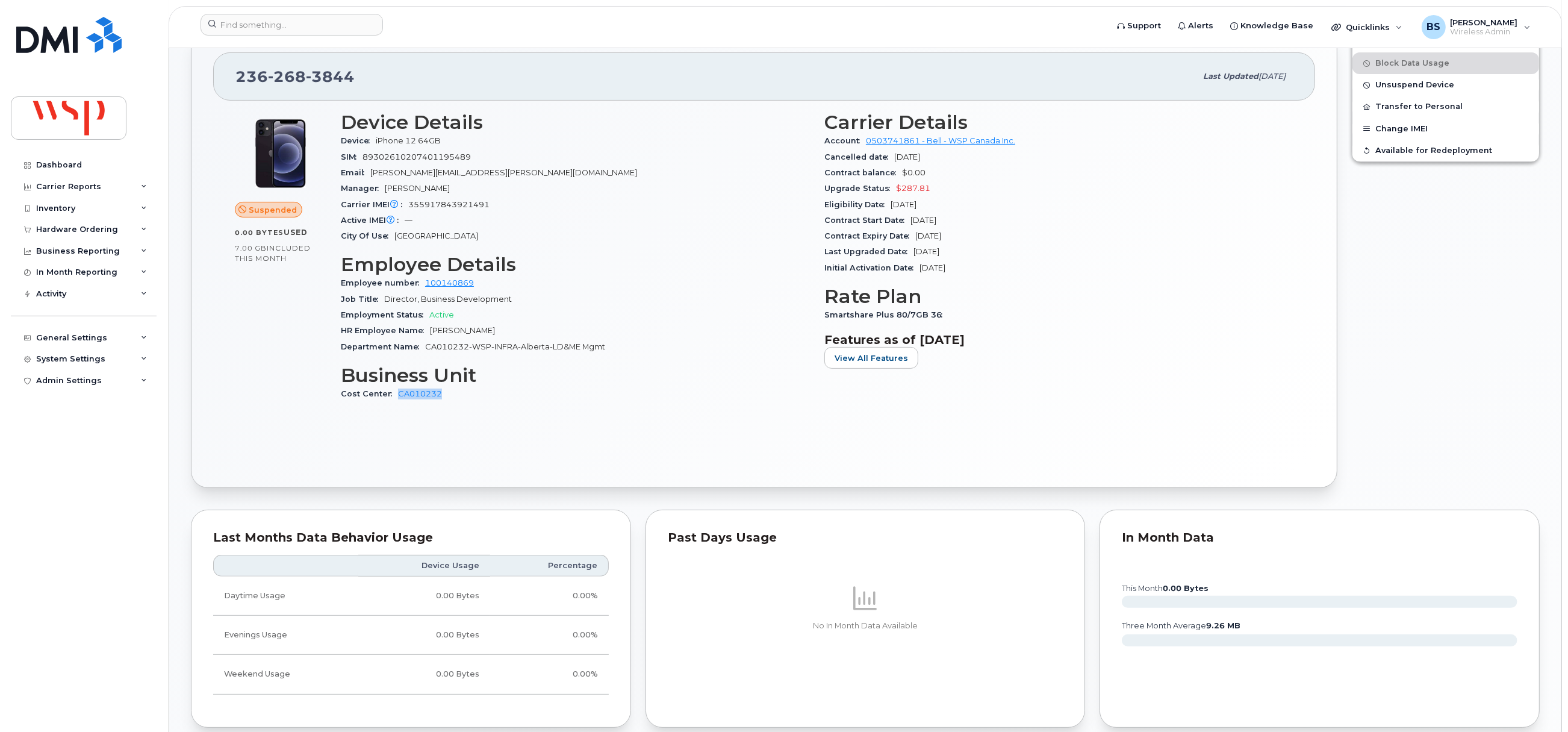
drag, startPoint x: 450, startPoint y: 397, endPoint x: 355, endPoint y: 397, distance: 95.0
click at [389, 403] on div "Device Details Device iPhone 12 64GB SIM 89302610207401195489 Email Jeff.Hallid…" at bounding box center [575, 262] width 483 height 314
copy link "CA010232"
click at [272, 15] on input at bounding box center [292, 25] width 183 height 22
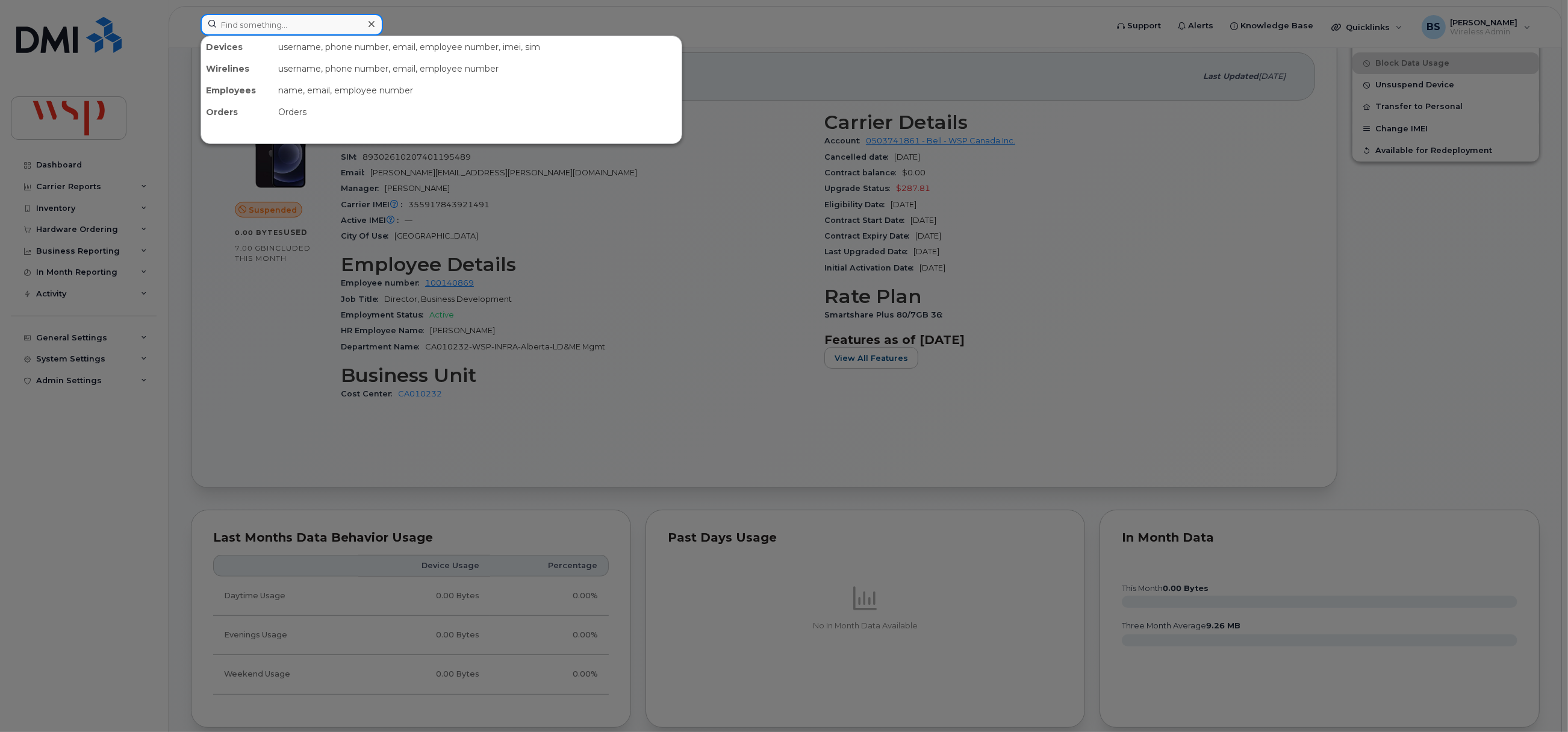
paste input "Aaron Nichols"
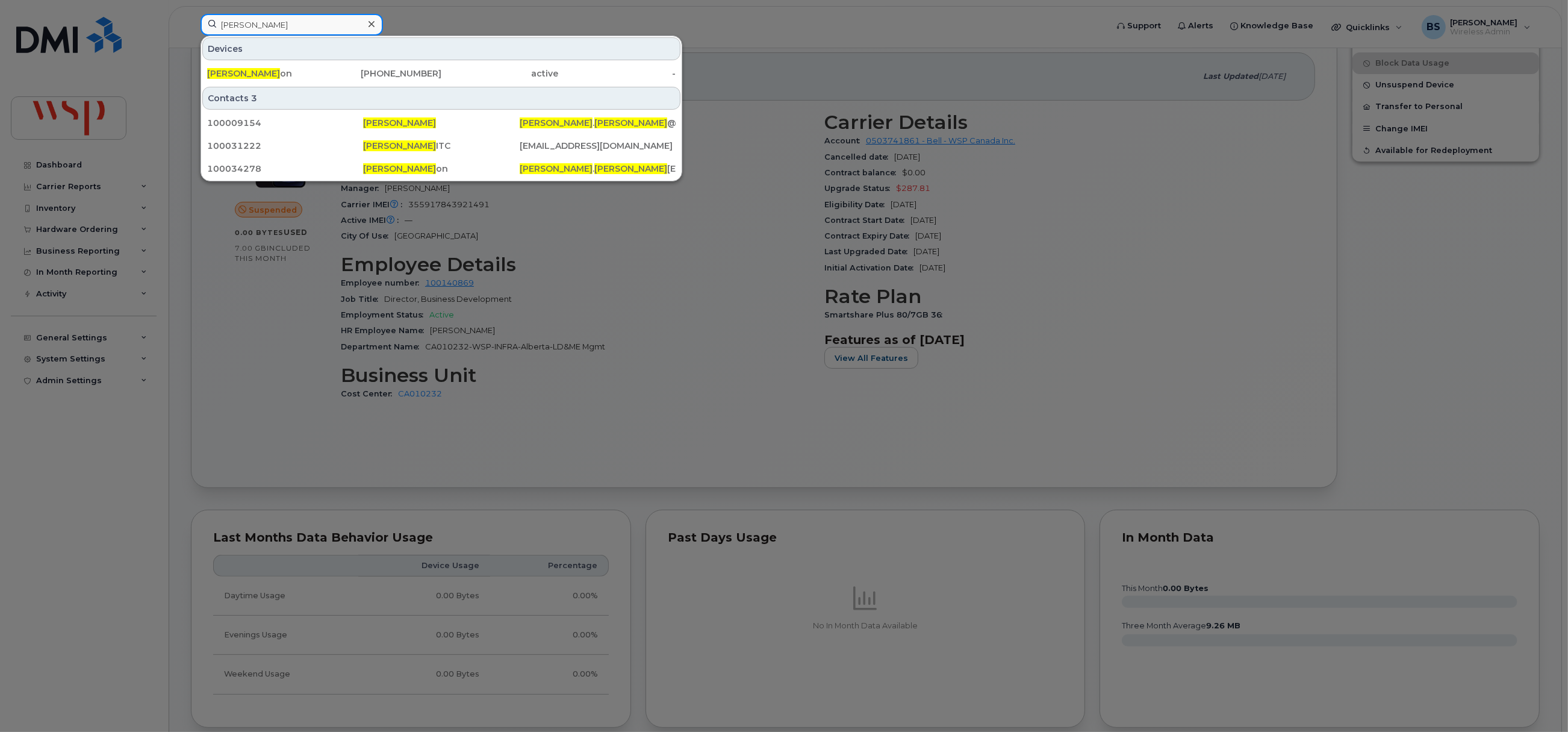
type input "Aaron Nichols"
click at [229, 70] on span "Aaron Nichols" at bounding box center [244, 73] width 73 height 11
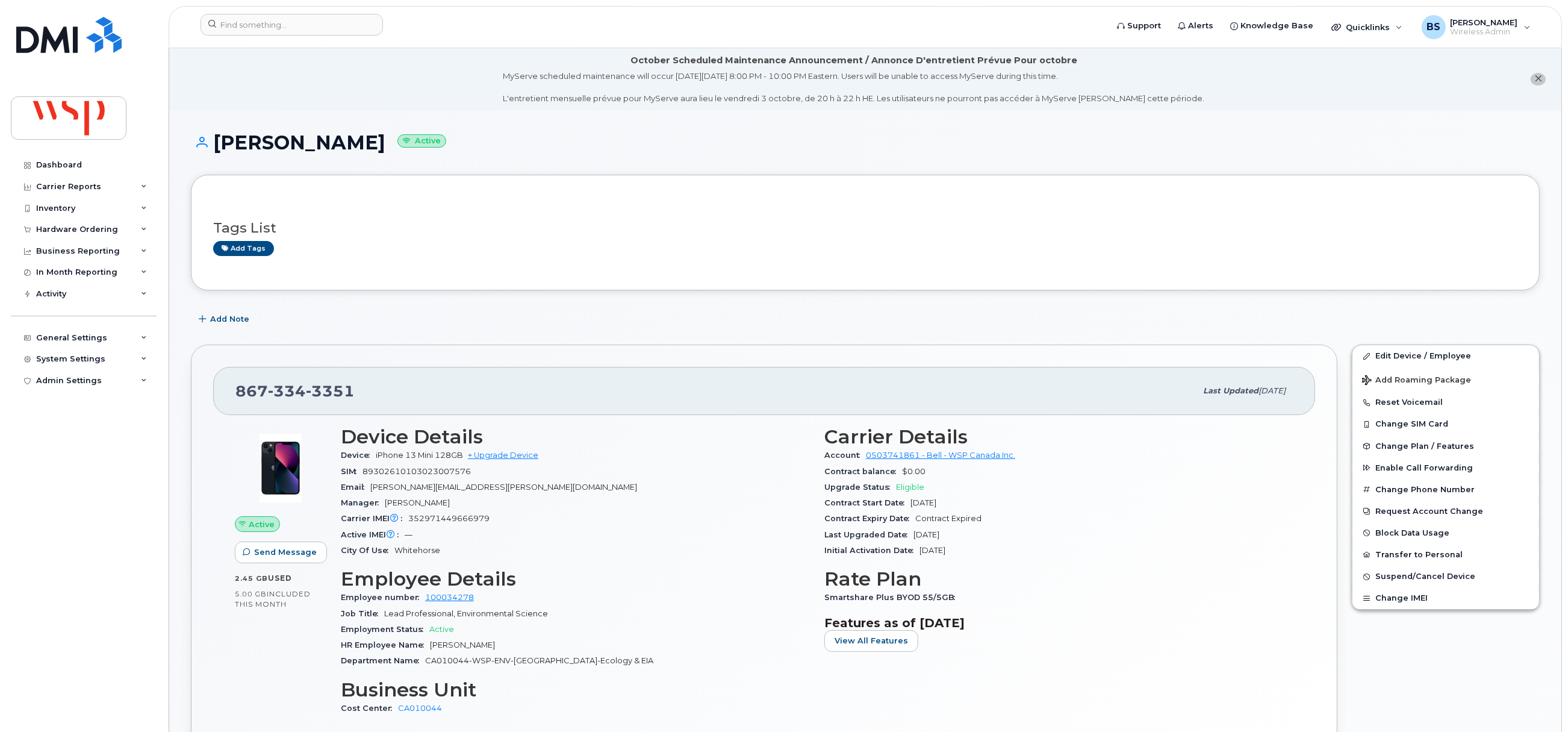
click at [460, 519] on span "352971449666979" at bounding box center [448, 518] width 81 height 9
copy span "352971449666979"
drag, startPoint x: 451, startPoint y: 458, endPoint x: 377, endPoint y: 461, distance: 74.1
click at [377, 461] on div "Device iPhone 13 Mini 128GB + Upgrade Device" at bounding box center [575, 454] width 469 height 15
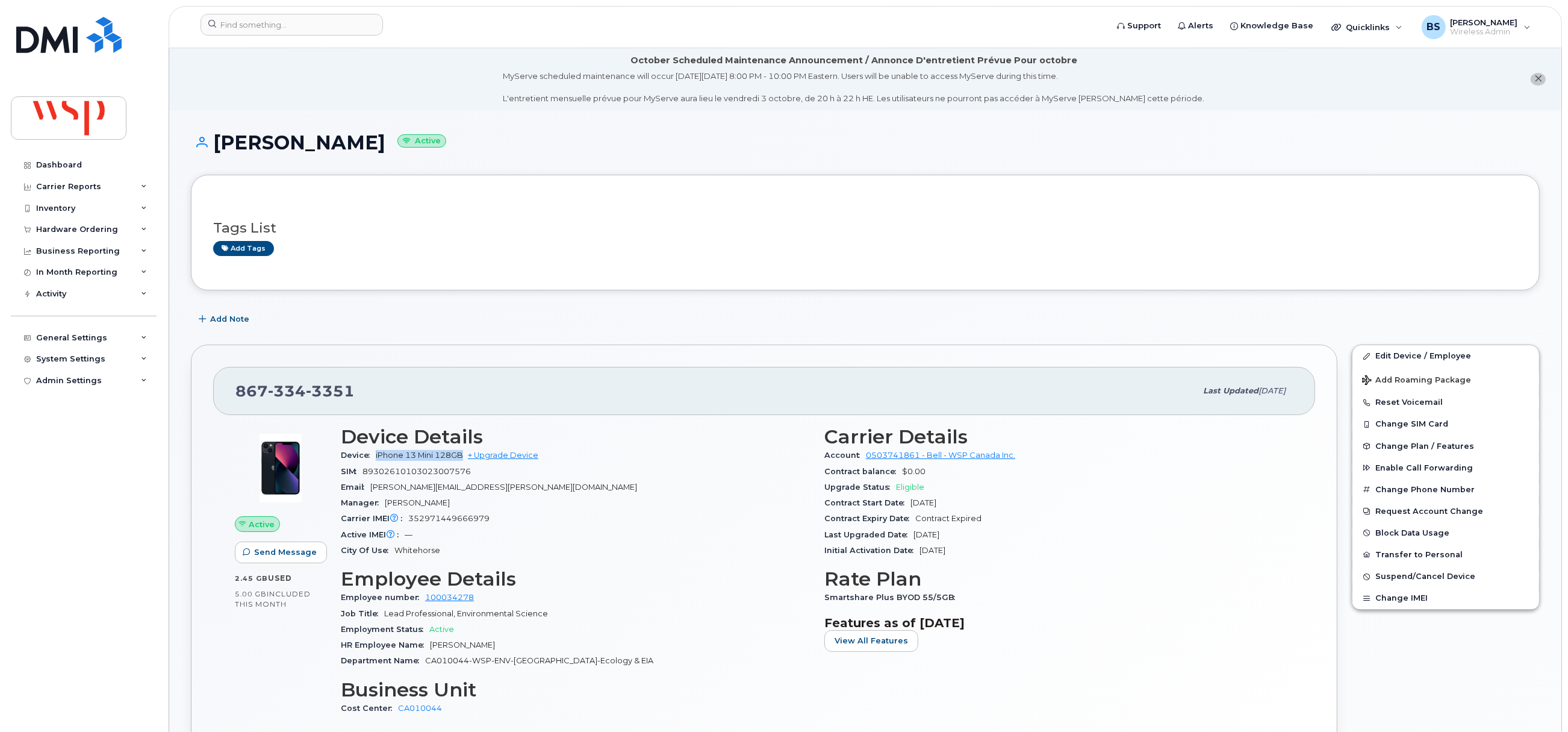
copy span "iPhone 13 Mini 128GB"
click at [297, 21] on input at bounding box center [292, 25] width 183 height 22
paste input "Bhargav Puli"
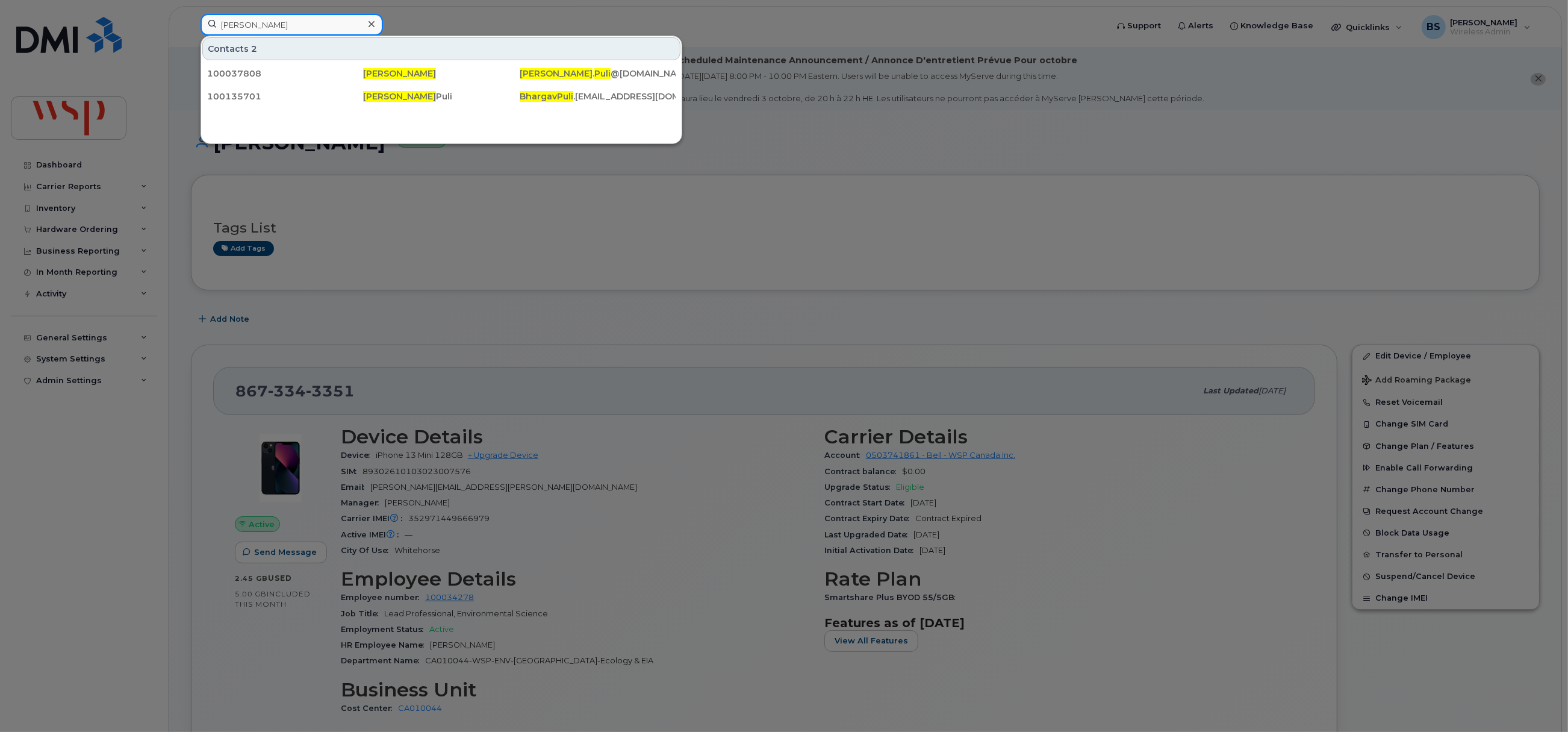
paste input "Roshni Sharma"
drag, startPoint x: 221, startPoint y: 29, endPoint x: 103, endPoint y: 13, distance: 119.1
click at [191, 14] on div "Bhargav Puli Contacts 2 100037808 Bhargav Puli Bhargav . Puli @wsp.com 10013570…" at bounding box center [649, 27] width 917 height 26
click at [329, 26] on input "Roshni Sharma" at bounding box center [292, 25] width 183 height 22
drag, startPoint x: 332, startPoint y: 25, endPoint x: 207, endPoint y: 25, distance: 125.0
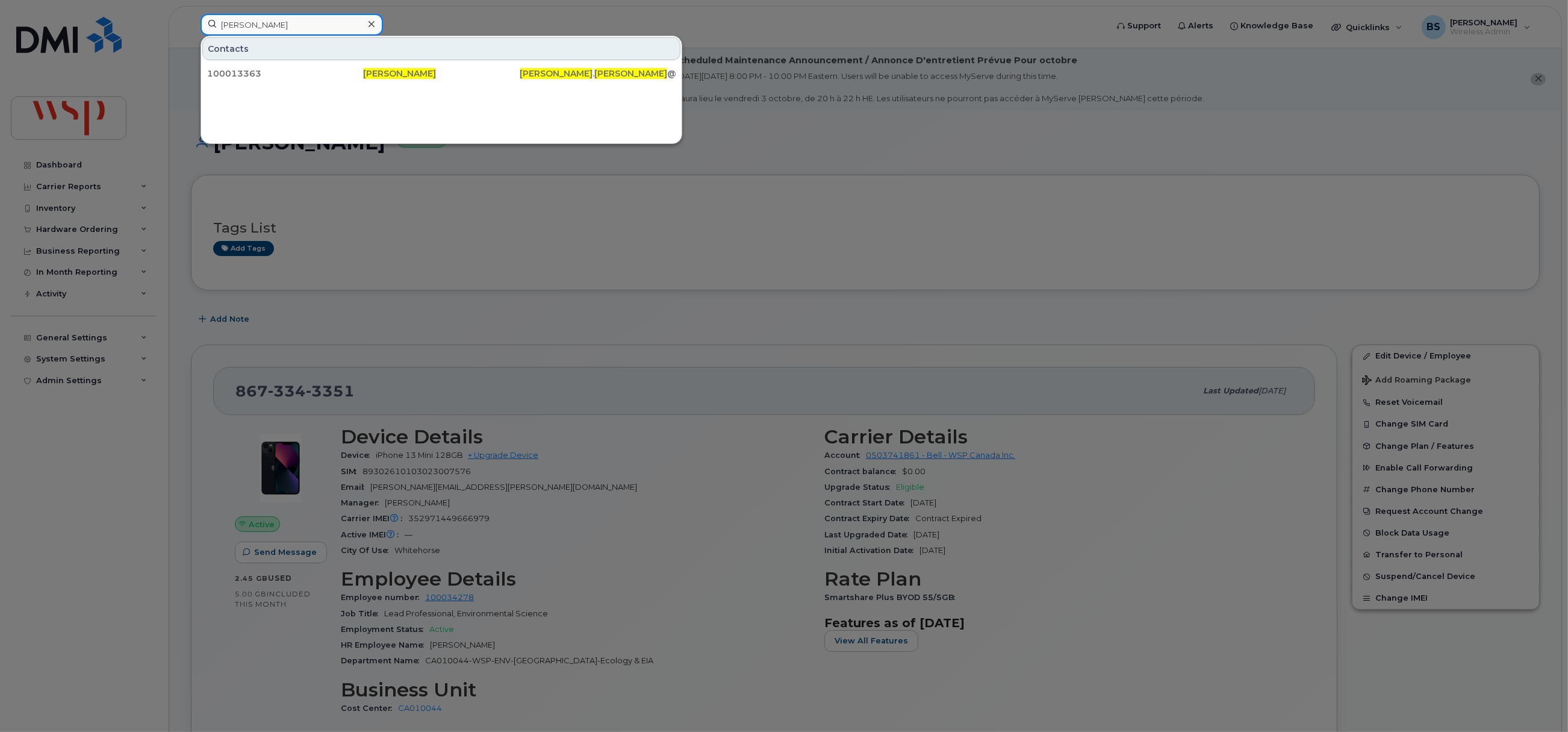
click at [207, 25] on input "Roshni Sharma" at bounding box center [292, 25] width 183 height 22
paste input "438-451-7888"
type input "438-451-7888"
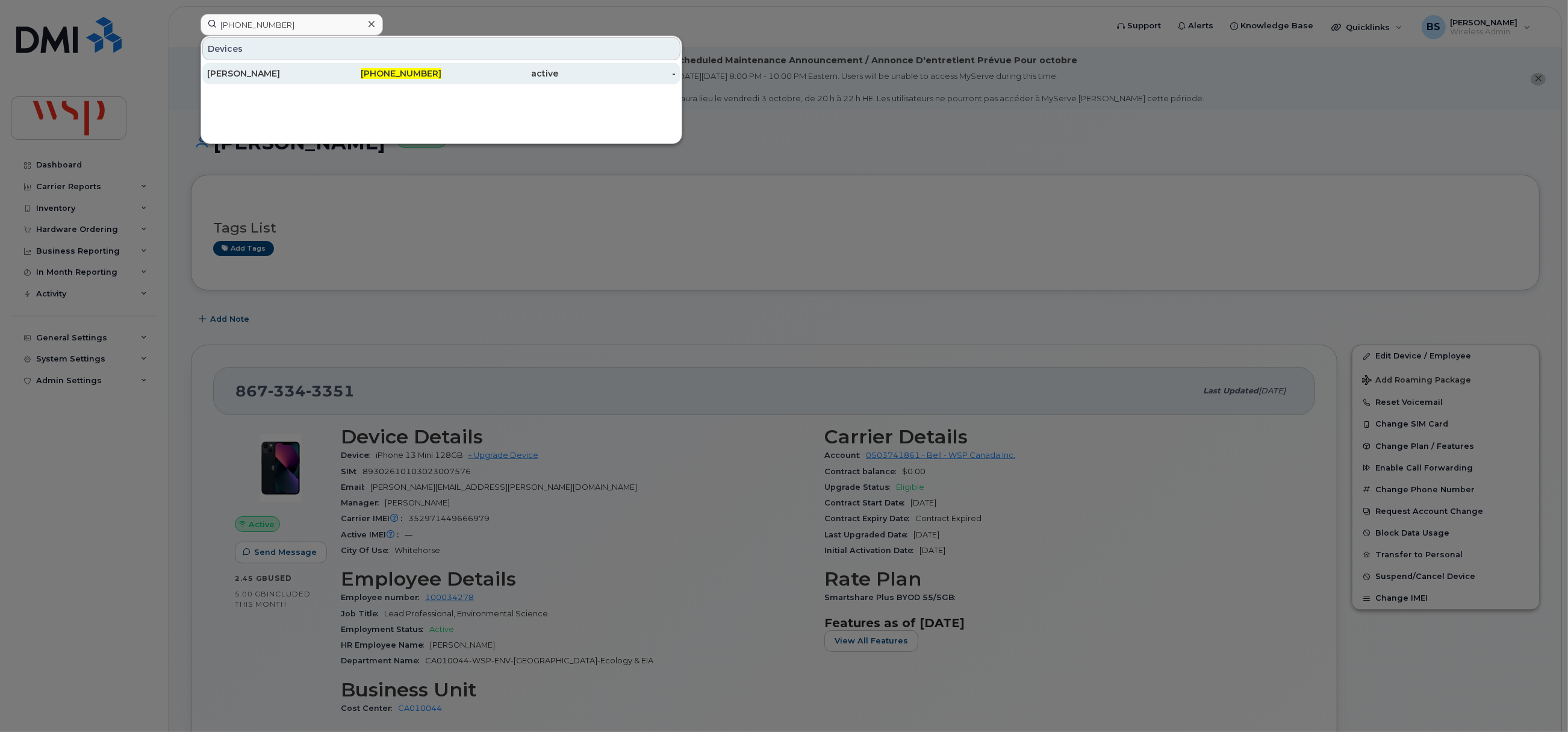
click at [237, 72] on div "[PERSON_NAME]" at bounding box center [266, 73] width 118 height 12
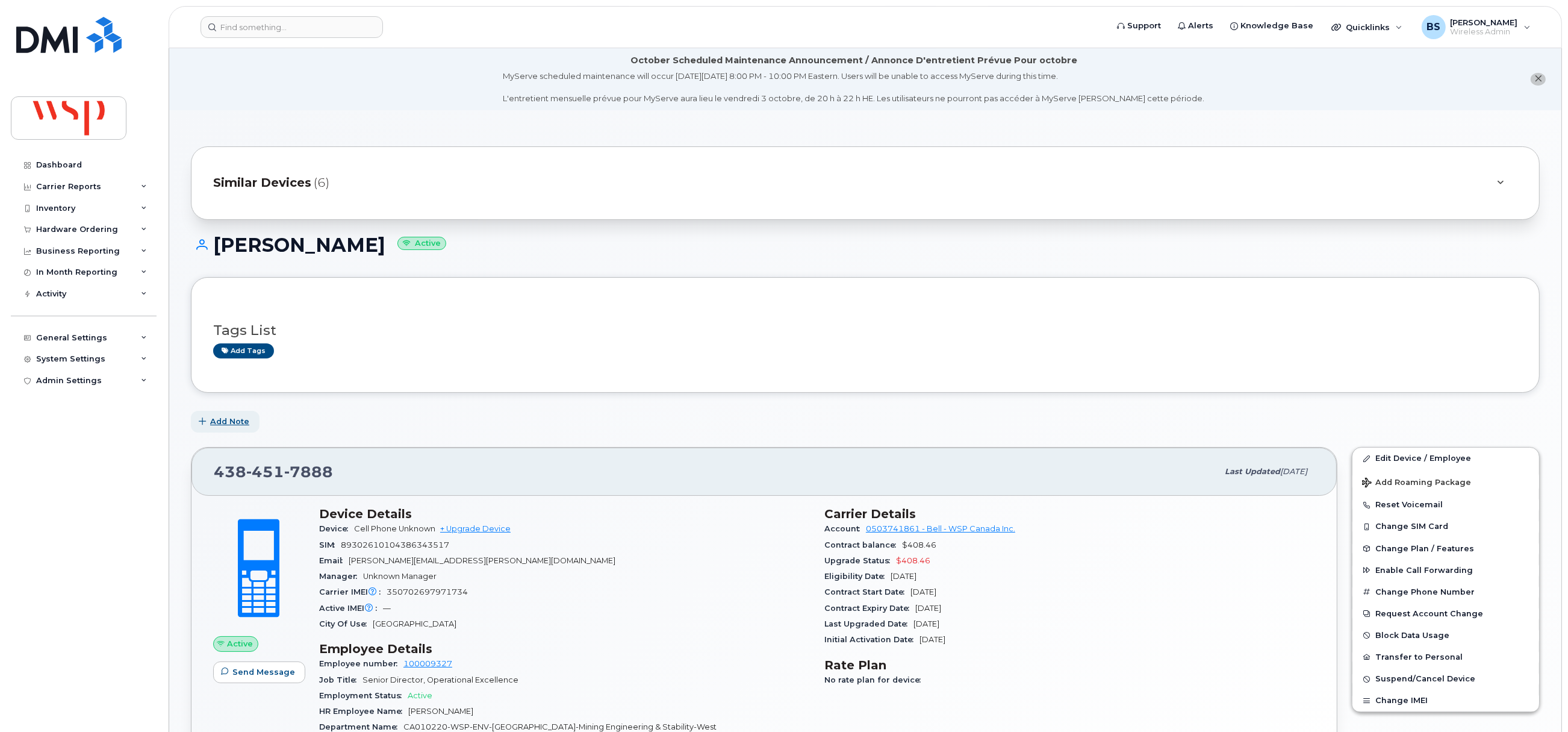
click at [234, 423] on span "Add Note" at bounding box center [230, 422] width 39 height 12
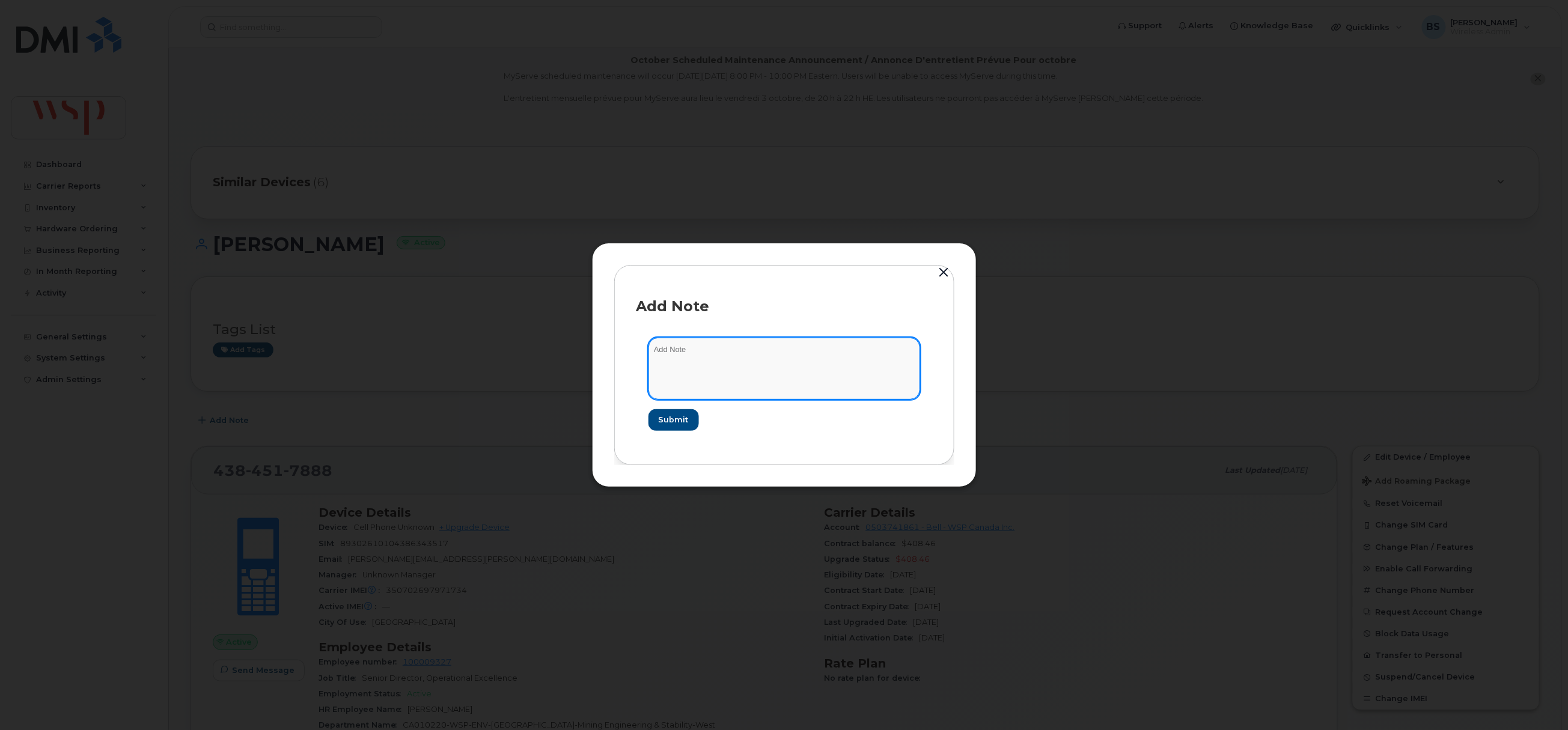
drag, startPoint x: 738, startPoint y: 385, endPoint x: 776, endPoint y: 378, distance: 38.6
click at [744, 381] on textarea at bounding box center [784, 368] width 272 height 61
paste textarea "[PHONE_NUMBER]"
click at [714, 354] on textarea "new # for port ouit of [PHONE_NUMBER]" at bounding box center [784, 368] width 272 height 61
type textarea "new # for port out of [PHONE_NUMBER]"
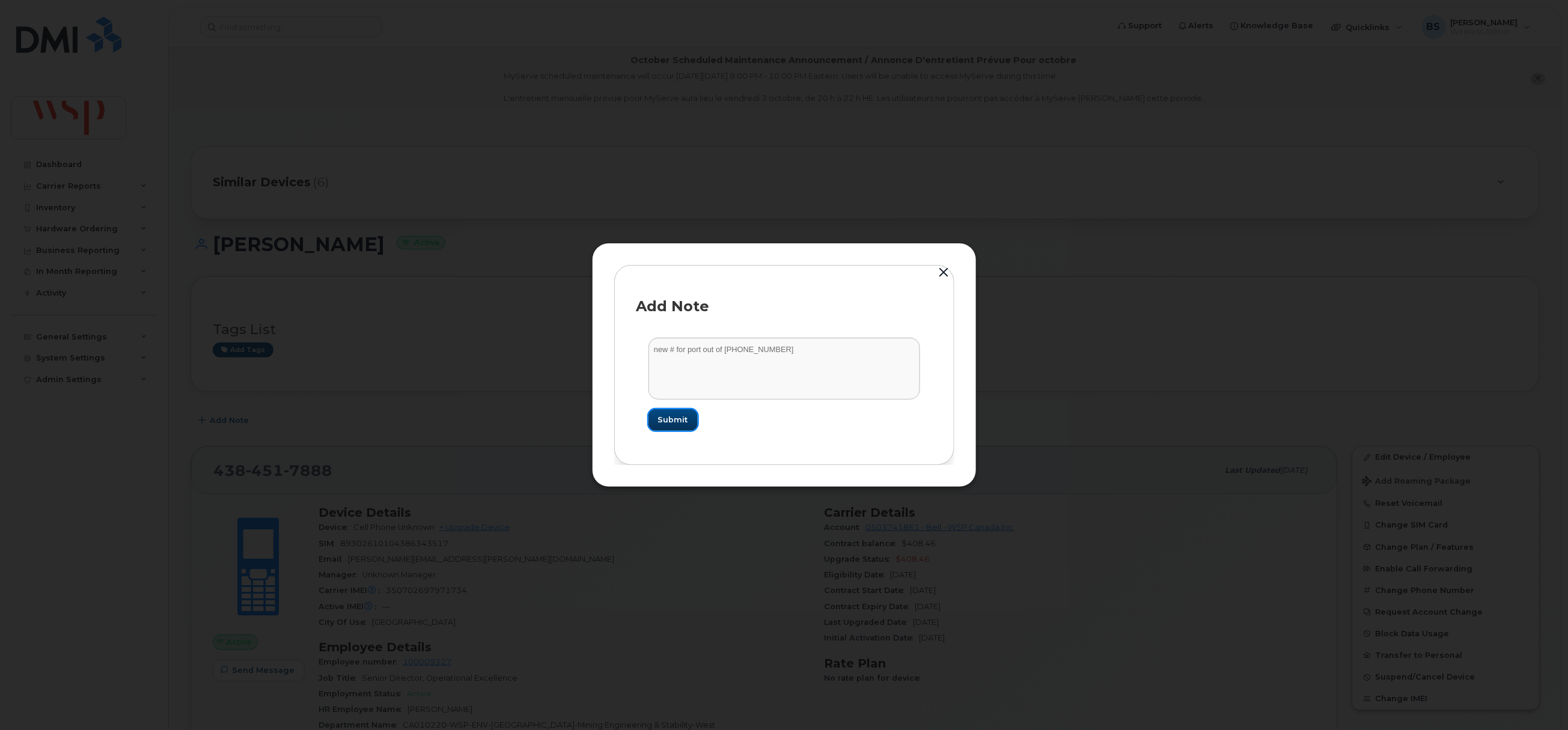
click at [669, 418] on span "Submit" at bounding box center [673, 420] width 30 height 12
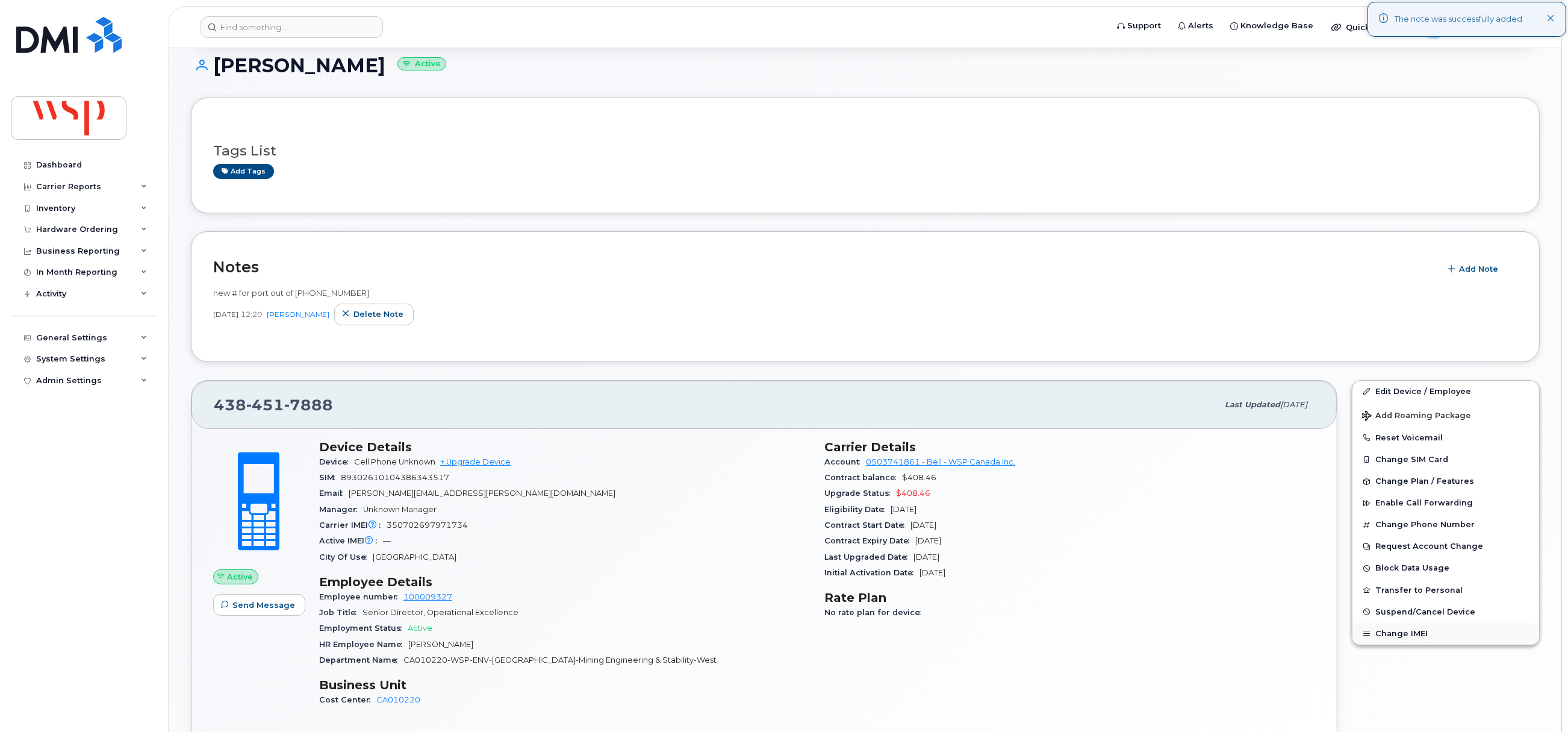
scroll to position [180, 0]
click at [1391, 609] on span "Suspend/Cancel Device" at bounding box center [1425, 610] width 100 height 9
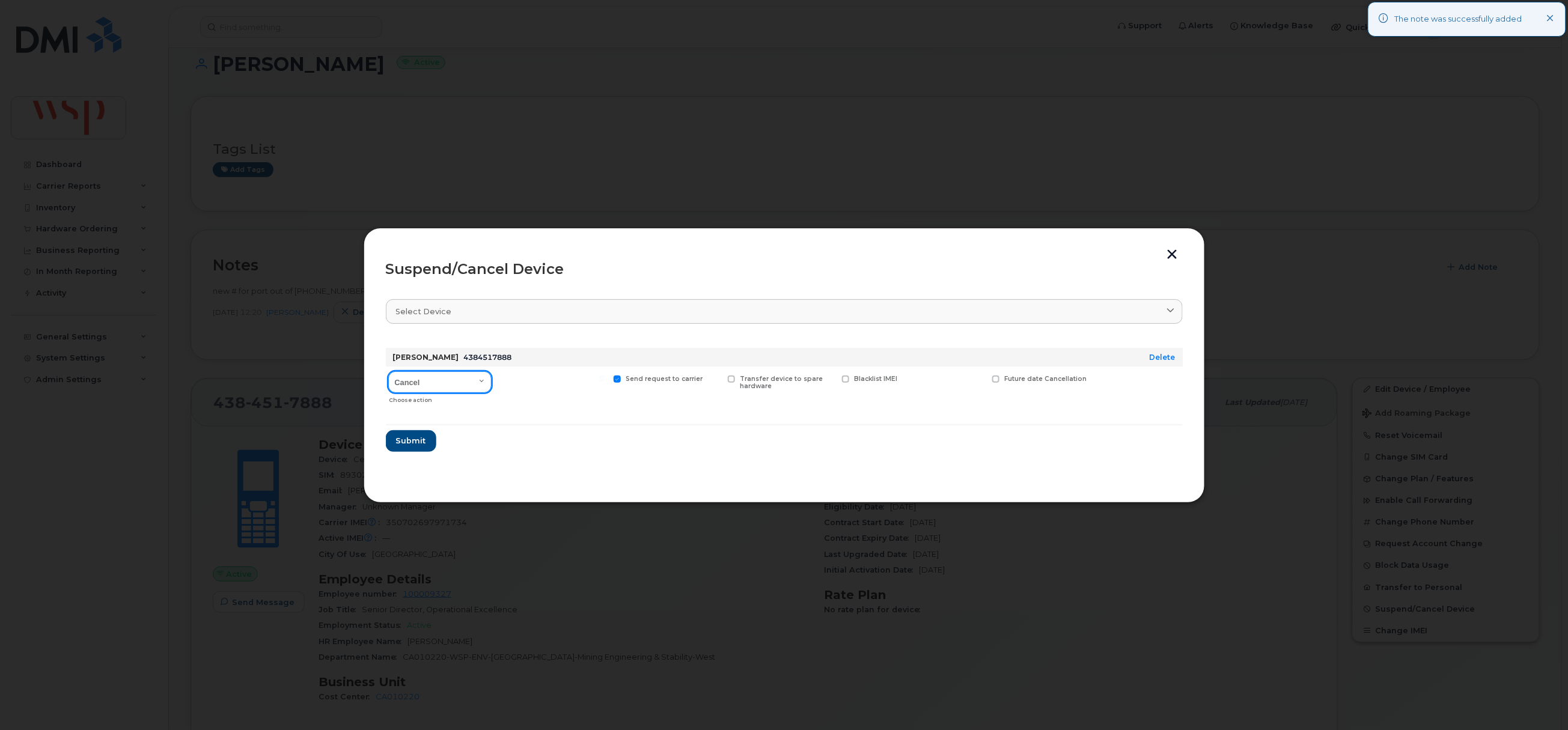
click at [450, 387] on select "Cancel Suspend - Extend Suspension Suspend - Reduced Rate Suspend - Full Rate S…" at bounding box center [440, 382] width 104 height 22
select select "[object Object]"
click at [389, 372] on select "Cancel Suspend - Extend Suspension Suspend - Reduced Rate Suspend - Full Rate S…" at bounding box center [440, 382] width 104 height 22
click at [415, 436] on span "Submit" at bounding box center [410, 441] width 30 height 12
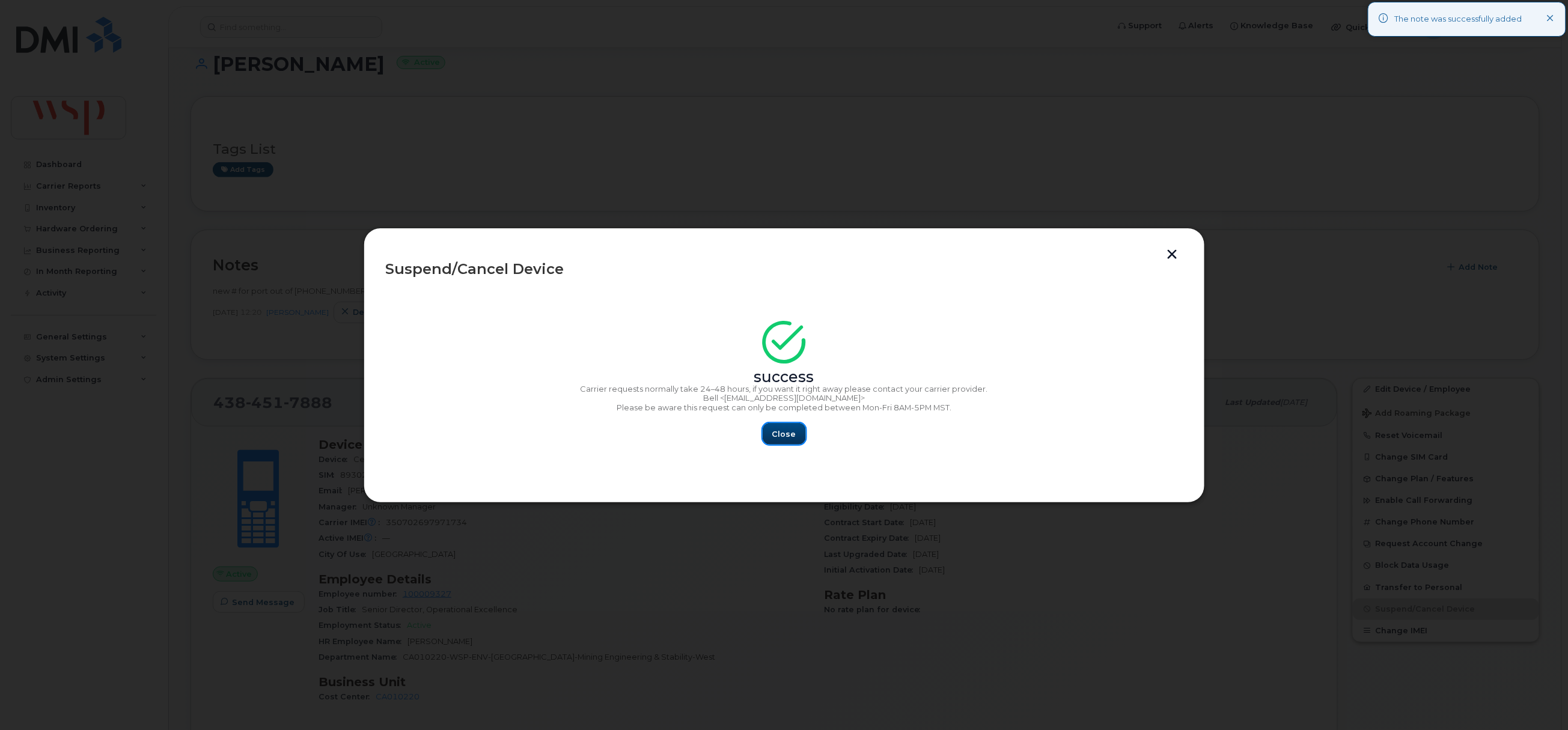
click at [777, 429] on span "Close" at bounding box center [784, 434] width 24 height 12
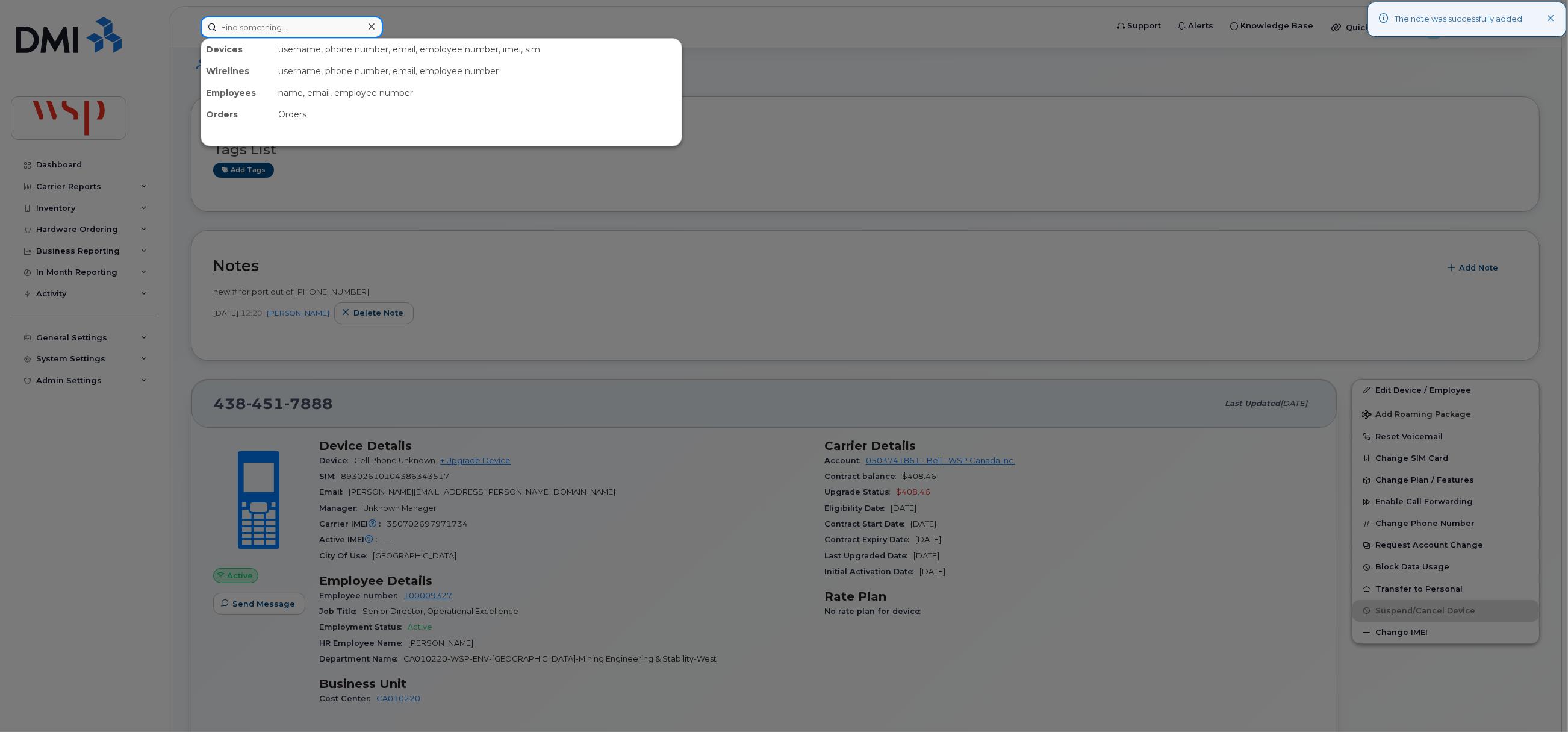
click at [336, 32] on input at bounding box center [292, 27] width 183 height 22
paste input "514-268-6993"
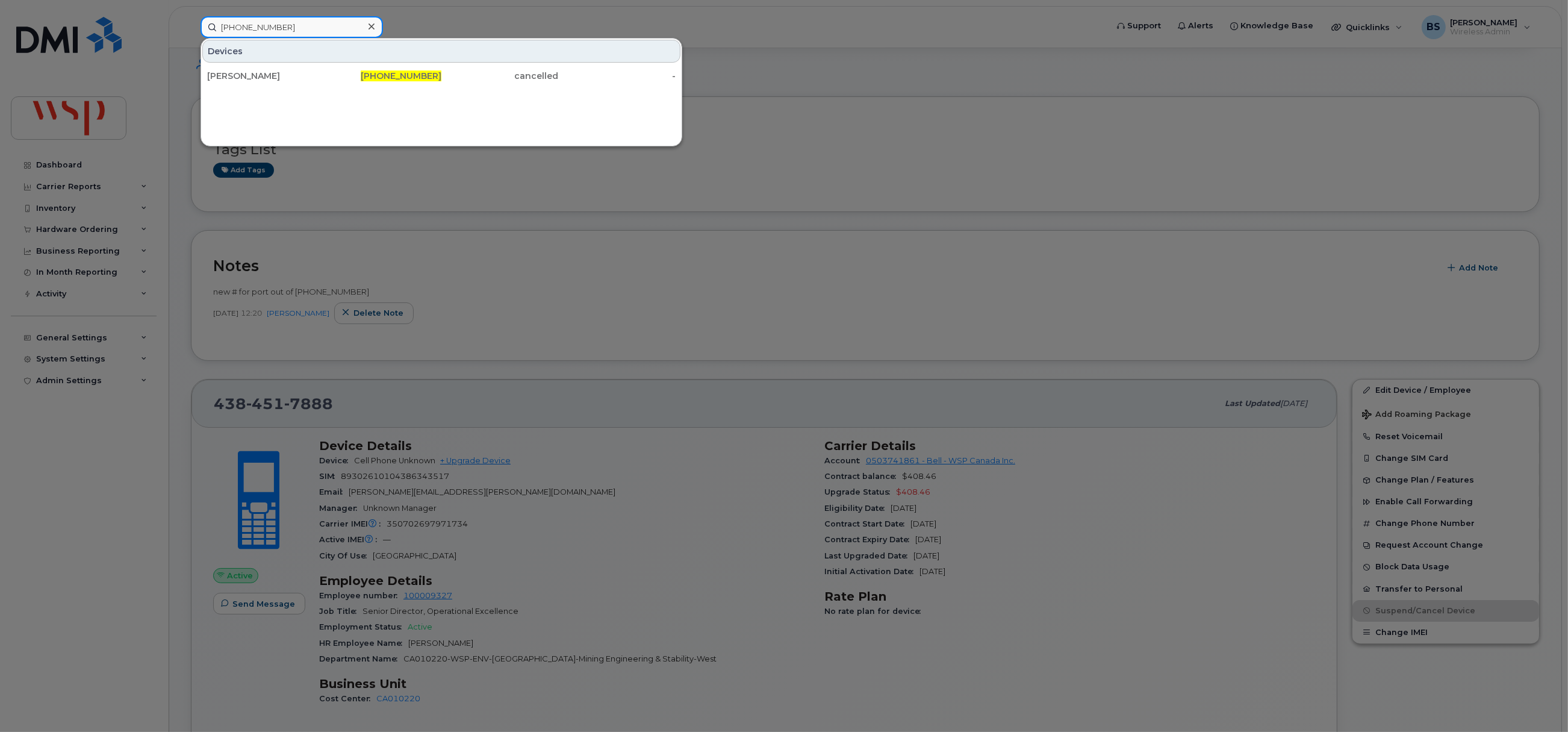
drag, startPoint x: 180, startPoint y: 27, endPoint x: 102, endPoint y: 27, distance: 78.0
click at [191, 27] on div "514-268-6993 Devices Anas Touijar 514-268-6993 cancelled -" at bounding box center [649, 27] width 917 height 22
paste input "37-9642"
type input "514-237-9642"
click at [238, 73] on div "[PERSON_NAME]" at bounding box center [266, 76] width 118 height 12
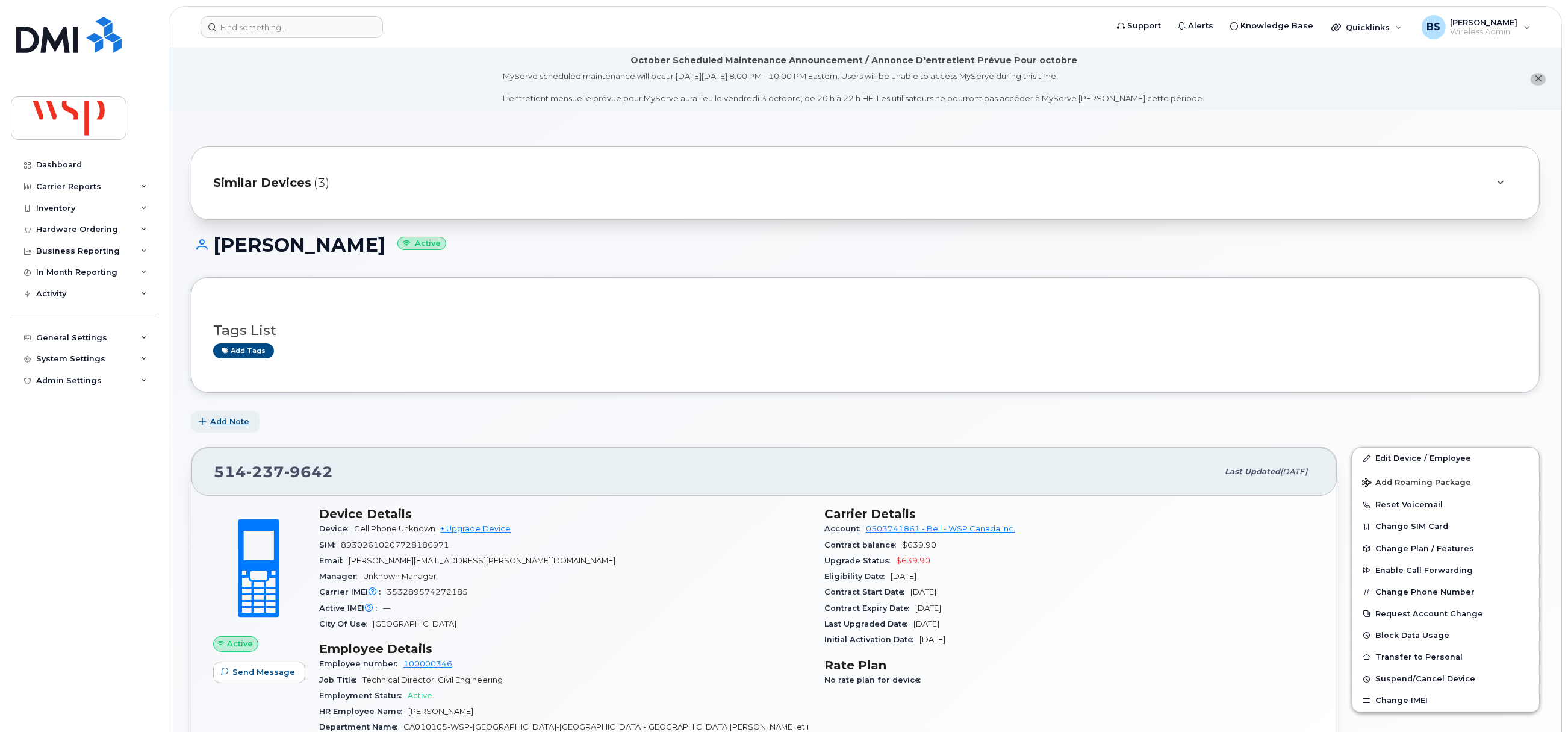
click at [223, 422] on span "Add Note" at bounding box center [230, 422] width 39 height 12
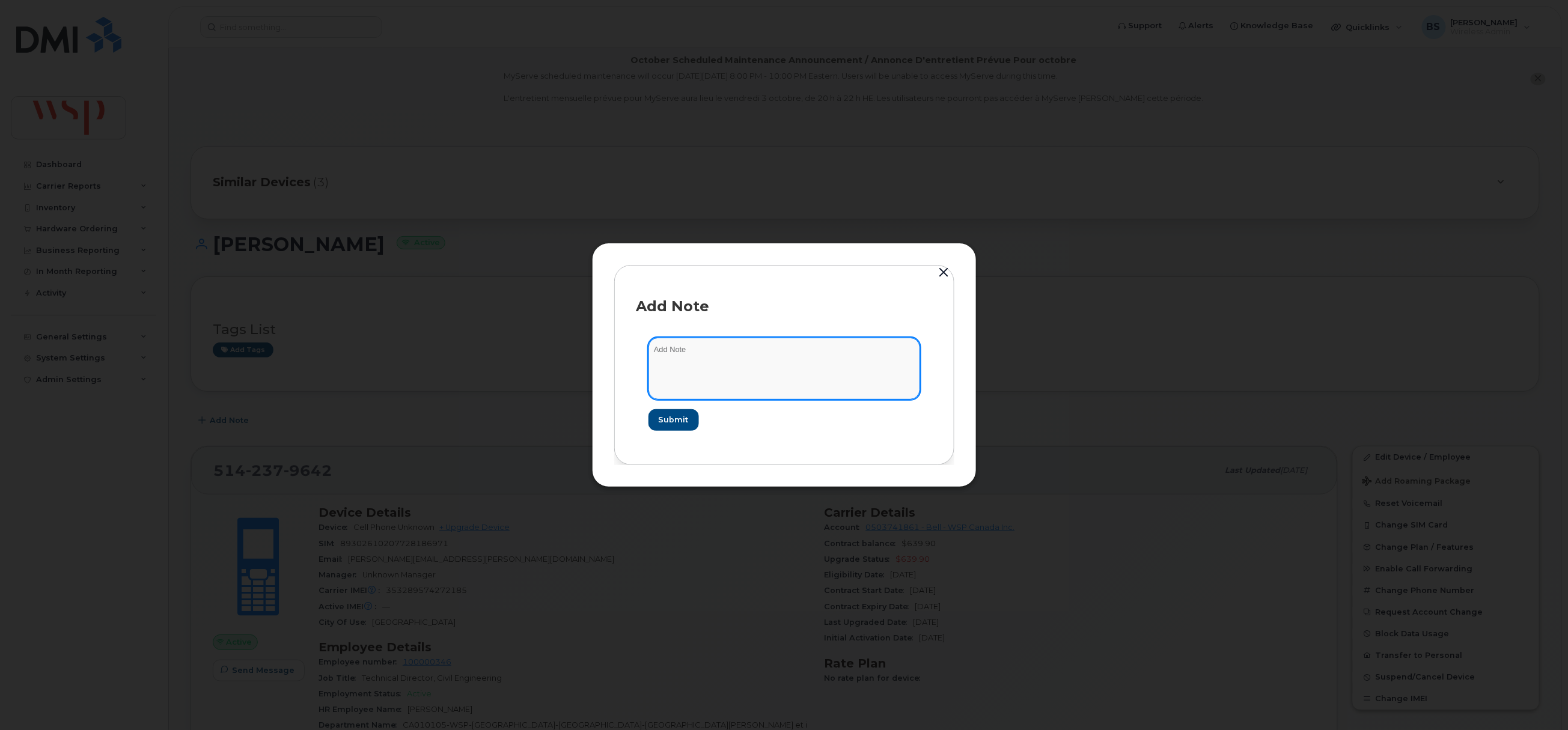
click at [750, 388] on textarea at bounding box center [784, 368] width 272 height 61
paste textarea "[PHONE_NUMBER]"
type textarea "new # for port out of [PHONE_NUMBER]"
click at [658, 409] on button "Submit" at bounding box center [673, 420] width 50 height 22
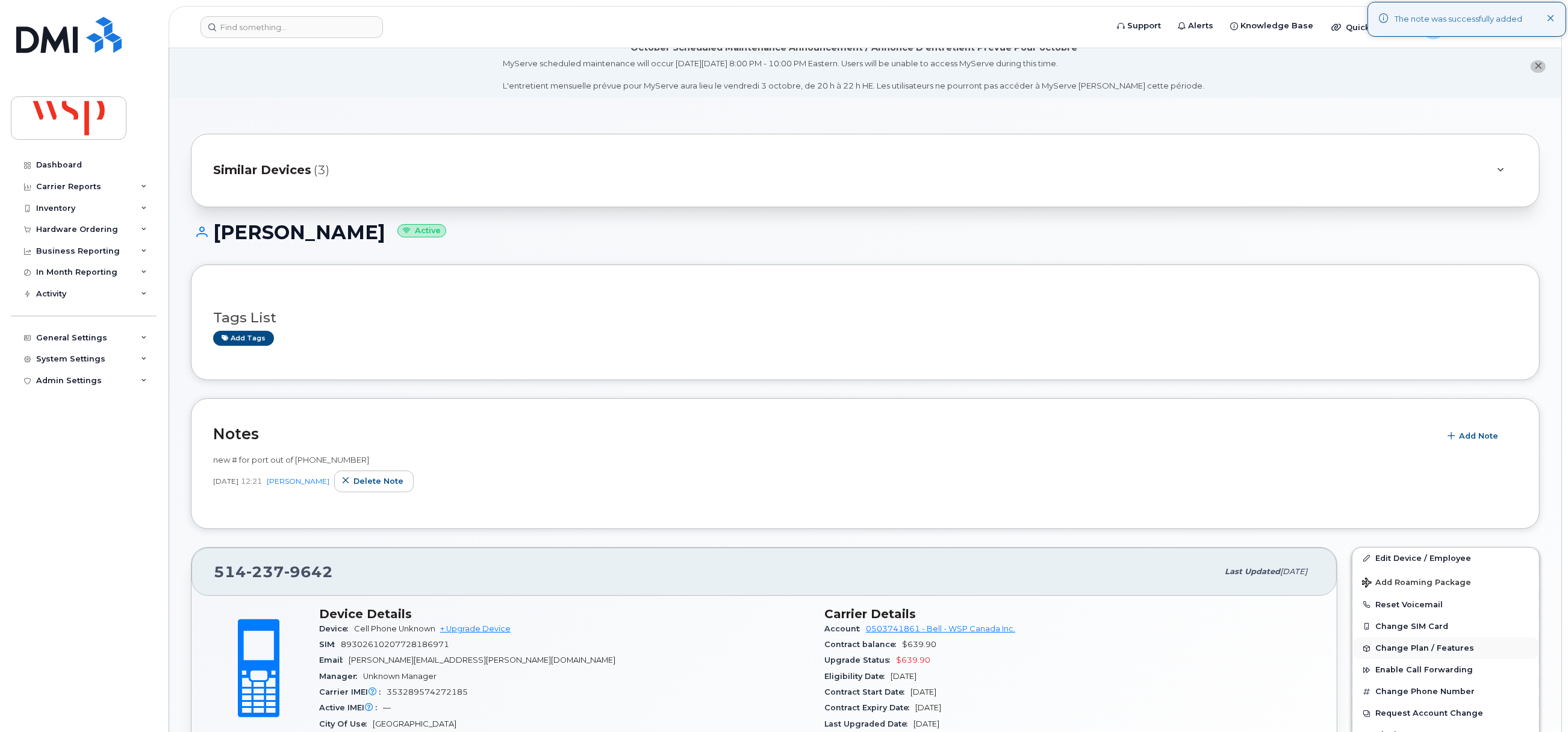
scroll to position [270, 0]
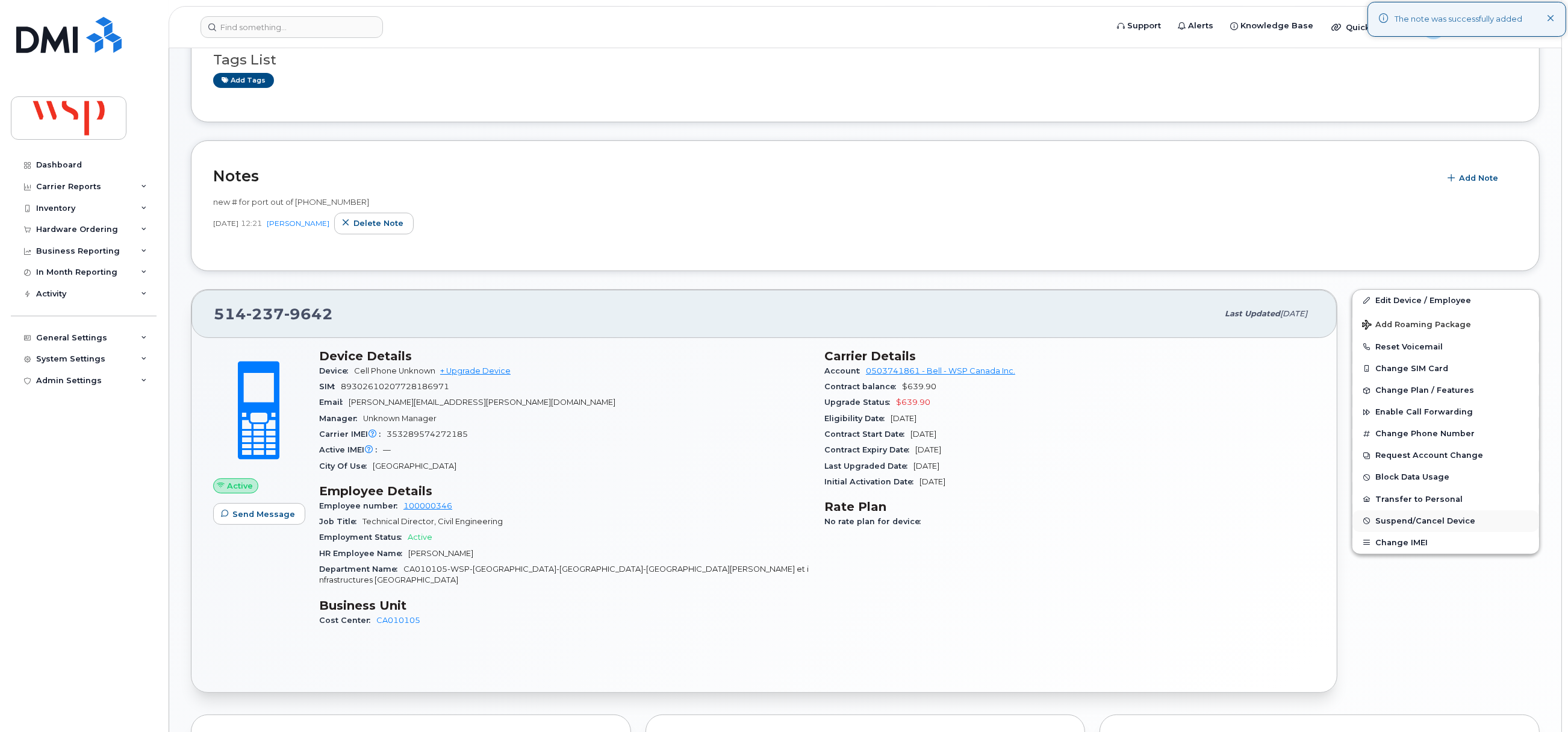
click at [1381, 520] on span "Suspend/Cancel Device" at bounding box center [1425, 520] width 100 height 9
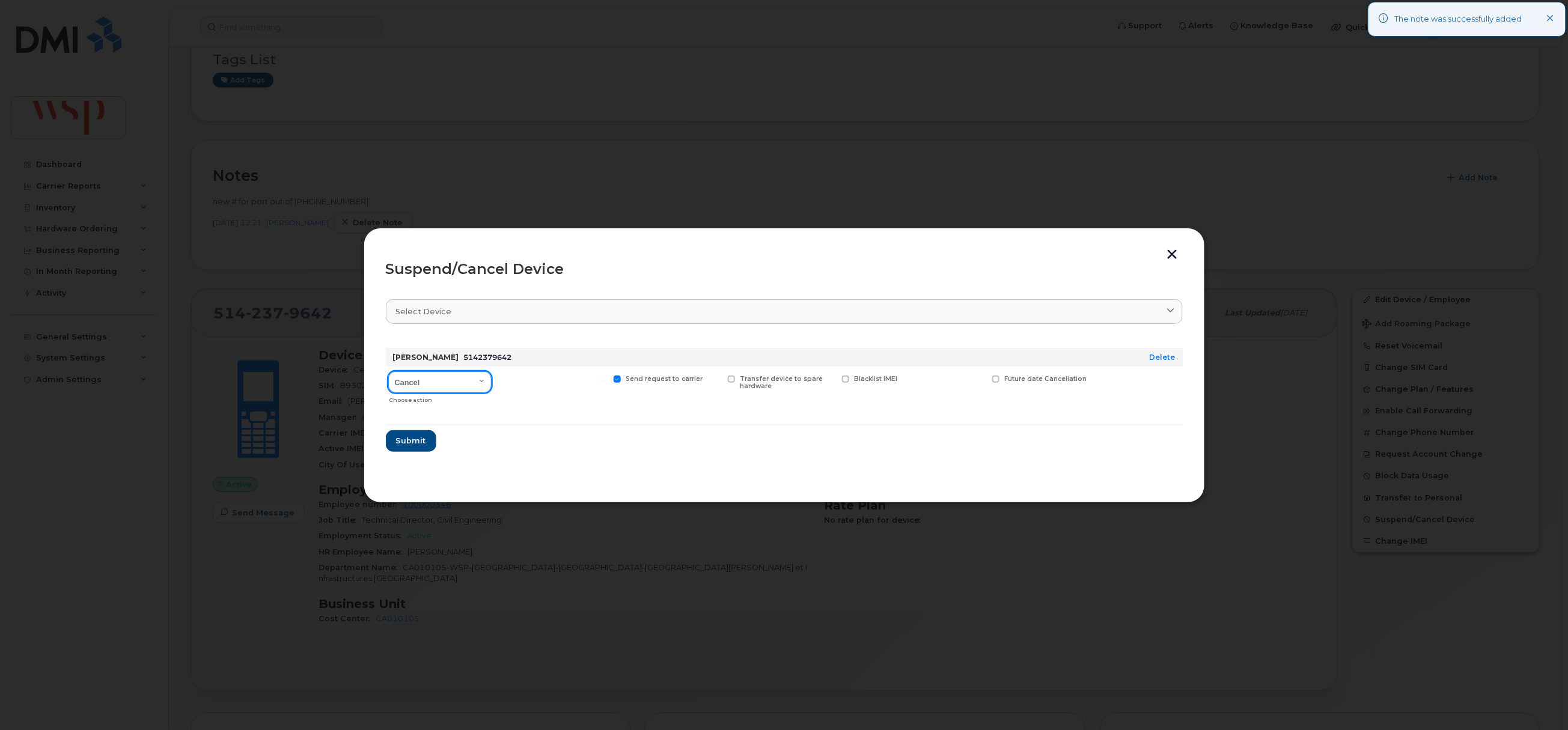
click at [434, 388] on select "Cancel Suspend - Extend Suspension Suspend - Reduced Rate Suspend - Full Rate S…" at bounding box center [440, 382] width 104 height 22
select select "[object Object]"
click at [389, 372] on select "Cancel Suspend - Extend Suspension Suspend - Reduced Rate Suspend - Full Rate S…" at bounding box center [440, 382] width 104 height 22
click at [417, 439] on span "Submit" at bounding box center [410, 441] width 30 height 12
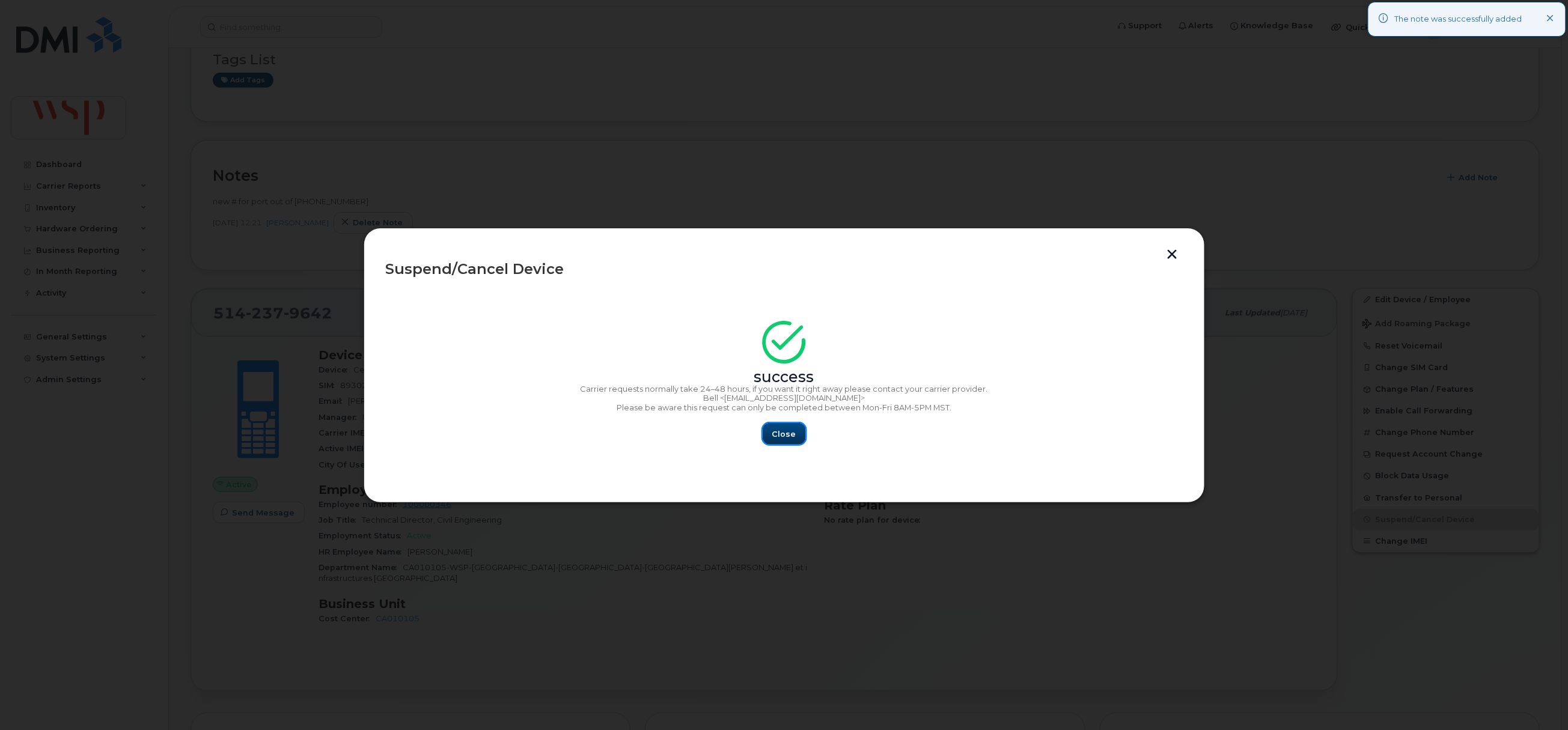
click at [787, 431] on span "Close" at bounding box center [784, 434] width 24 height 12
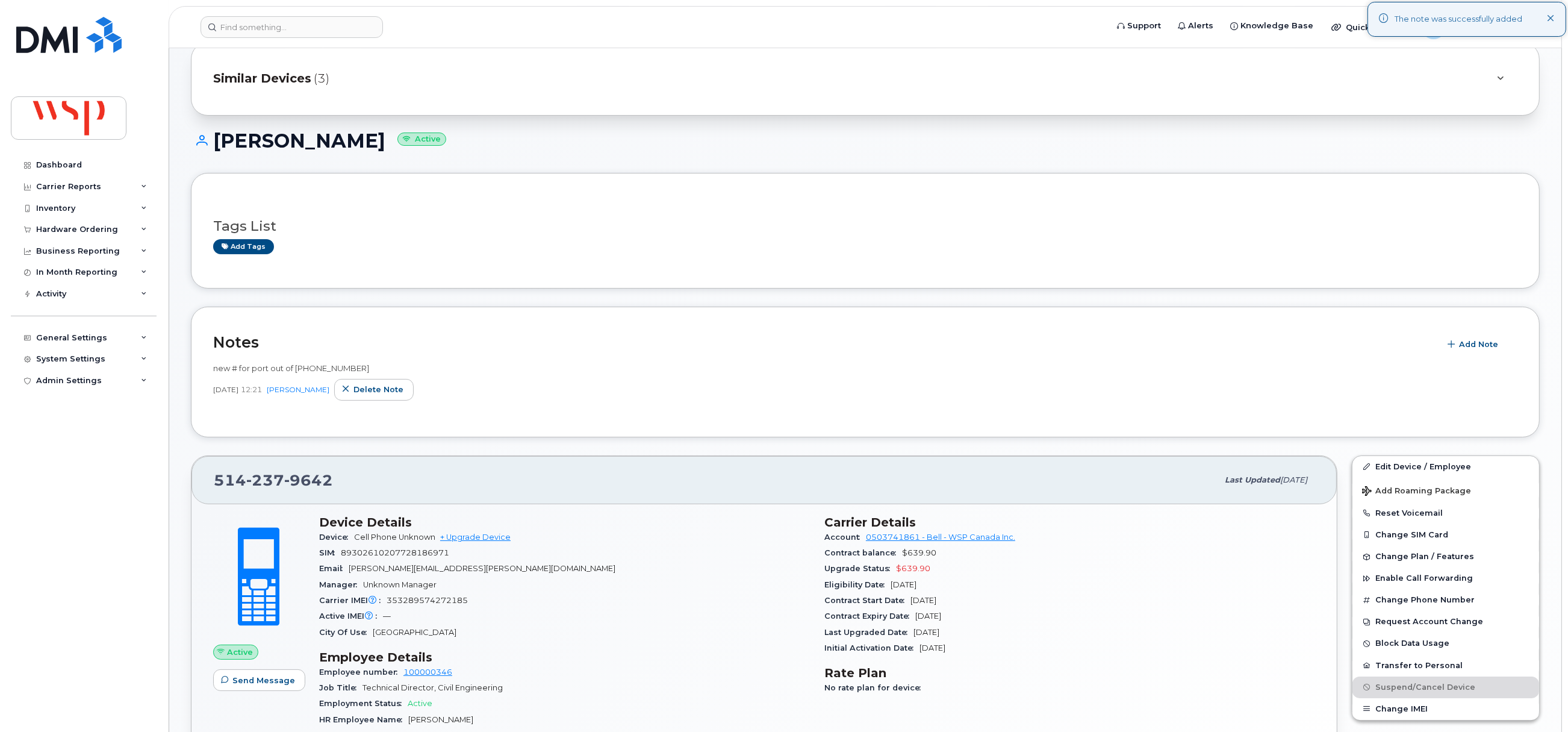
scroll to position [0, 0]
